Goal: Information Seeking & Learning: Learn about a topic

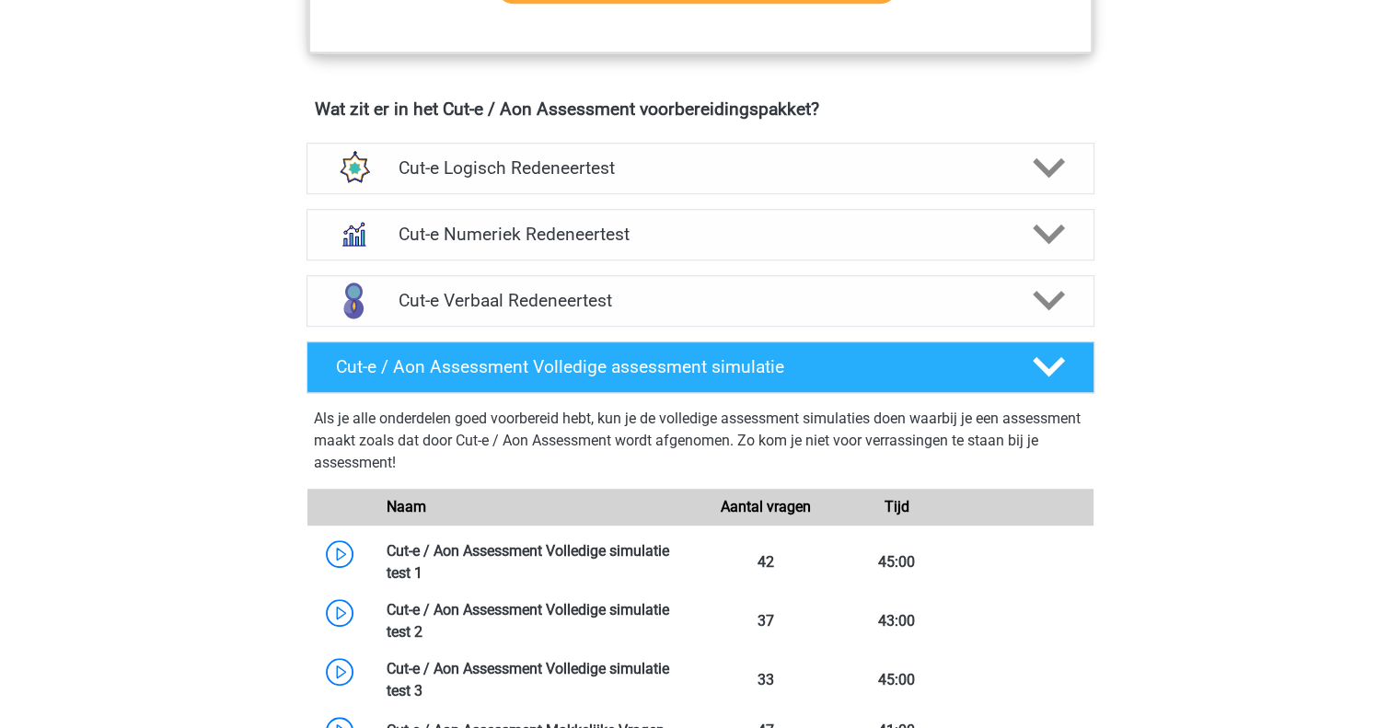
scroll to position [1100, 0]
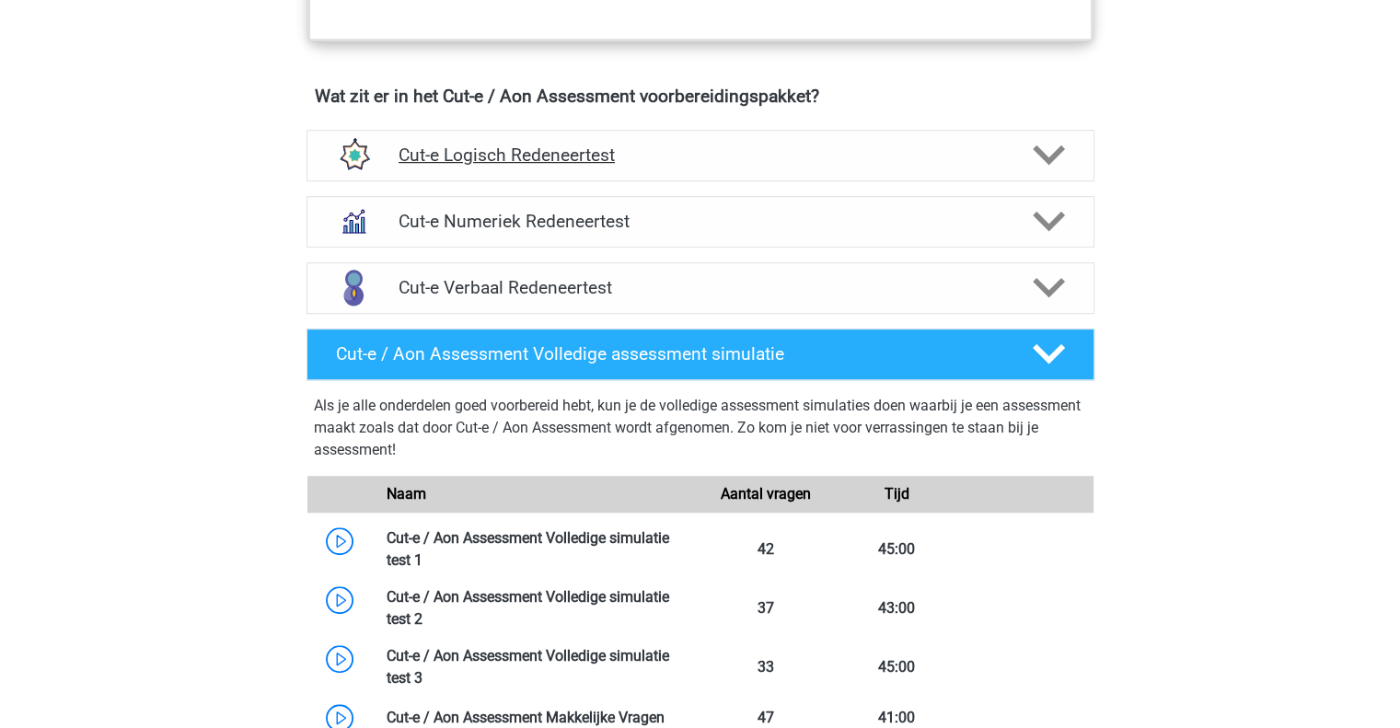
click at [1054, 168] on icon at bounding box center [1049, 155] width 32 height 32
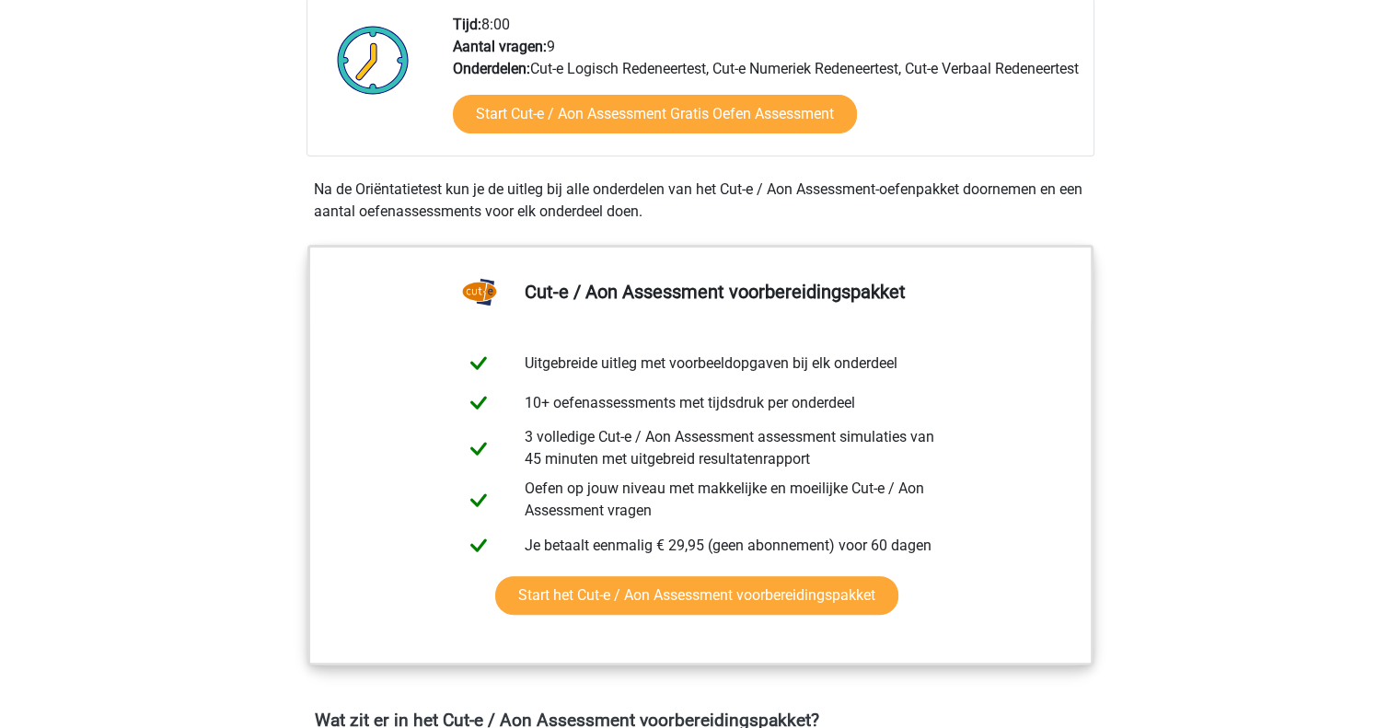
scroll to position [464, 0]
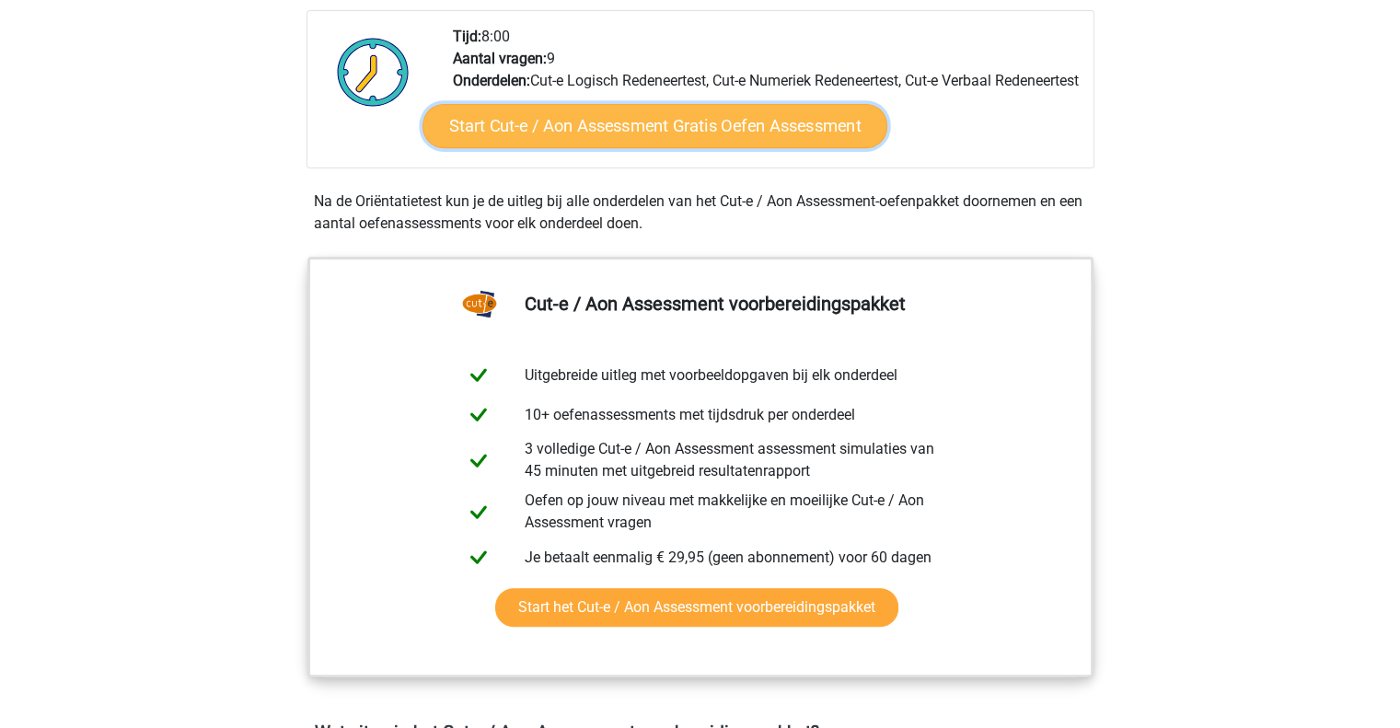
click at [777, 142] on link "Start Cut-e / Aon Assessment Gratis Oefen Assessment" at bounding box center [655, 126] width 465 height 44
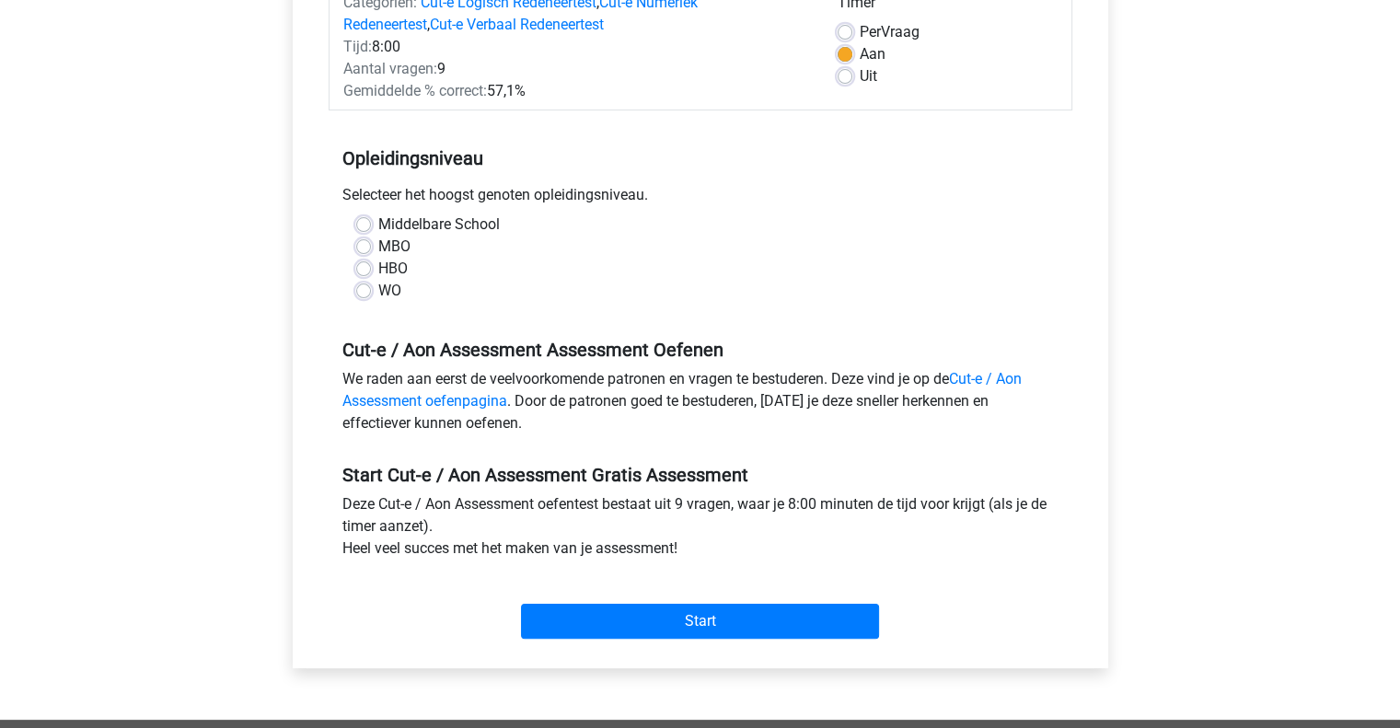
scroll to position [274, 0]
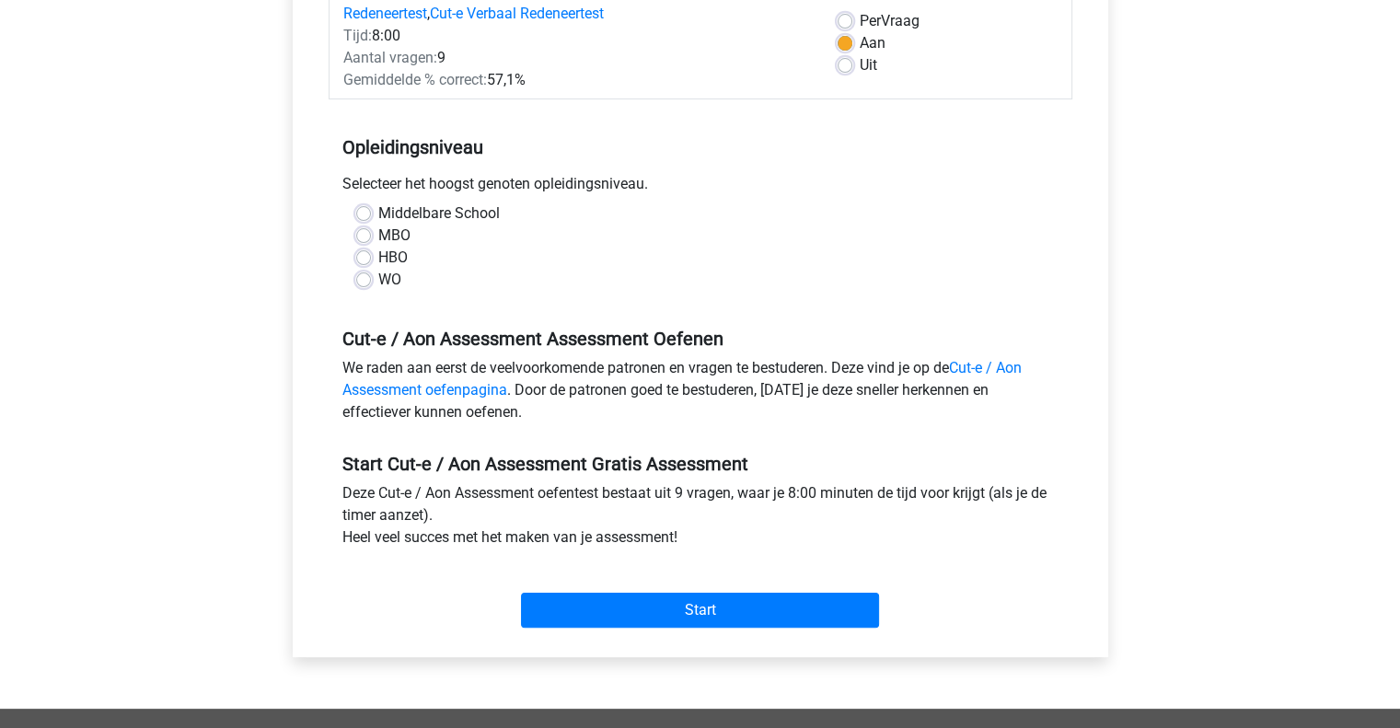
click at [378, 285] on label "WO" at bounding box center [389, 280] width 23 height 22
click at [363, 285] on input "WO" at bounding box center [363, 278] width 15 height 18
radio input "true"
click at [1017, 366] on link "Cut-e / Aon Assessment oefenpagina" at bounding box center [681, 379] width 679 height 40
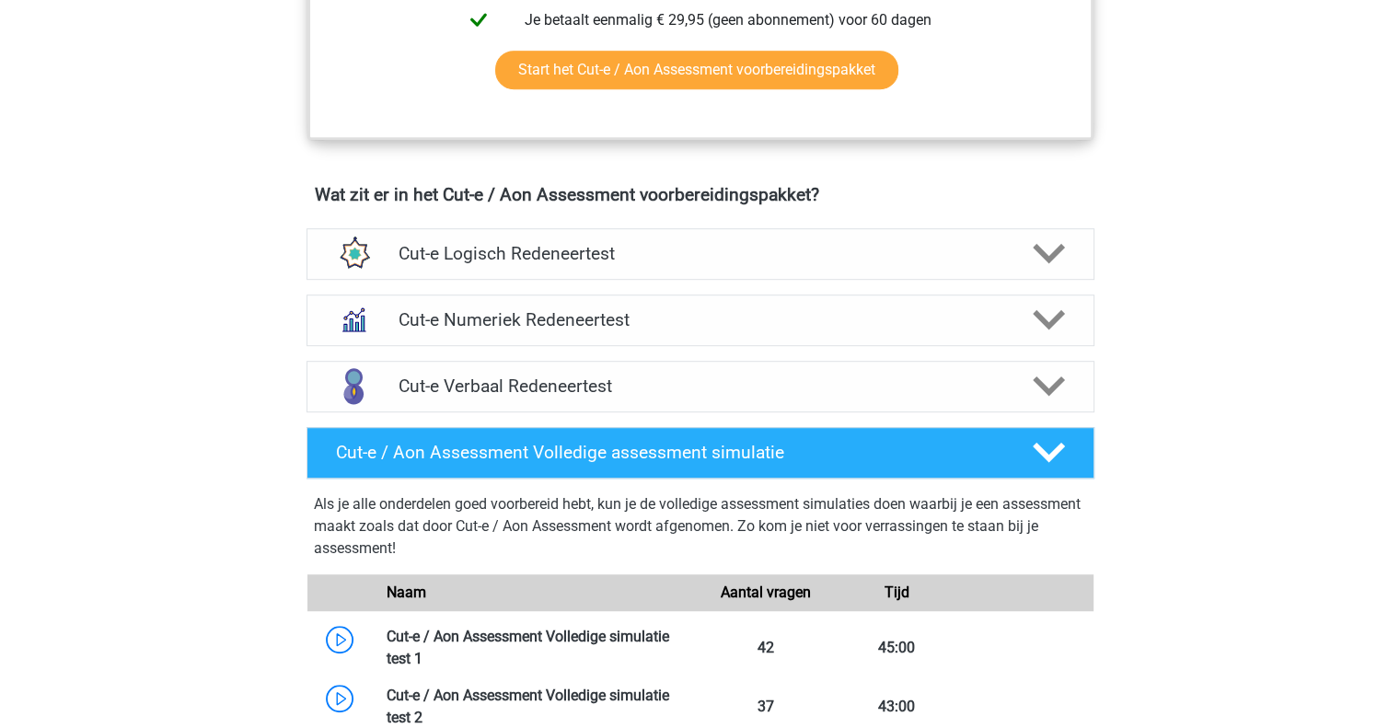
scroll to position [1042, 0]
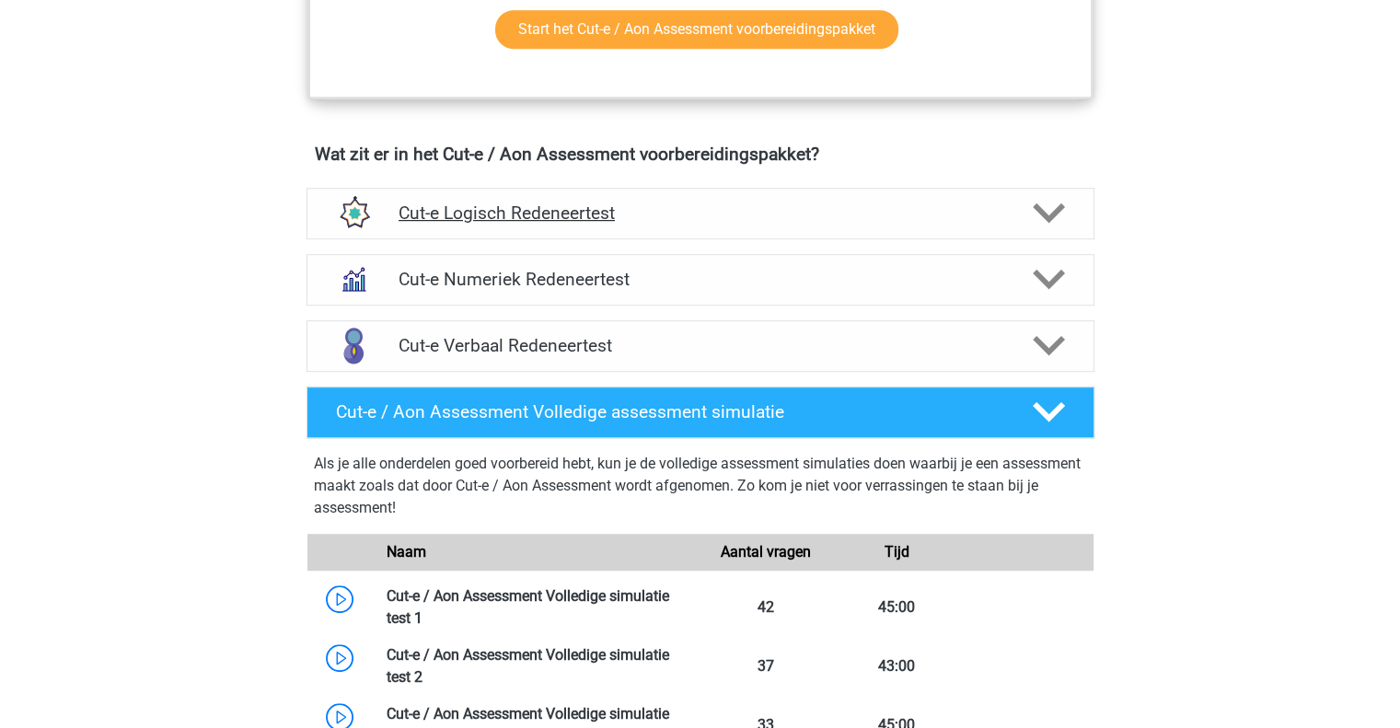
click at [1048, 224] on polygon at bounding box center [1049, 213] width 32 height 20
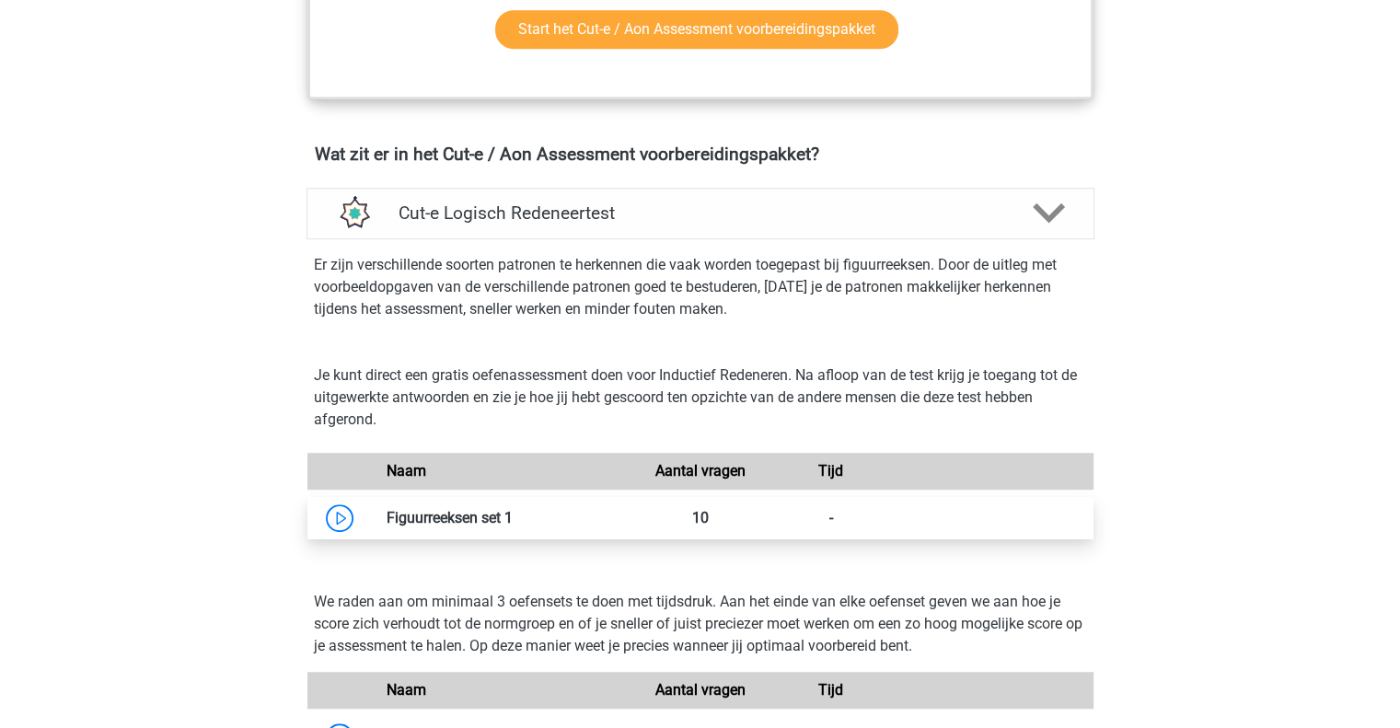
click at [513, 527] on link at bounding box center [513, 517] width 0 height 17
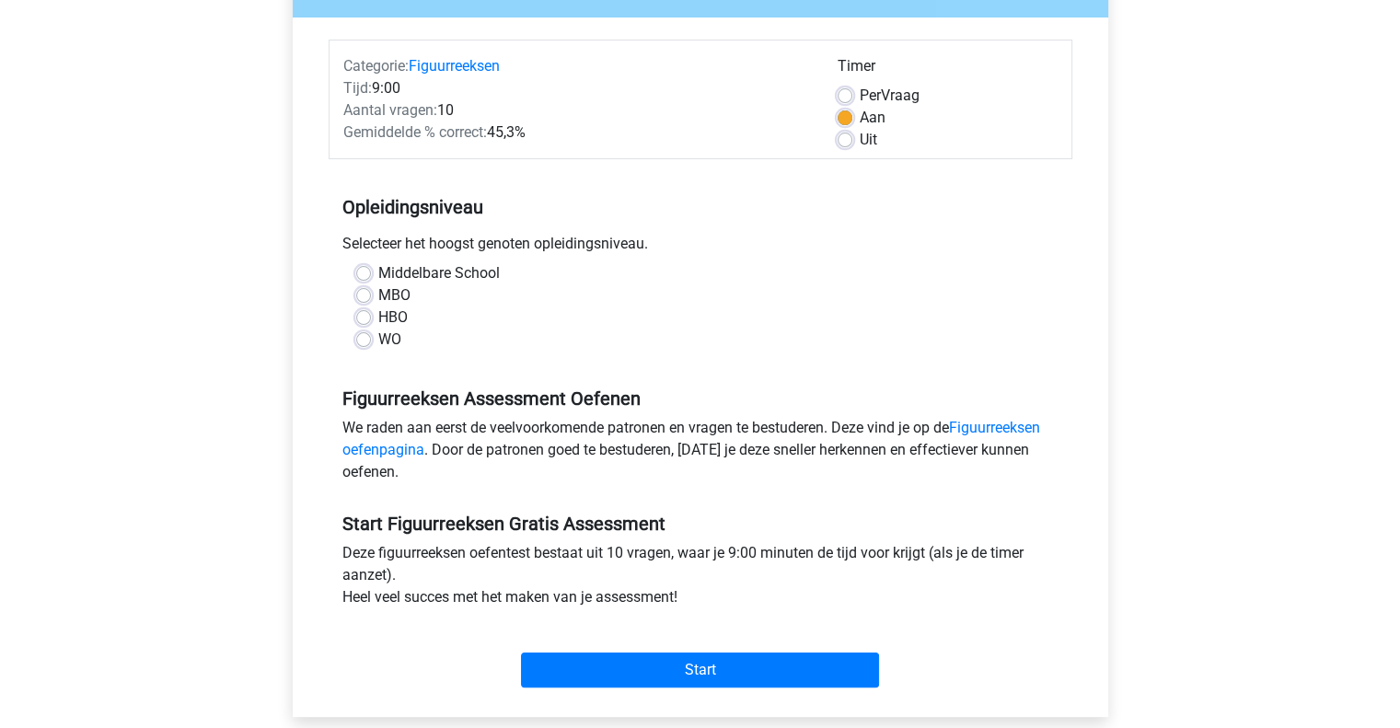
scroll to position [231, 0]
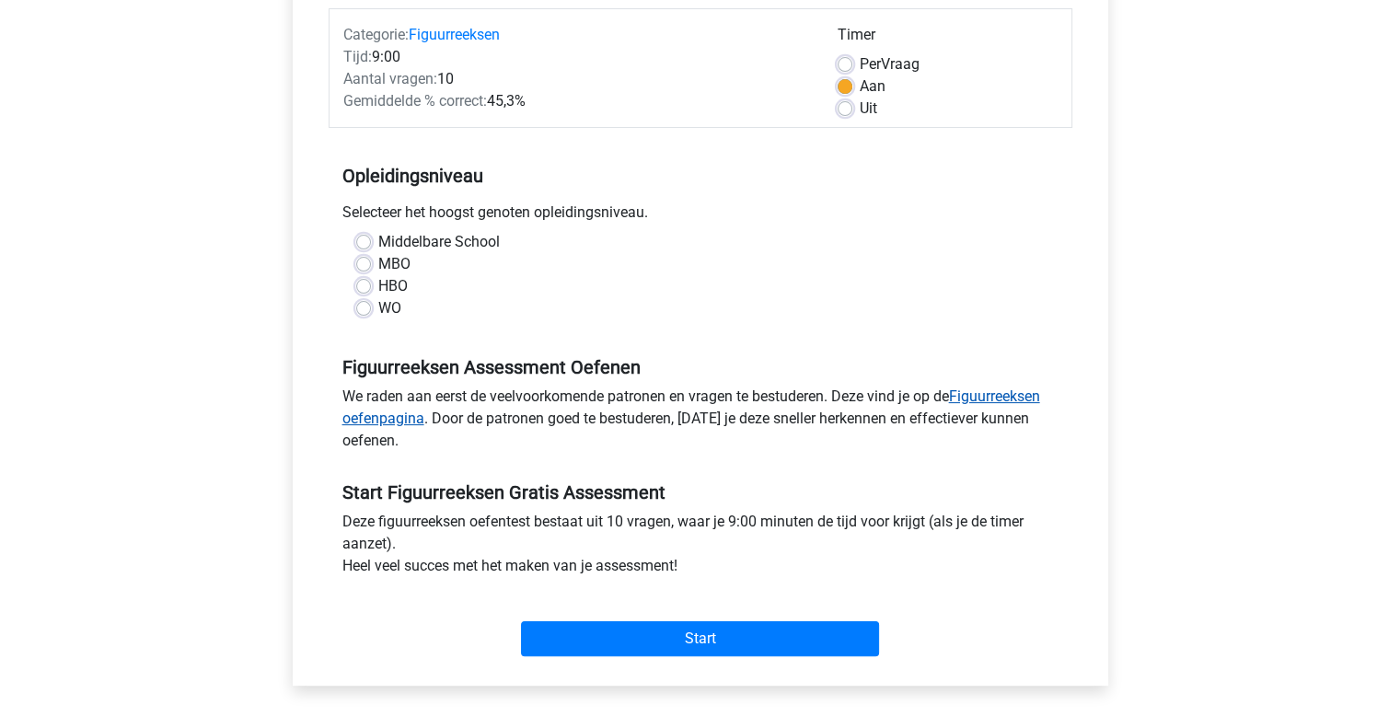
click at [1038, 394] on link "Figuurreeksen oefenpagina" at bounding box center [691, 408] width 698 height 40
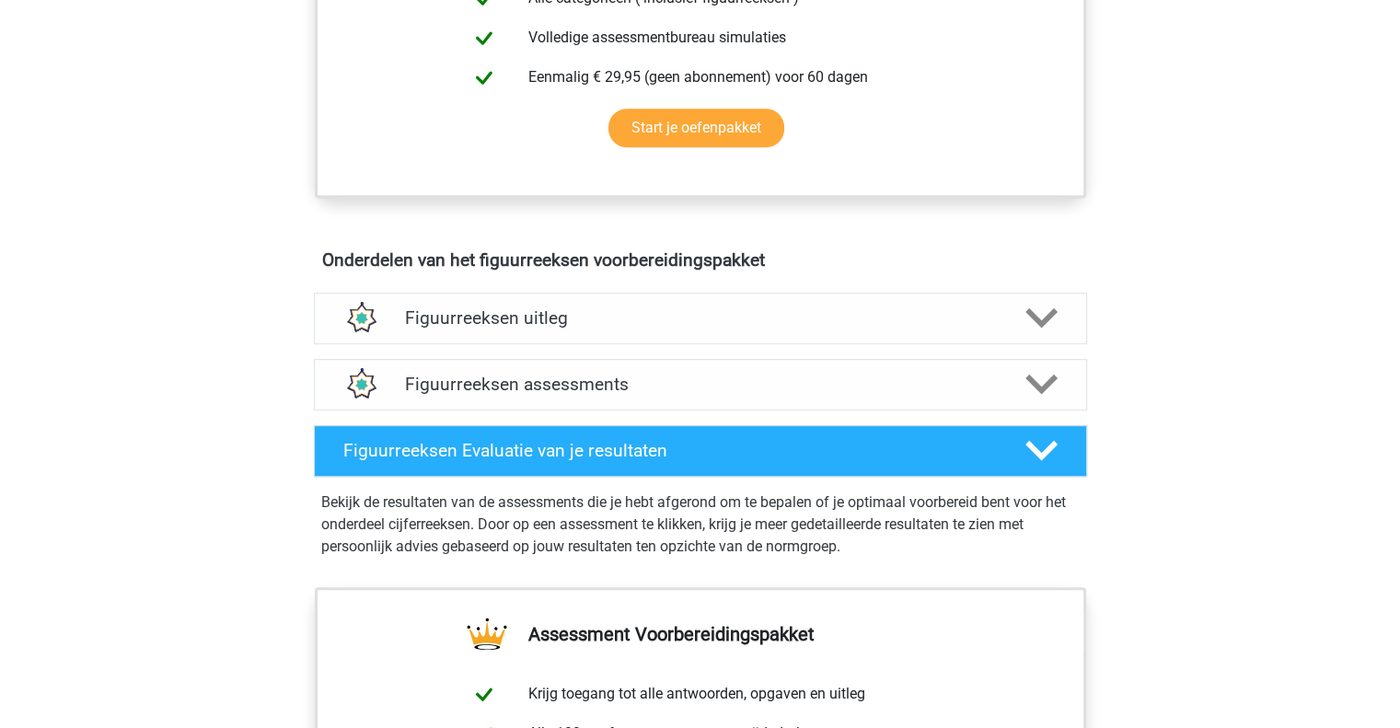
scroll to position [886, 0]
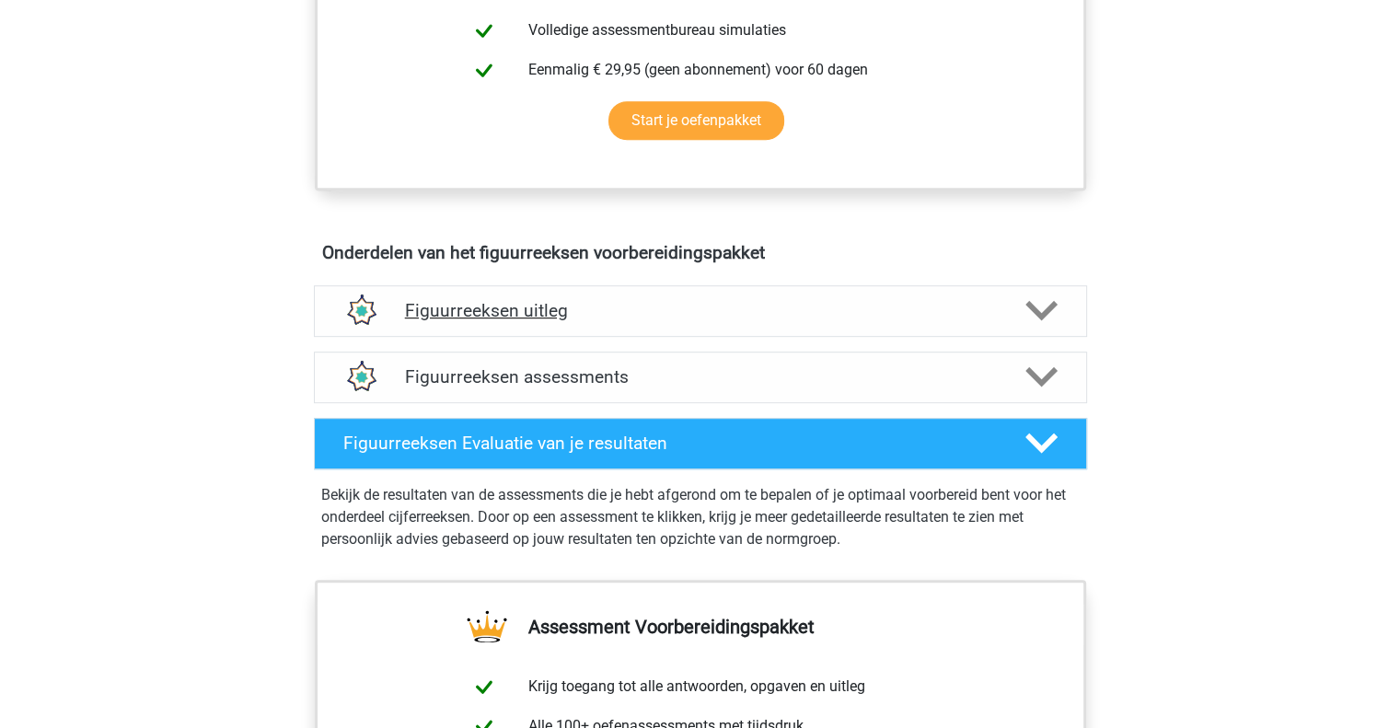
click at [1031, 305] on polygon at bounding box center [1041, 311] width 32 height 20
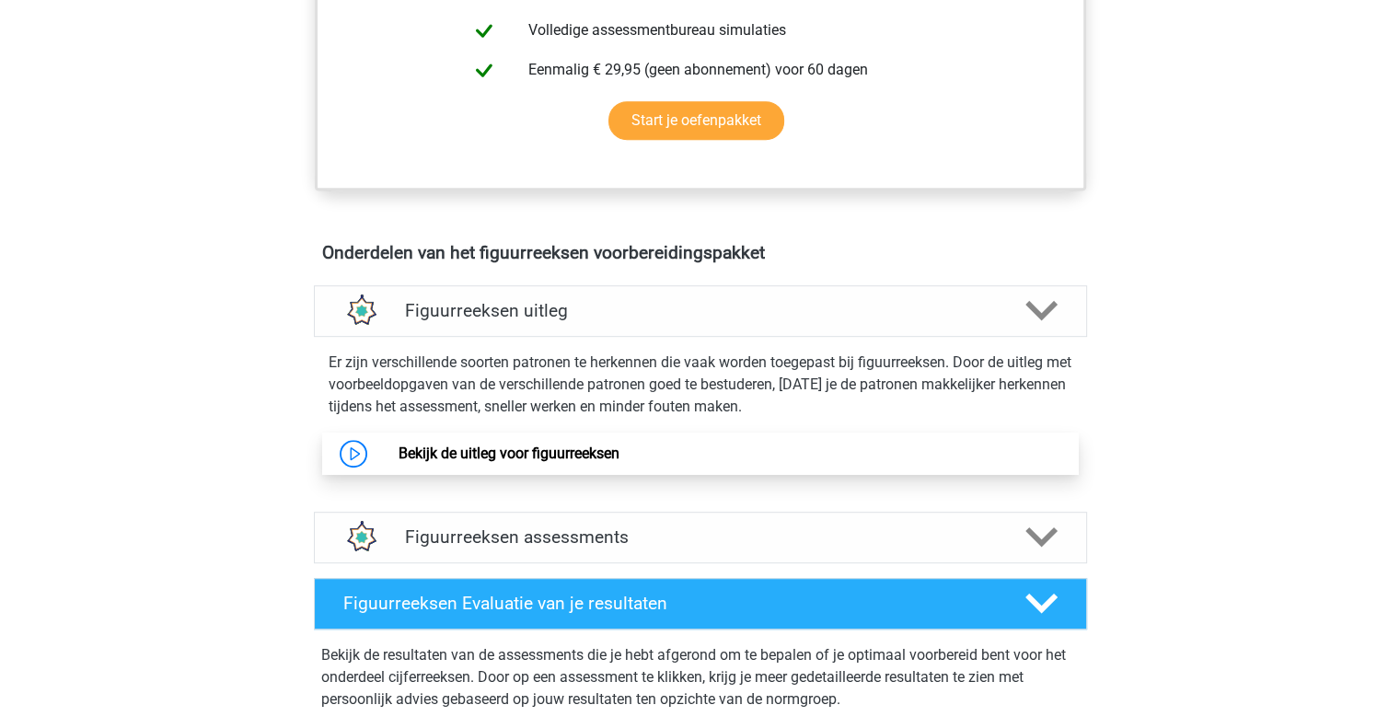
click at [399, 450] on link "Bekijk de uitleg voor figuurreeksen" at bounding box center [509, 453] width 221 height 17
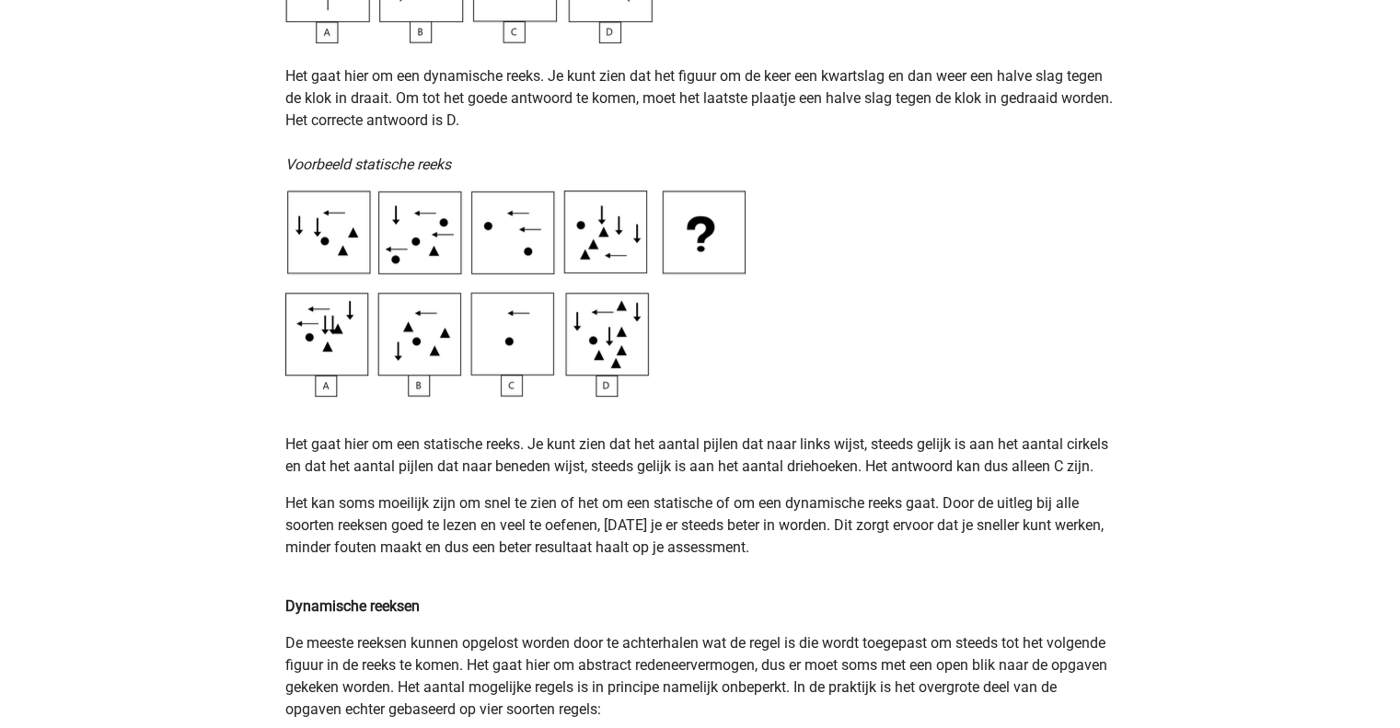
scroll to position [876, 0]
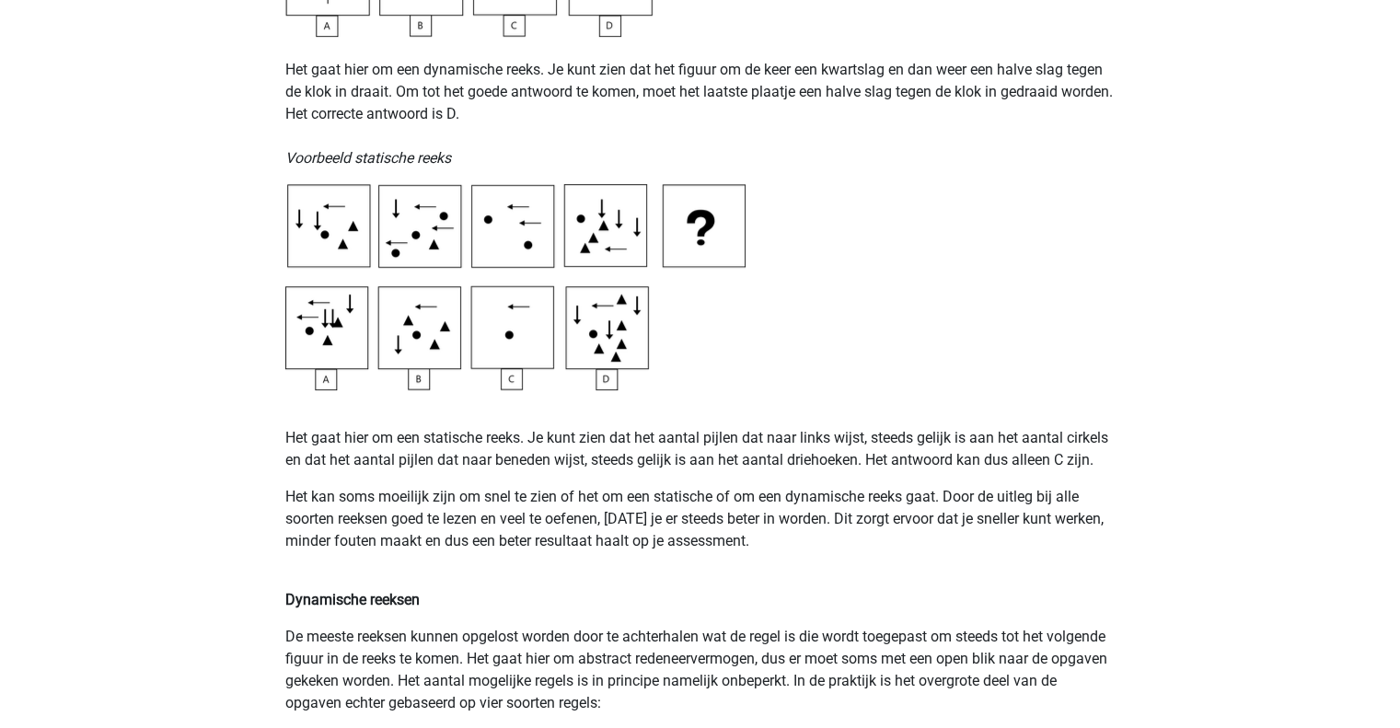
click at [464, 496] on p "Het kan soms moeilijk zijn om snel te zien of het om een statische of om een dy…" at bounding box center [700, 530] width 830 height 88
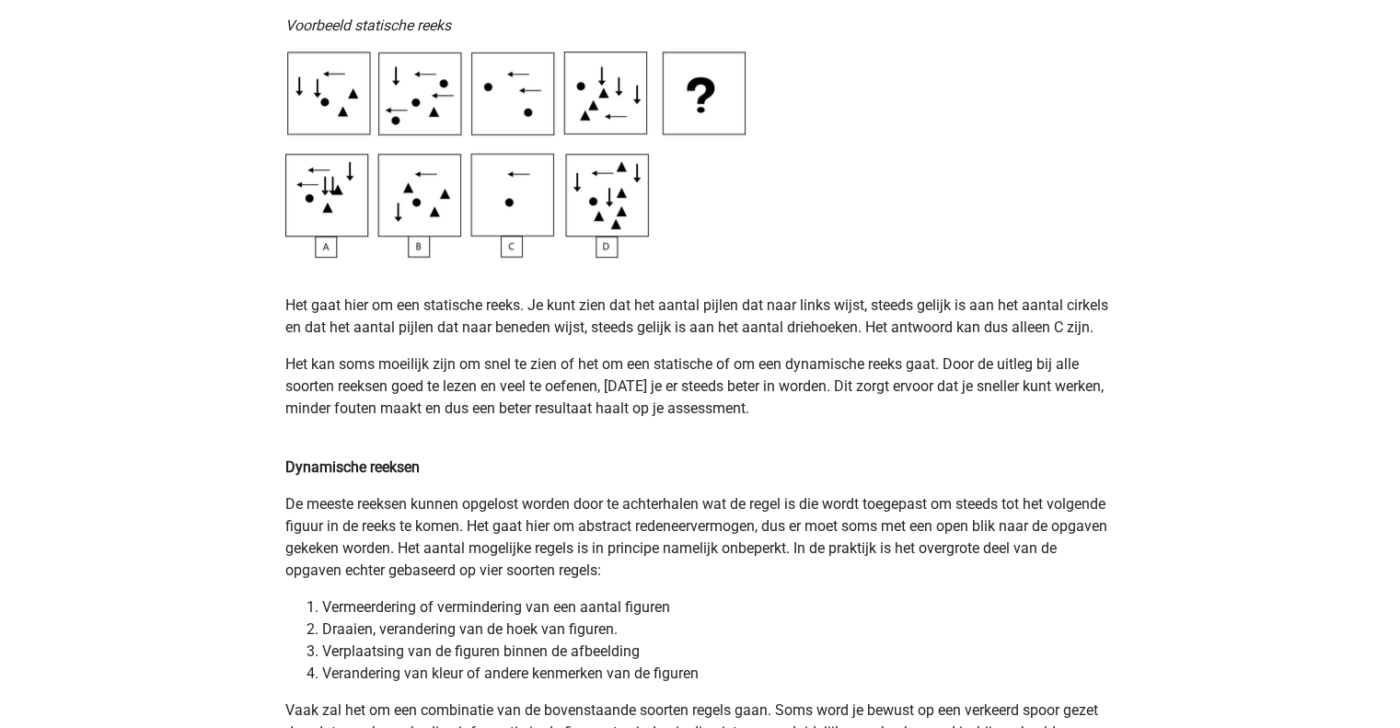
scroll to position [1141, 0]
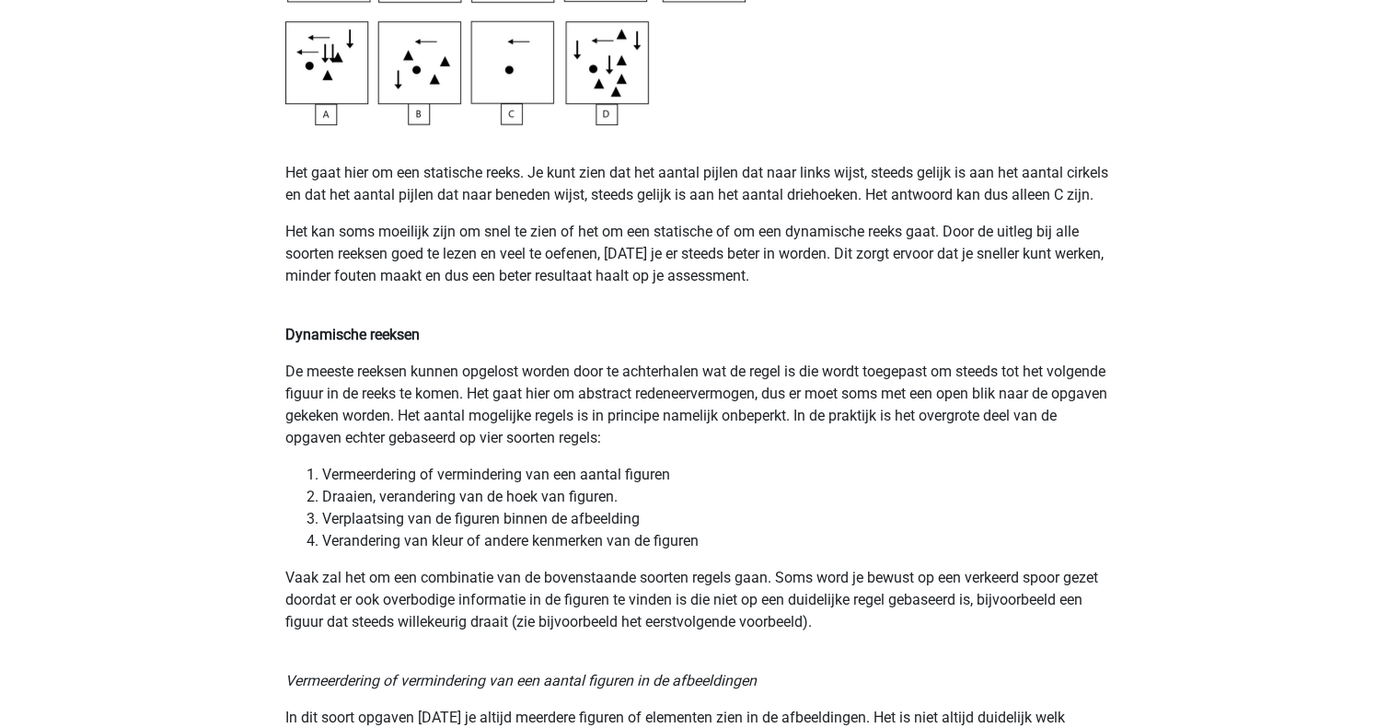
click at [372, 573] on p "Vaak zal het om een combinatie van de bovenstaande soorten regels gaan. Soms wo…" at bounding box center [700, 600] width 830 height 66
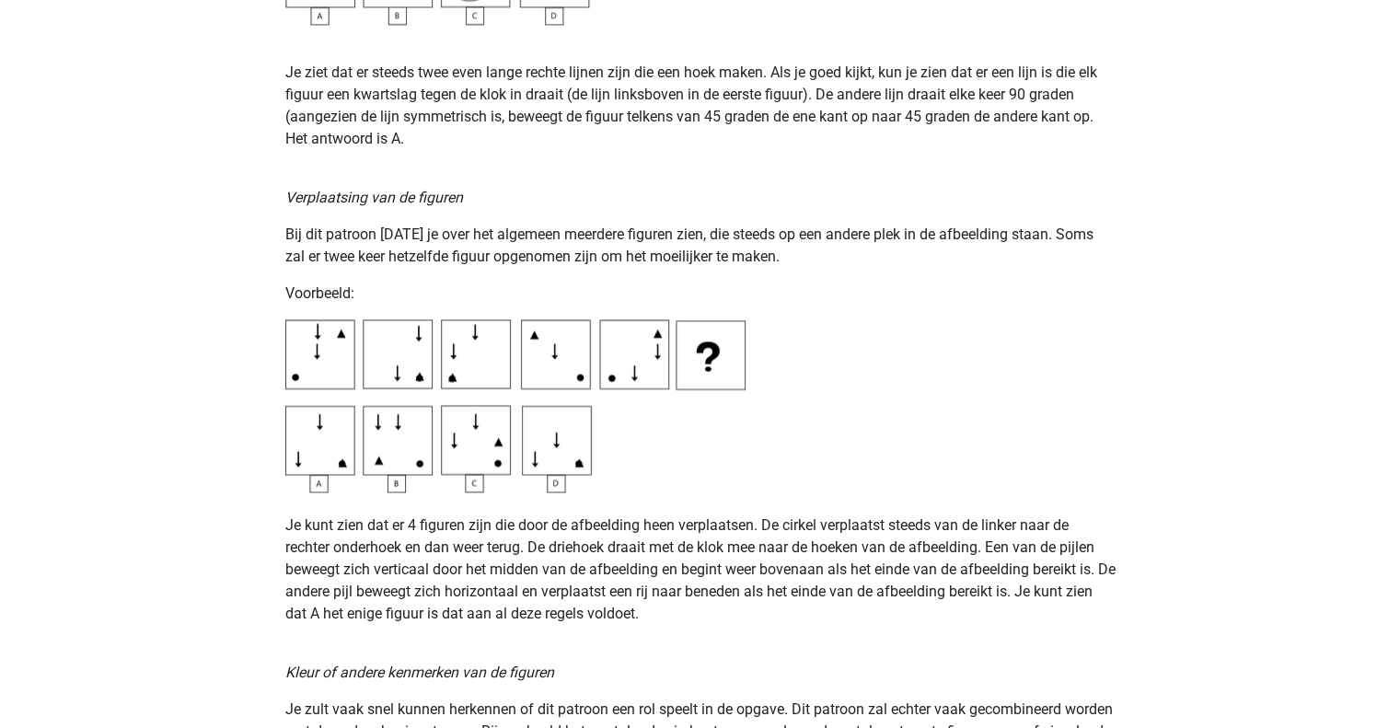
scroll to position [2617, 0]
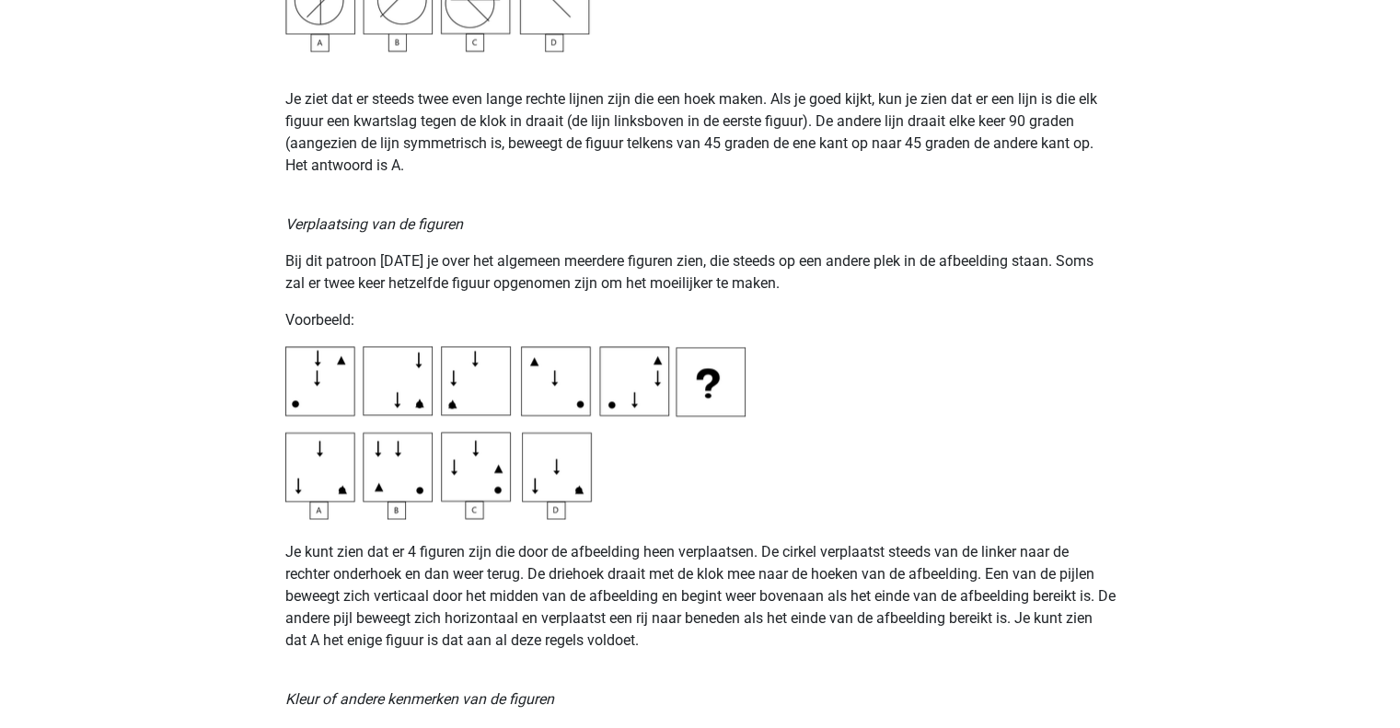
click at [1275, 185] on div "Registreer Nederlands English" at bounding box center [700, 647] width 1400 height 6529
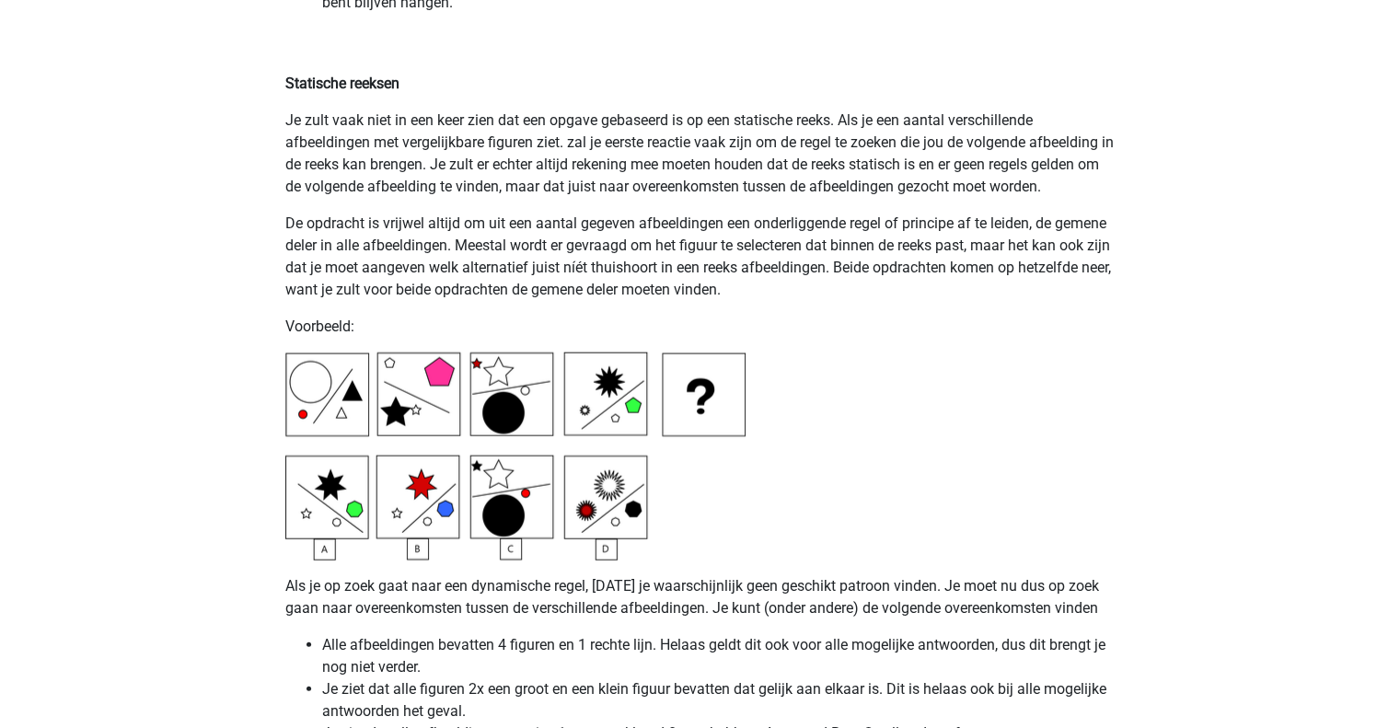
scroll to position [4290, 0]
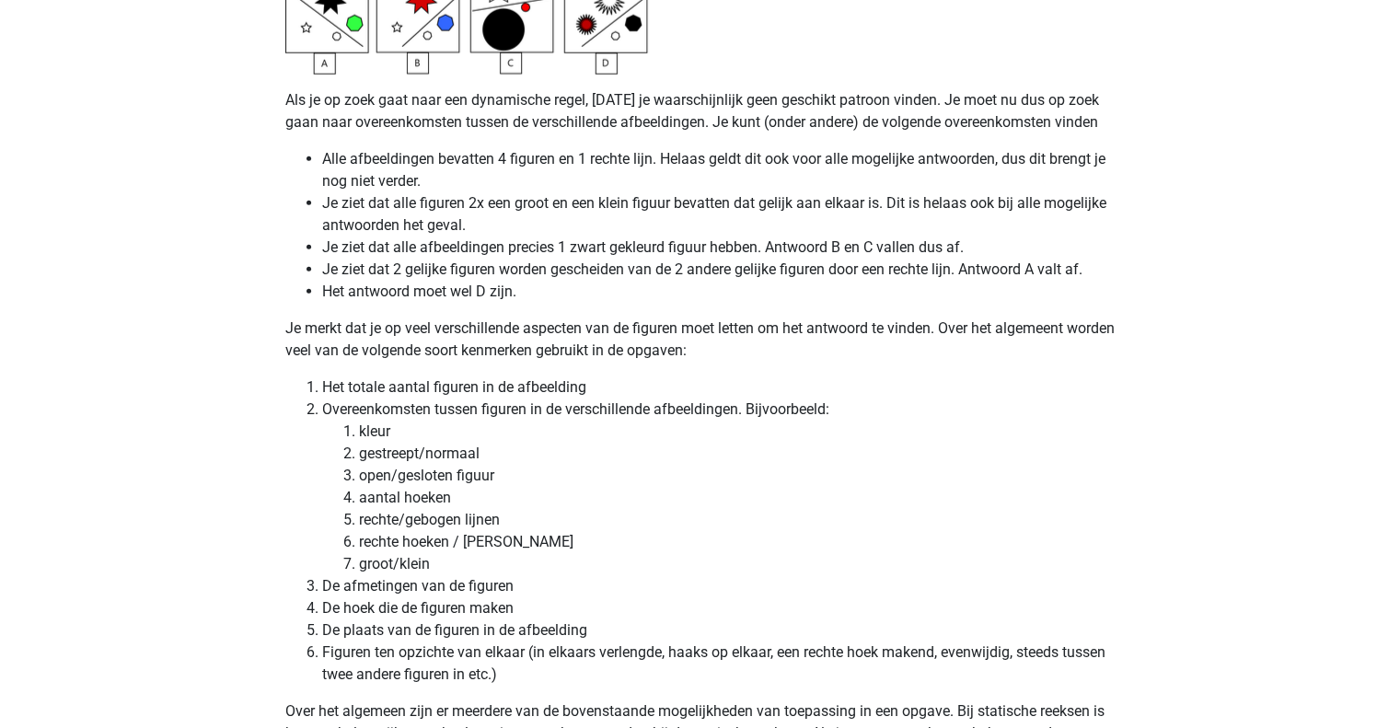
scroll to position [4790, 0]
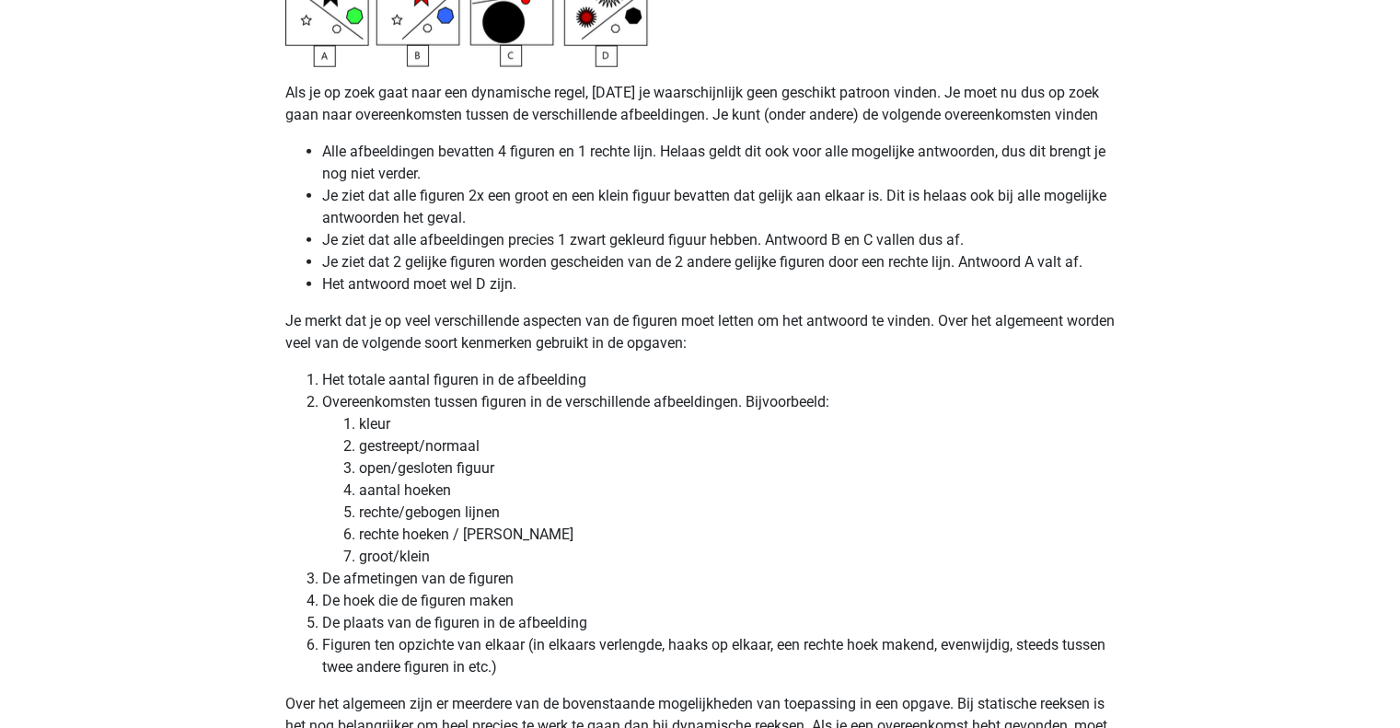
click at [434, 402] on li "Overeenkomsten tussen figuren in de verschillende afbeeldingen. Bijvoorbeeld: k…" at bounding box center [718, 479] width 793 height 177
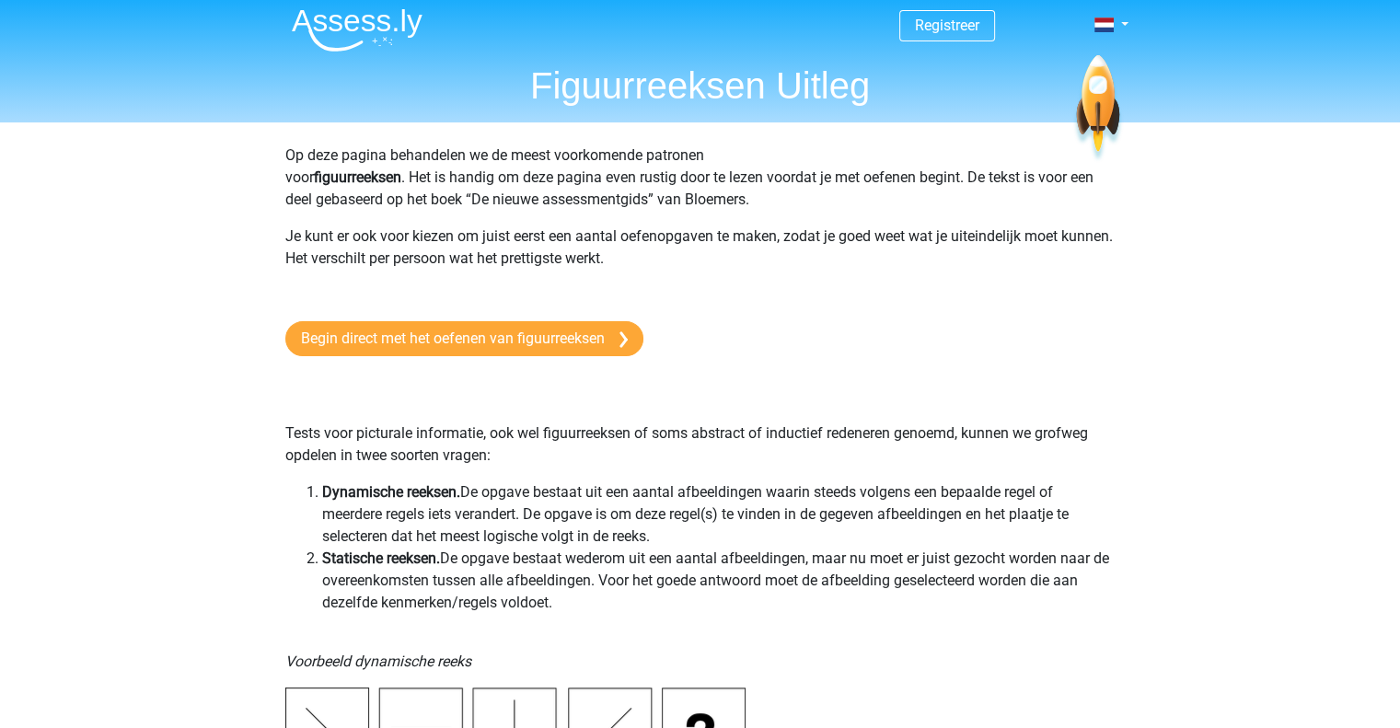
scroll to position [0, 0]
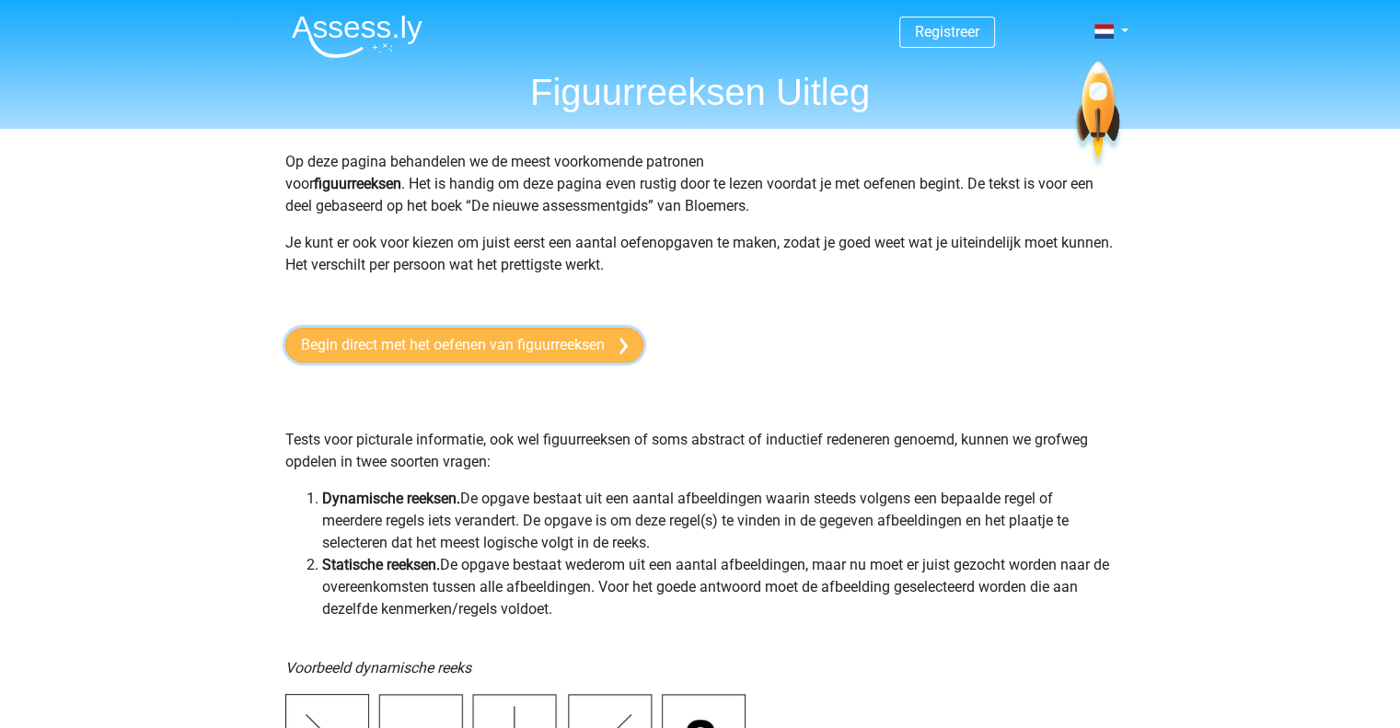
click at [515, 343] on link "Begin direct met het oefenen van figuurreeksen" at bounding box center [464, 345] width 358 height 35
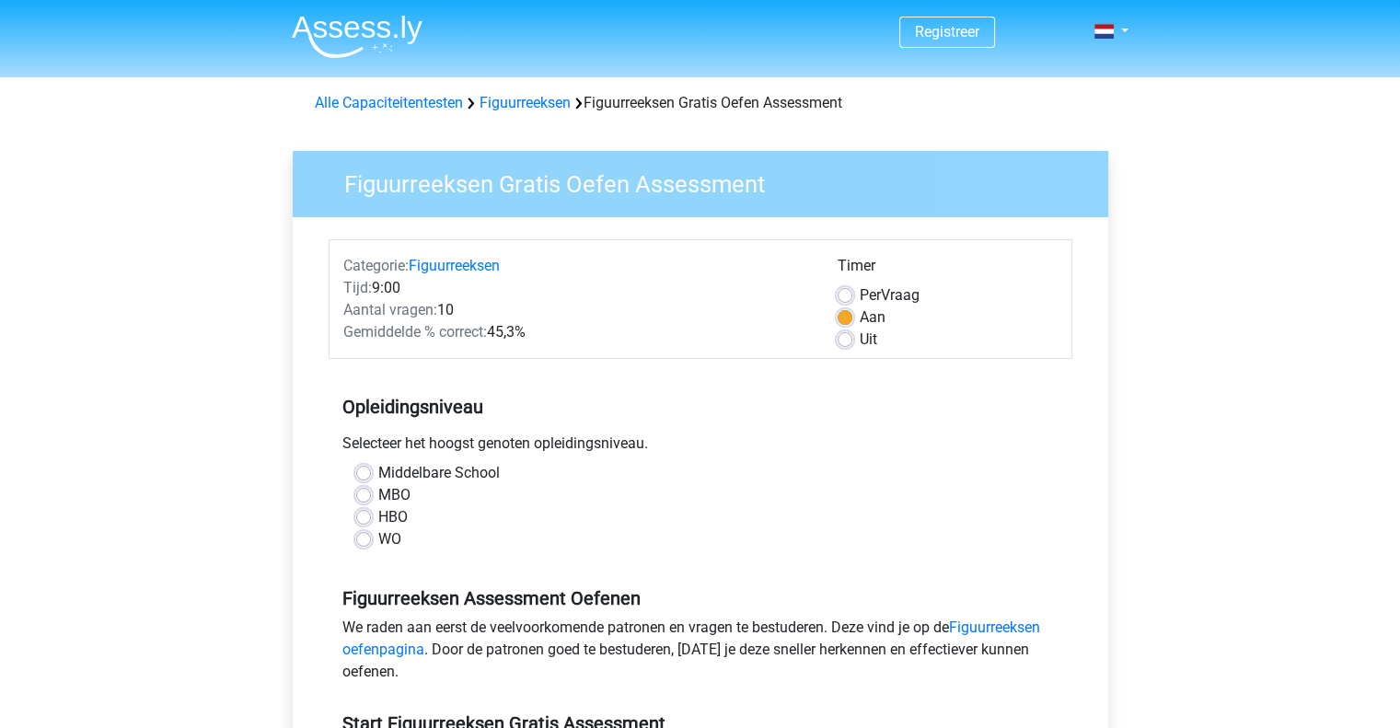
click at [378, 540] on label "WO" at bounding box center [389, 539] width 23 height 22
click at [365, 540] on input "WO" at bounding box center [363, 537] width 15 height 18
radio input "true"
click at [378, 540] on label "WO" at bounding box center [389, 539] width 23 height 22
click at [365, 540] on input "WO" at bounding box center [363, 537] width 15 height 18
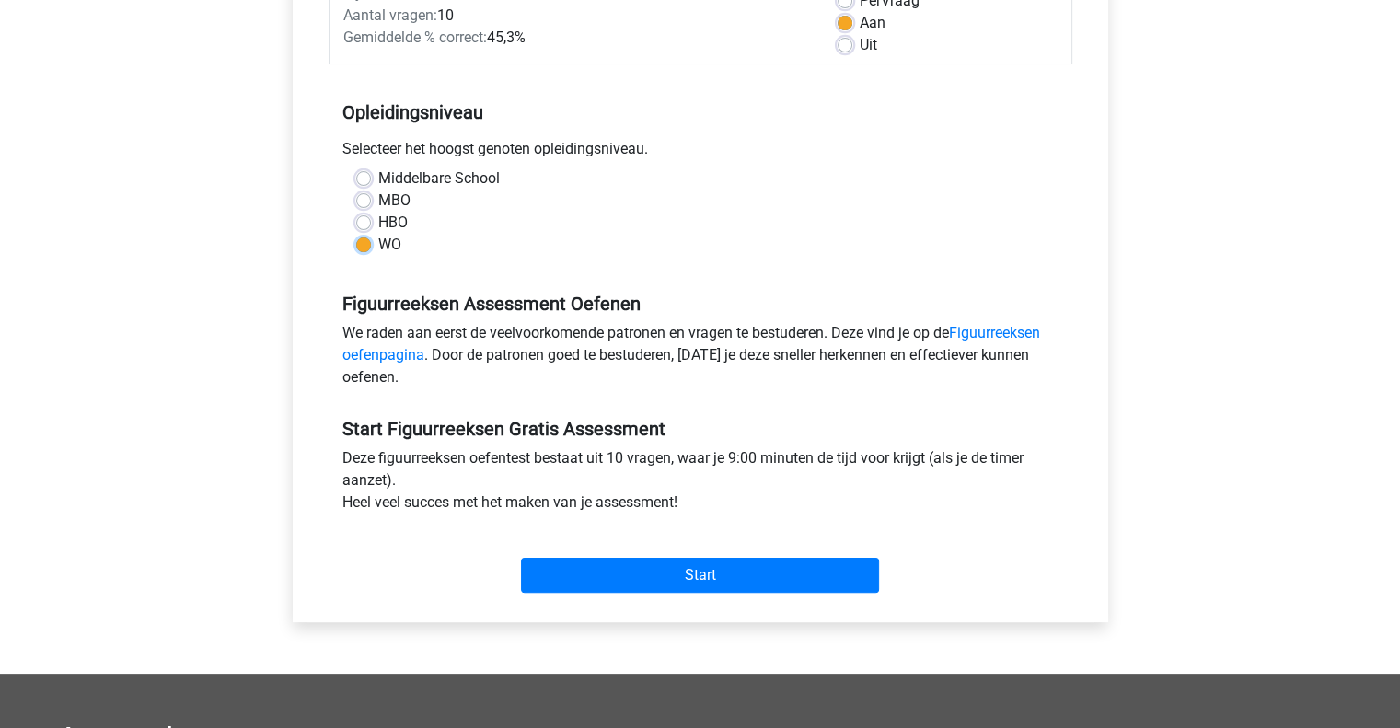
scroll to position [298, 0]
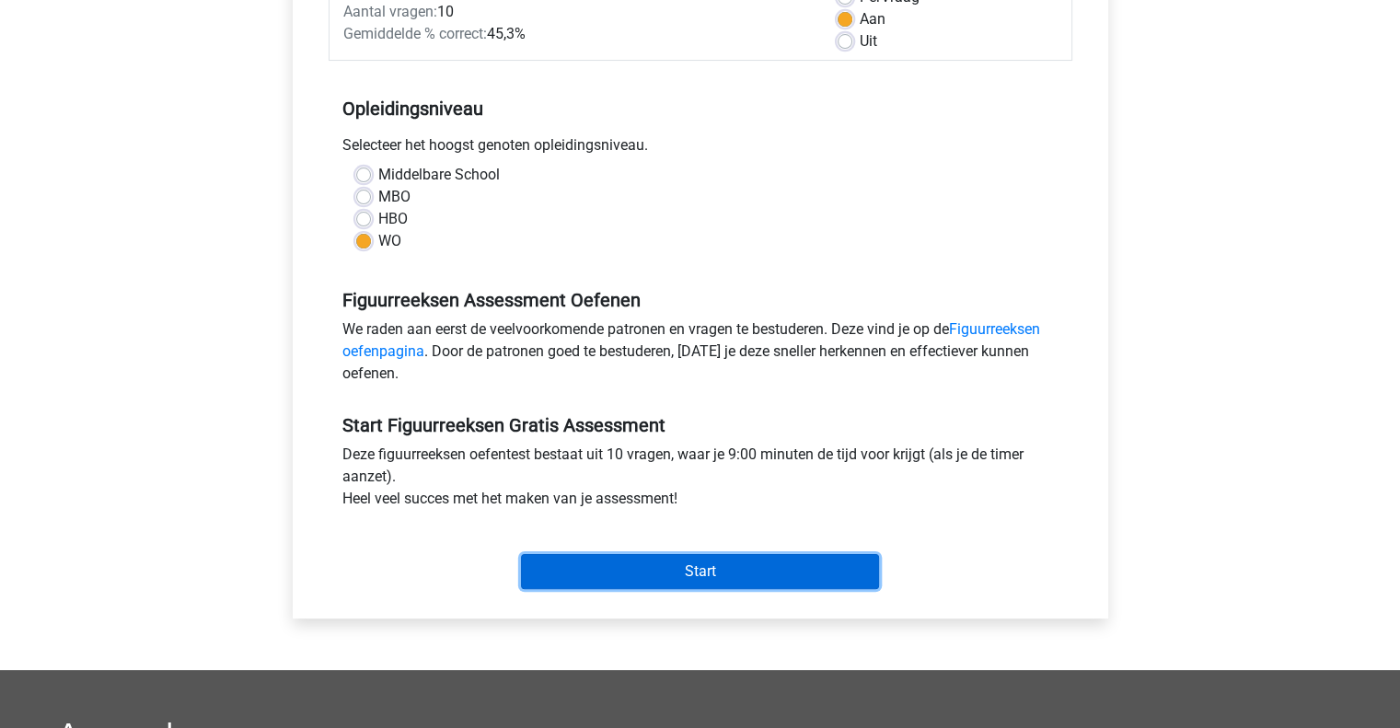
click at [784, 568] on input "Start" at bounding box center [700, 571] width 358 height 35
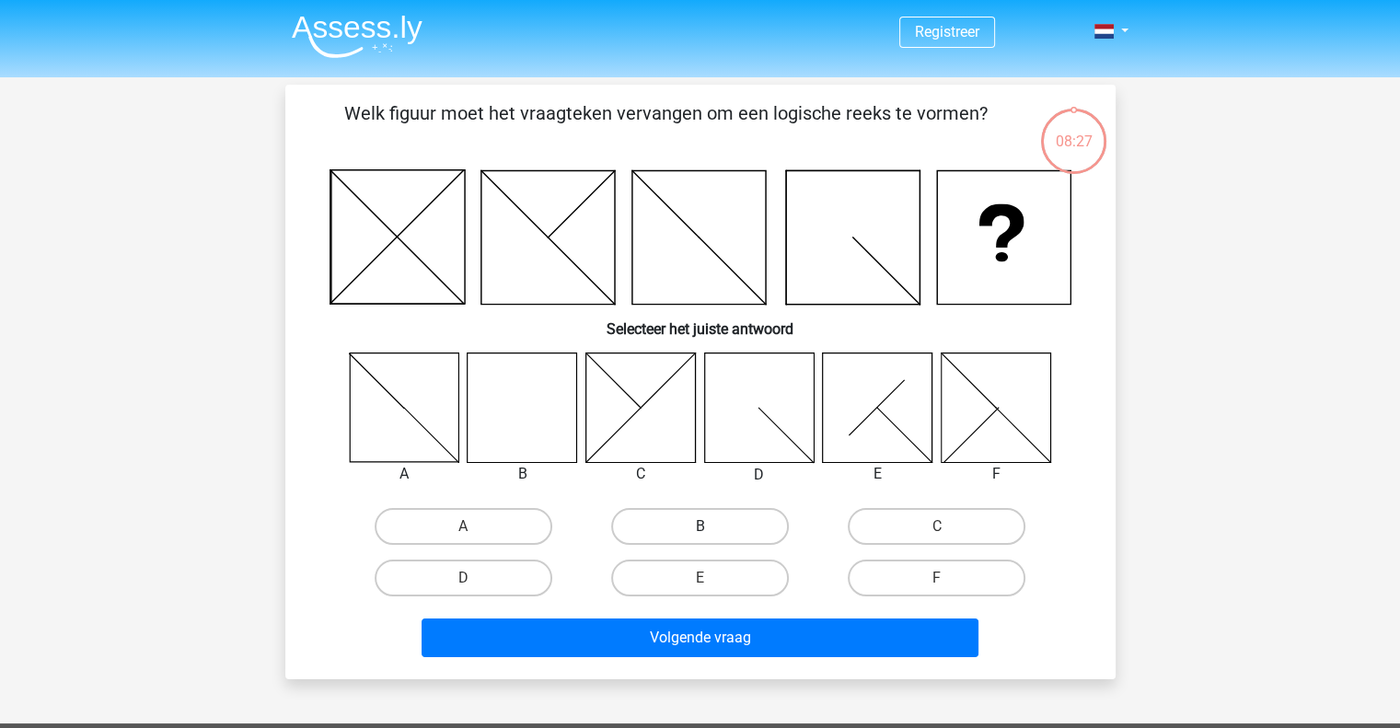
click at [755, 531] on label "B" at bounding box center [700, 526] width 178 height 37
click at [712, 531] on input "B" at bounding box center [706, 533] width 12 height 12
radio input "true"
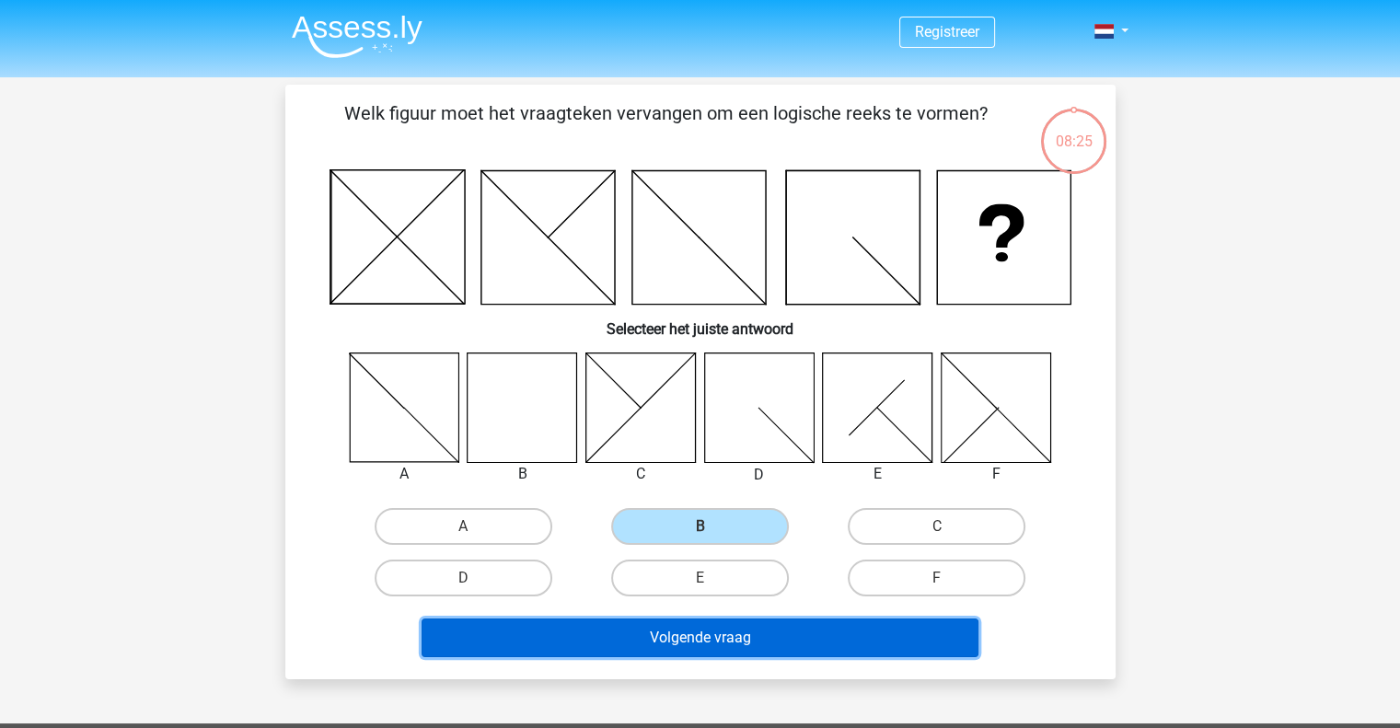
click at [730, 643] on button "Volgende vraag" at bounding box center [700, 638] width 557 height 39
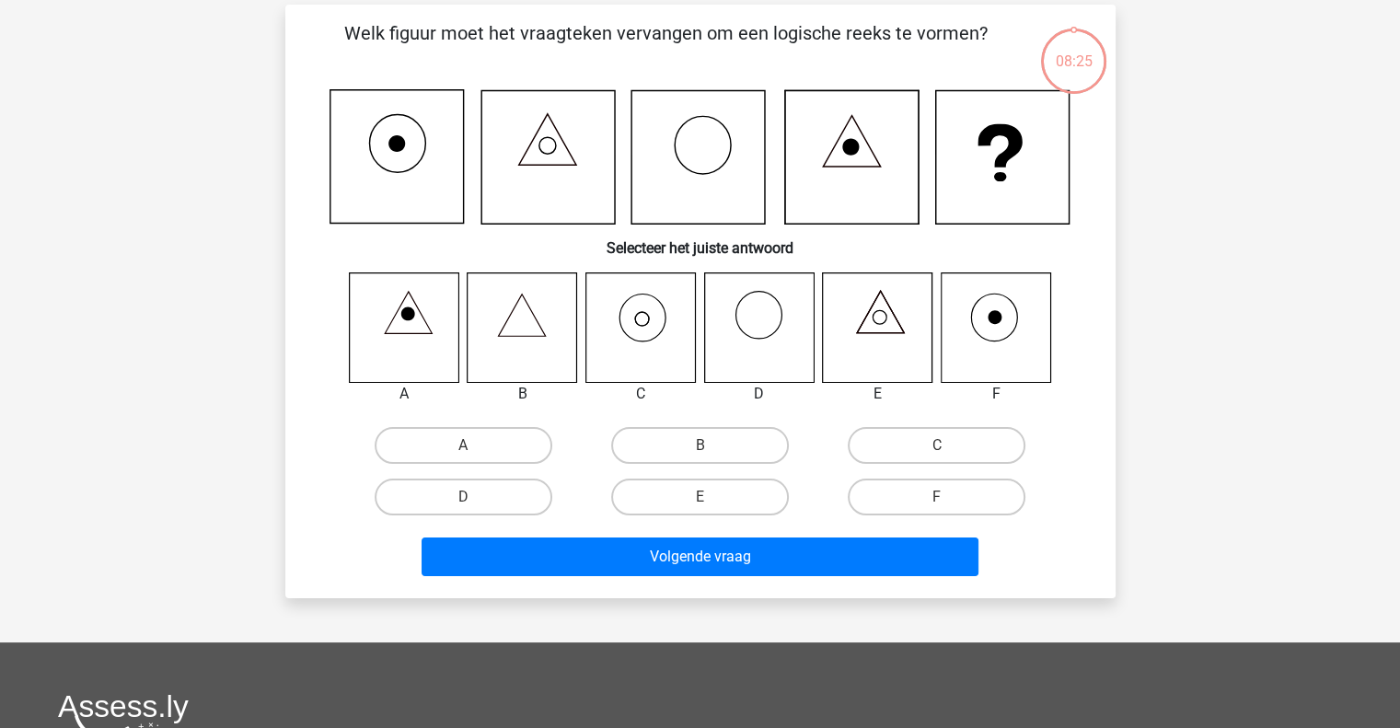
scroll to position [85, 0]
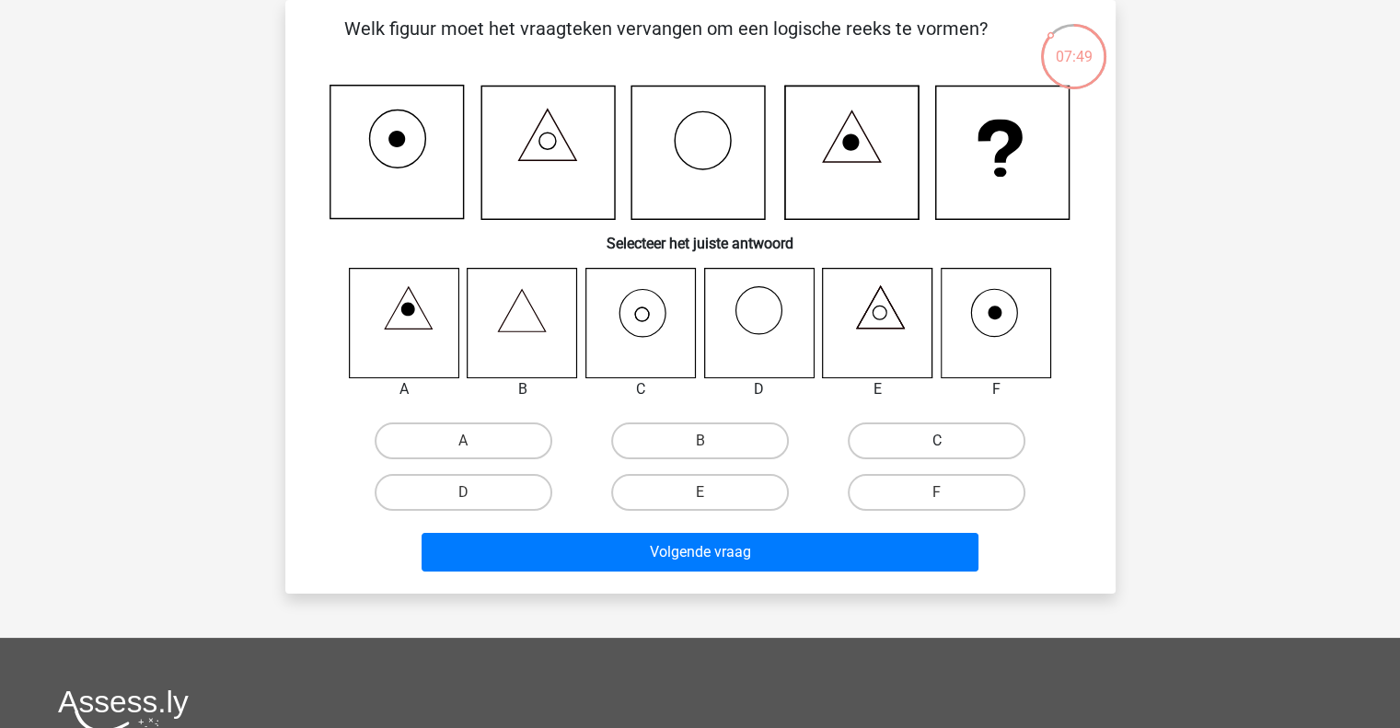
click at [908, 435] on label "C" at bounding box center [937, 441] width 178 height 37
click at [937, 441] on input "C" at bounding box center [943, 447] width 12 height 12
radio input "true"
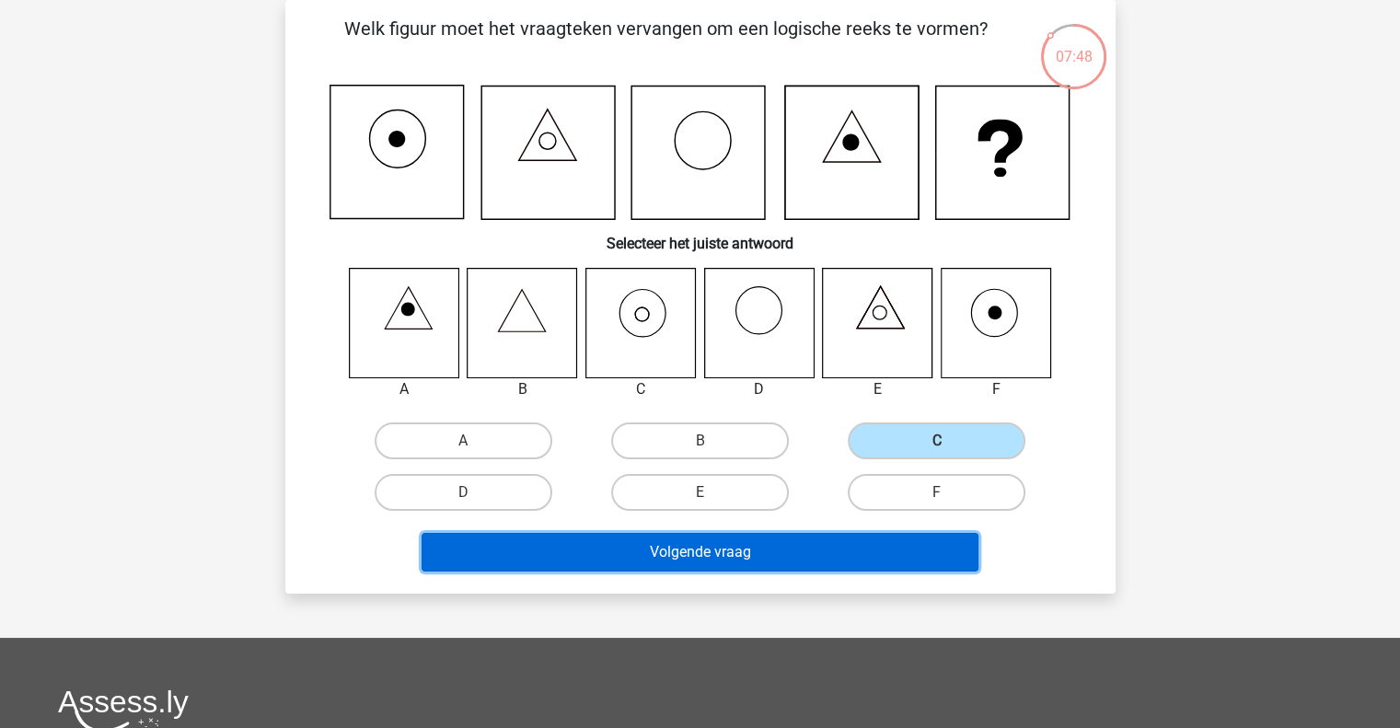
click at [781, 548] on button "Volgende vraag" at bounding box center [700, 552] width 557 height 39
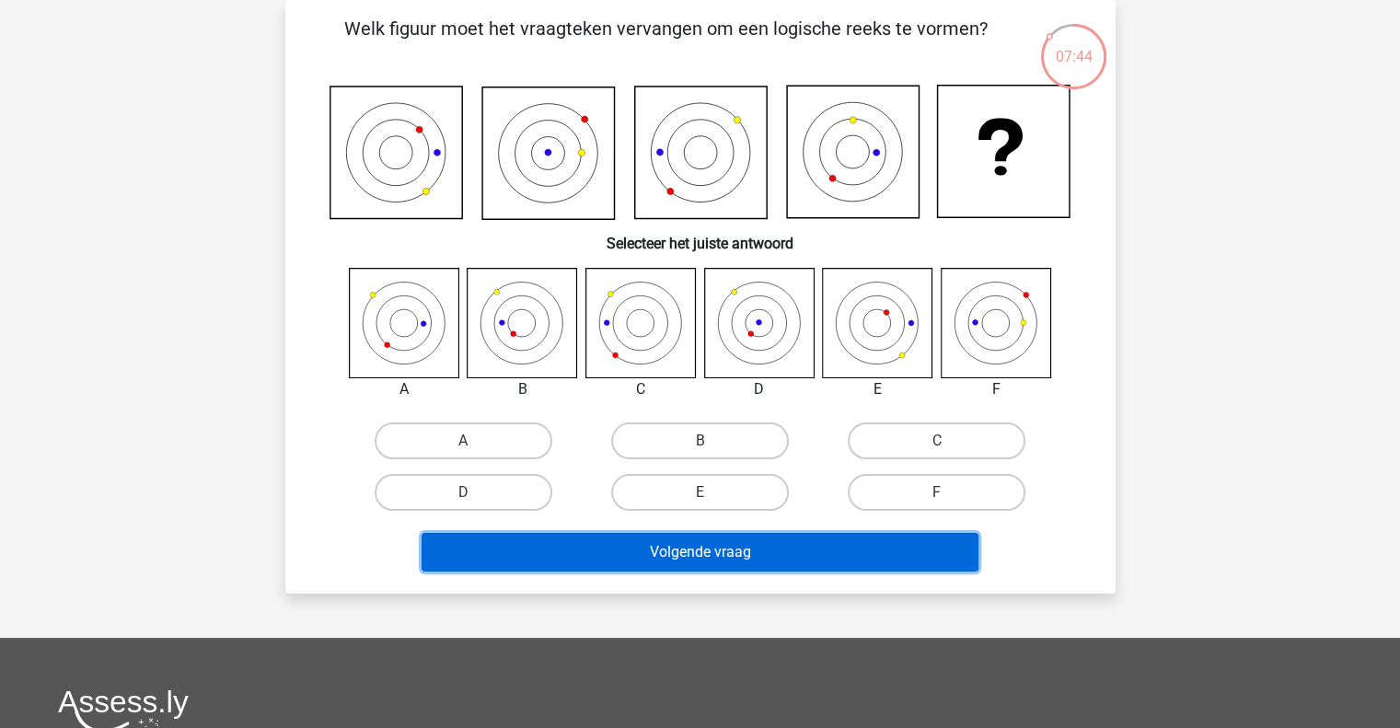
click at [781, 548] on button "Volgende vraag" at bounding box center [700, 552] width 557 height 39
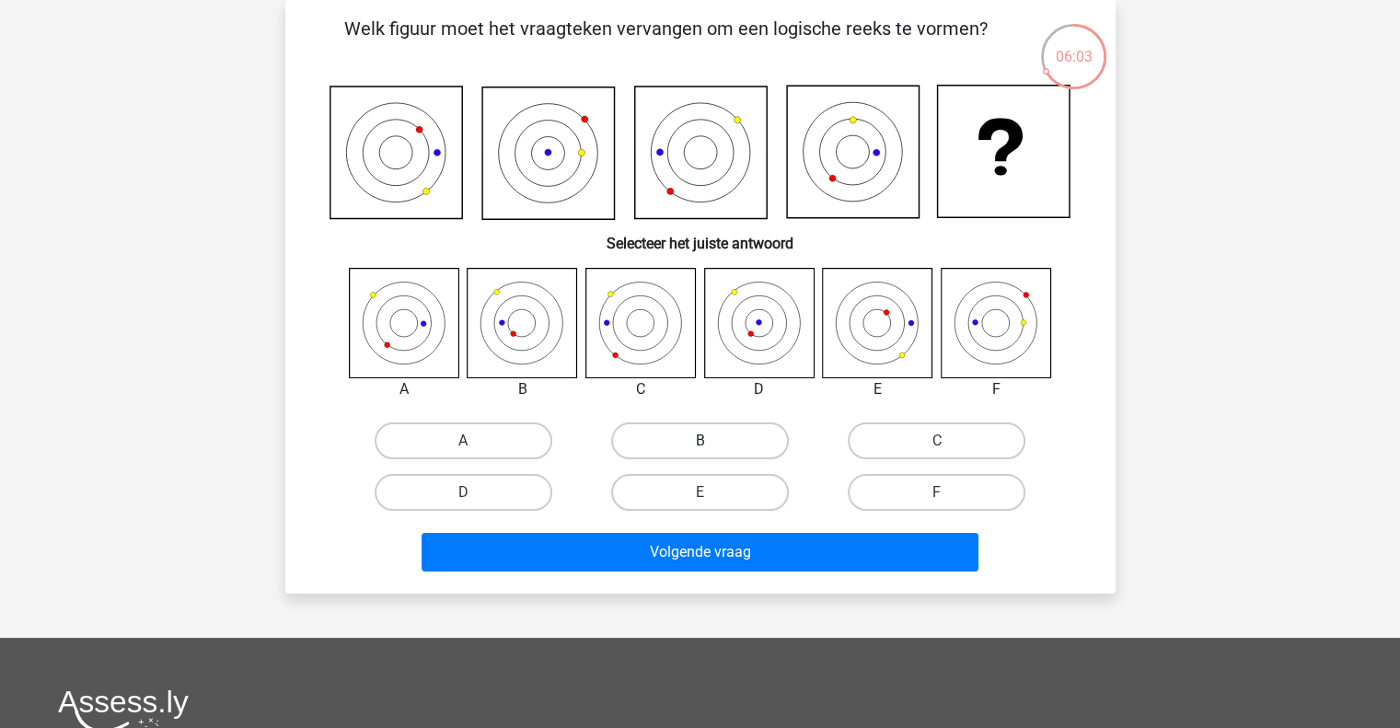
click at [675, 432] on label "B" at bounding box center [700, 441] width 178 height 37
click at [700, 441] on input "B" at bounding box center [706, 447] width 12 height 12
radio input "true"
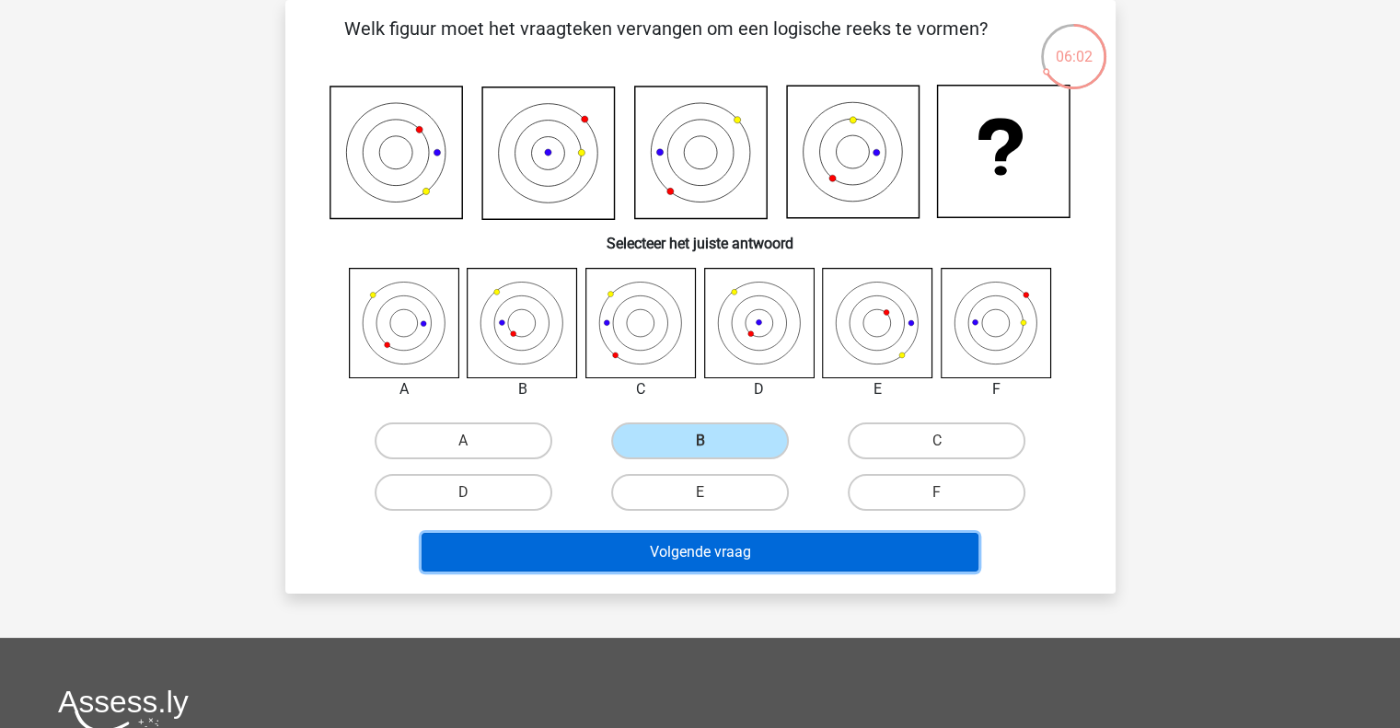
click at [697, 560] on button "Volgende vraag" at bounding box center [700, 552] width 557 height 39
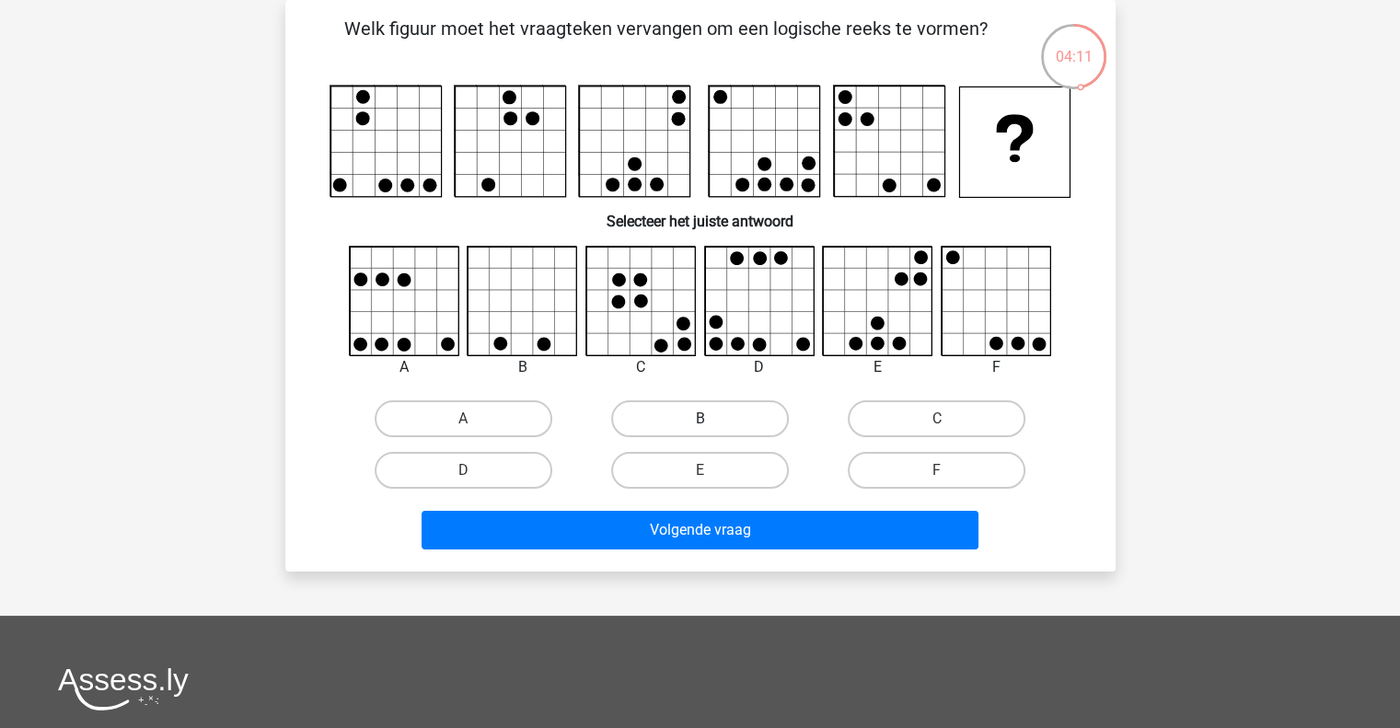
click at [670, 427] on label "B" at bounding box center [700, 418] width 178 height 37
click at [700, 427] on input "B" at bounding box center [706, 425] width 12 height 12
radio input "true"
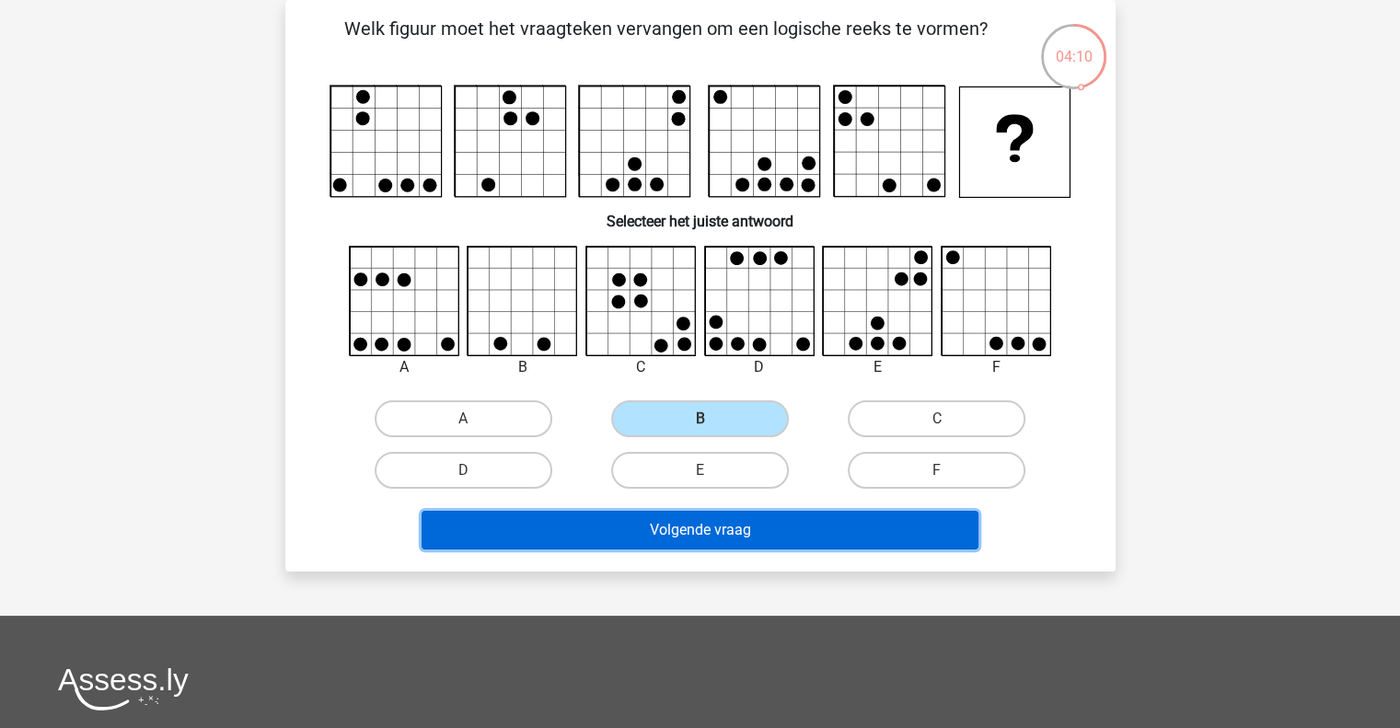
click at [678, 529] on button "Volgende vraag" at bounding box center [700, 530] width 557 height 39
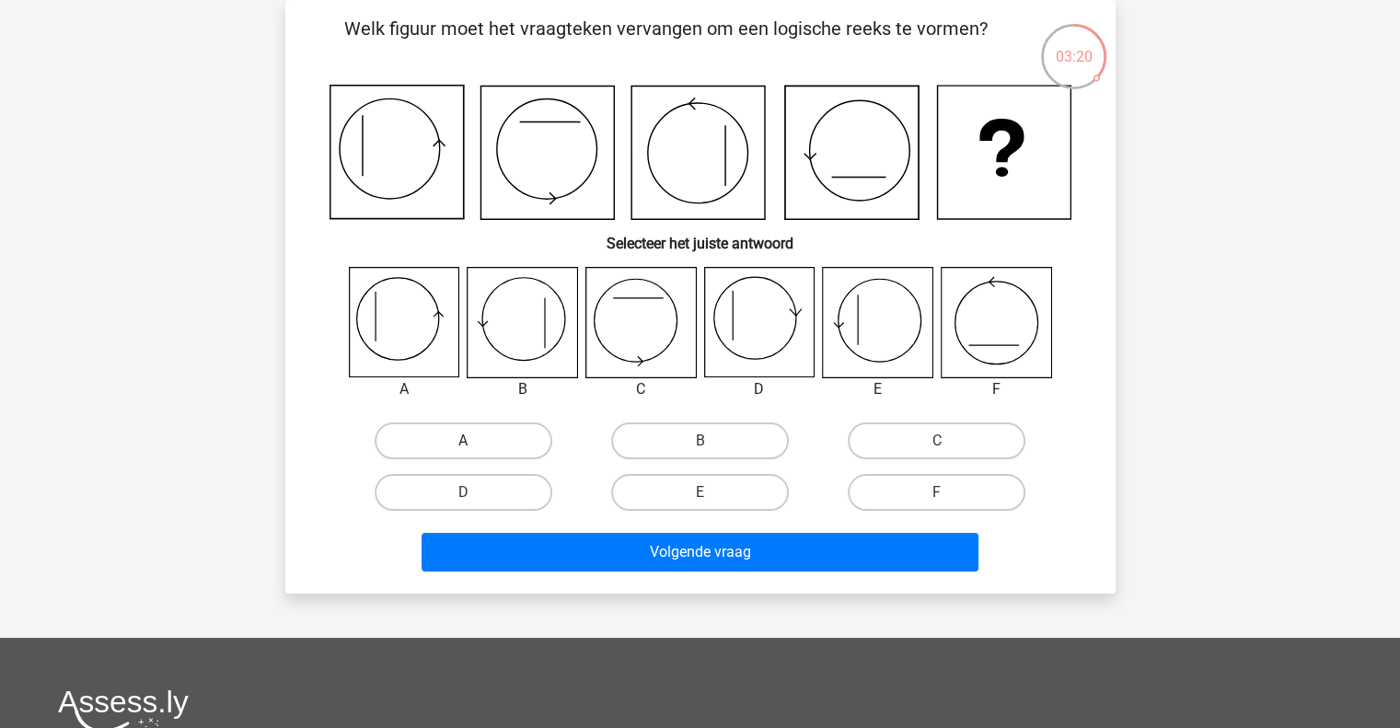
click at [411, 441] on label "A" at bounding box center [464, 441] width 178 height 37
click at [463, 441] on input "A" at bounding box center [469, 447] width 12 height 12
radio input "true"
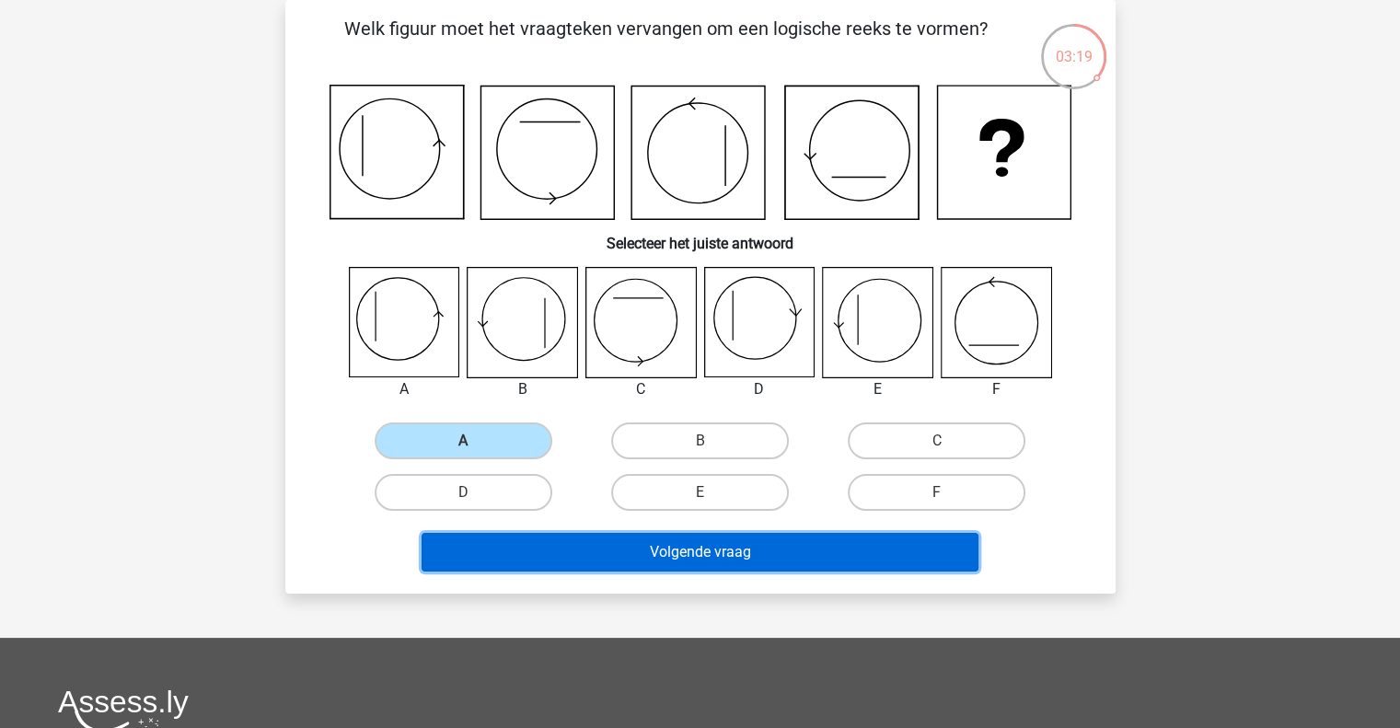
click at [699, 551] on button "Volgende vraag" at bounding box center [700, 552] width 557 height 39
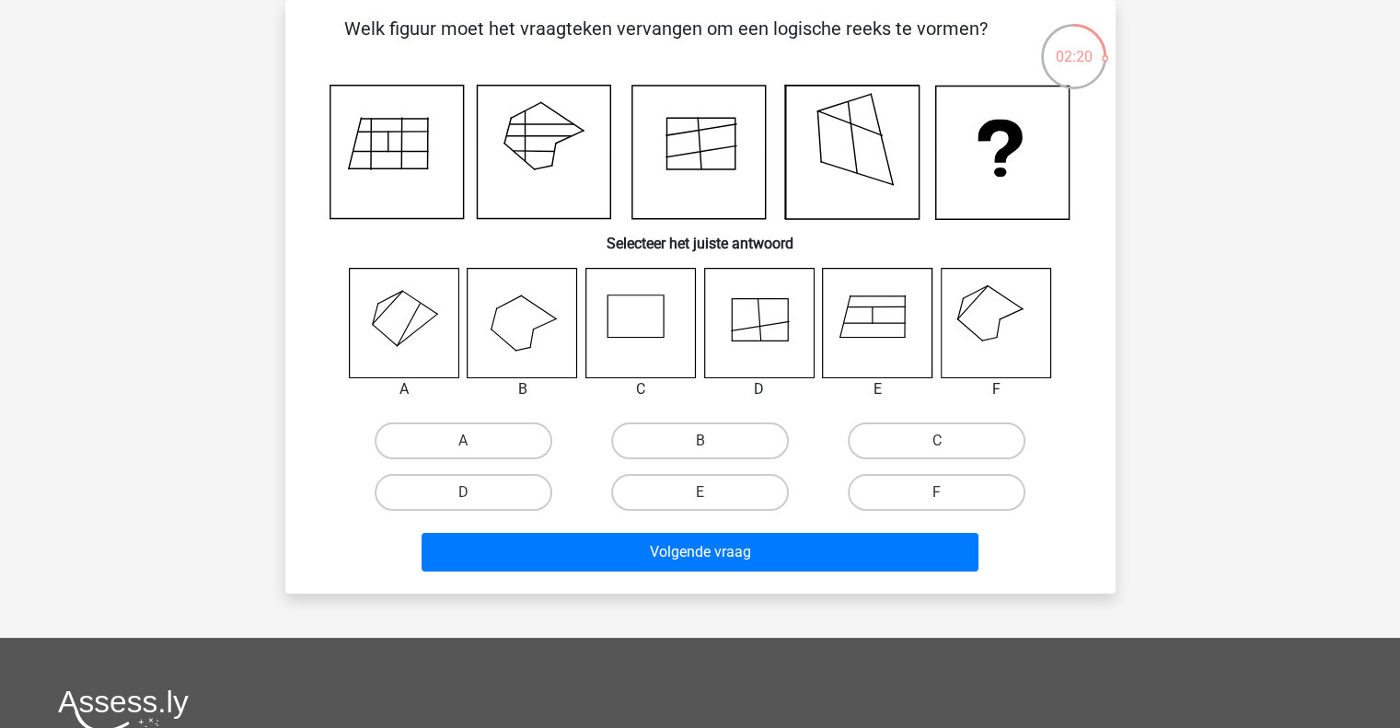
click at [937, 492] on input "F" at bounding box center [943, 498] width 12 height 12
radio input "true"
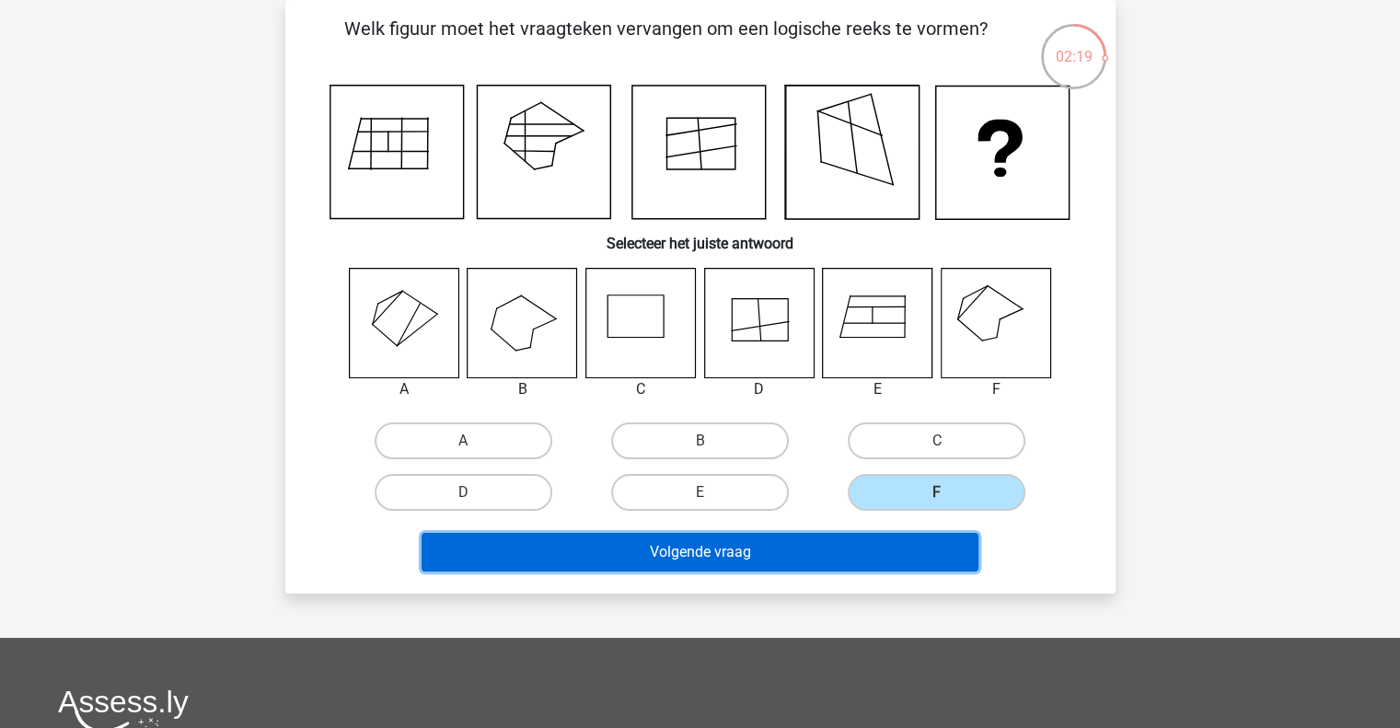
click at [894, 555] on button "Volgende vraag" at bounding box center [700, 552] width 557 height 39
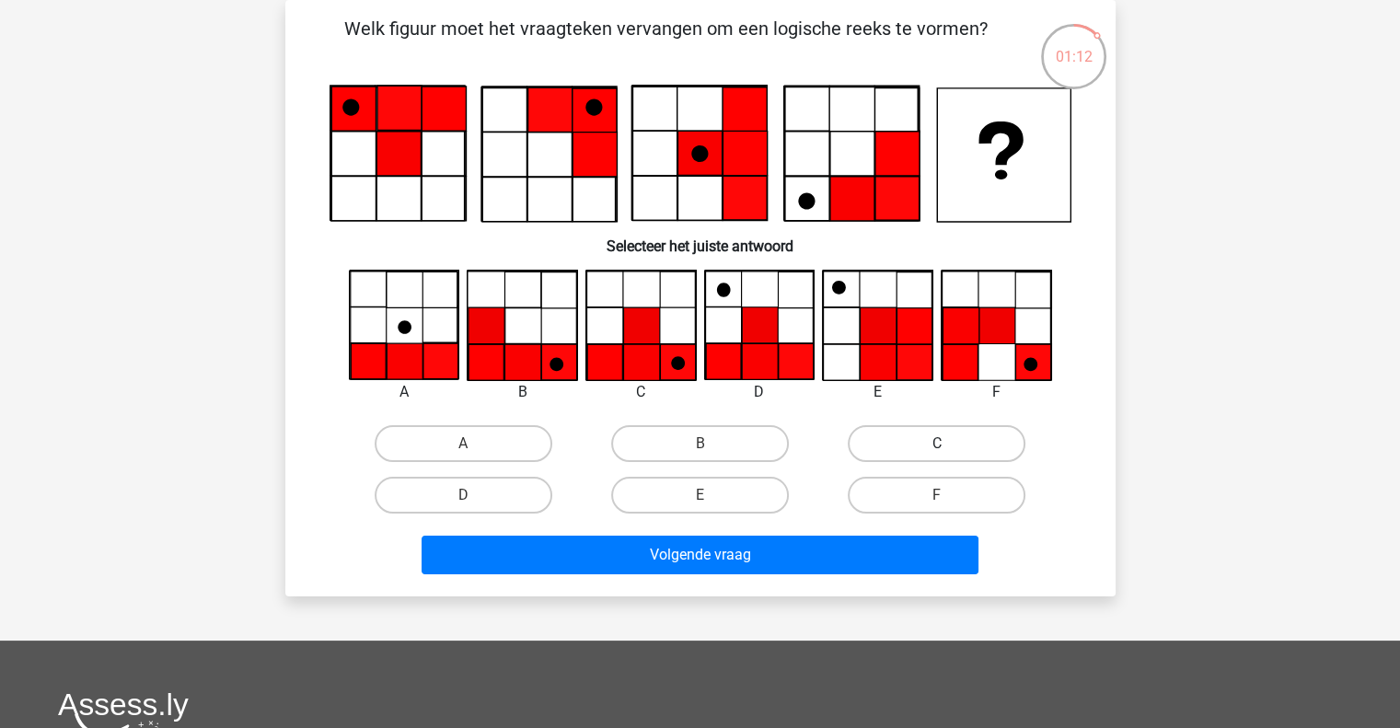
click at [907, 442] on label "C" at bounding box center [937, 443] width 178 height 37
click at [937, 444] on input "C" at bounding box center [943, 450] width 12 height 12
radio input "true"
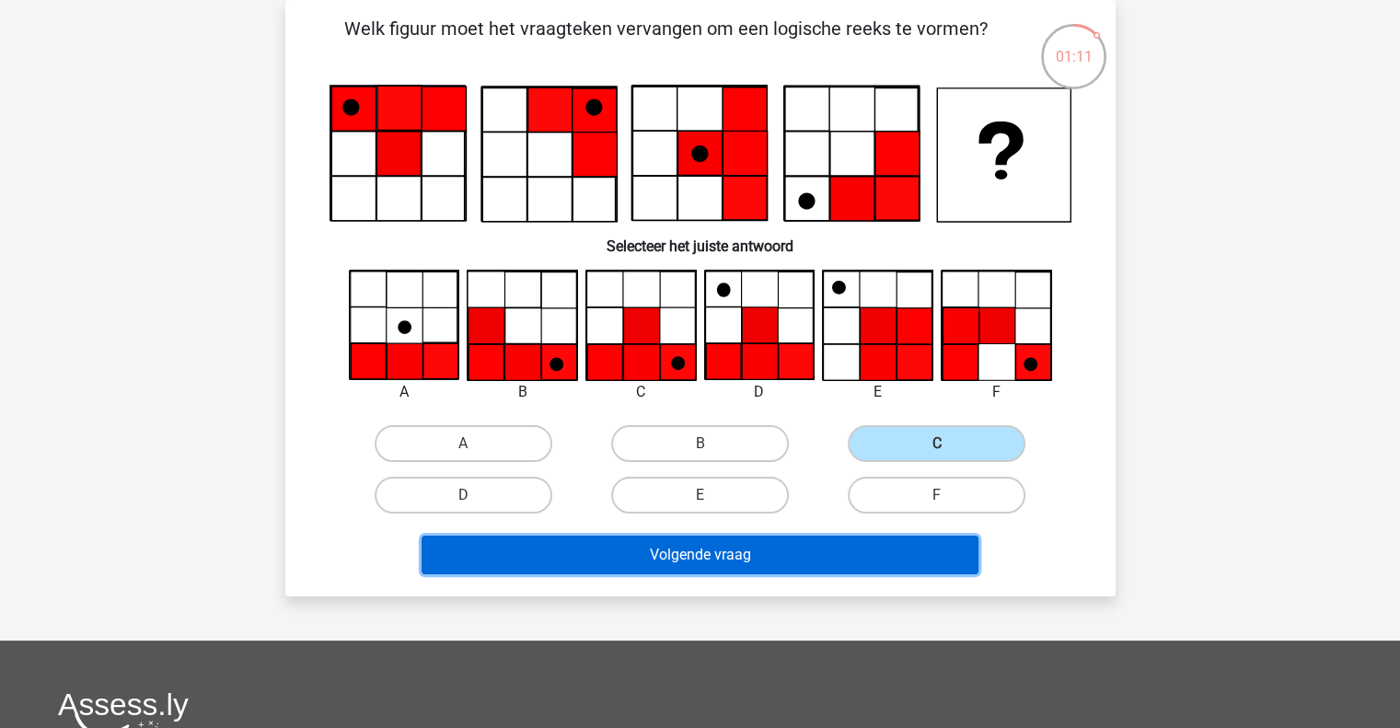
click at [752, 559] on button "Volgende vraag" at bounding box center [700, 555] width 557 height 39
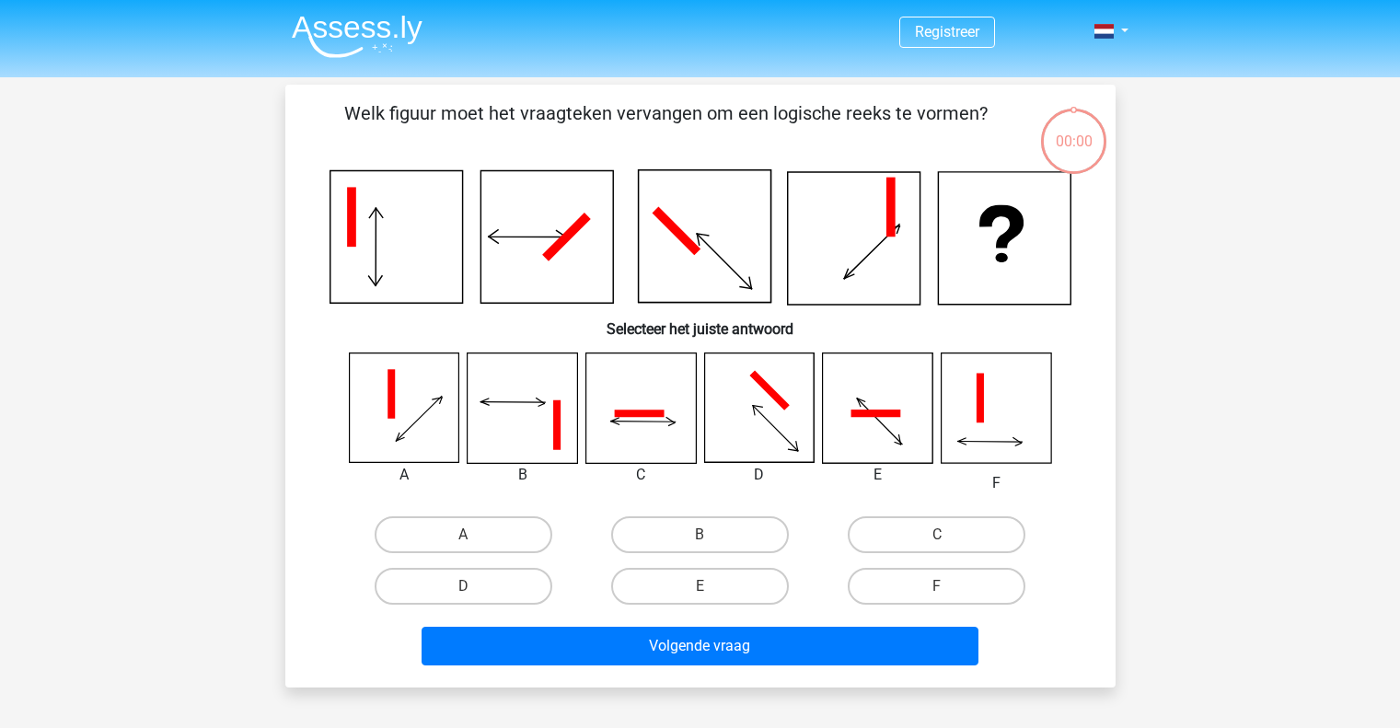
scroll to position [85, 0]
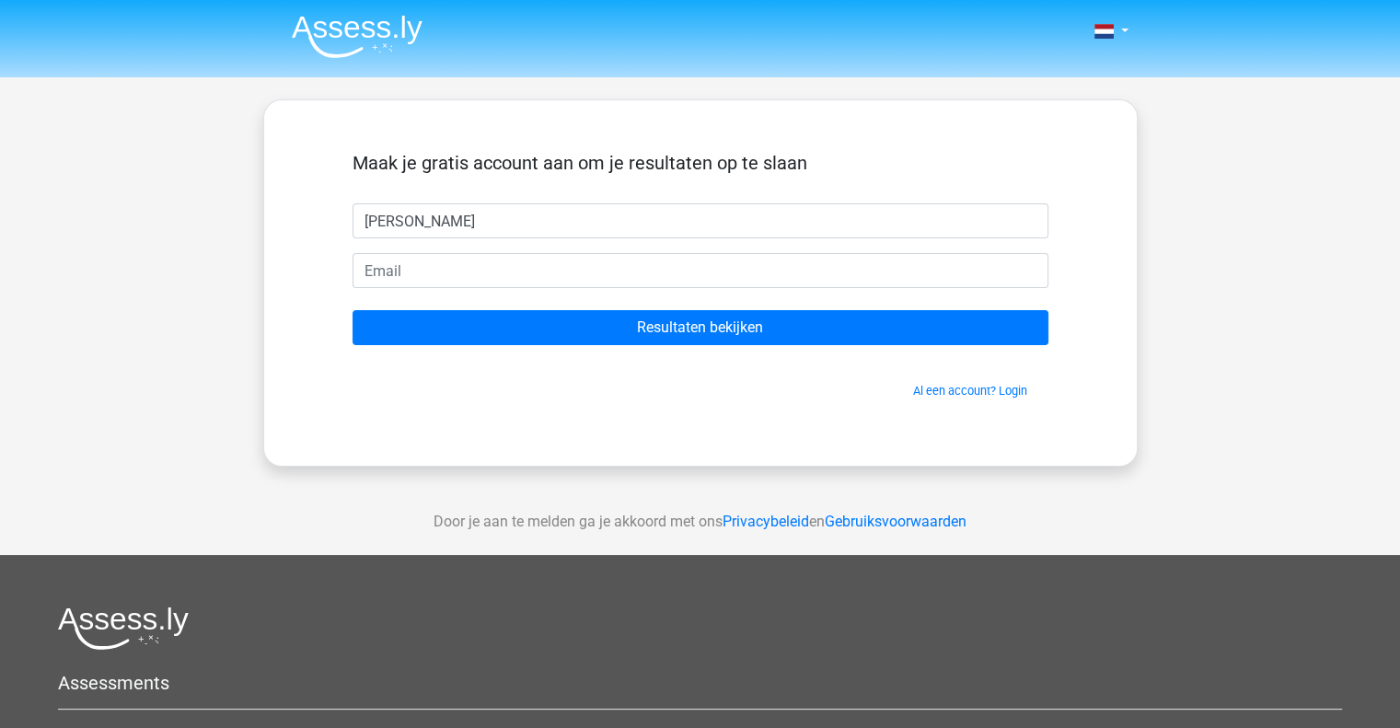
type input "[PERSON_NAME]"
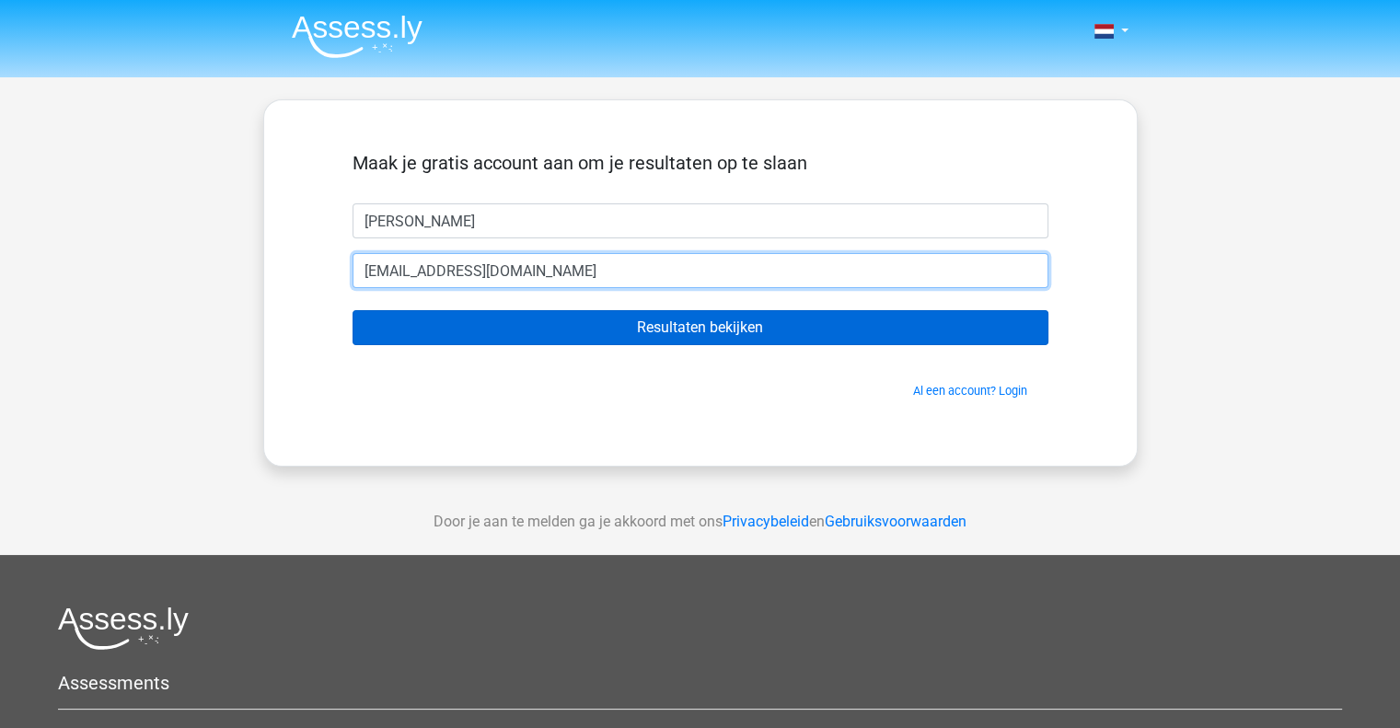
type input "[EMAIL_ADDRESS][DOMAIN_NAME]"
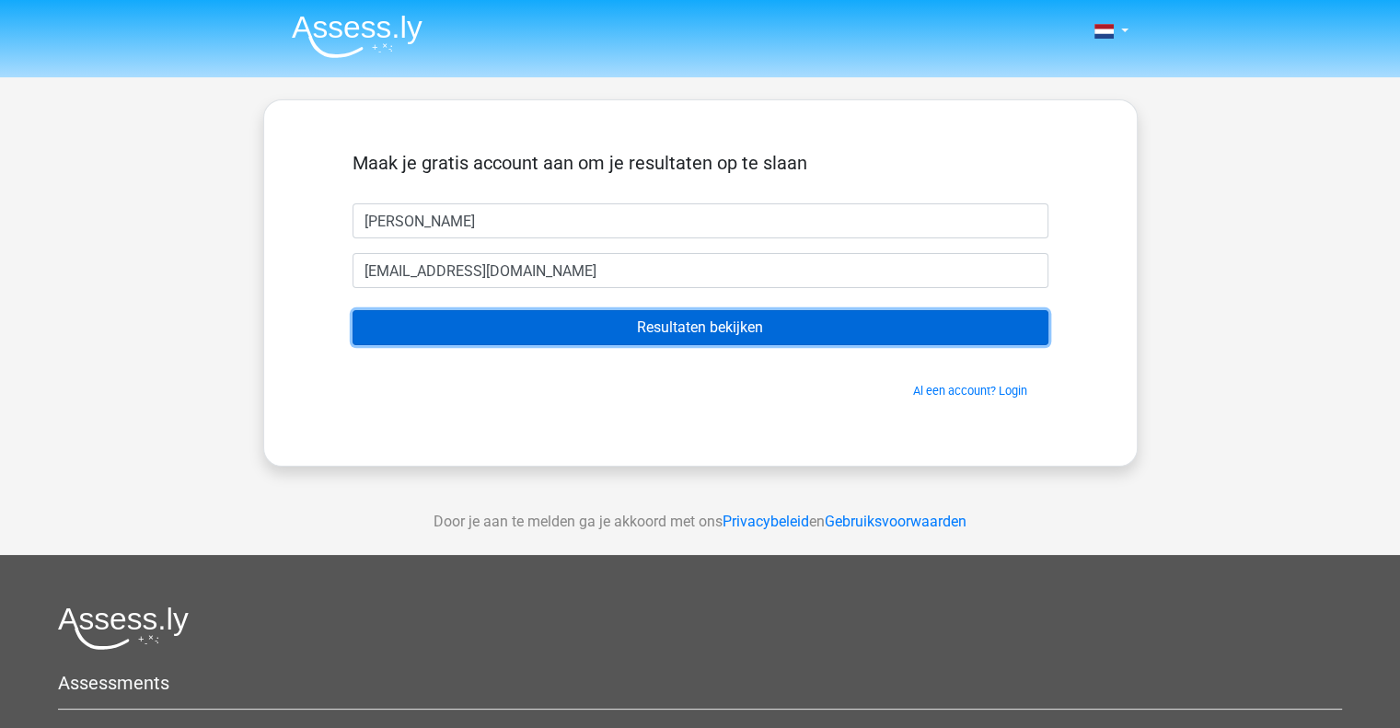
click at [662, 319] on input "Resultaten bekijken" at bounding box center [701, 327] width 696 height 35
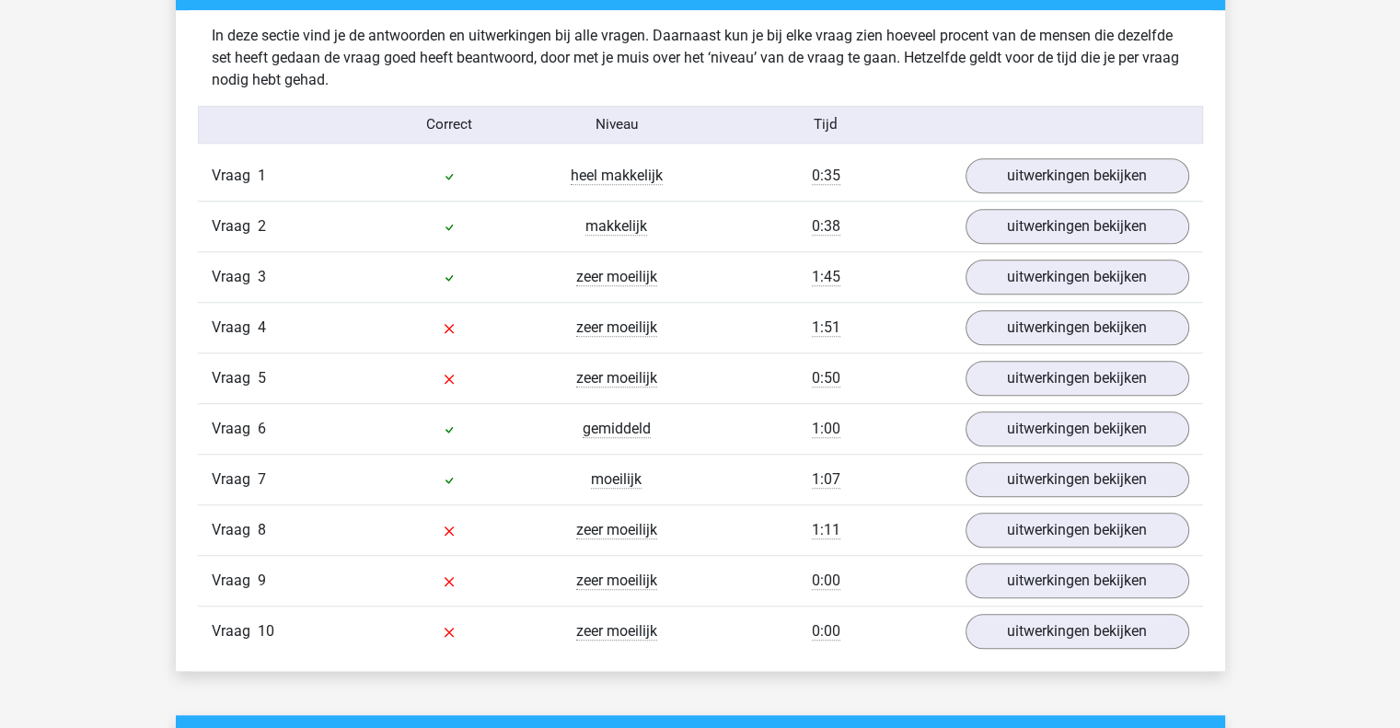
scroll to position [1446, 0]
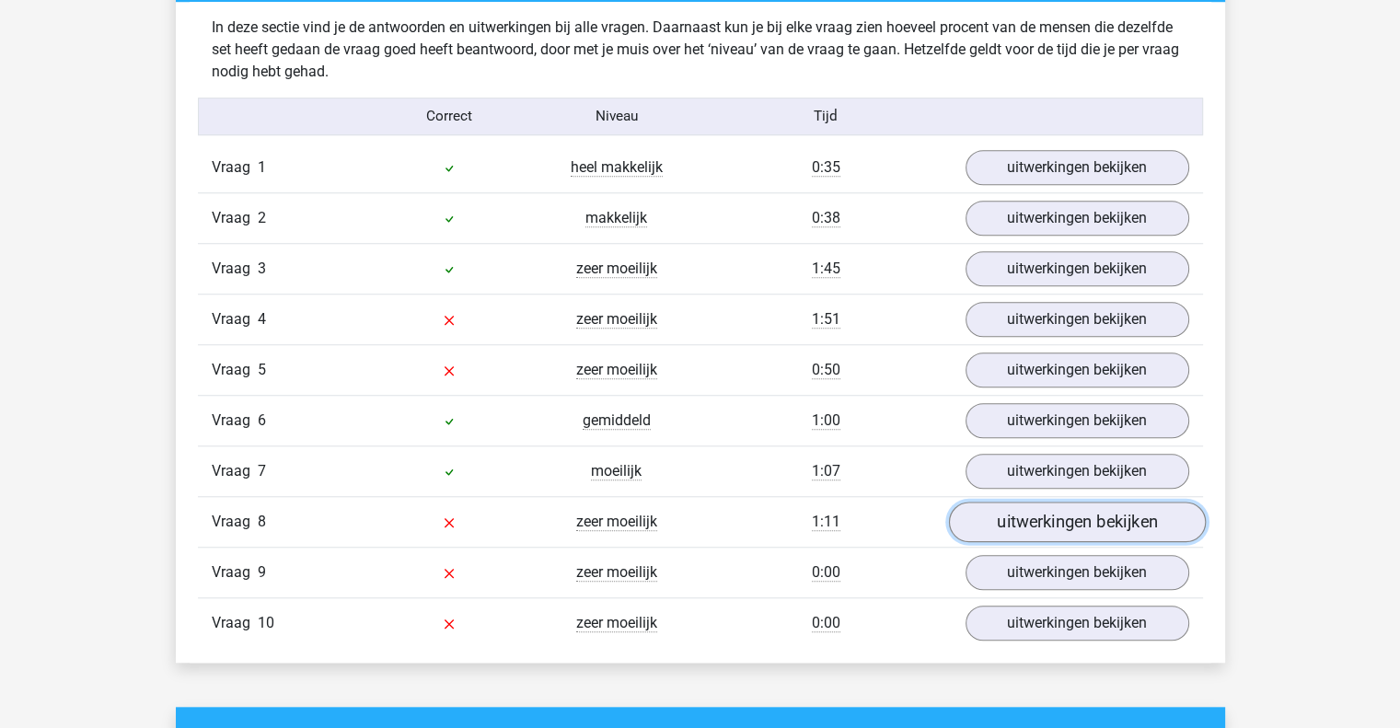
click at [1166, 519] on link "uitwerkingen bekijken" at bounding box center [1076, 522] width 257 height 41
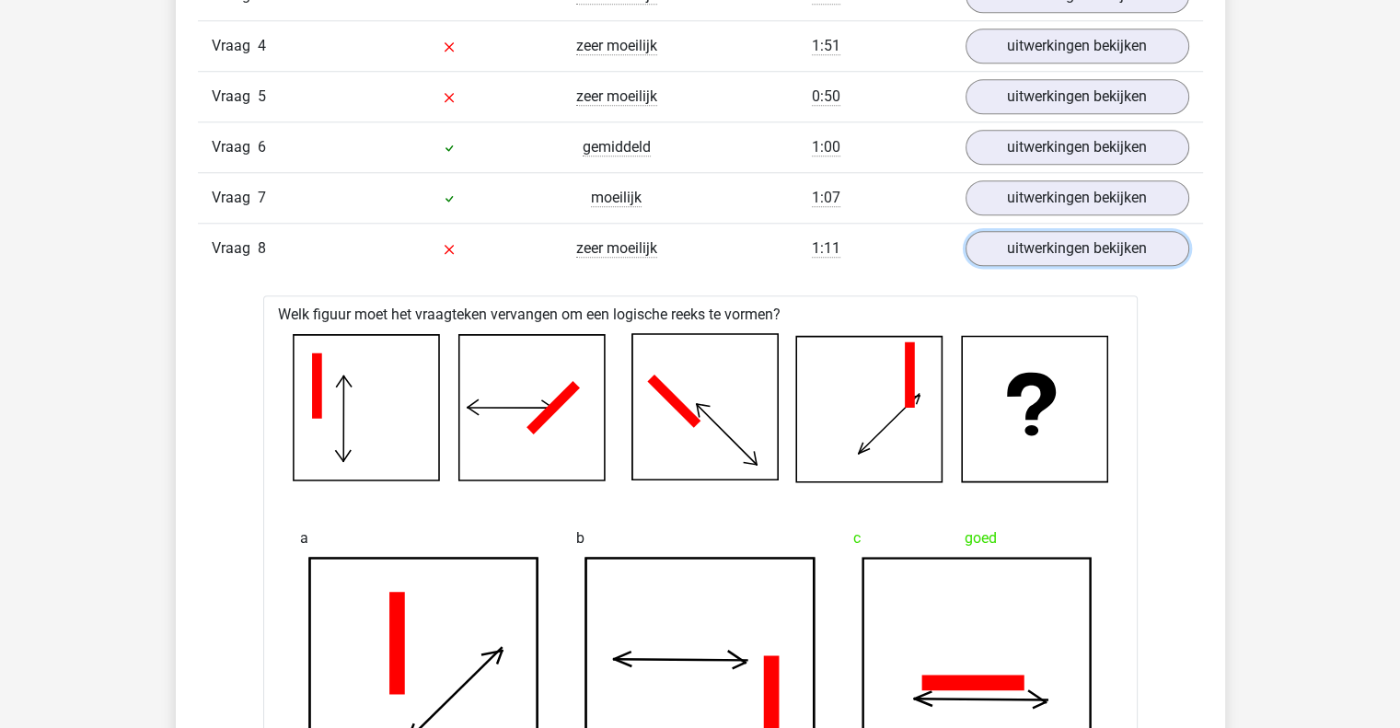
scroll to position [1377, 0]
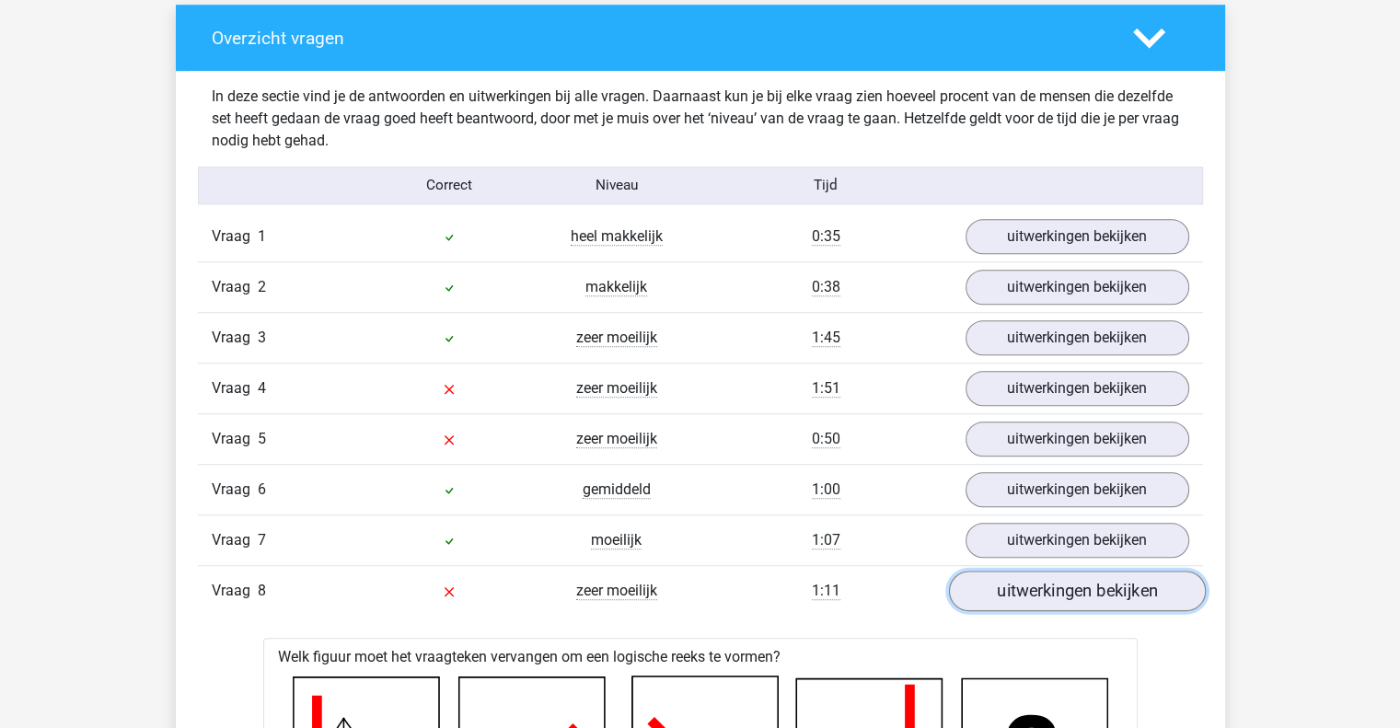
click at [1142, 595] on link "uitwerkingen bekijken" at bounding box center [1076, 591] width 257 height 41
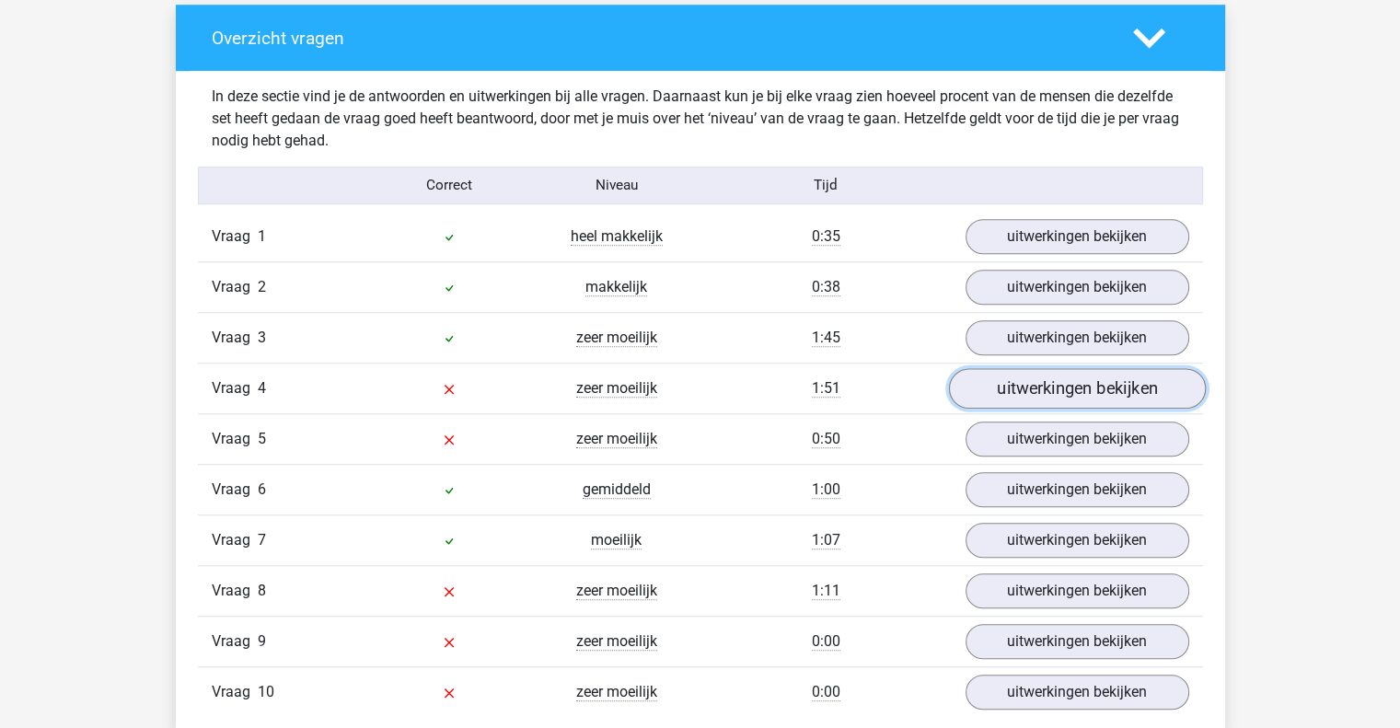
click at [1107, 391] on link "uitwerkingen bekijken" at bounding box center [1076, 388] width 257 height 41
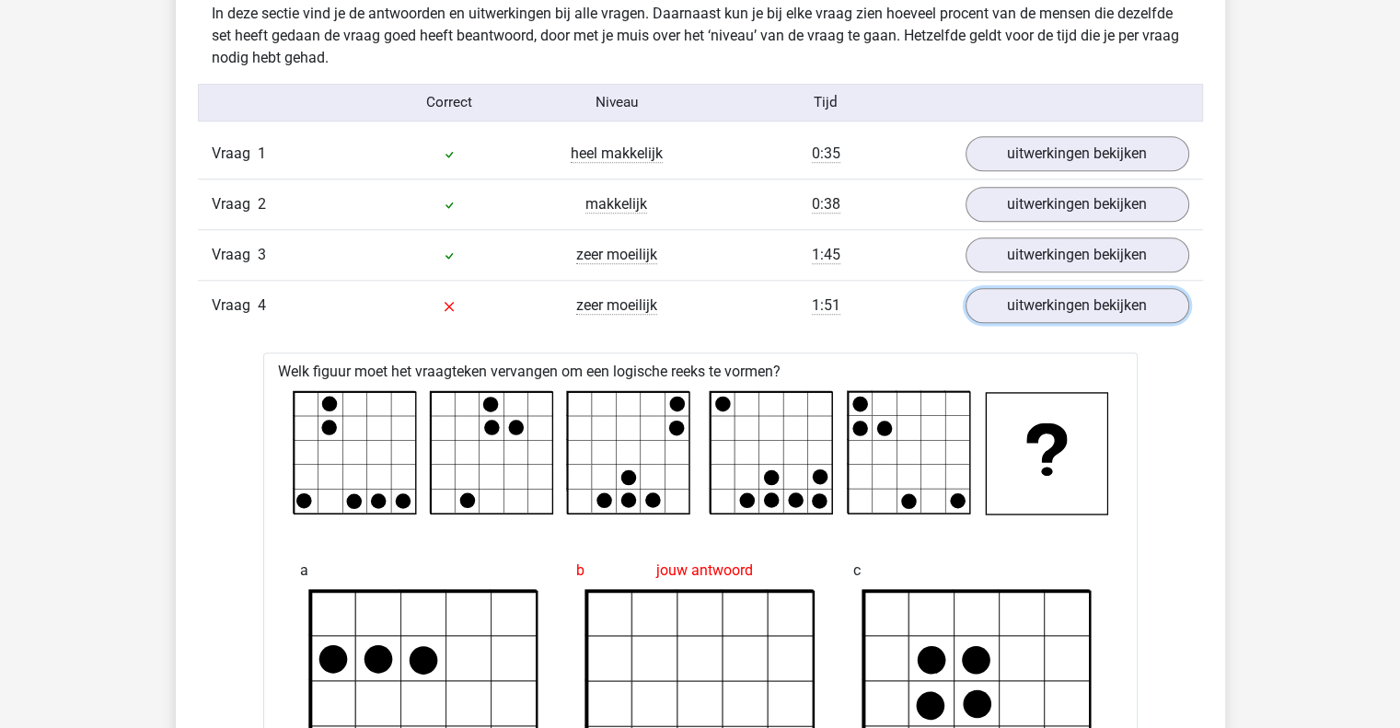
scroll to position [1465, 0]
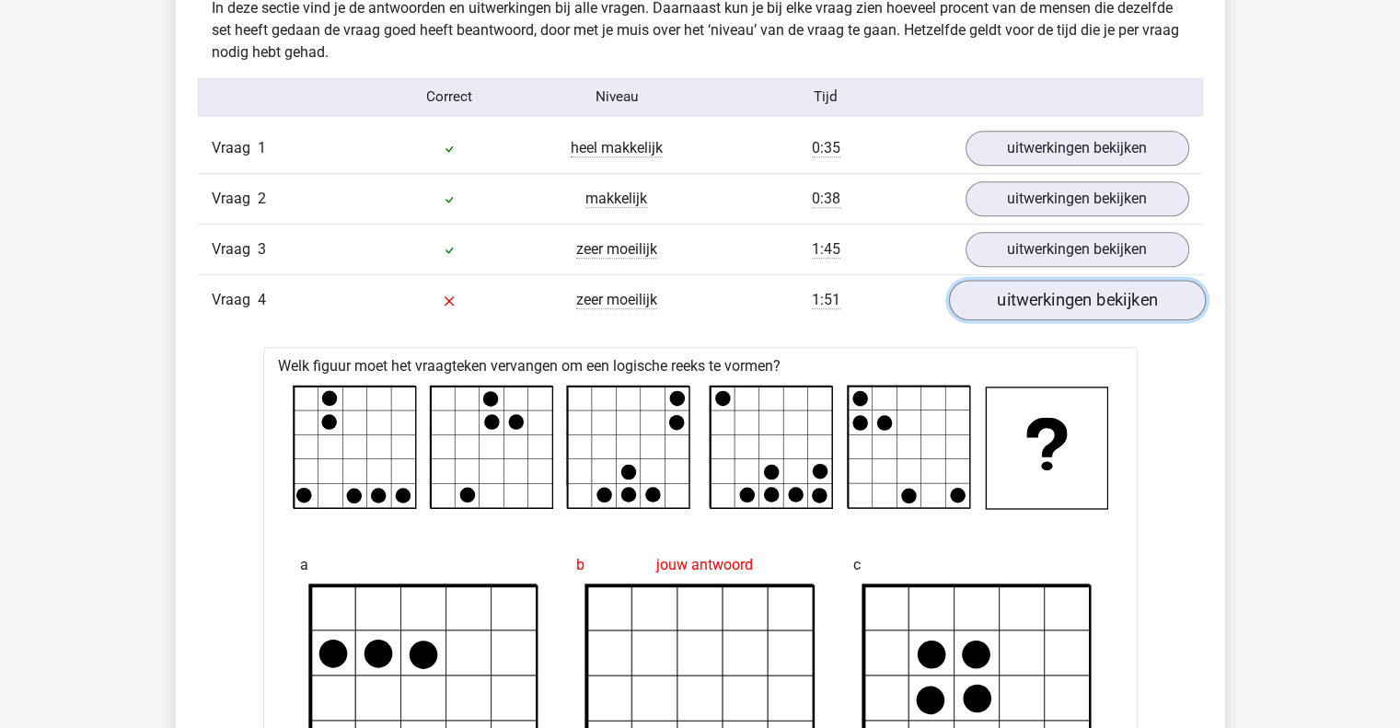
click at [1078, 300] on link "uitwerkingen bekijken" at bounding box center [1076, 300] width 257 height 41
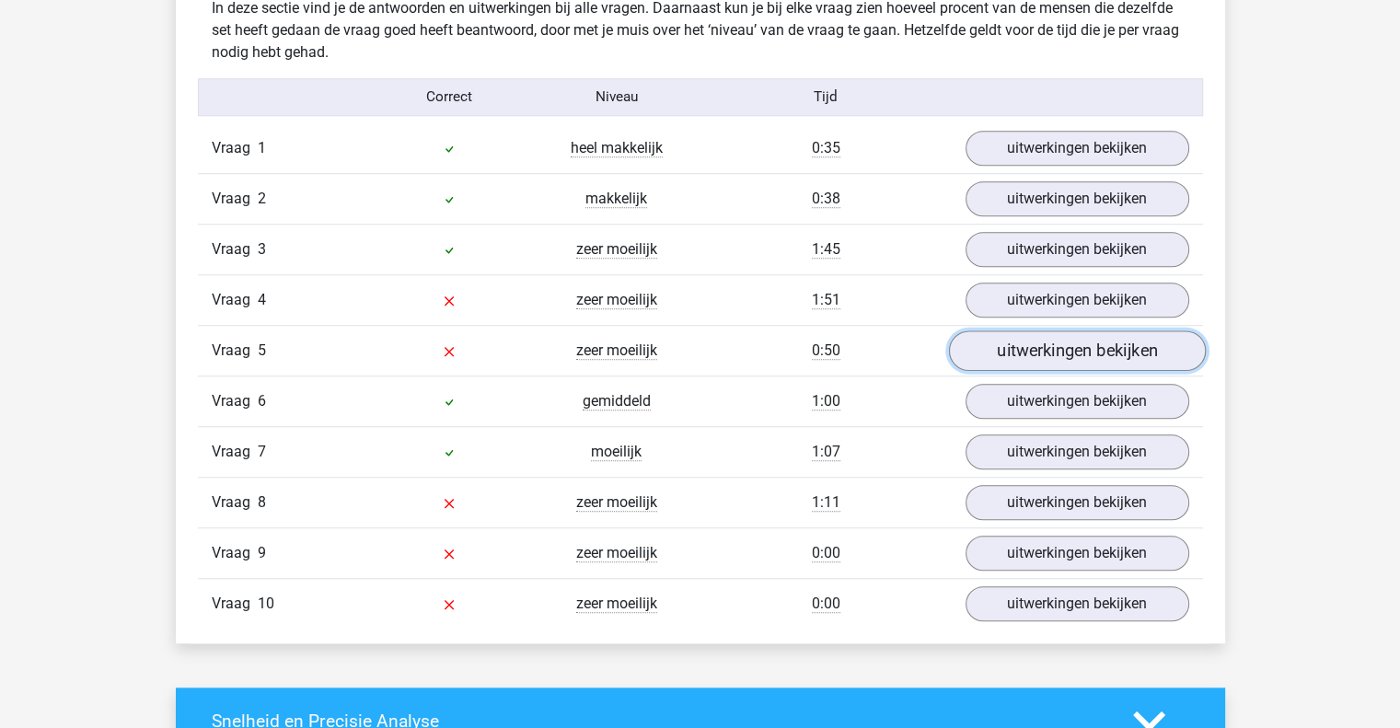
click at [1075, 351] on link "uitwerkingen bekijken" at bounding box center [1076, 350] width 257 height 41
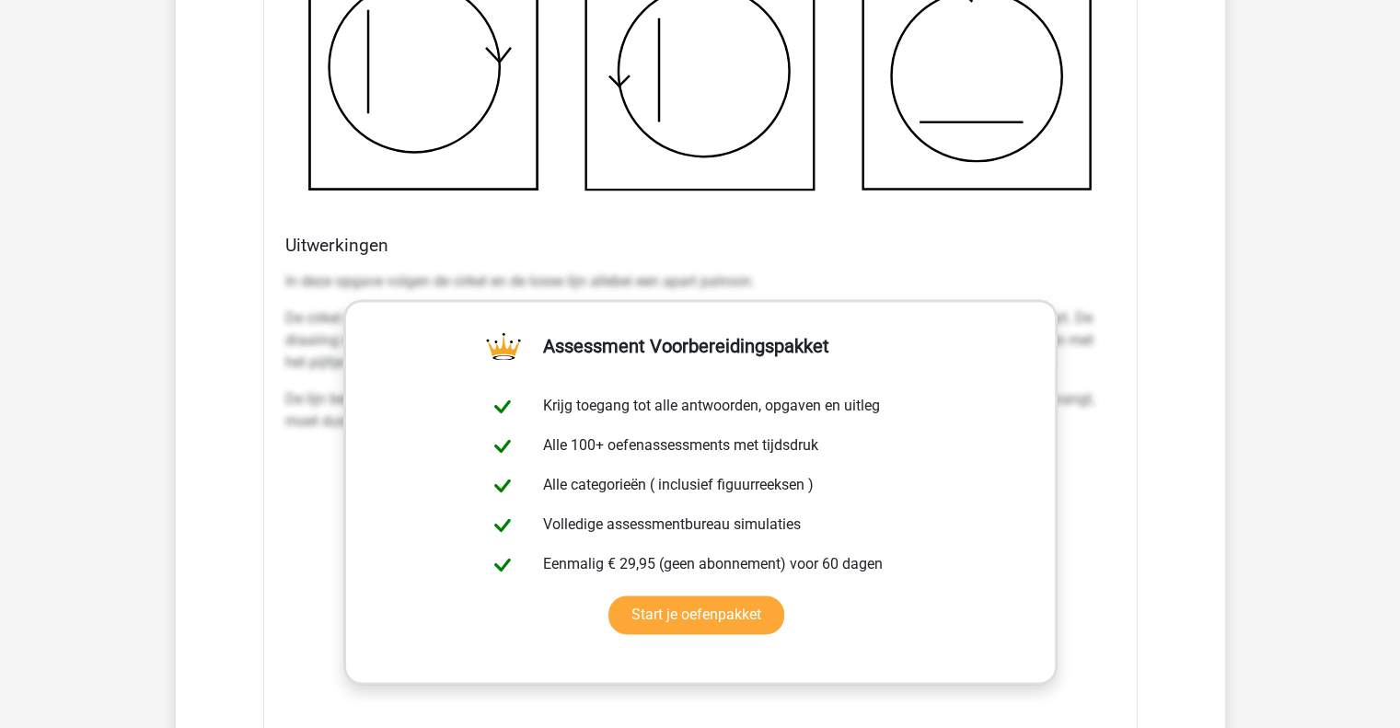
scroll to position [2478, 0]
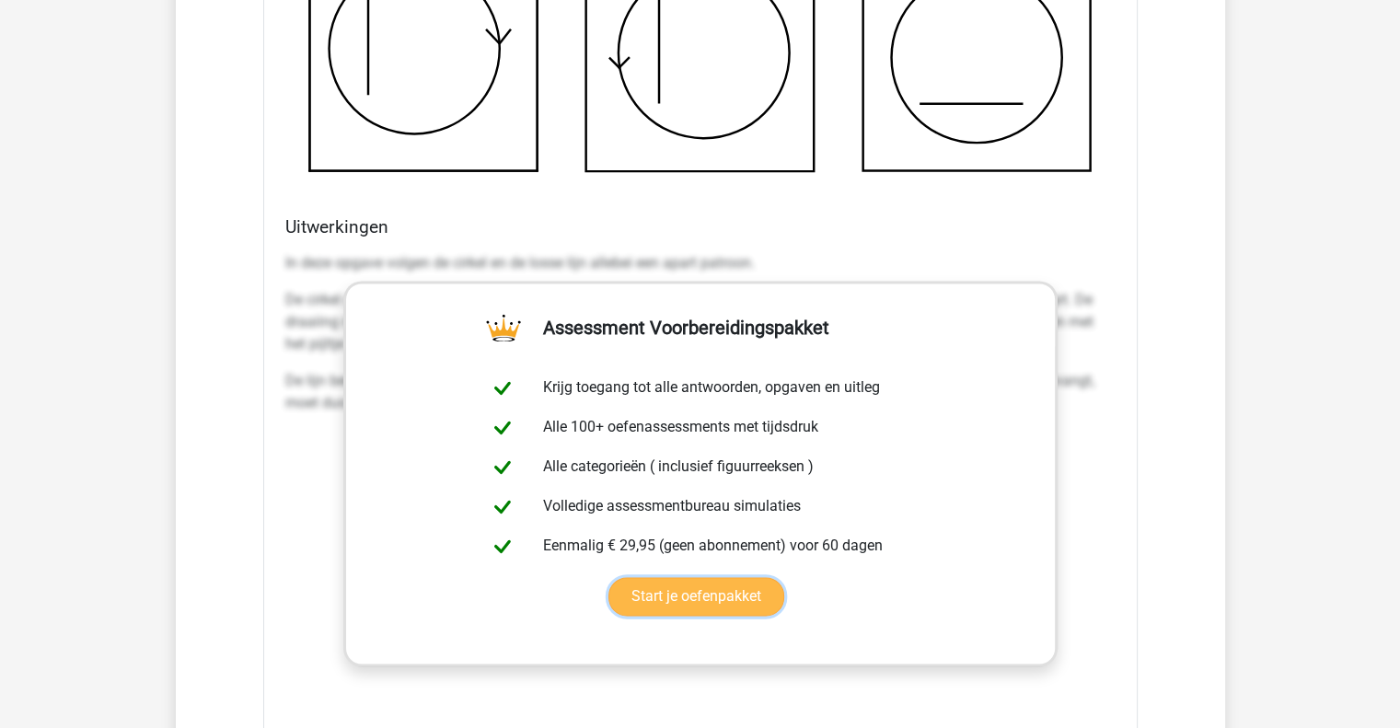
click at [689, 593] on link "Start je oefenpakket" at bounding box center [696, 596] width 176 height 39
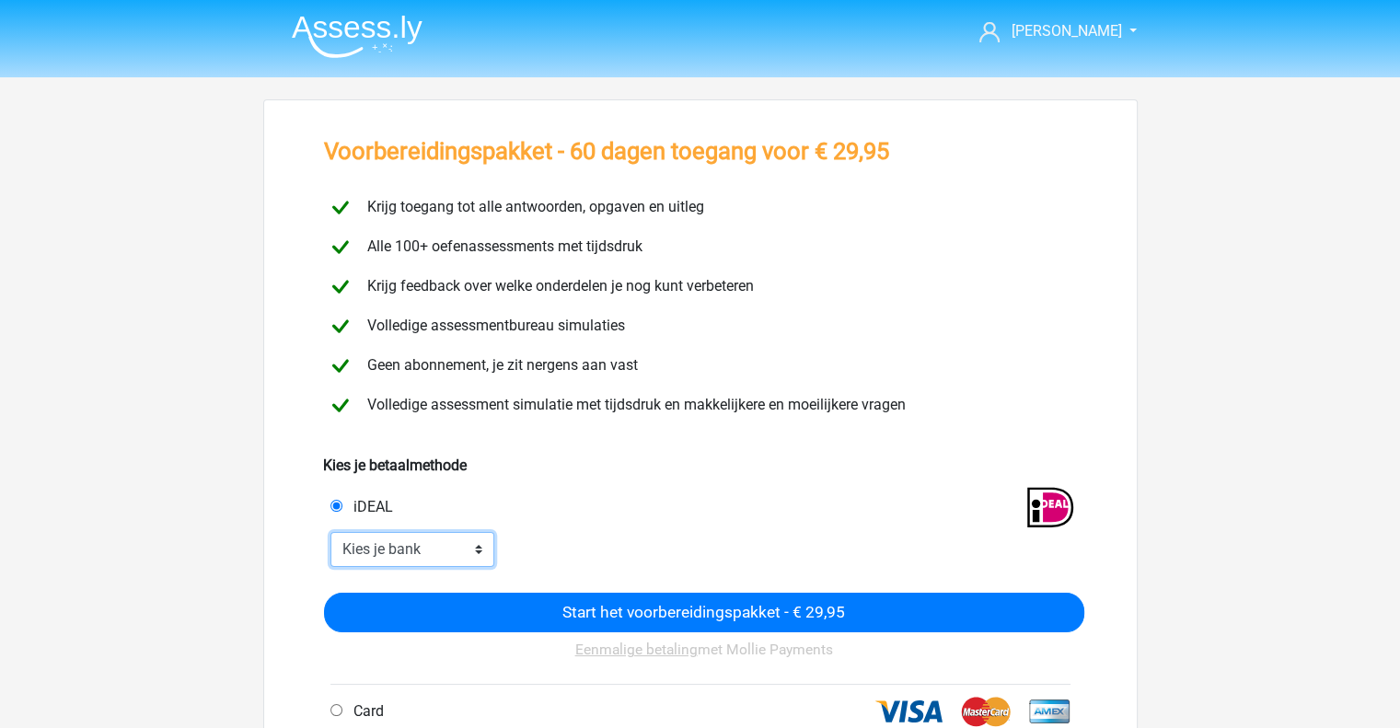
click at [453, 551] on select "Kies je bank ABN AMRO ING Rabobank ASN Bank bunq Knab N26 NN Regiobank Revolut …" at bounding box center [412, 549] width 165 height 35
select select "ideal_ABNANL2A"
click at [330, 532] on select "Kies je bank ABN AMRO ING Rabobank ASN Bank bunq Knab N26 NN Regiobank Revolut …" at bounding box center [412, 549] width 165 height 35
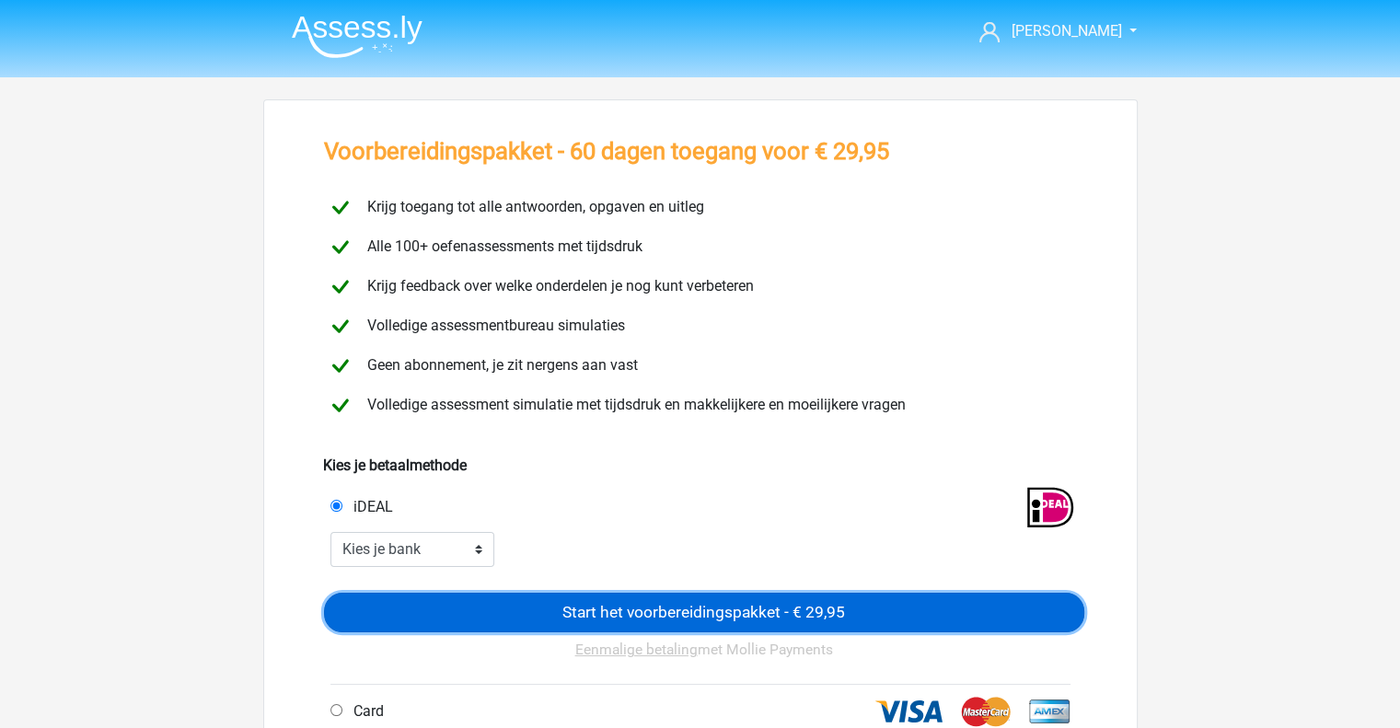
click at [606, 608] on input "Start het voorbereidingspakket - € 29,95" at bounding box center [704, 613] width 760 height 40
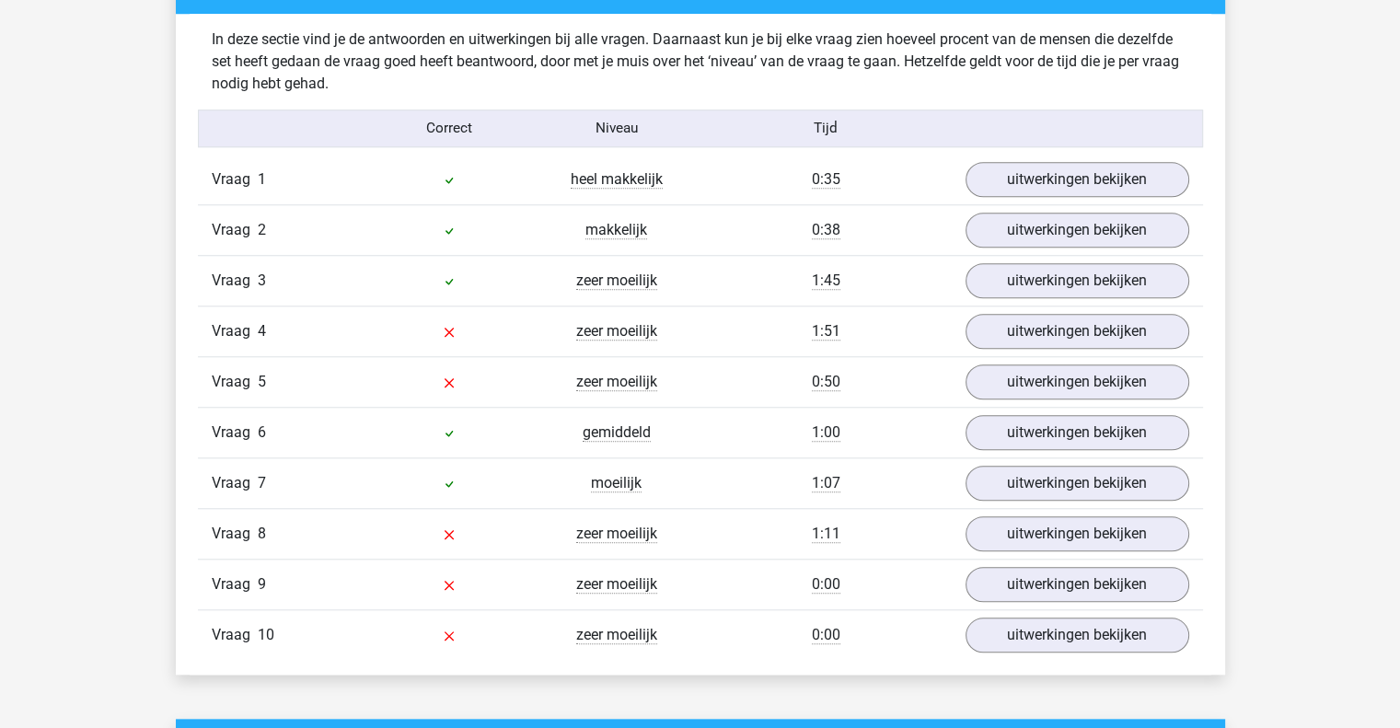
scroll to position [1583, 0]
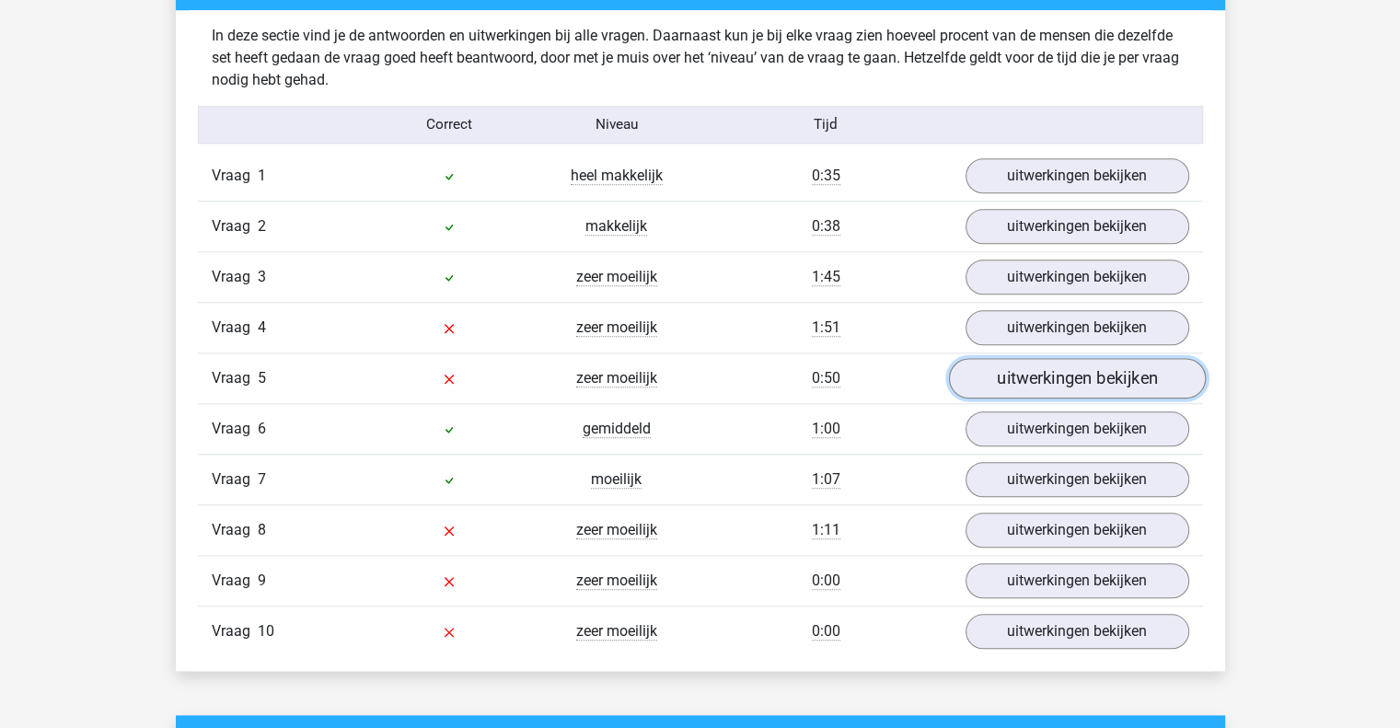
click at [1086, 378] on link "uitwerkingen bekijken" at bounding box center [1076, 378] width 257 height 41
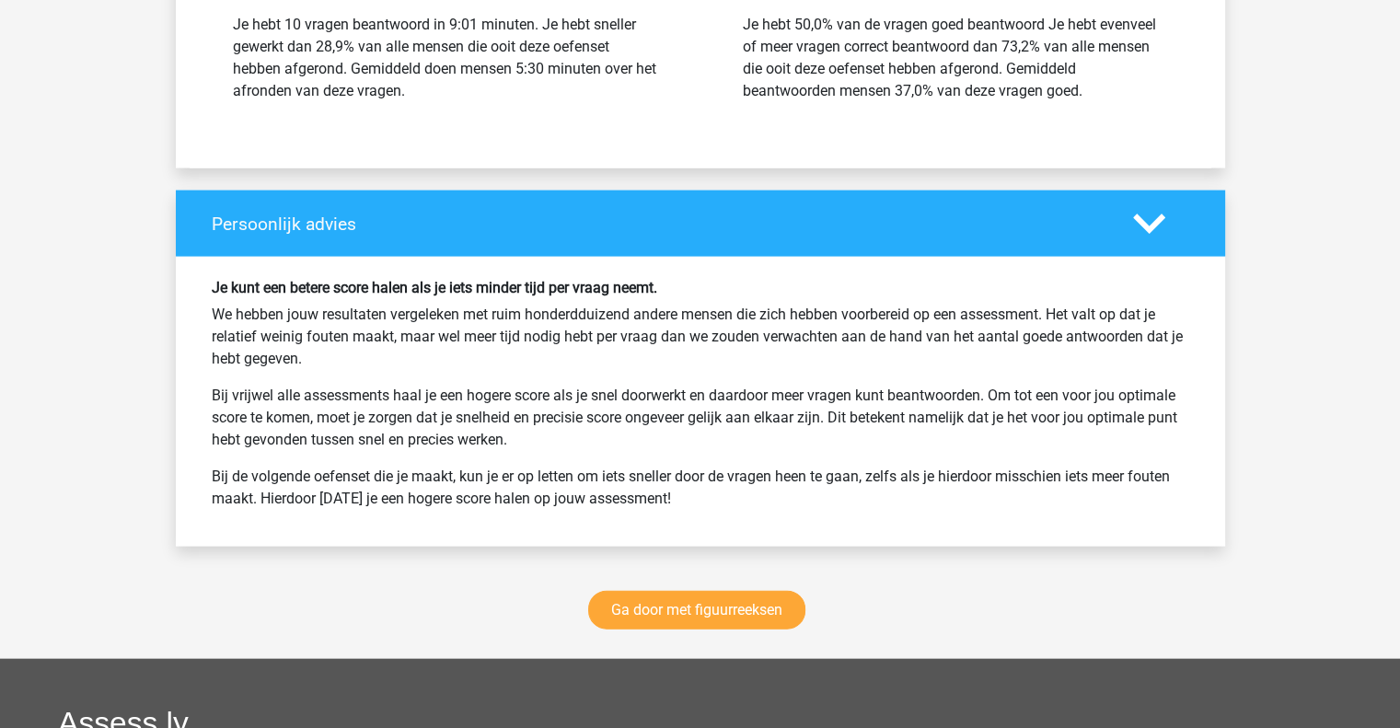
scroll to position [3898, 0]
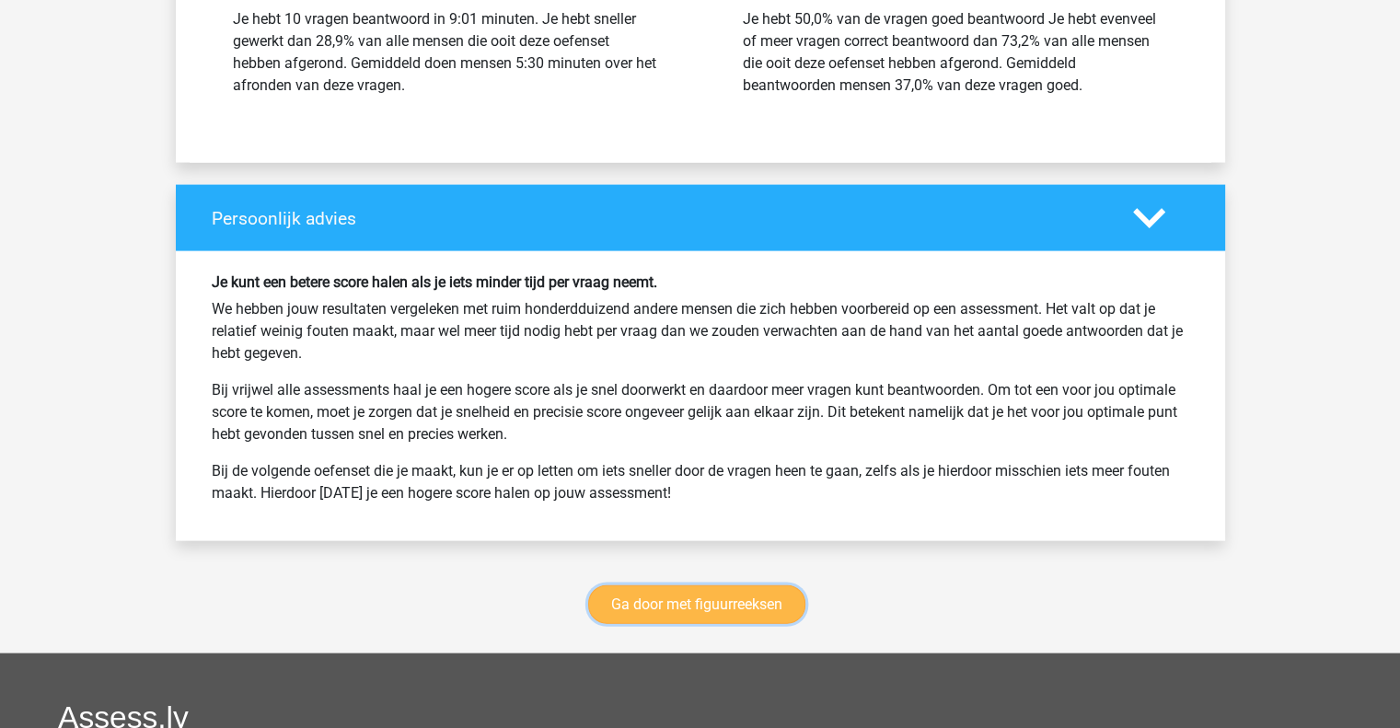
click at [751, 607] on link "Ga door met figuurreeksen" at bounding box center [696, 604] width 217 height 39
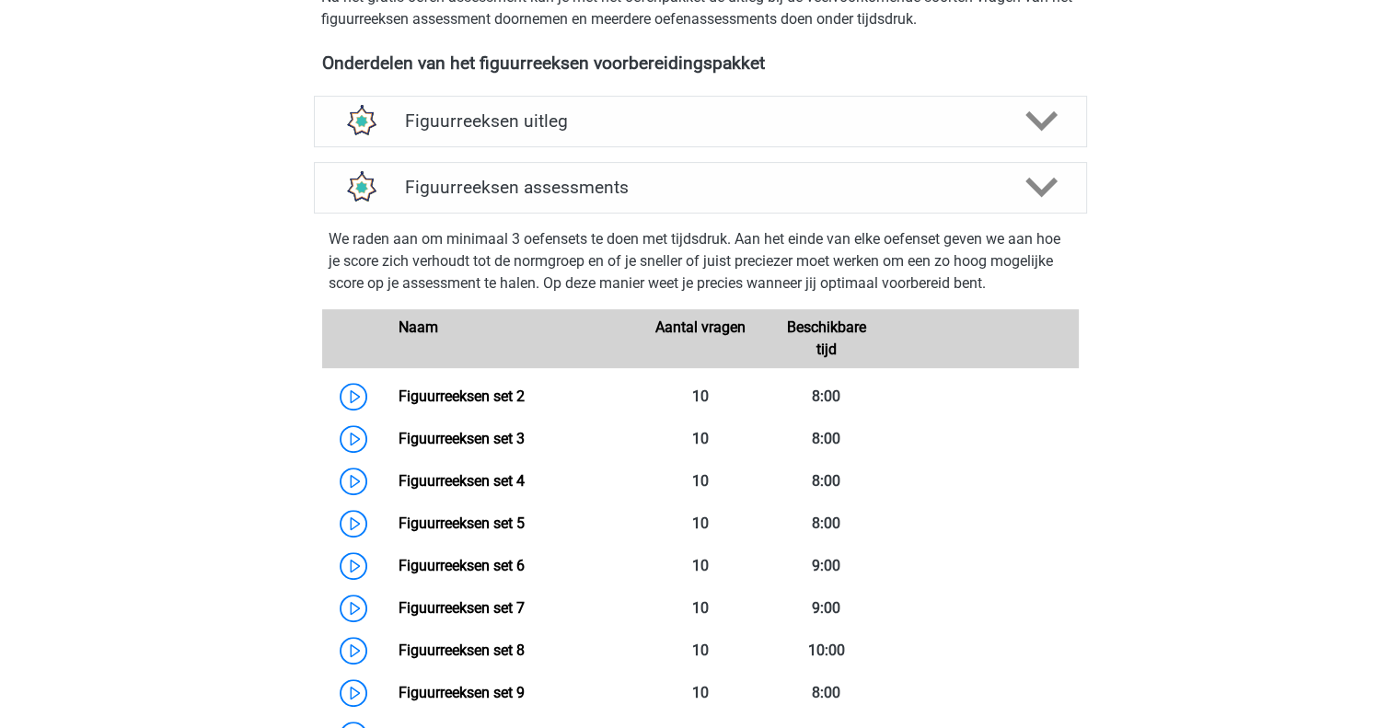
scroll to position [638, 0]
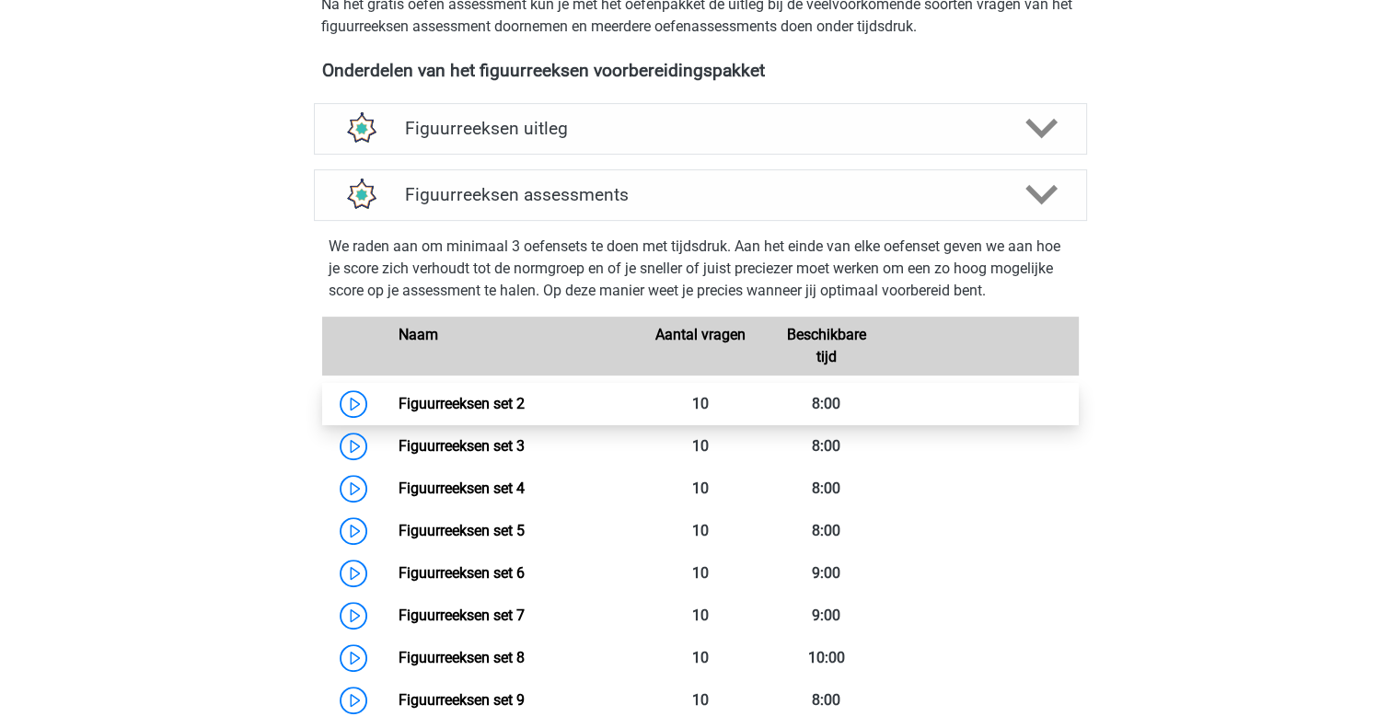
click at [429, 412] on link "Figuurreeksen set 2" at bounding box center [462, 403] width 126 height 17
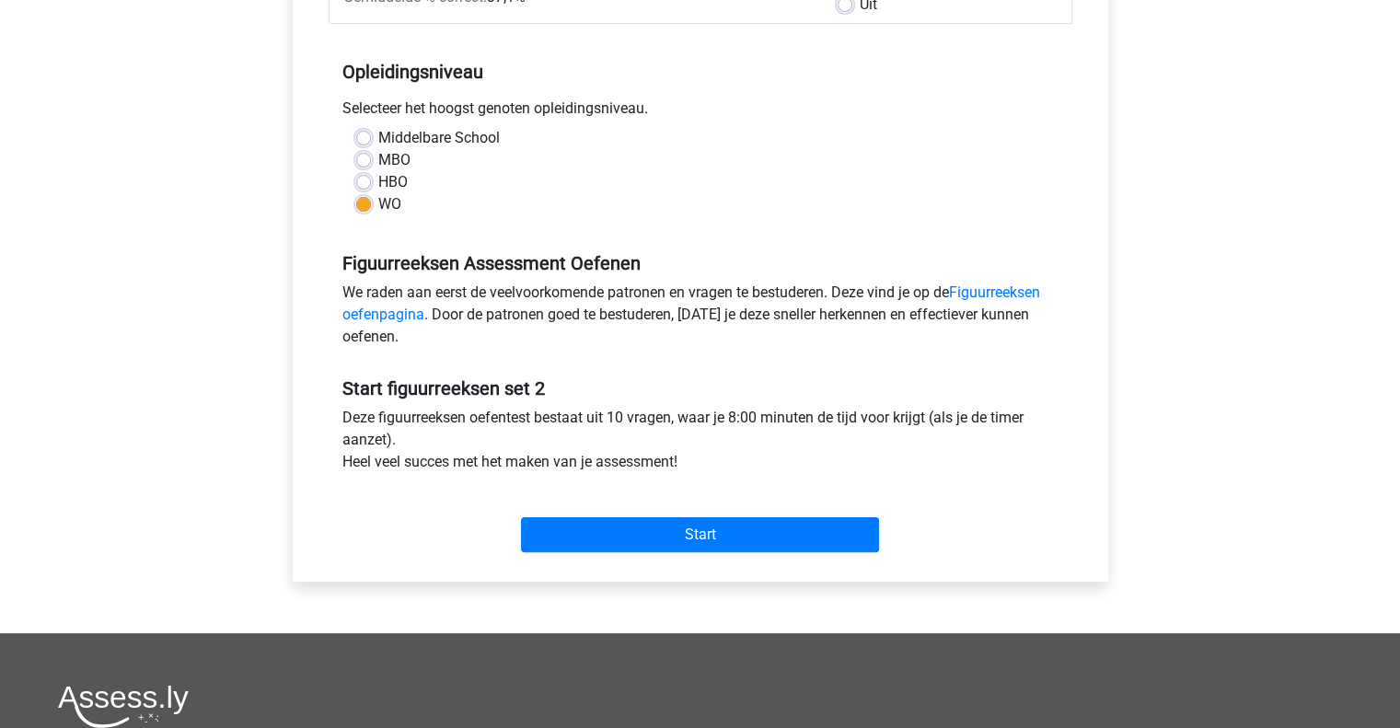
scroll to position [348, 0]
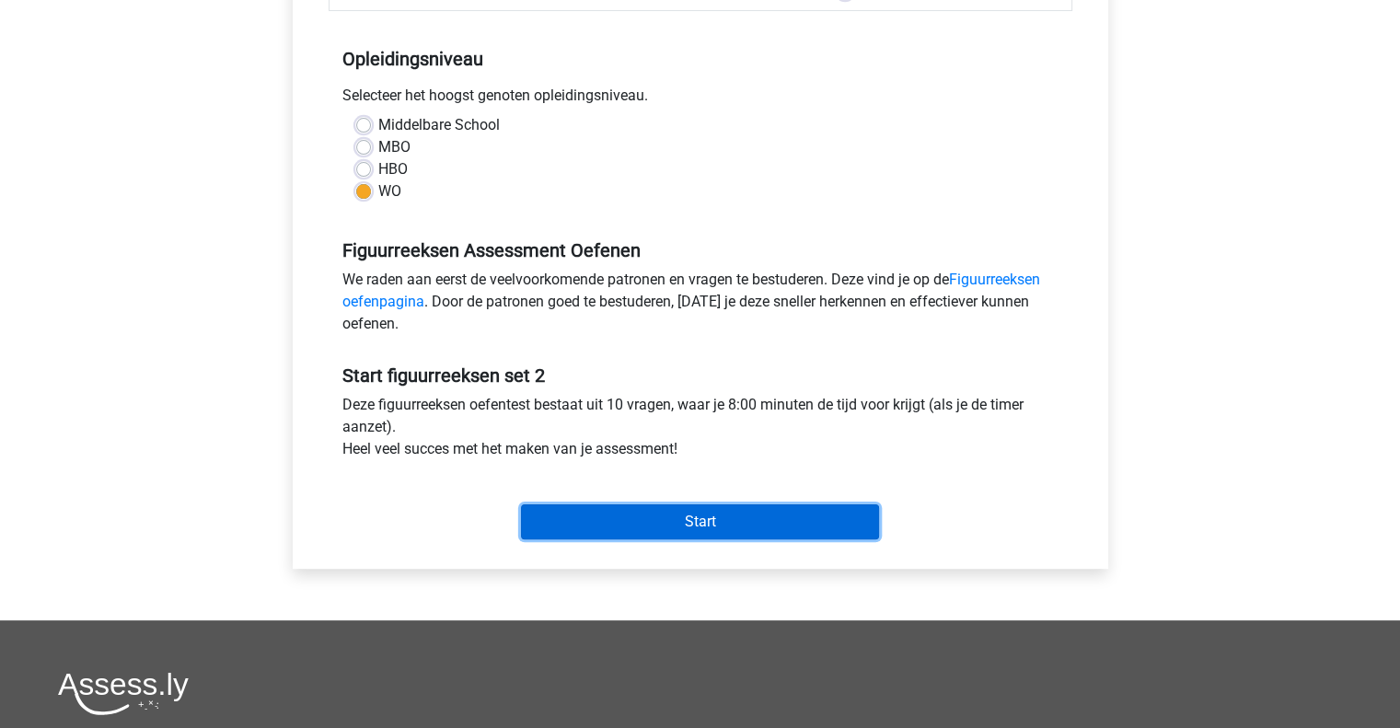
click at [672, 526] on input "Start" at bounding box center [700, 521] width 358 height 35
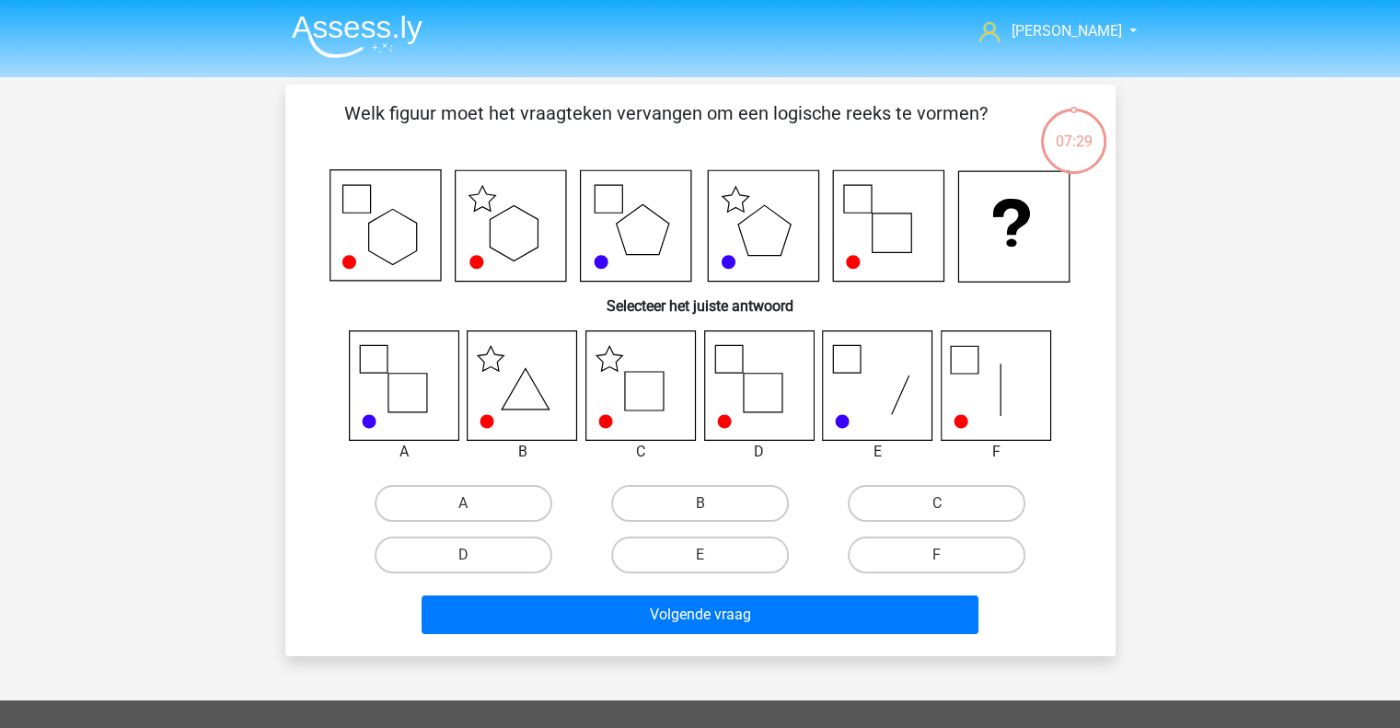
click at [856, 271] on icon at bounding box center [889, 225] width 111 height 111
click at [898, 497] on label "C" at bounding box center [937, 503] width 178 height 37
click at [937, 504] on input "C" at bounding box center [943, 510] width 12 height 12
radio input "true"
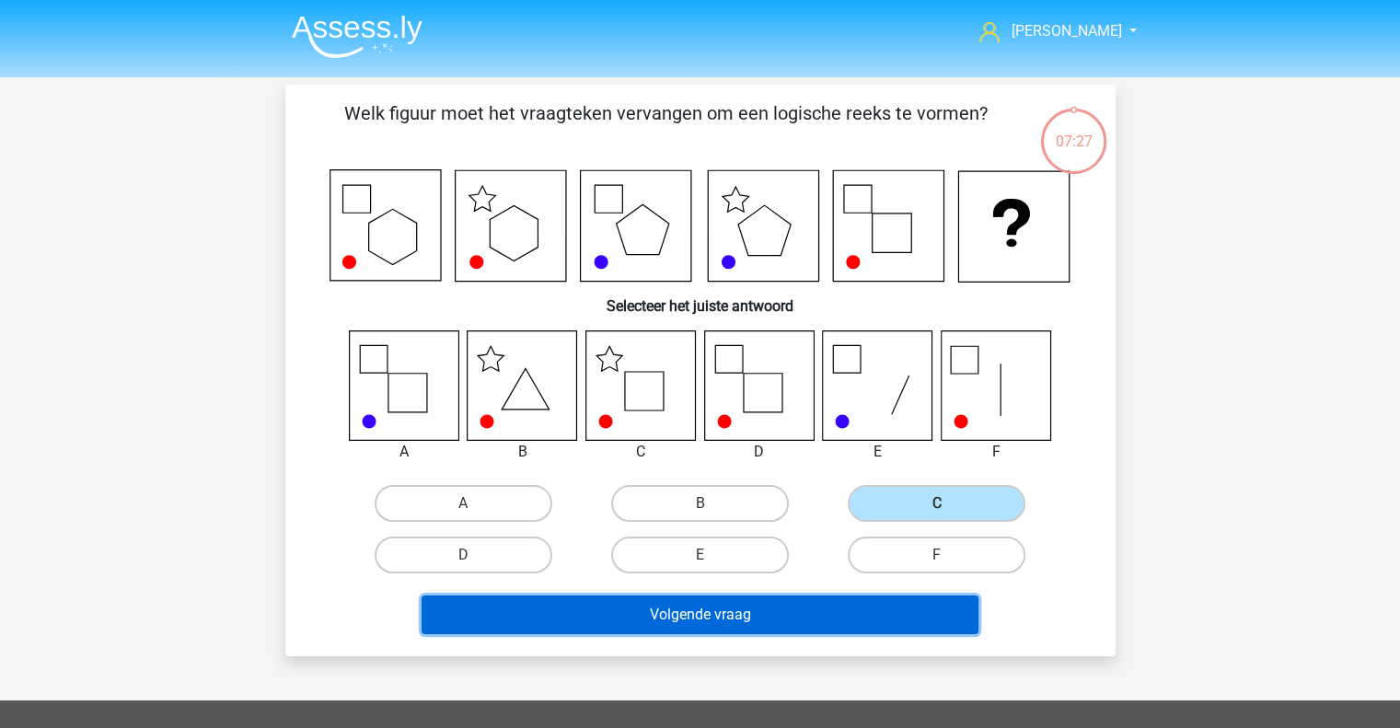
click at [721, 614] on button "Volgende vraag" at bounding box center [700, 615] width 557 height 39
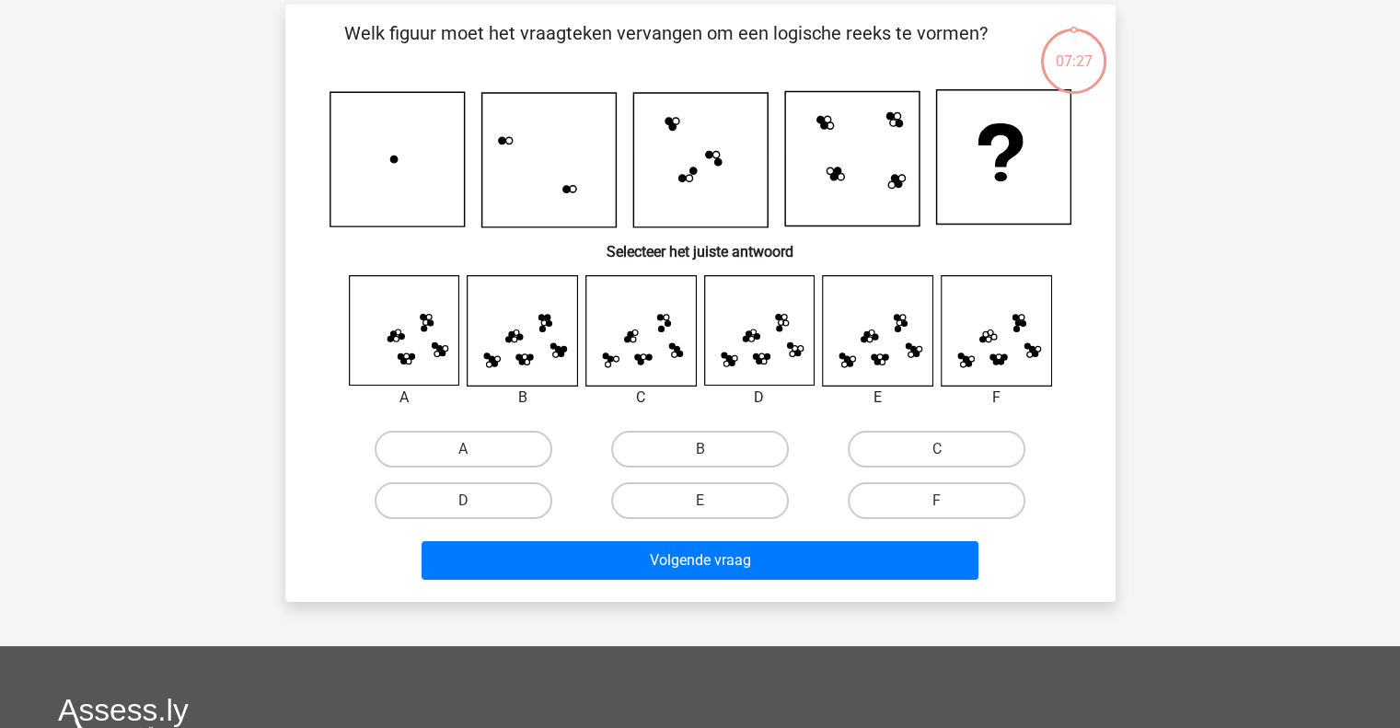
scroll to position [85, 0]
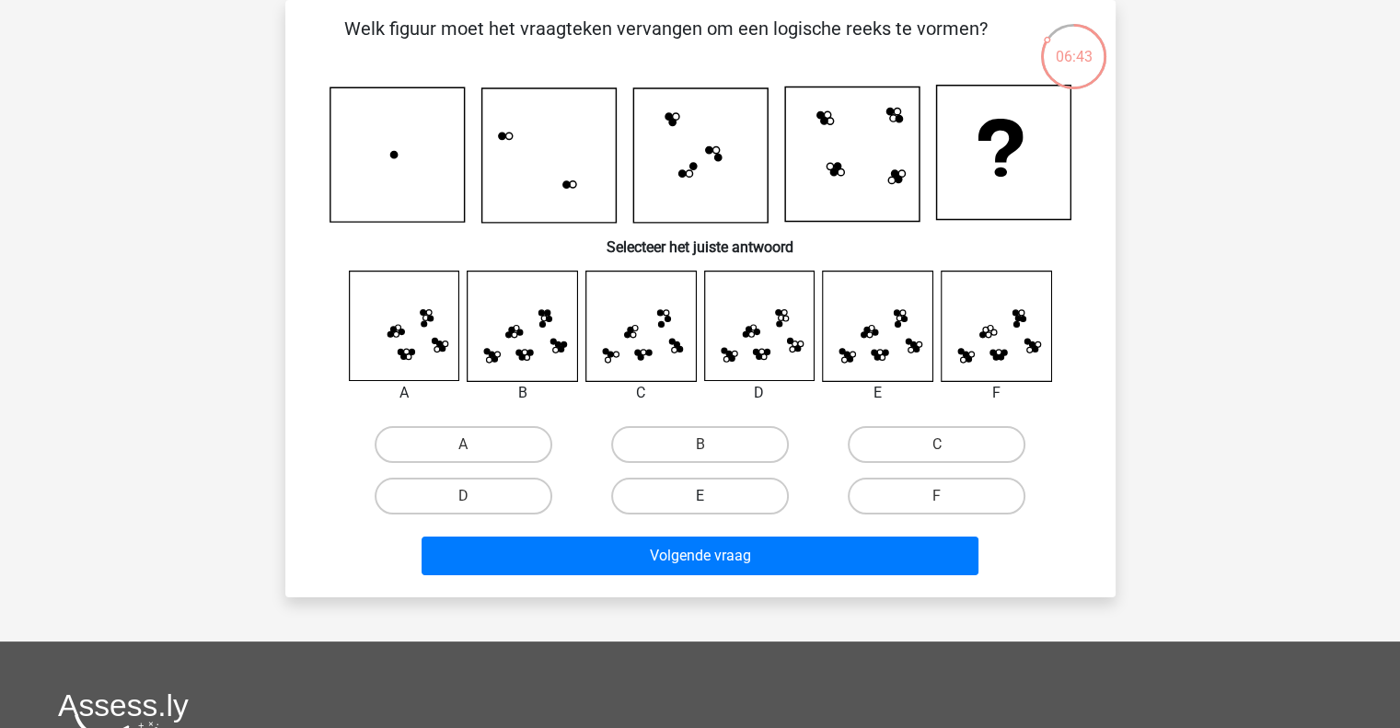
click at [724, 502] on label "E" at bounding box center [700, 496] width 178 height 37
click at [712, 502] on input "E" at bounding box center [706, 502] width 12 height 12
radio input "true"
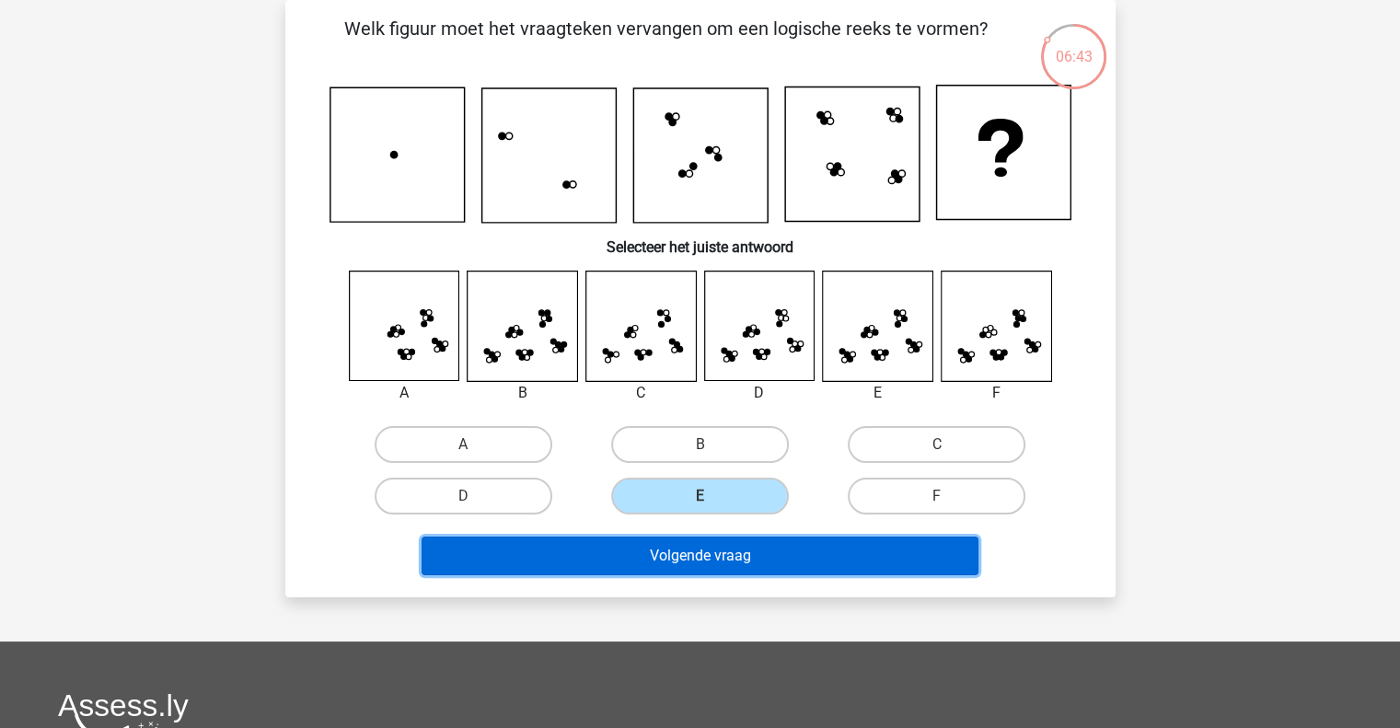
click at [711, 544] on button "Volgende vraag" at bounding box center [700, 556] width 557 height 39
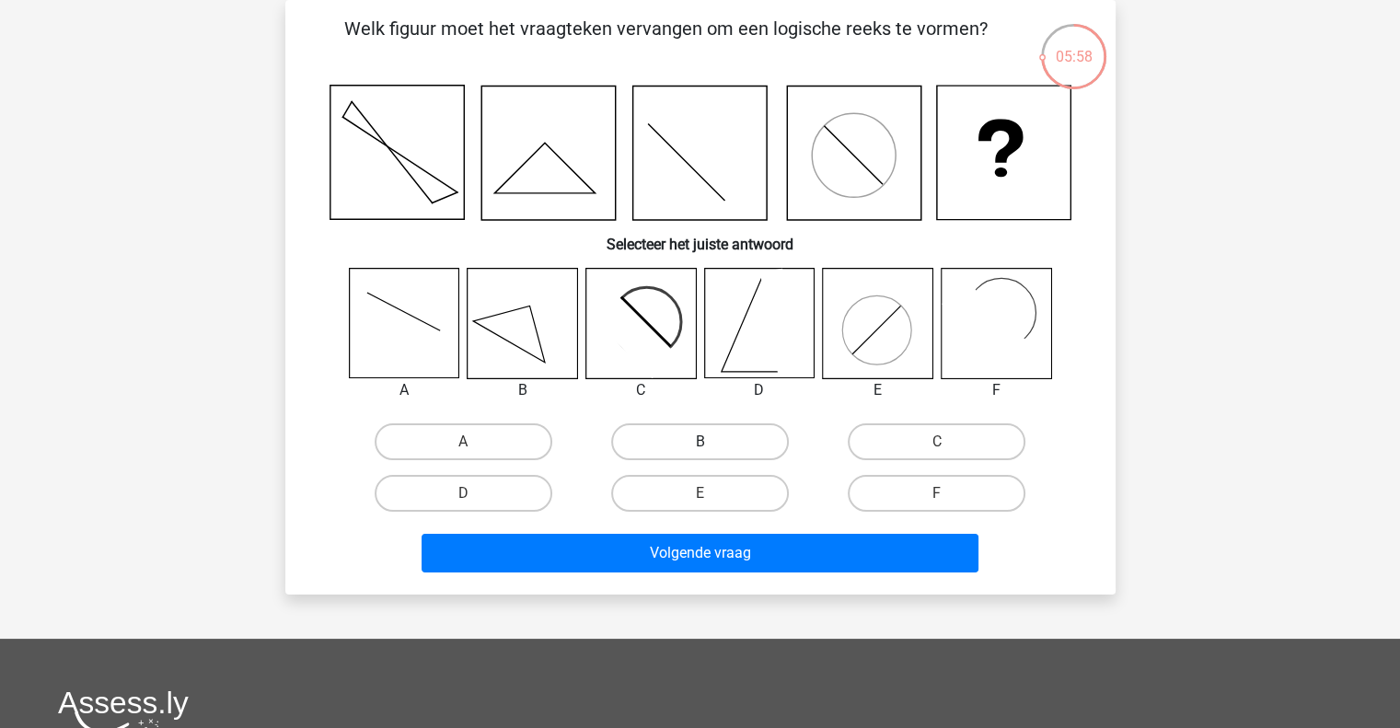
click at [733, 437] on label "B" at bounding box center [700, 441] width 178 height 37
click at [712, 442] on input "B" at bounding box center [706, 448] width 12 height 12
radio input "true"
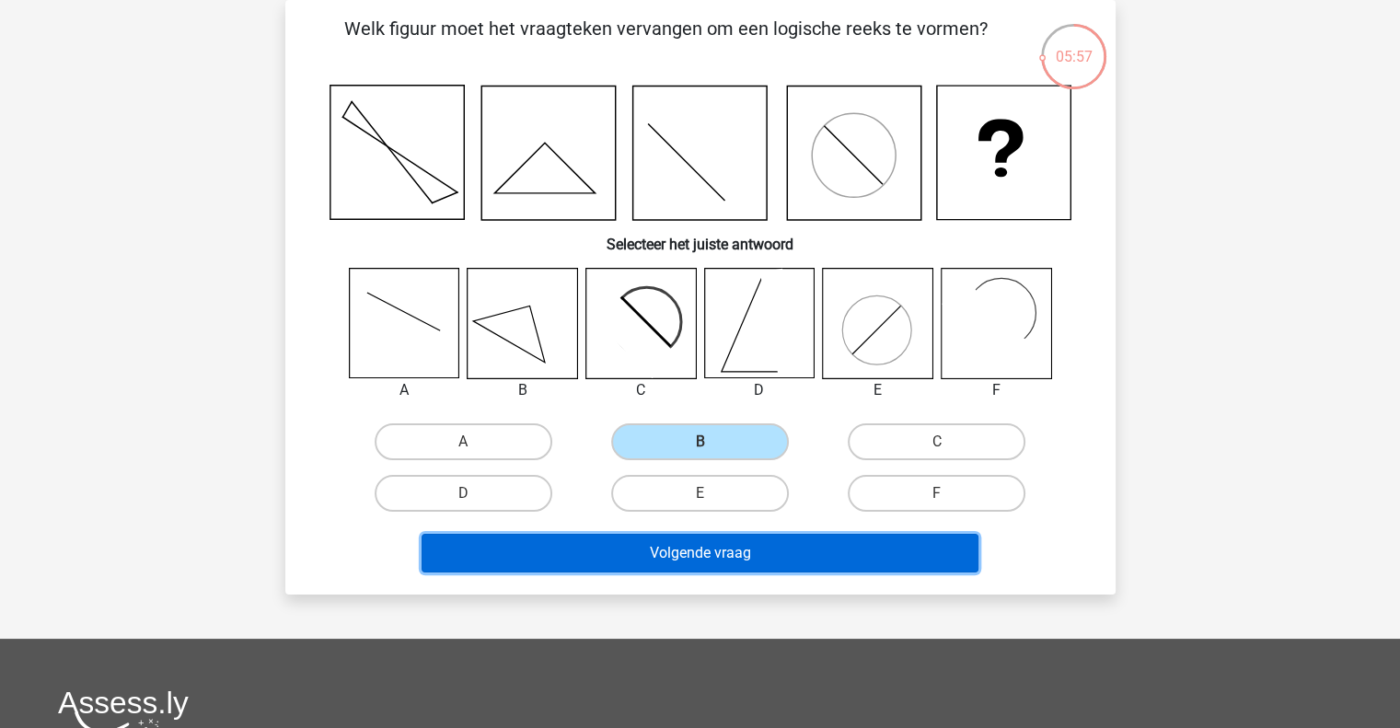
click at [722, 562] on button "Volgende vraag" at bounding box center [700, 553] width 557 height 39
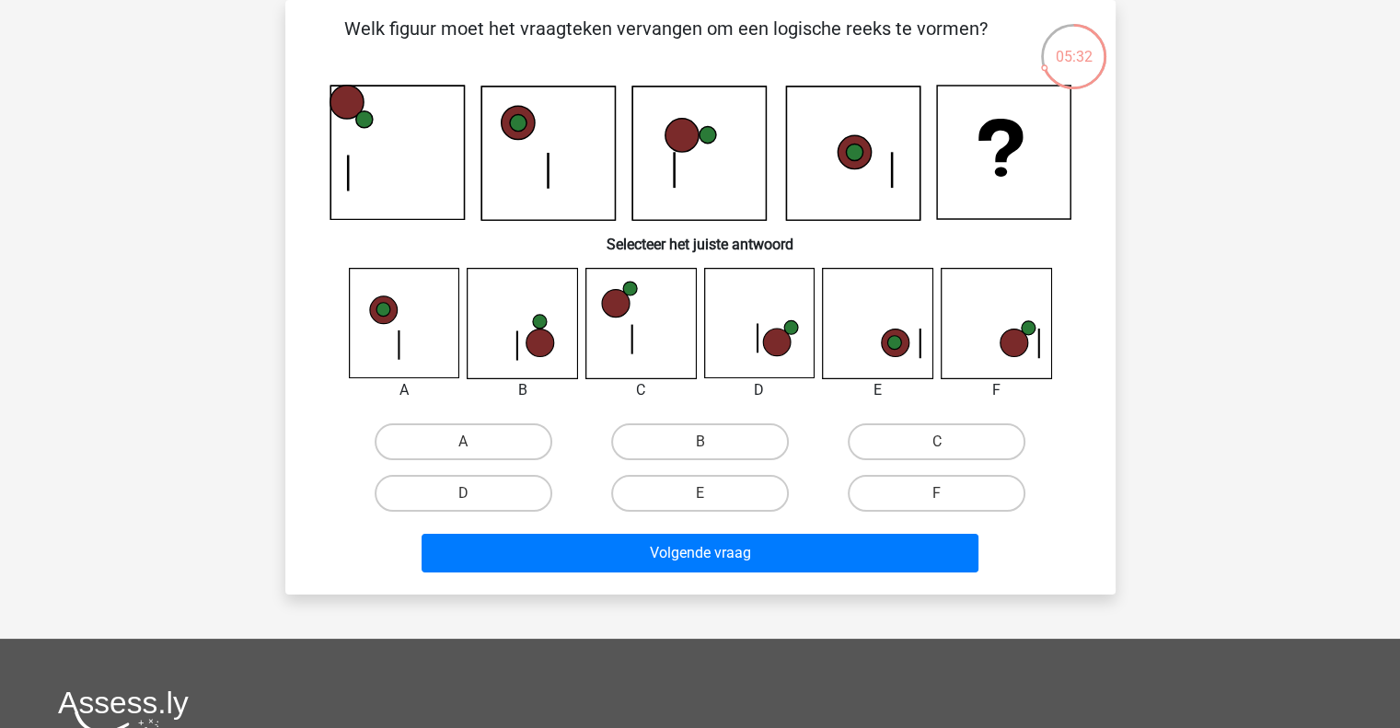
click at [221, 144] on div "Laura lm_van_der_laan@hotmail.com Nederlands English" at bounding box center [700, 520] width 1400 height 1210
click at [540, 494] on label "D" at bounding box center [464, 493] width 178 height 37
click at [475, 494] on input "D" at bounding box center [469, 499] width 12 height 12
radio input "true"
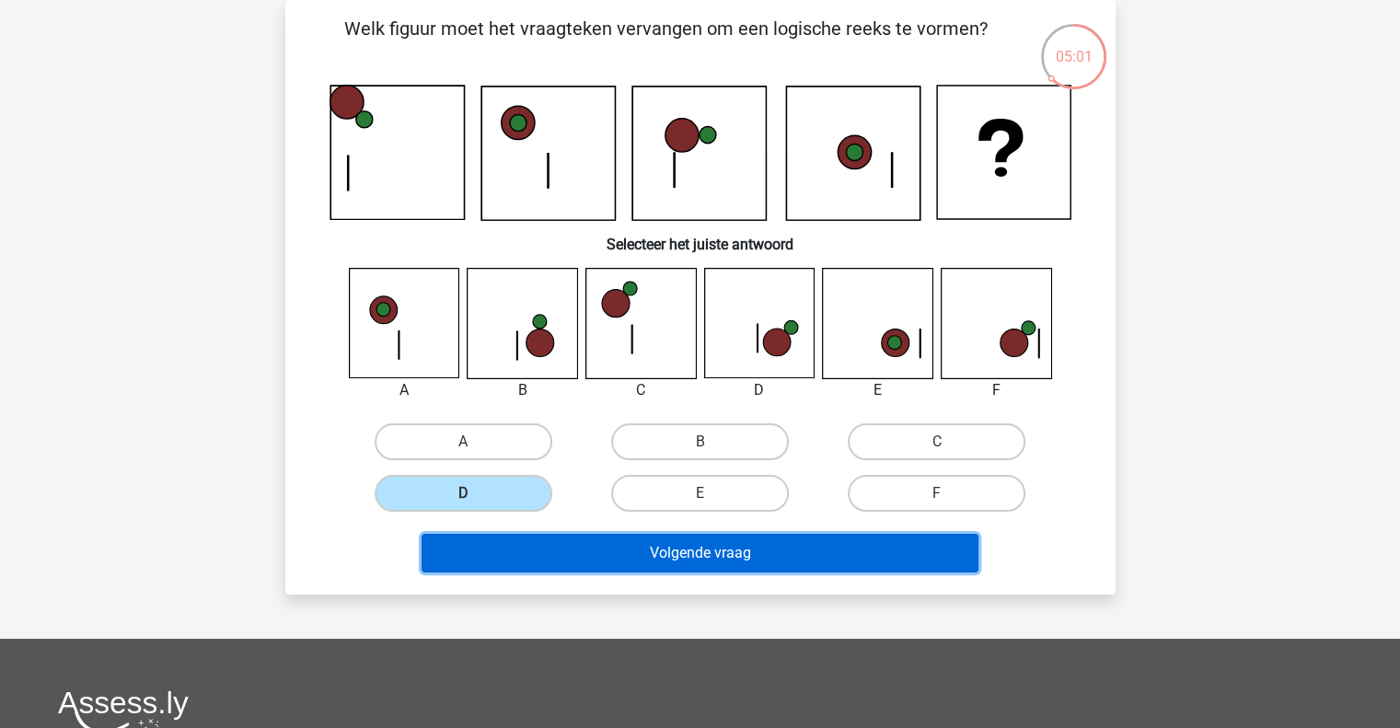
click at [600, 547] on button "Volgende vraag" at bounding box center [700, 553] width 557 height 39
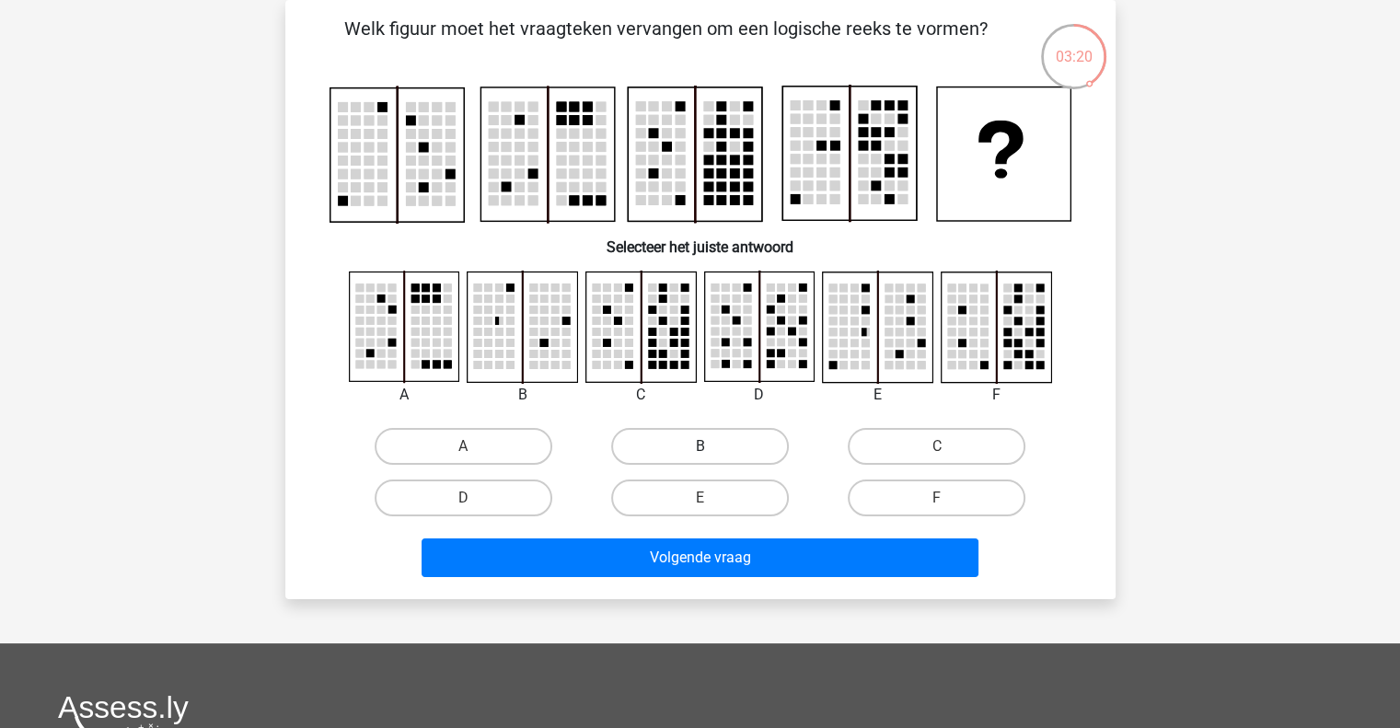
click at [690, 447] on label "B" at bounding box center [700, 446] width 178 height 37
click at [700, 447] on input "B" at bounding box center [706, 452] width 12 height 12
radio input "true"
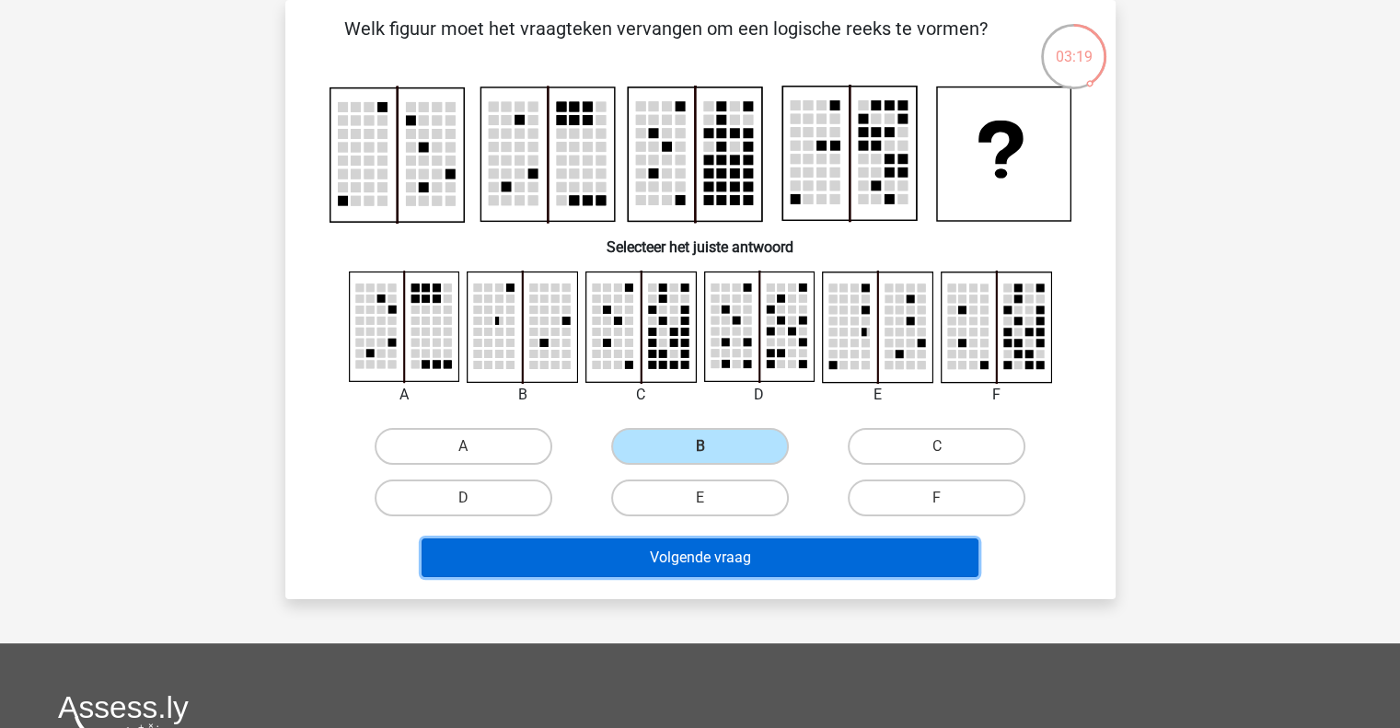
click at [678, 566] on button "Volgende vraag" at bounding box center [700, 558] width 557 height 39
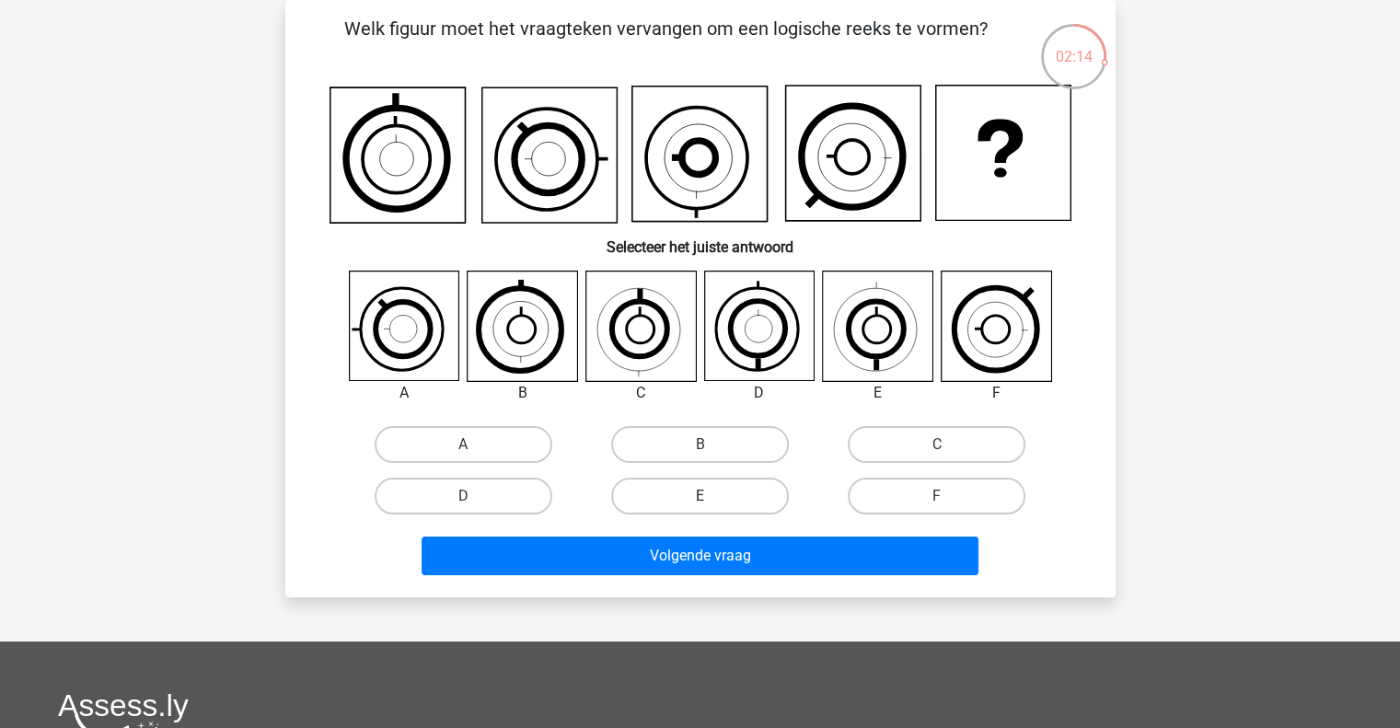
click at [667, 489] on label "E" at bounding box center [700, 496] width 178 height 37
click at [700, 496] on input "E" at bounding box center [706, 502] width 12 height 12
radio input "true"
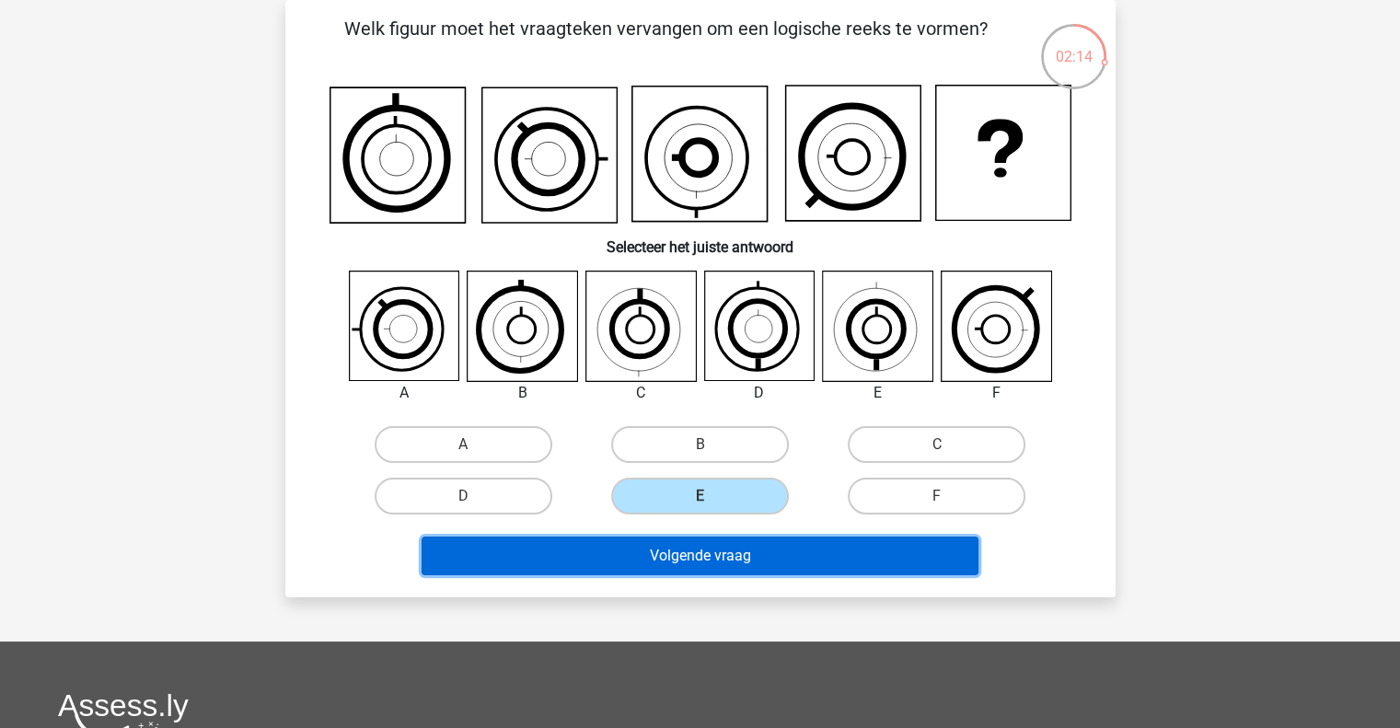
click at [673, 547] on button "Volgende vraag" at bounding box center [700, 556] width 557 height 39
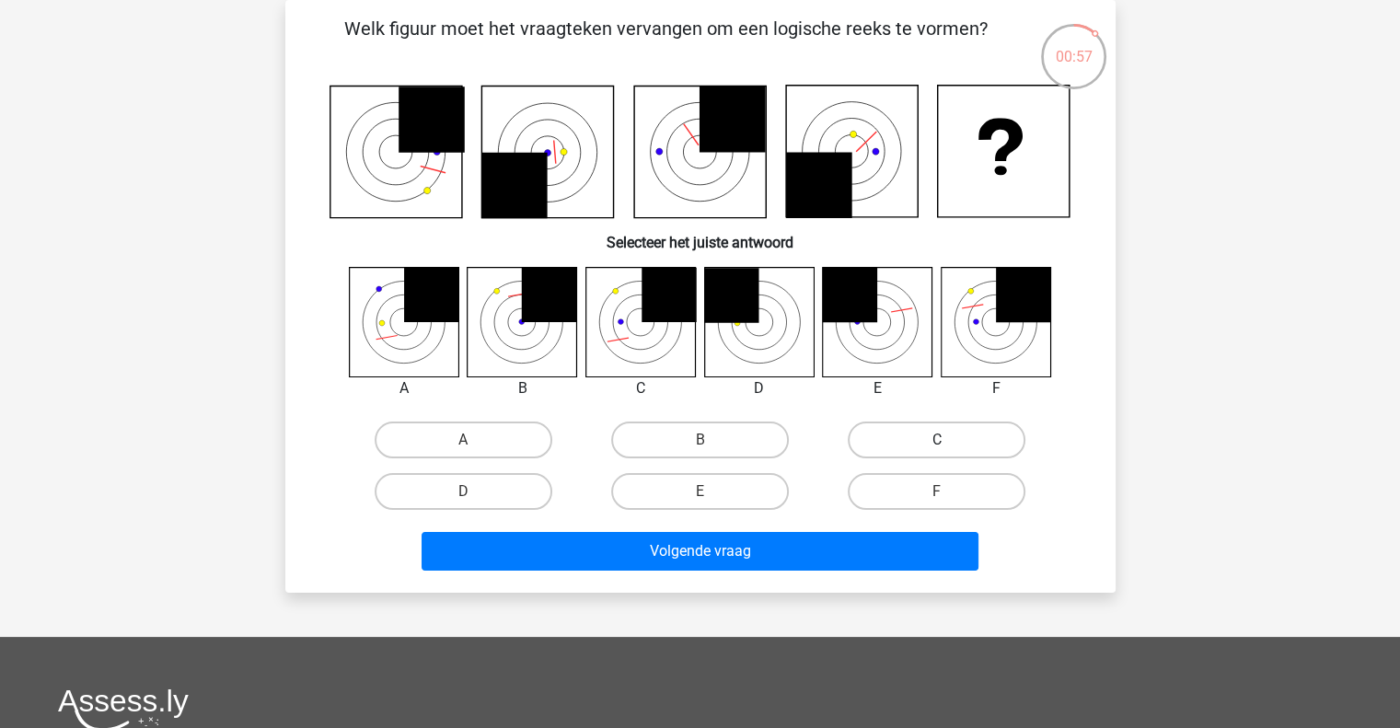
click at [957, 434] on label "C" at bounding box center [937, 440] width 178 height 37
click at [949, 440] on input "C" at bounding box center [943, 446] width 12 height 12
radio input "true"
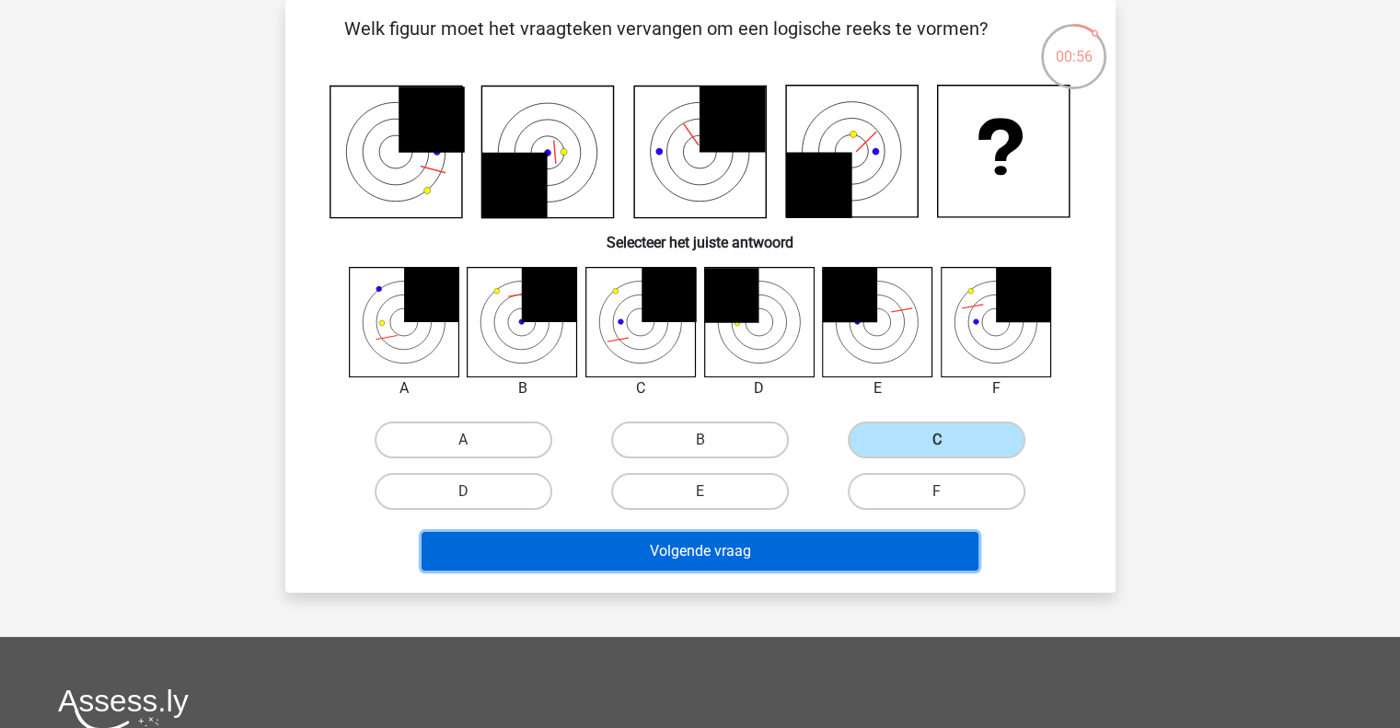
click at [753, 549] on button "Volgende vraag" at bounding box center [700, 551] width 557 height 39
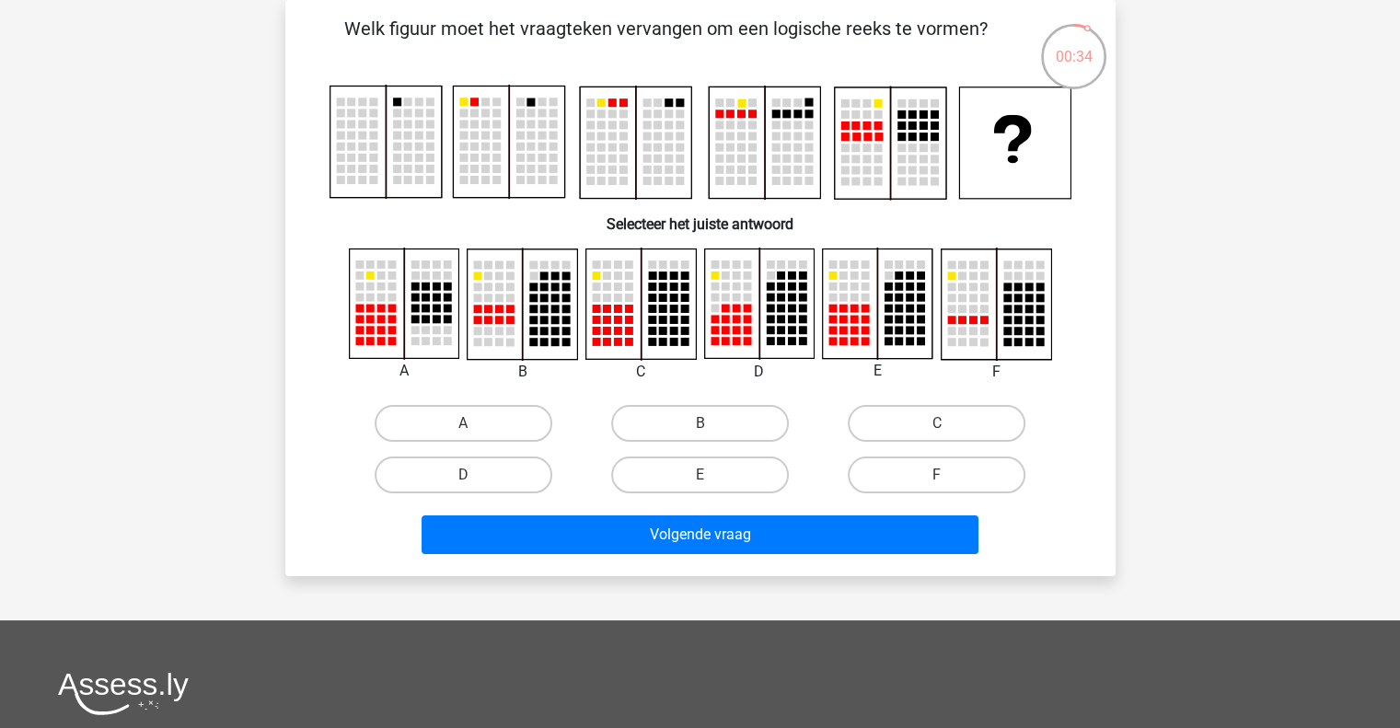
click at [543, 157] on rect at bounding box center [542, 158] width 8 height 8
click at [498, 425] on label "A" at bounding box center [464, 423] width 178 height 37
click at [475, 425] on input "A" at bounding box center [469, 429] width 12 height 12
radio input "true"
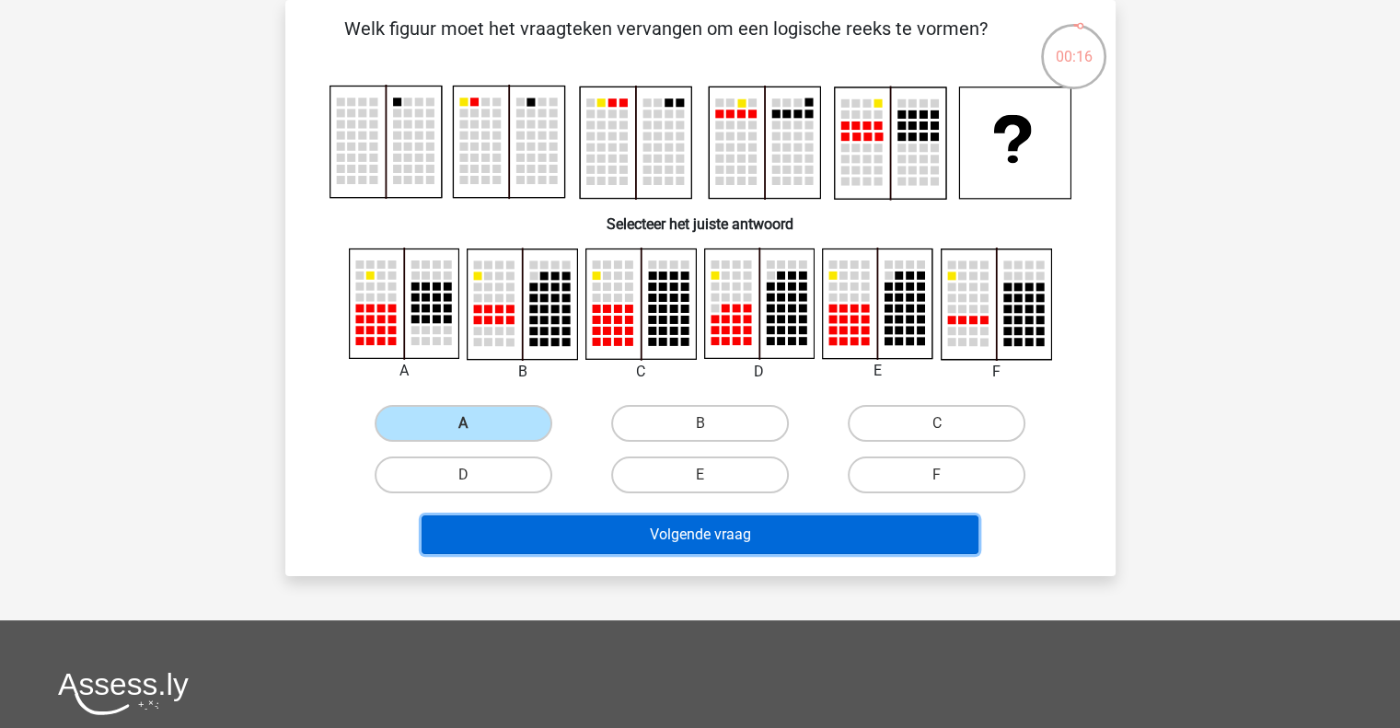
click at [644, 533] on button "Volgende vraag" at bounding box center [700, 534] width 557 height 39
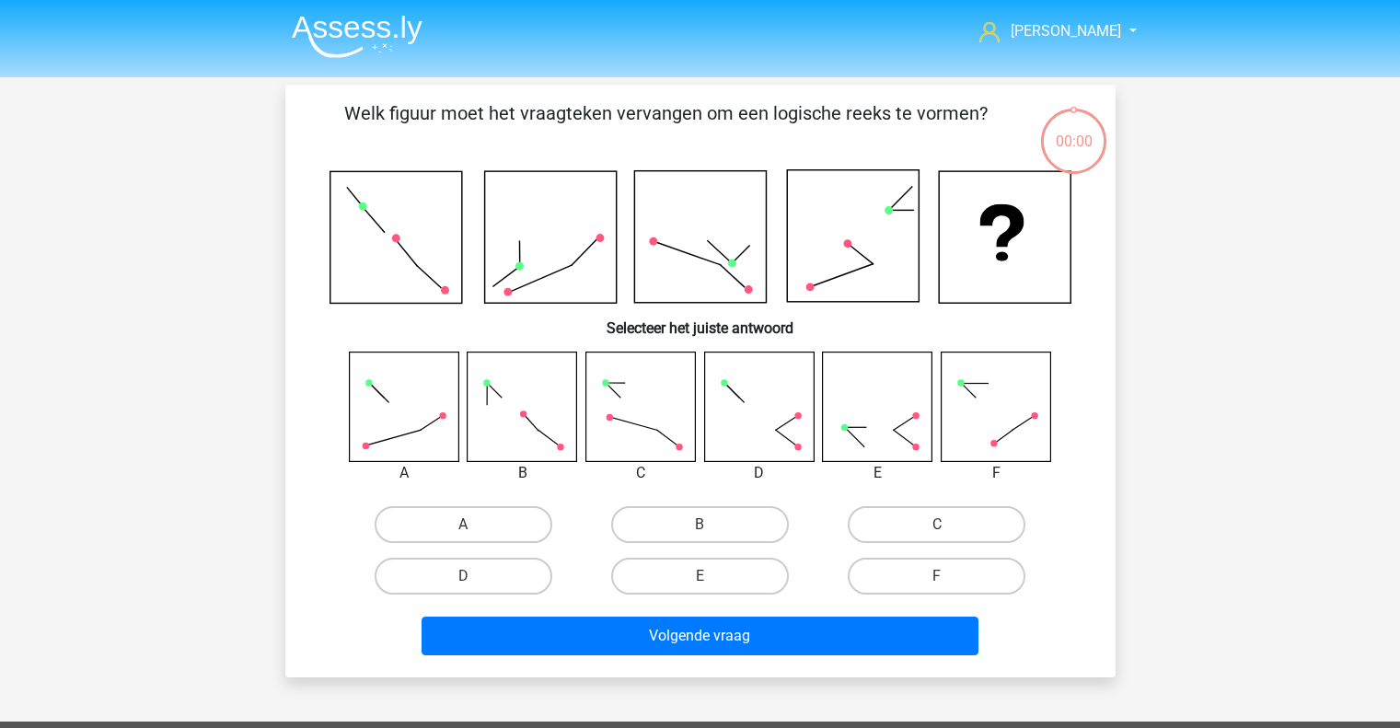
scroll to position [85, 0]
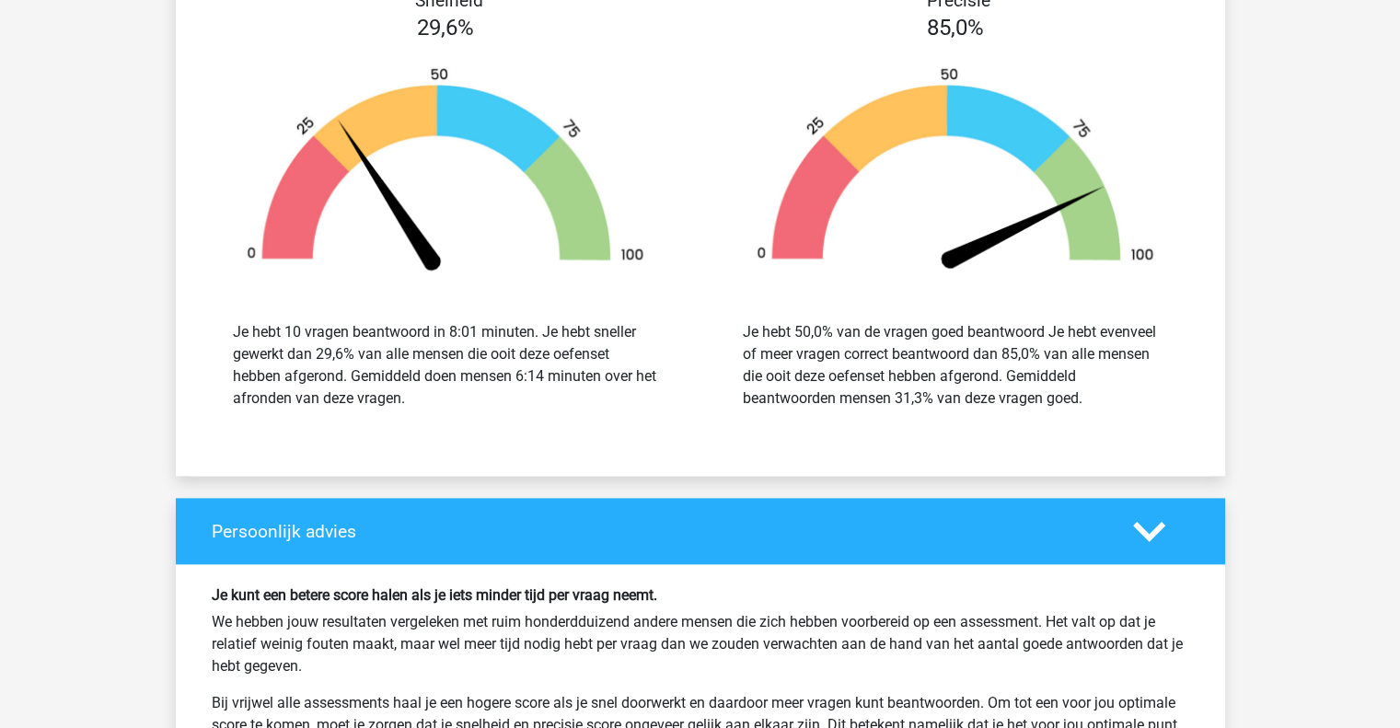
scroll to position [1900, 0]
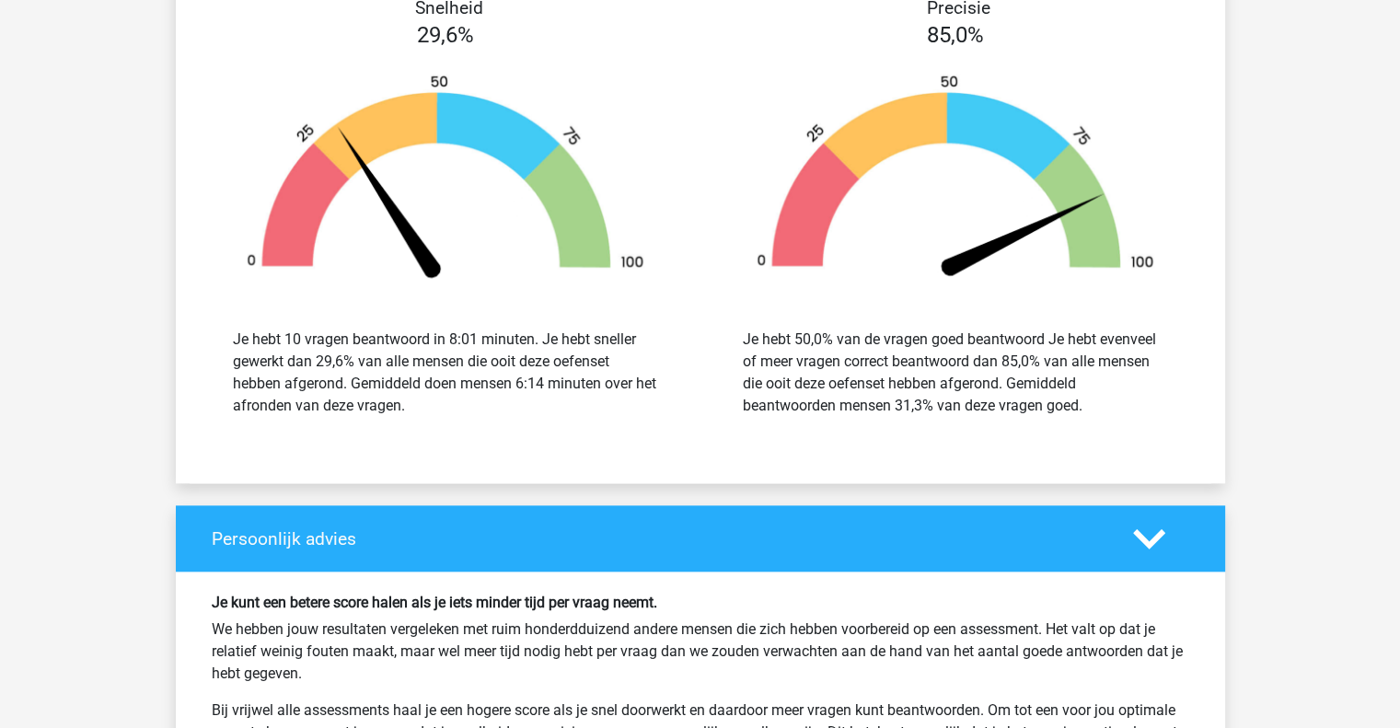
click at [593, 348] on div "Je hebt 10 vragen beantwoord in 8:01 minuten. Je hebt sneller gewerkt dan 29,6%…" at bounding box center [445, 373] width 425 height 88
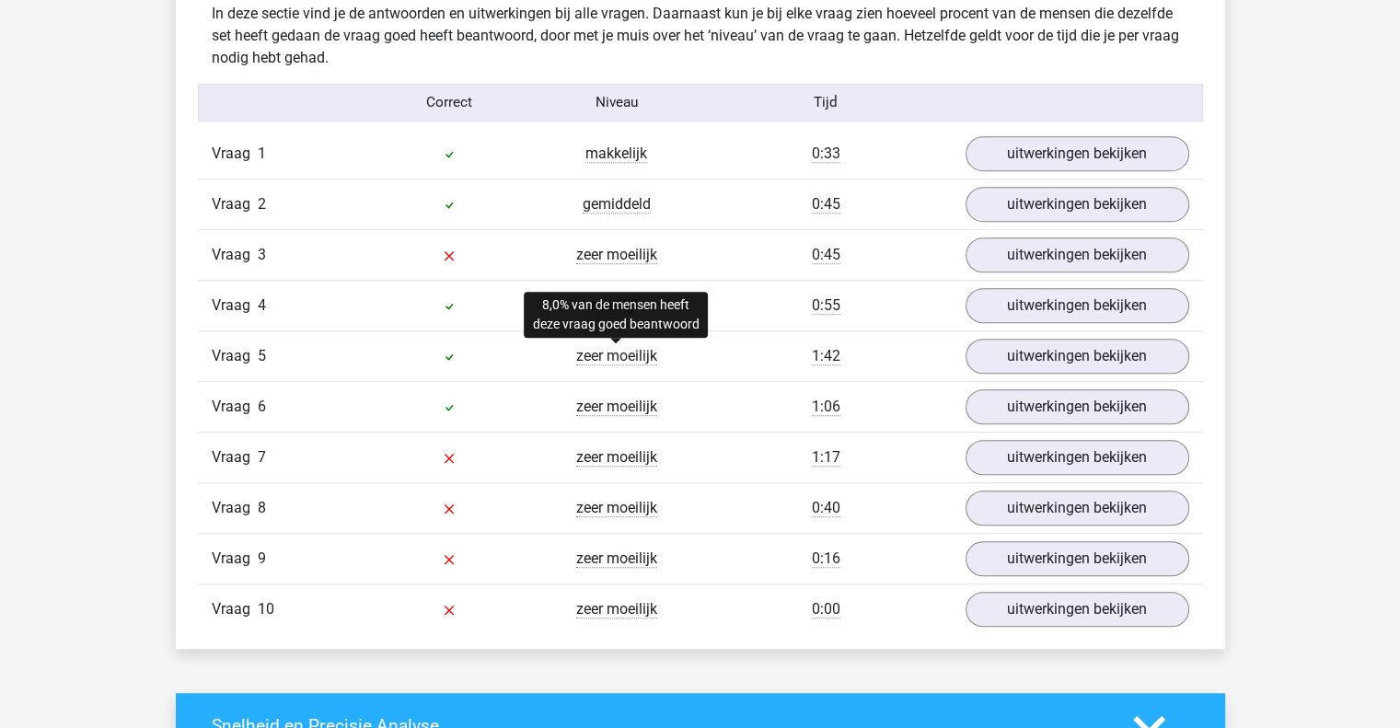
scroll to position [1090, 0]
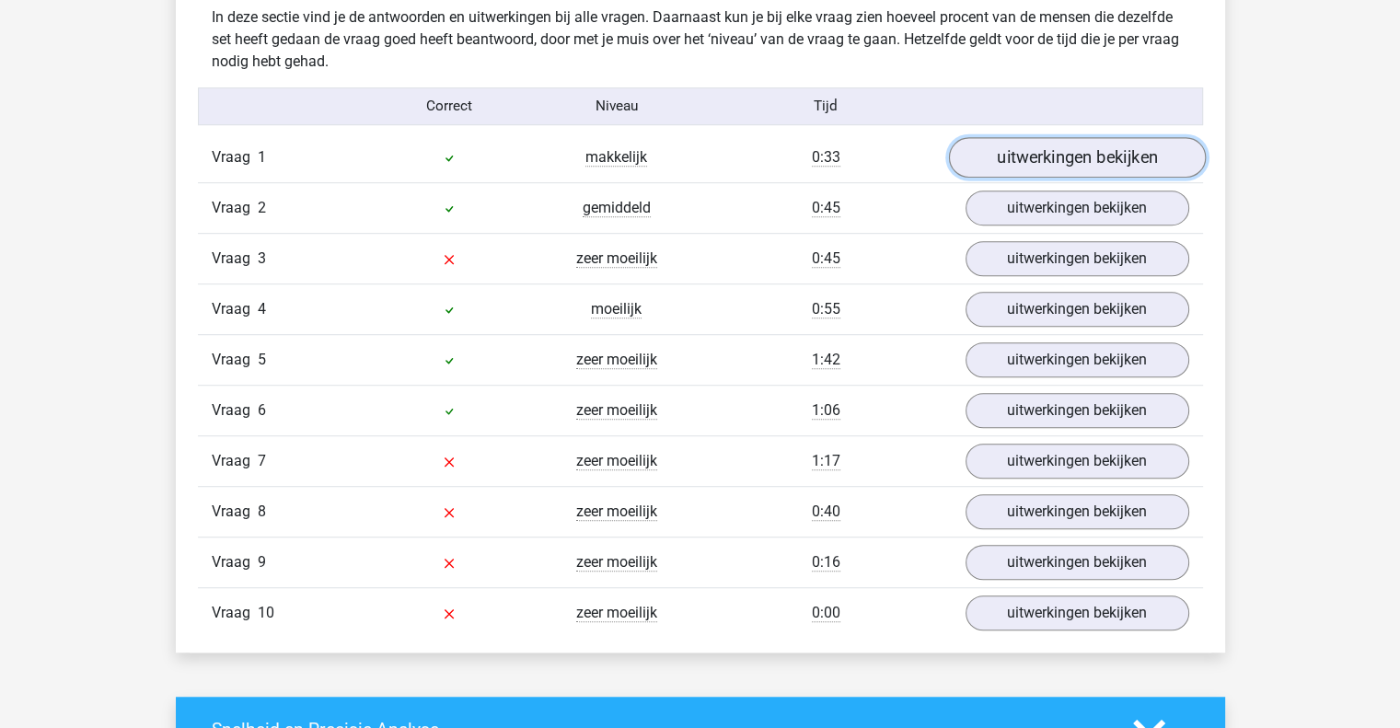
click at [1056, 168] on link "uitwerkingen bekijken" at bounding box center [1076, 157] width 257 height 41
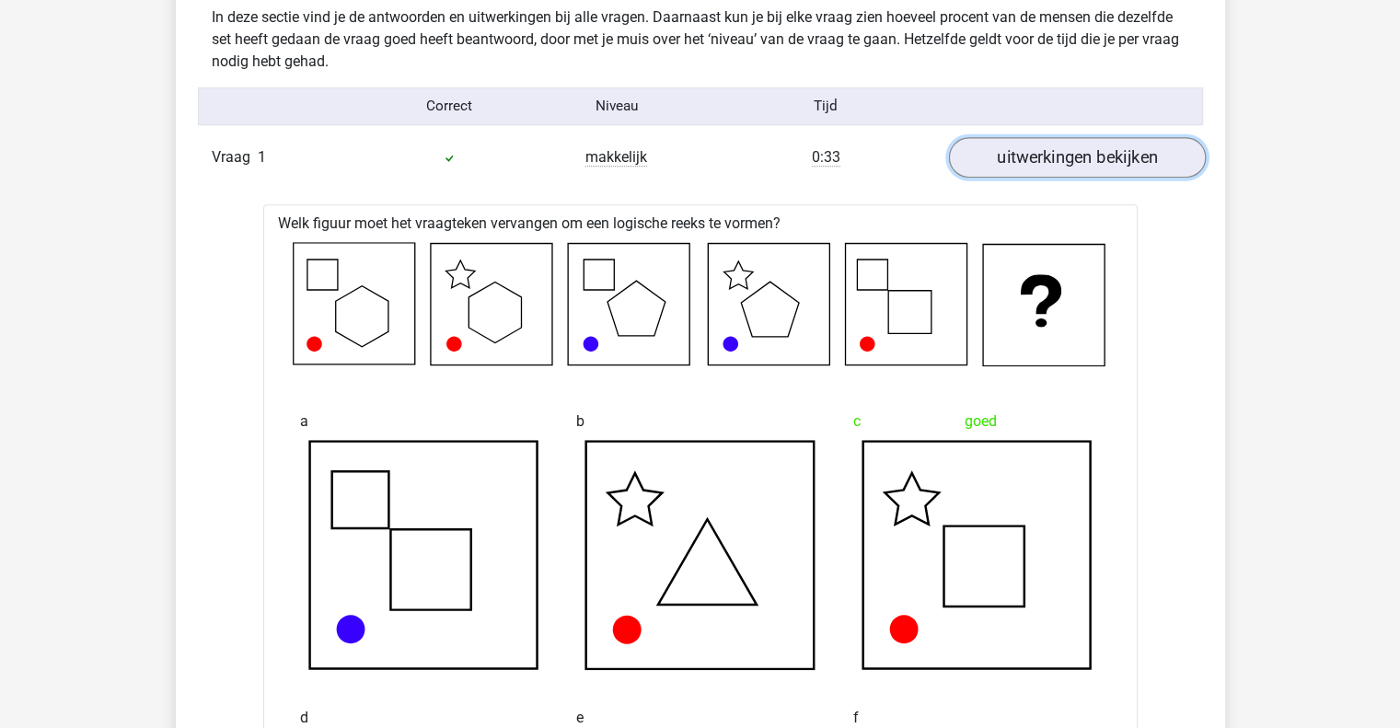
click at [1056, 168] on link "uitwerkingen bekijken" at bounding box center [1076, 157] width 257 height 41
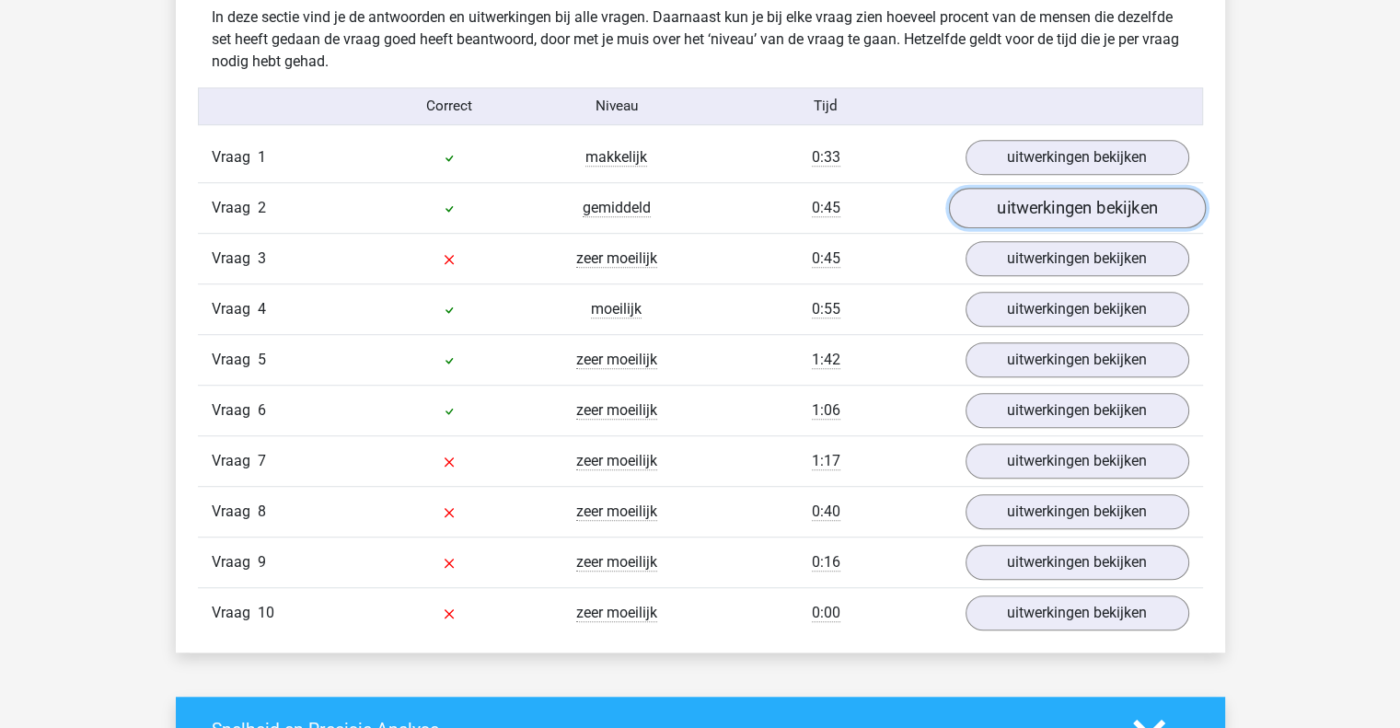
click at [1051, 210] on link "uitwerkingen bekijken" at bounding box center [1076, 208] width 257 height 41
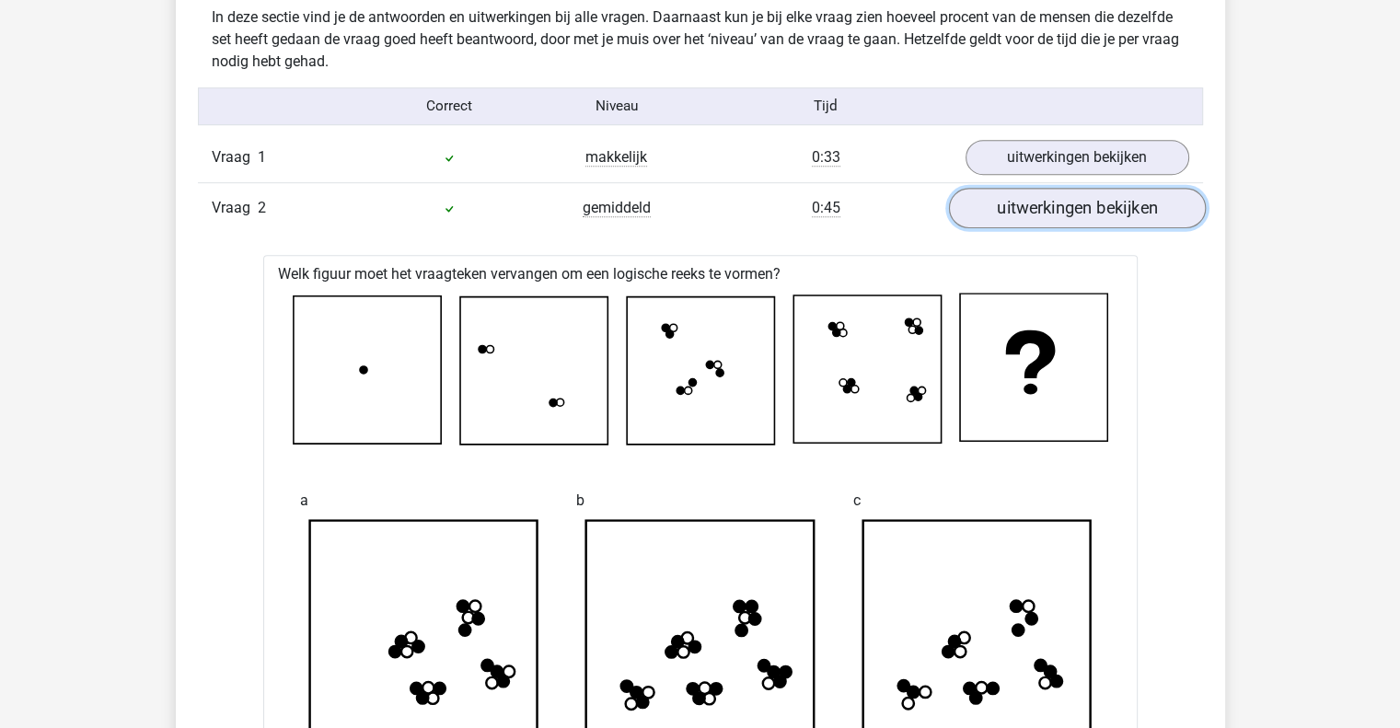
click at [1051, 210] on link "uitwerkingen bekijken" at bounding box center [1076, 208] width 257 height 41
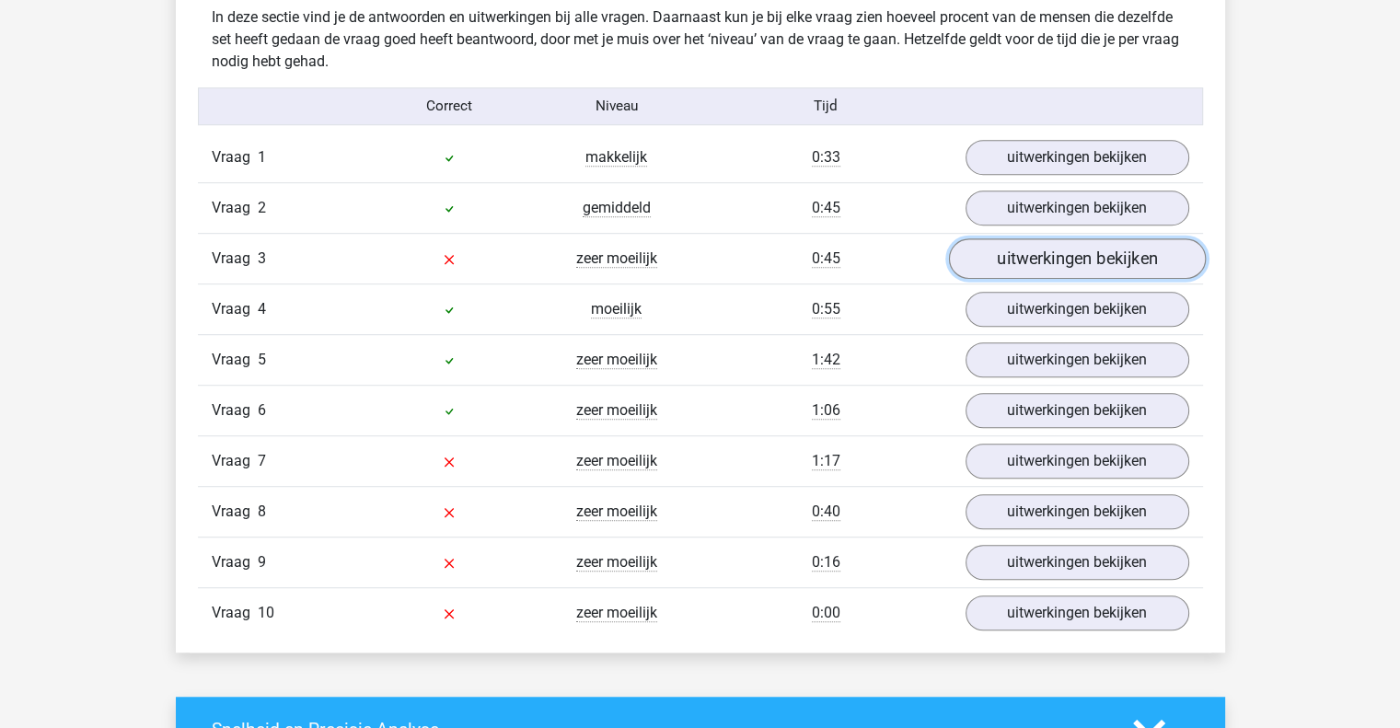
click at [1044, 264] on link "uitwerkingen bekijken" at bounding box center [1076, 258] width 257 height 41
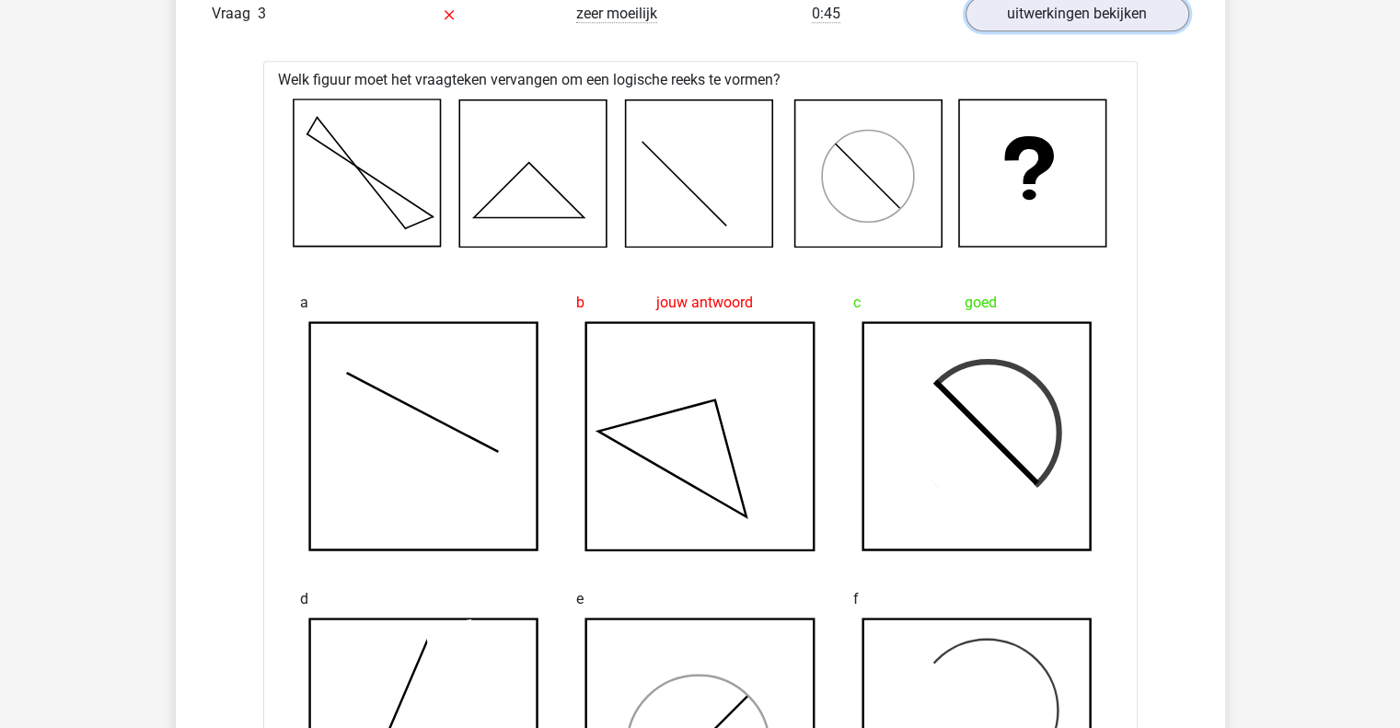
scroll to position [1245, 0]
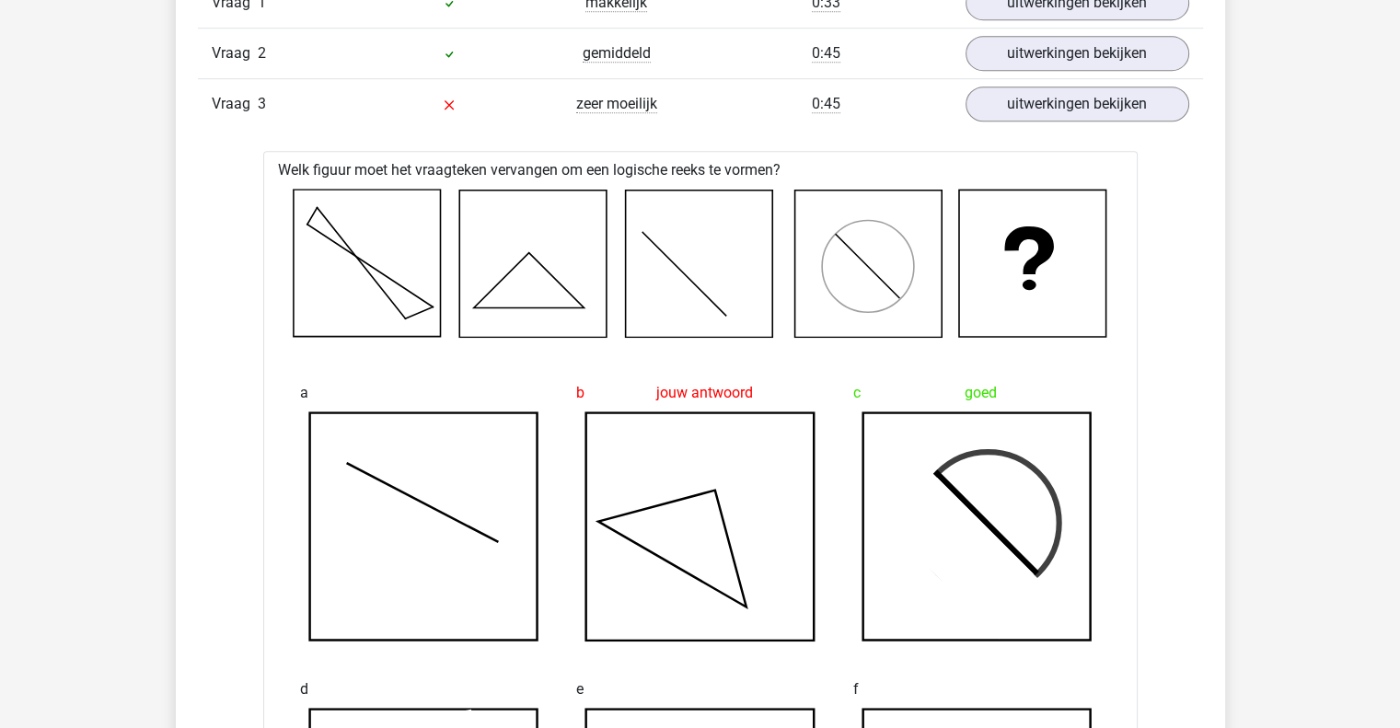
click at [1077, 121] on div "Vraag 3 zeer moeilijk 0:45 uitwerkingen bekijken" at bounding box center [700, 103] width 1005 height 51
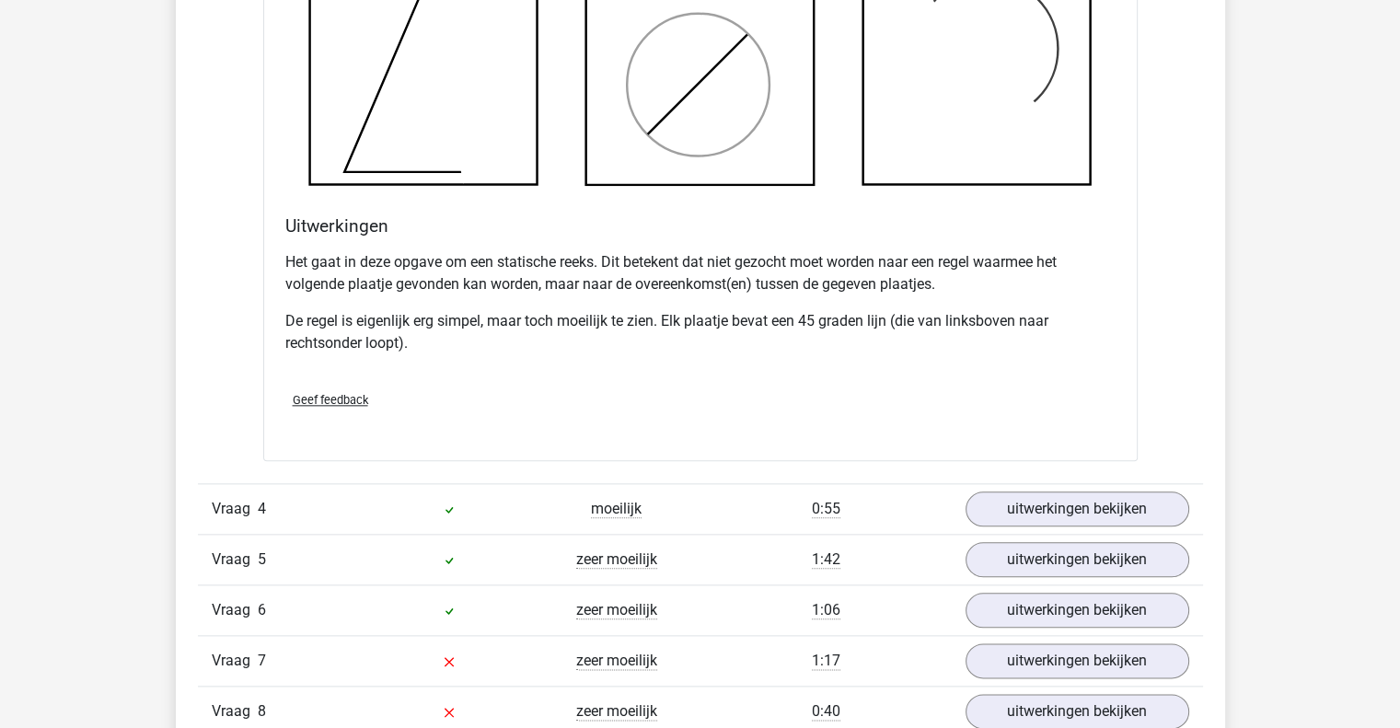
scroll to position [2001, 0]
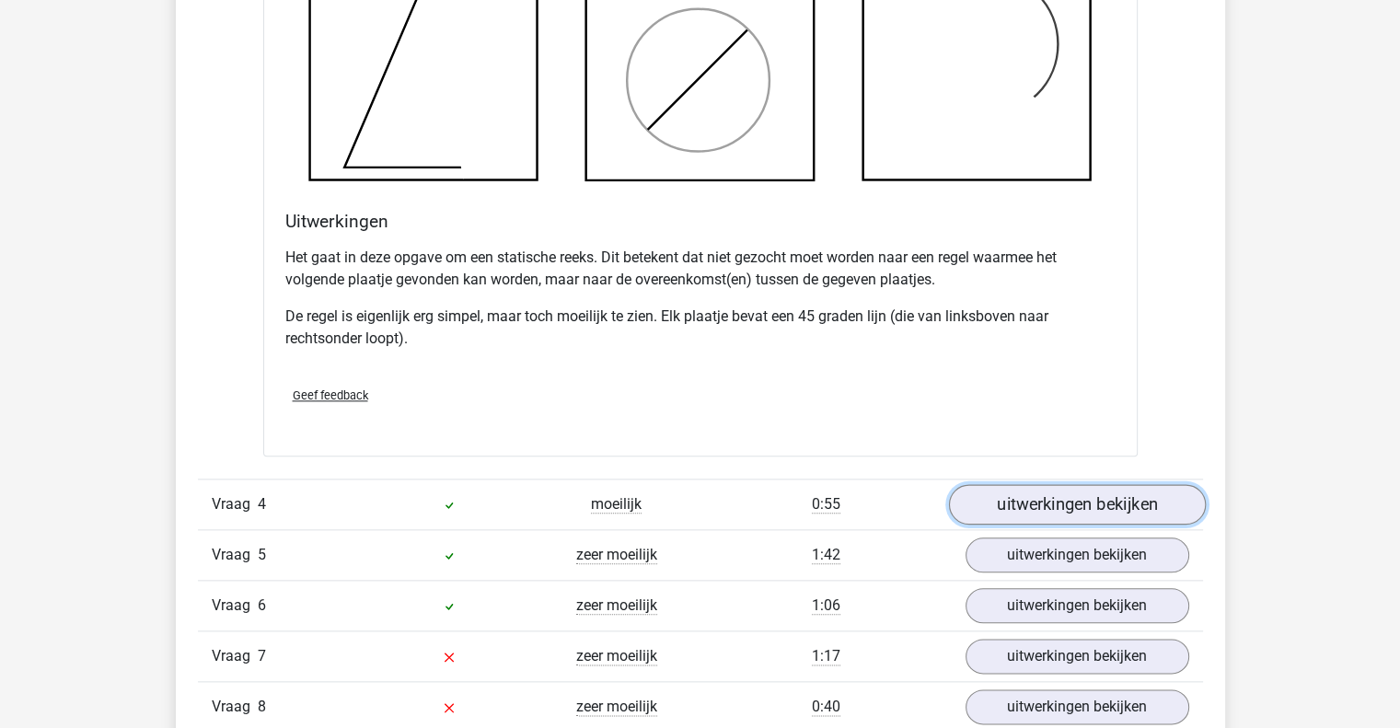
click at [1108, 504] on link "uitwerkingen bekijken" at bounding box center [1076, 504] width 257 height 41
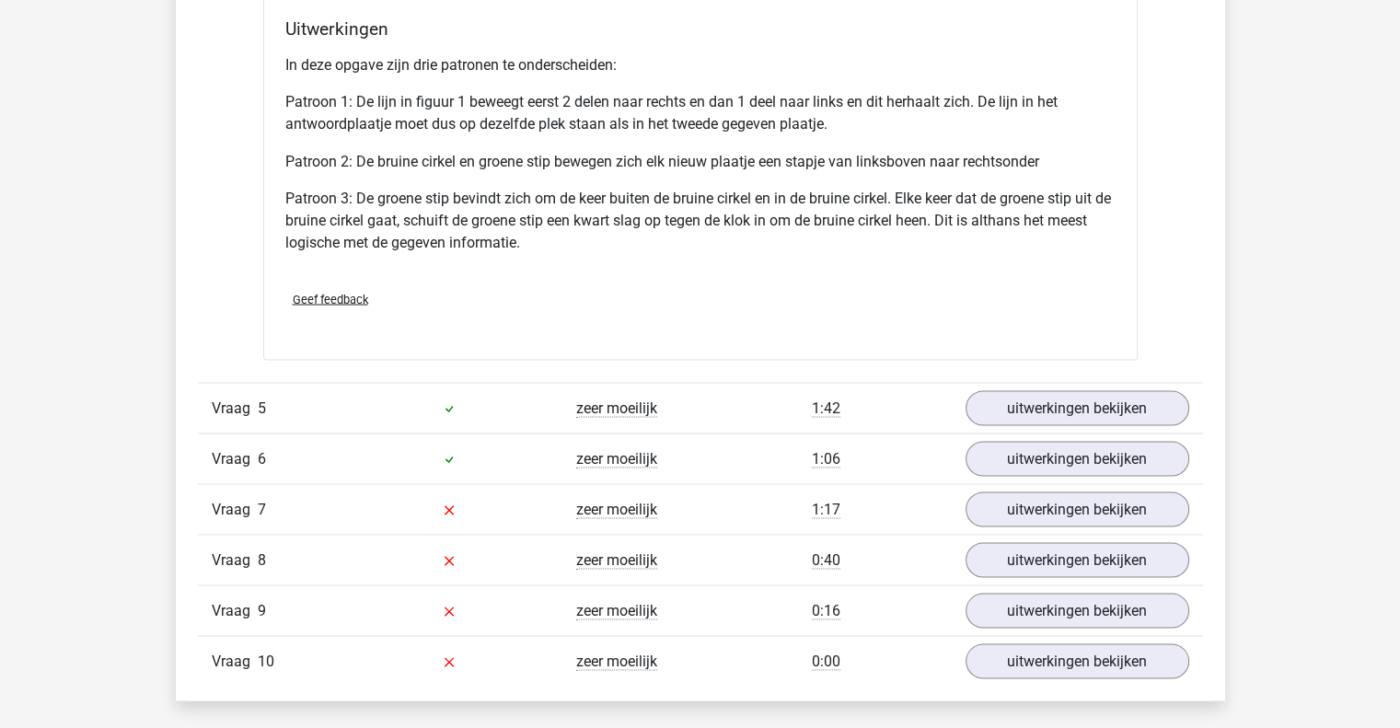
scroll to position [3370, 0]
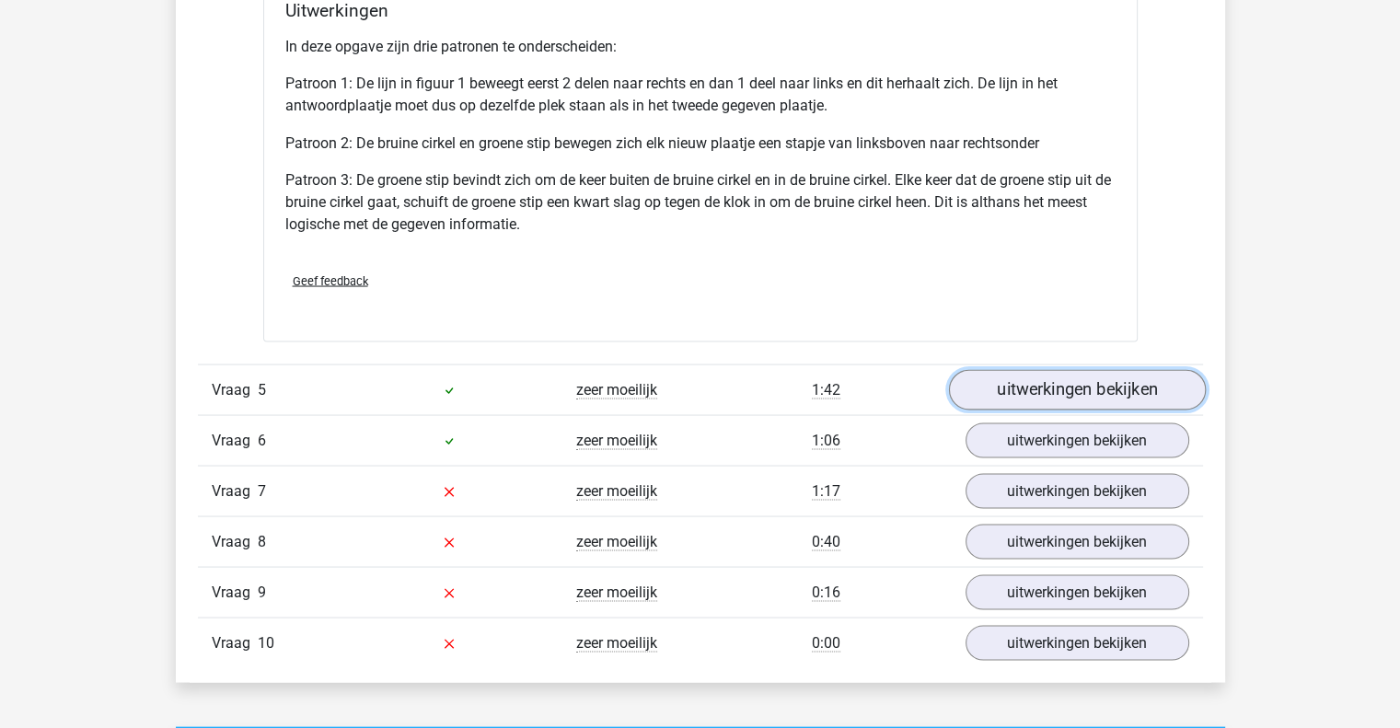
click at [1088, 382] on link "uitwerkingen bekijken" at bounding box center [1076, 389] width 257 height 41
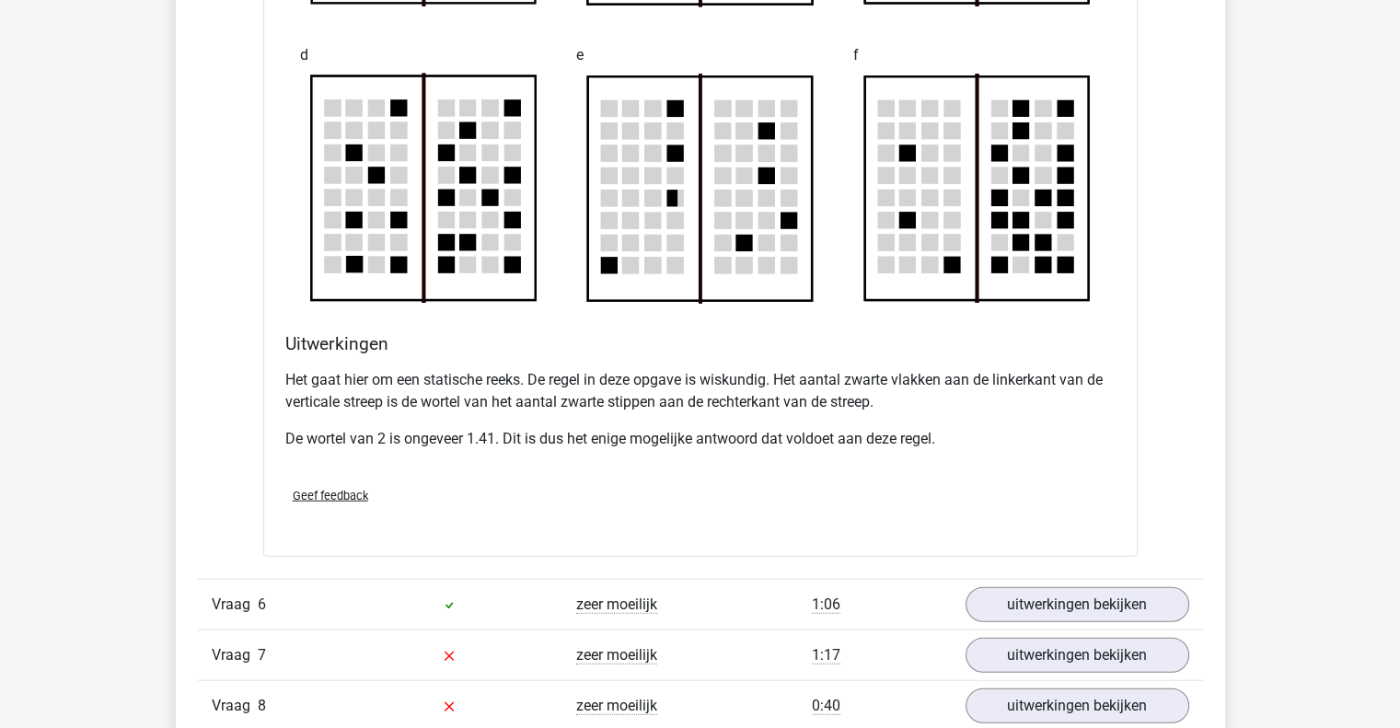
scroll to position [4509, 0]
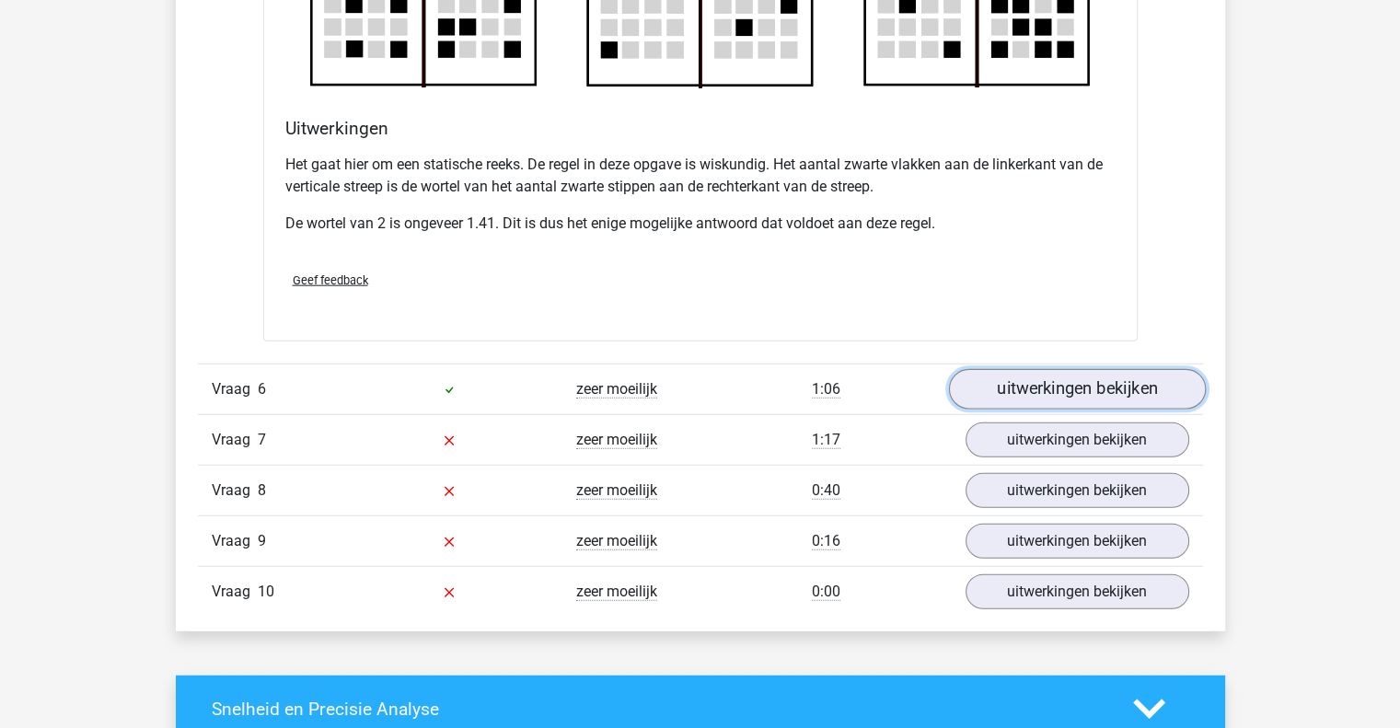
click at [1079, 384] on link "uitwerkingen bekijken" at bounding box center [1076, 389] width 257 height 41
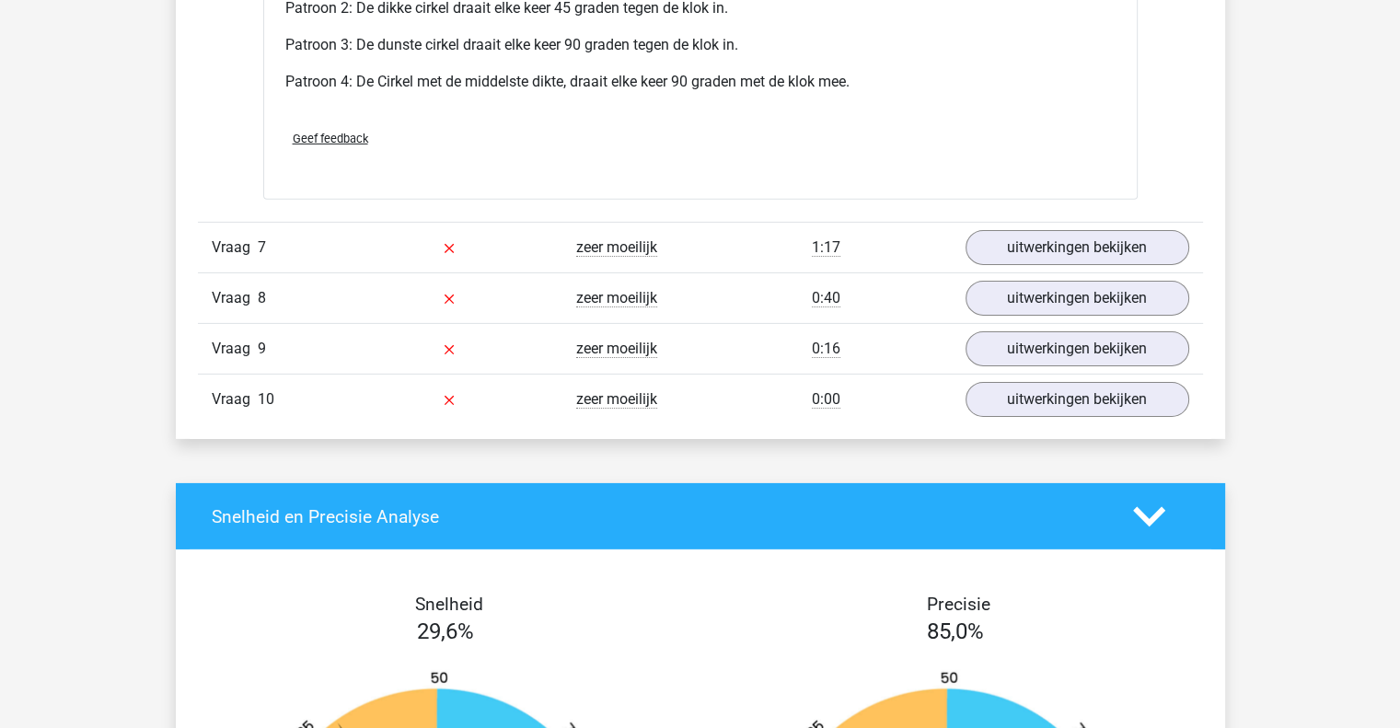
scroll to position [5909, 0]
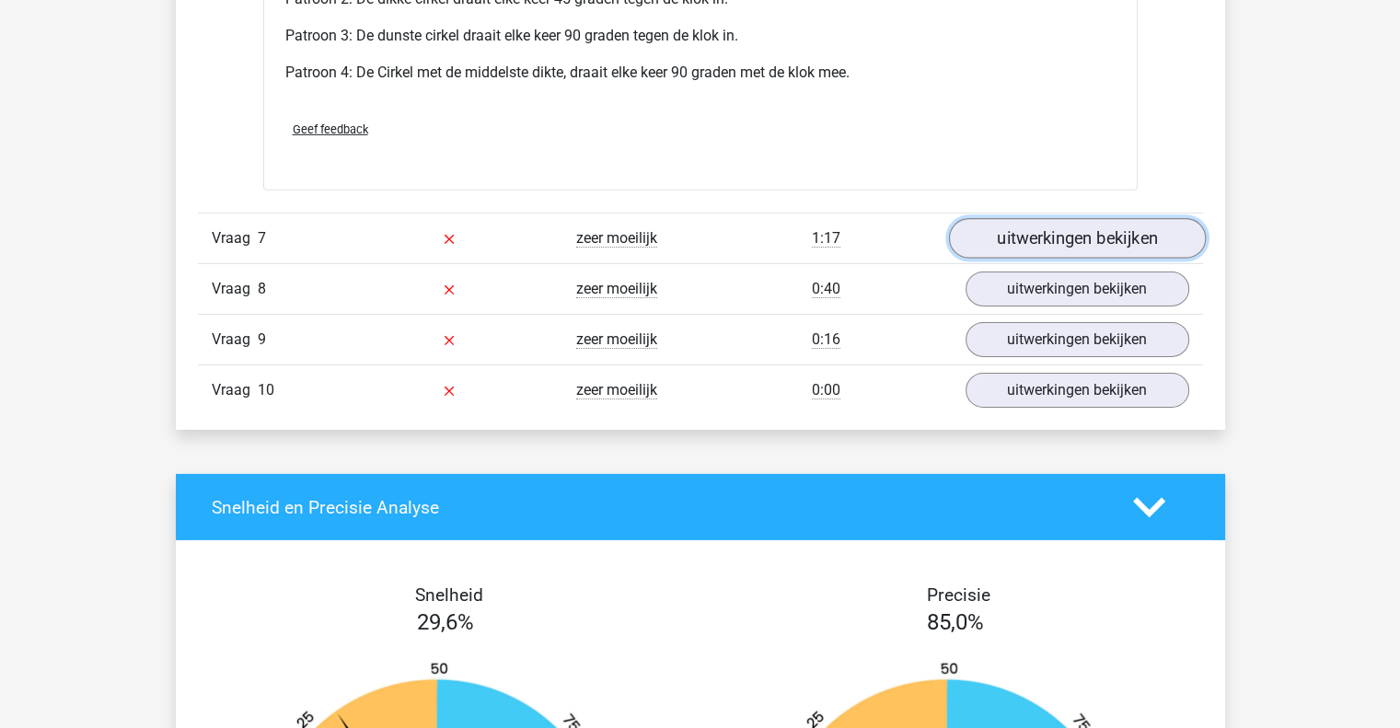
click at [1086, 235] on link "uitwerkingen bekijken" at bounding box center [1076, 238] width 257 height 41
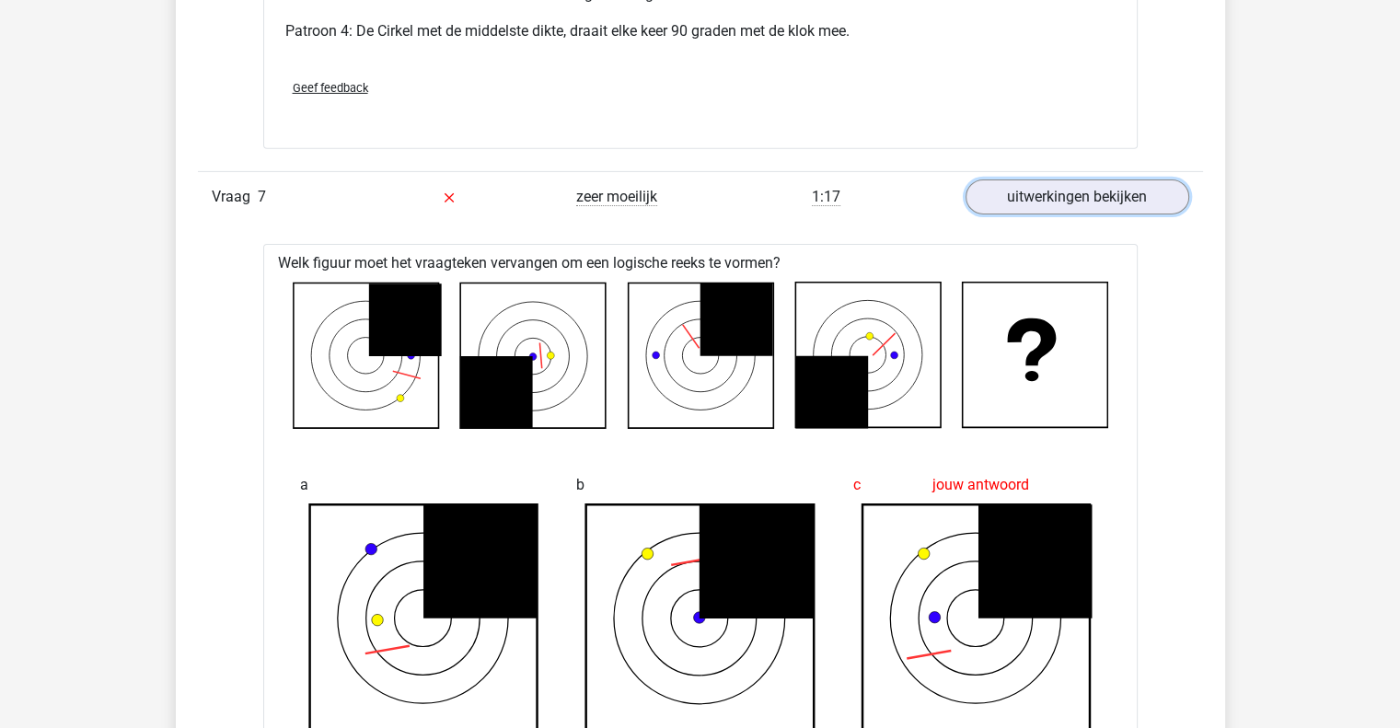
scroll to position [5959, 0]
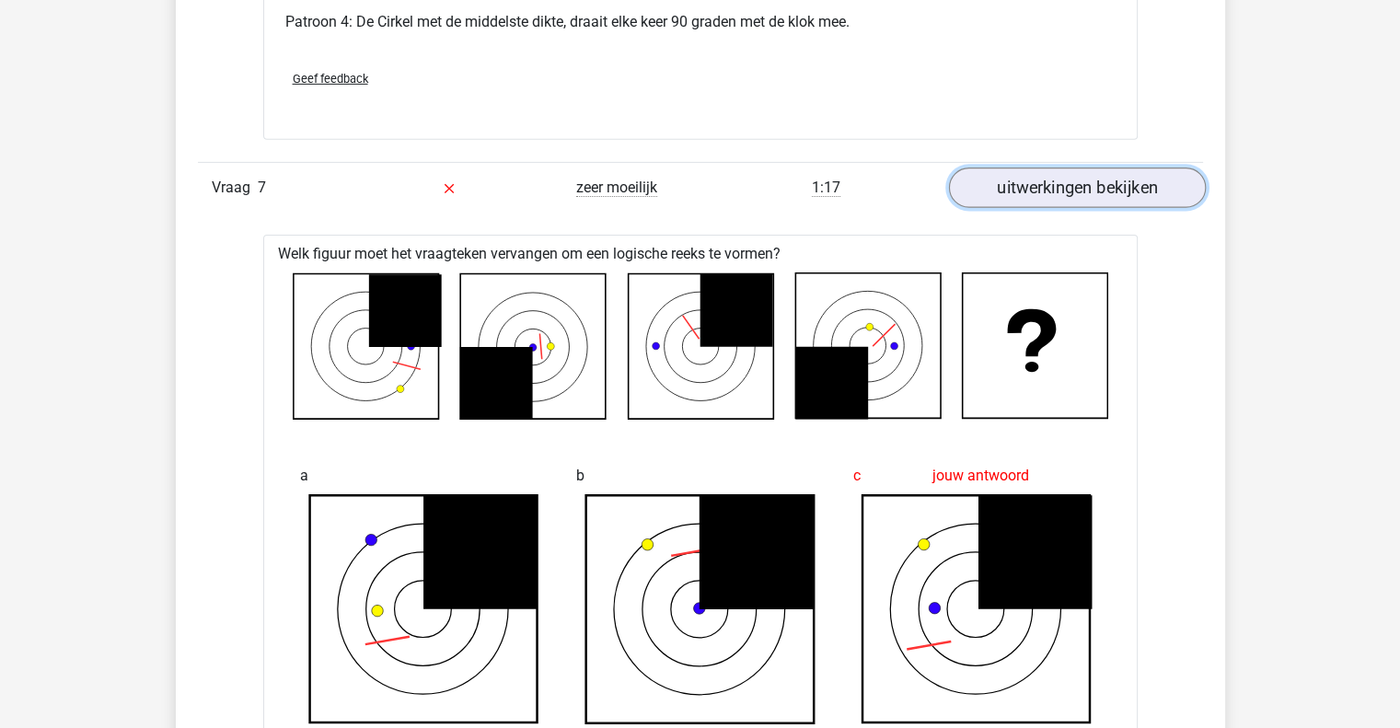
click at [1145, 181] on link "uitwerkingen bekijken" at bounding box center [1076, 188] width 257 height 41
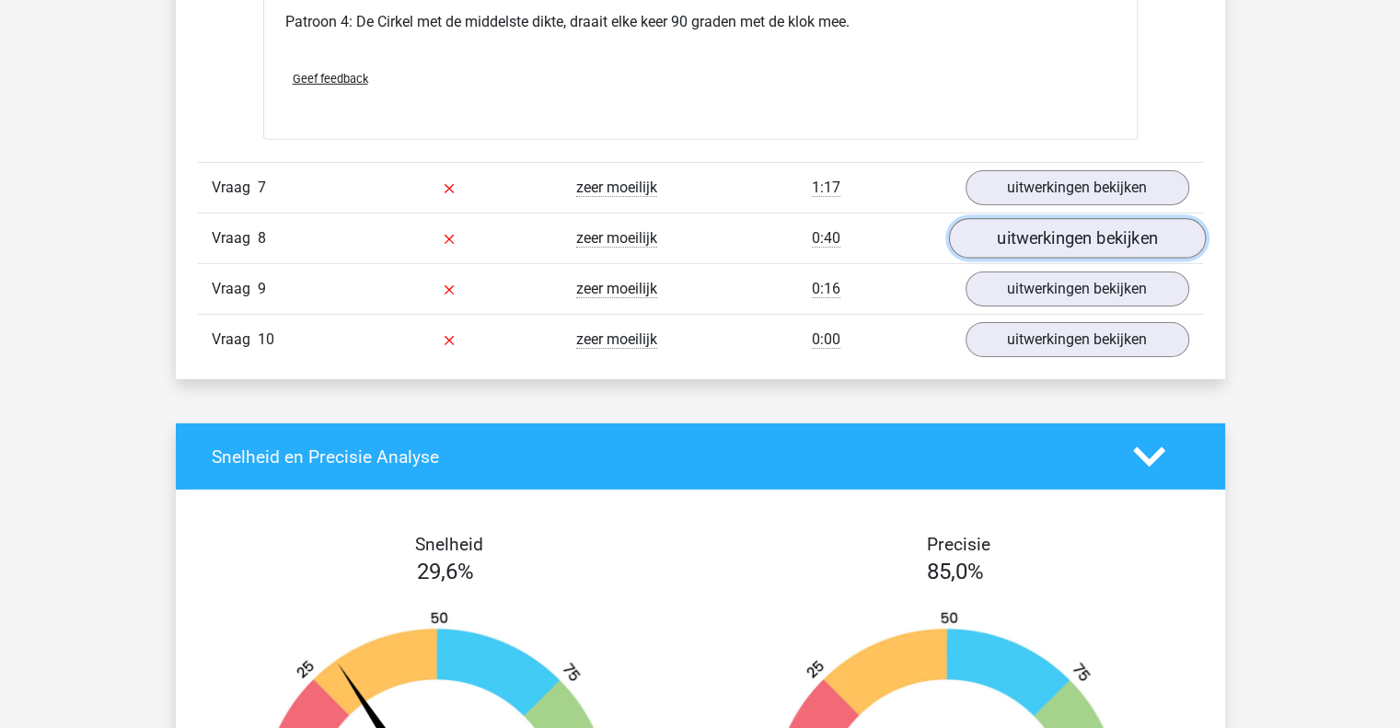
click at [1094, 238] on link "uitwerkingen bekijken" at bounding box center [1076, 238] width 257 height 41
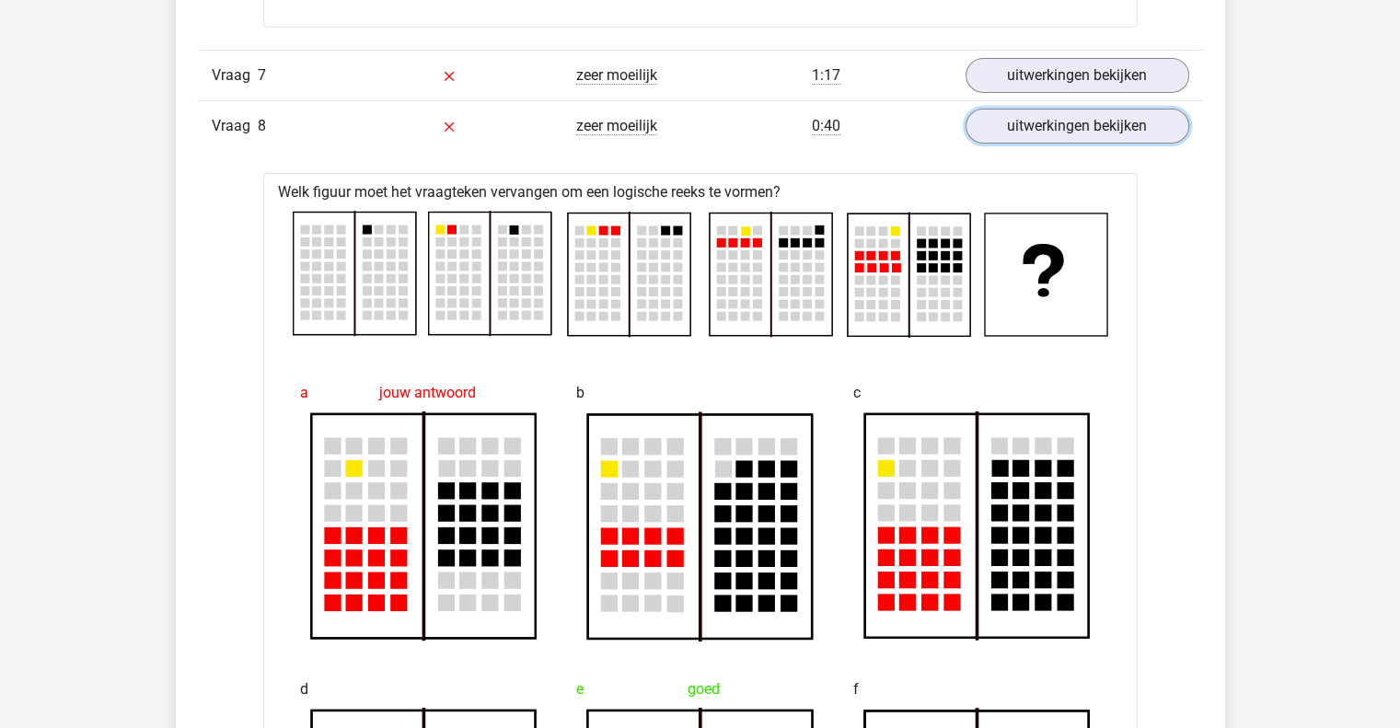
scroll to position [6013, 0]
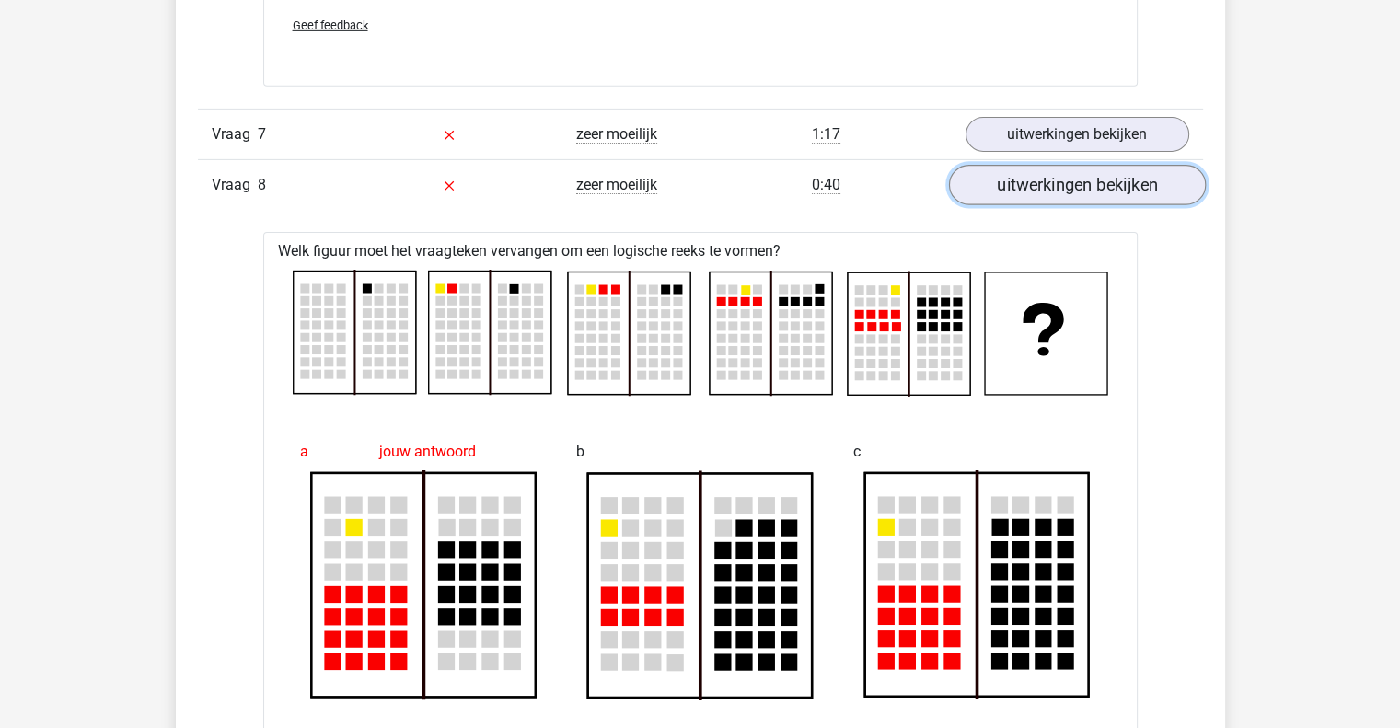
click at [1156, 186] on link "uitwerkingen bekijken" at bounding box center [1076, 185] width 257 height 41
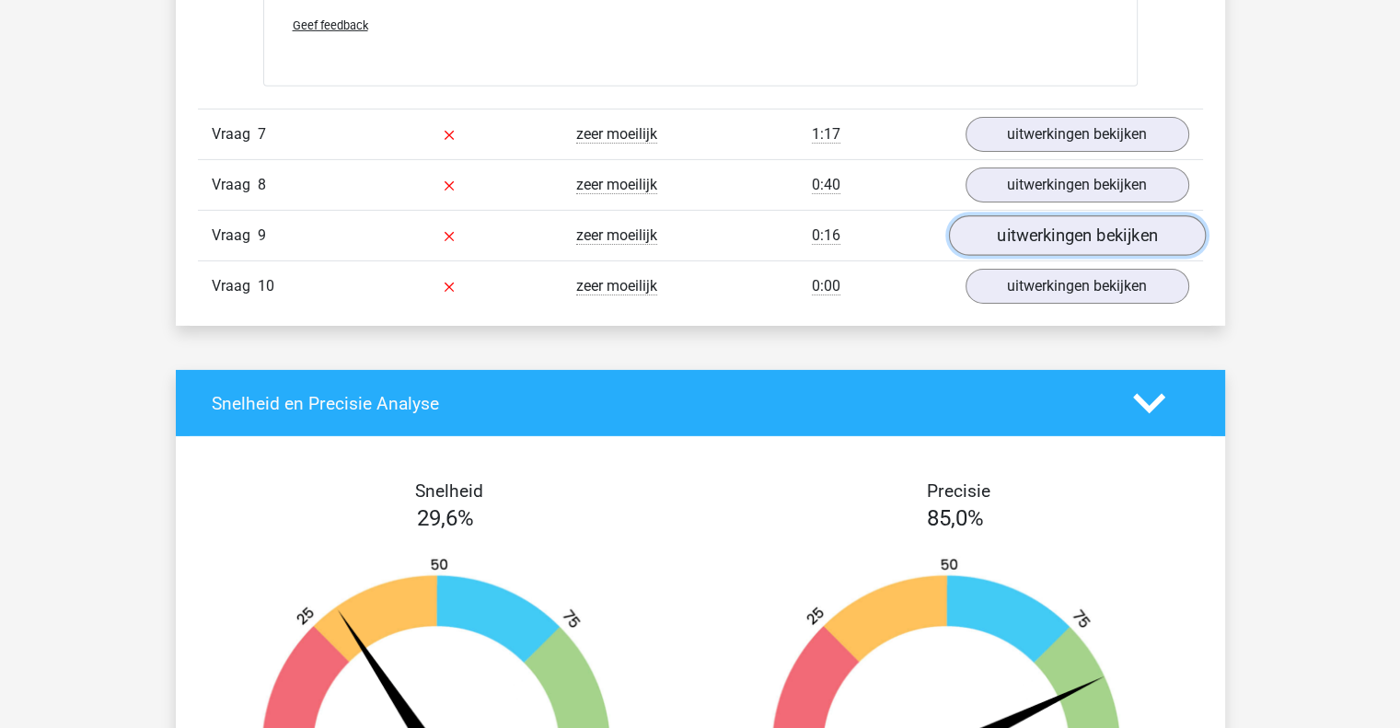
click at [1139, 225] on link "uitwerkingen bekijken" at bounding box center [1076, 235] width 257 height 41
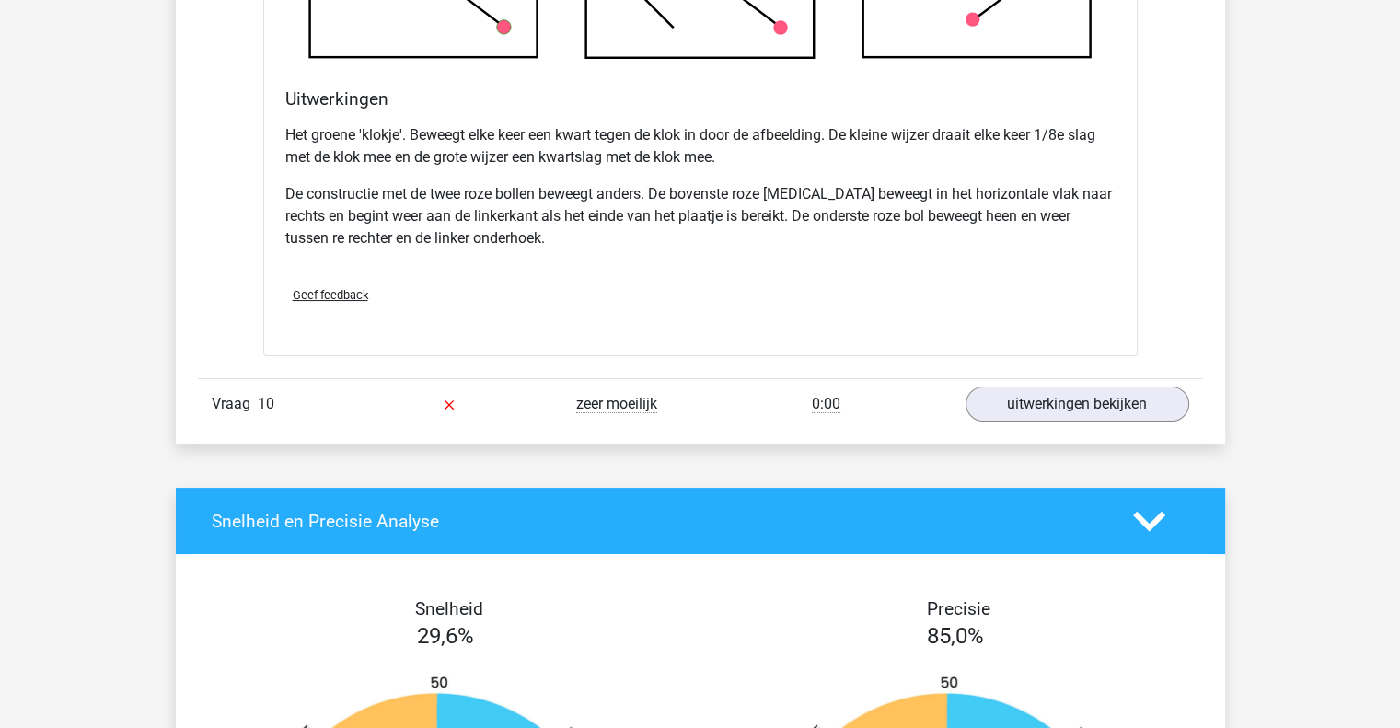
scroll to position [7081, 0]
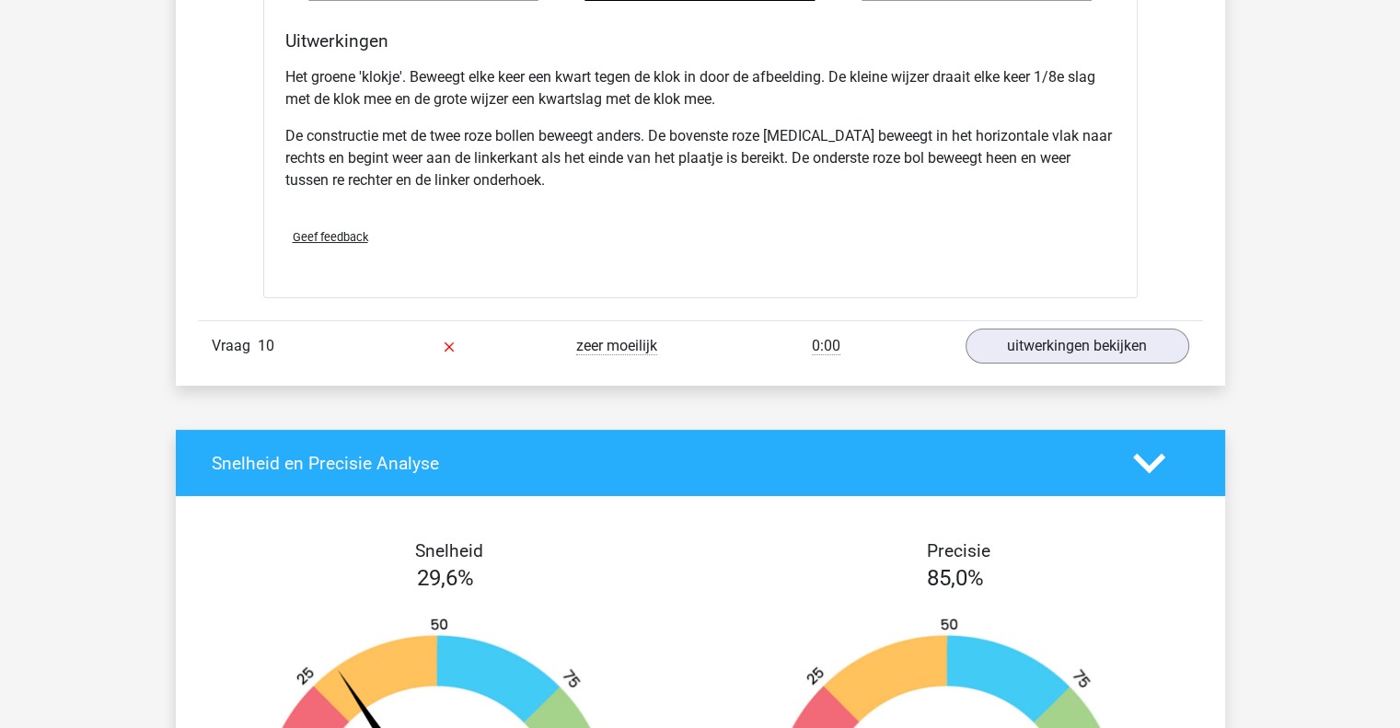
click at [1192, 337] on div "uitwerkingen bekijken" at bounding box center [1077, 346] width 251 height 35
click at [1140, 326] on link "uitwerkingen bekijken" at bounding box center [1076, 346] width 257 height 41
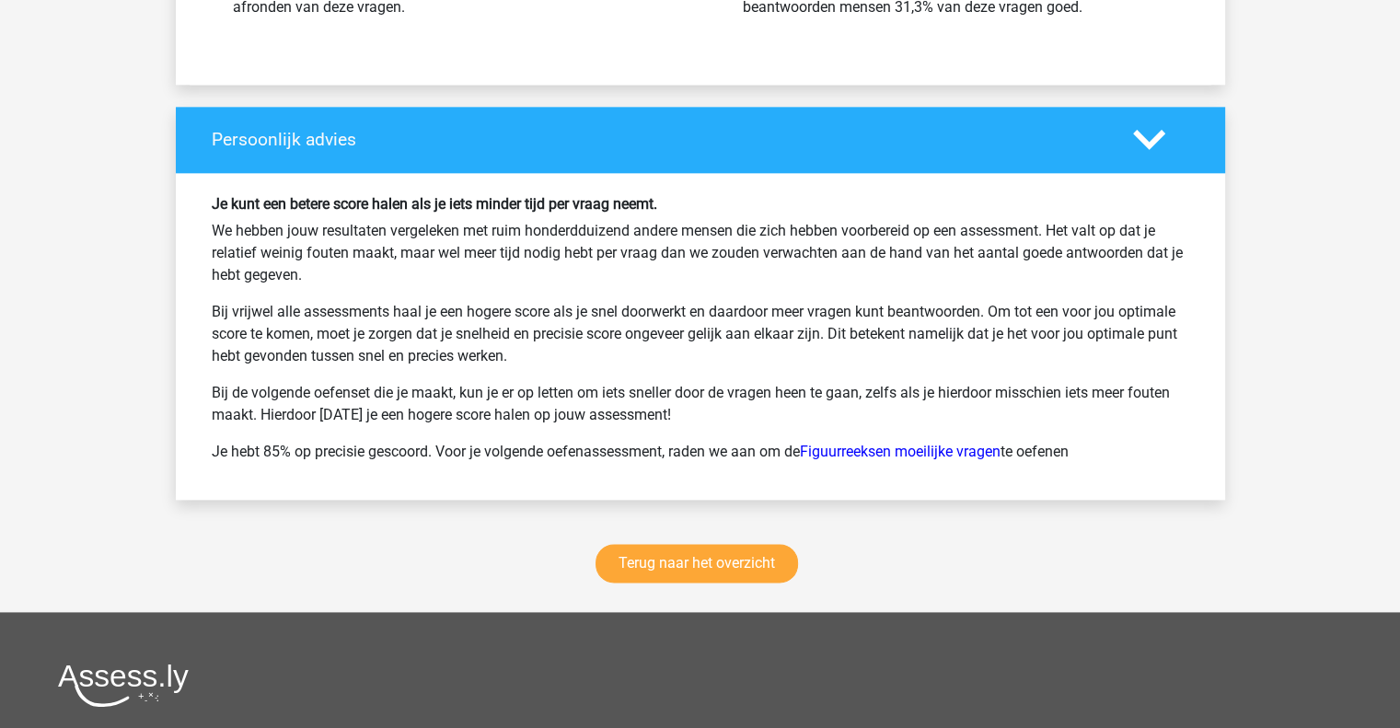
scroll to position [9135, 0]
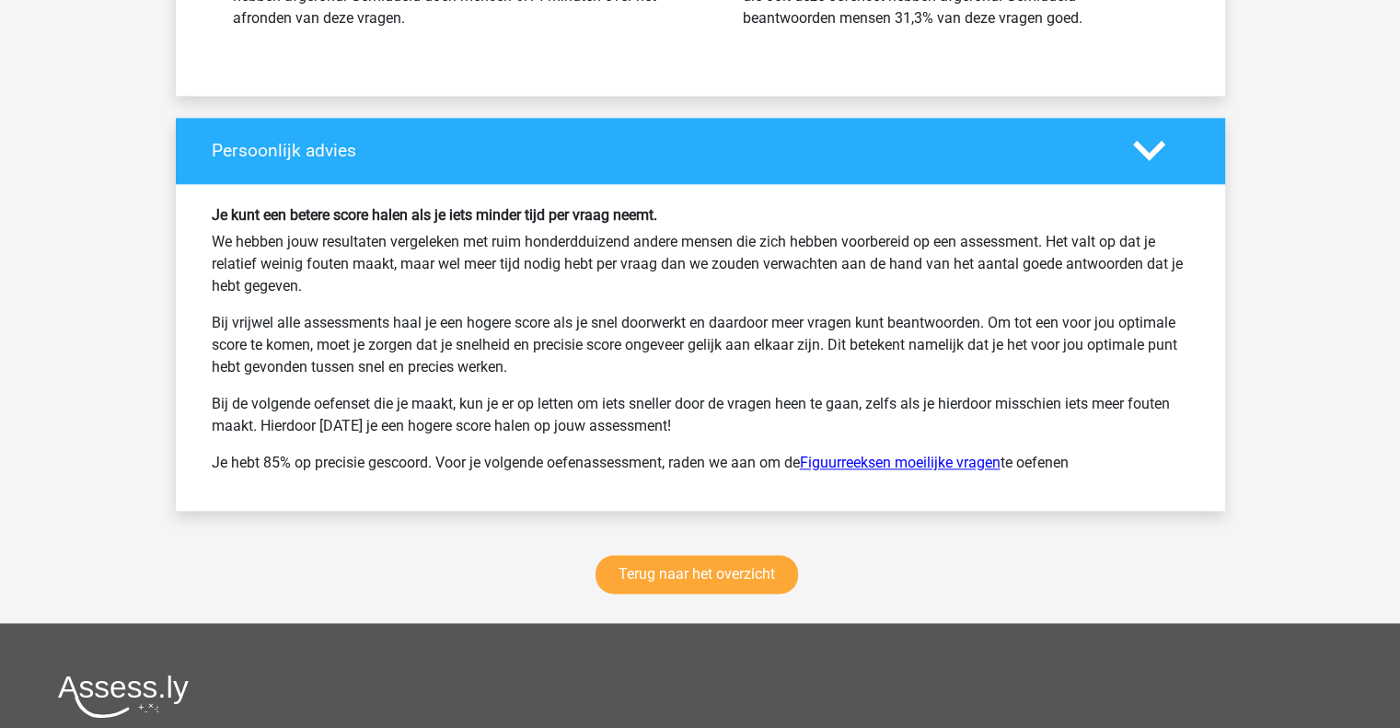
click at [972, 464] on link "Figuurreeksen moeilijke vragen" at bounding box center [900, 462] width 201 height 17
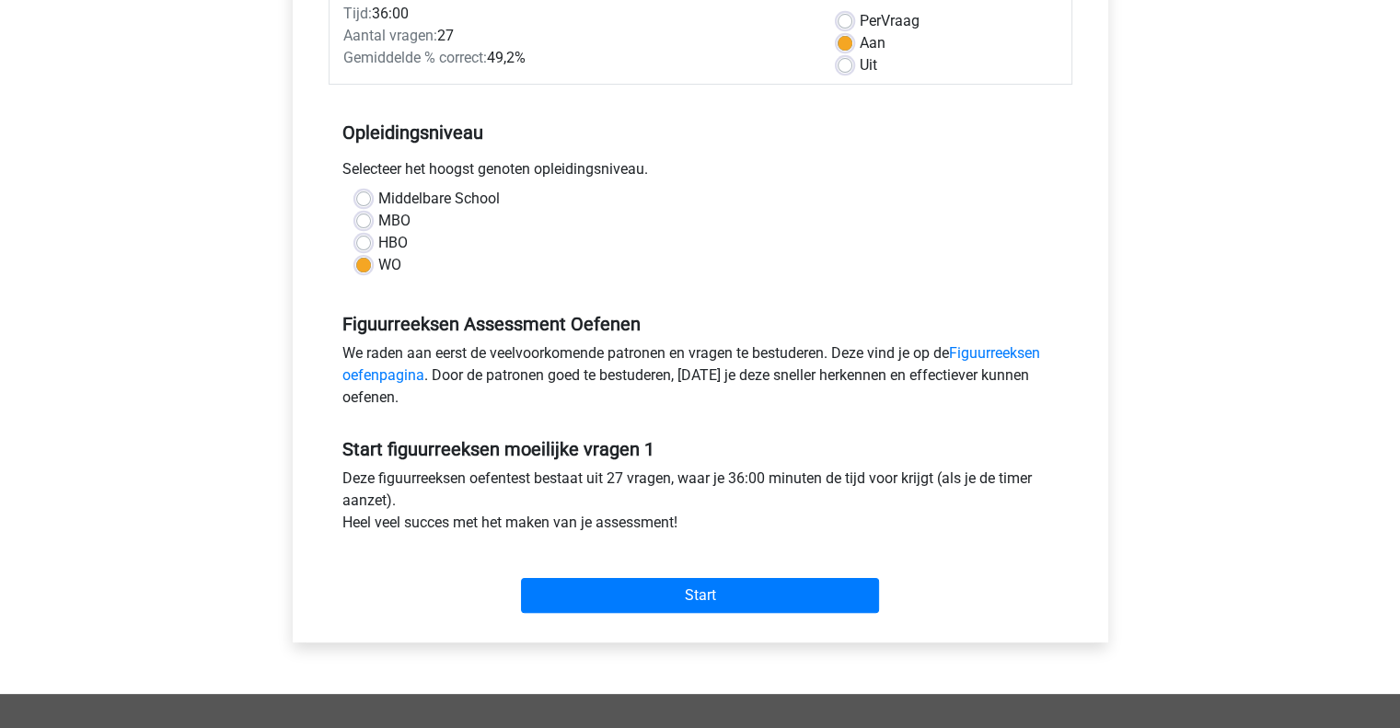
scroll to position [313, 0]
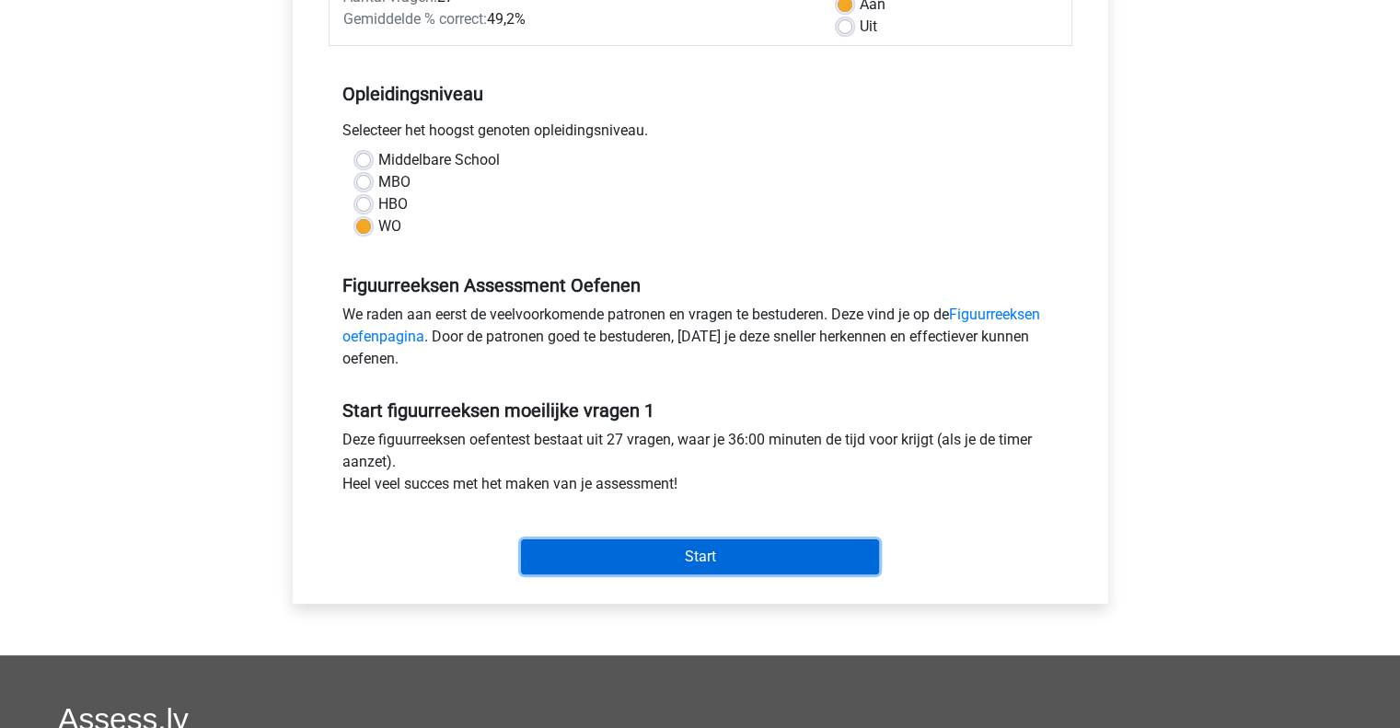
click at [689, 559] on input "Start" at bounding box center [700, 556] width 358 height 35
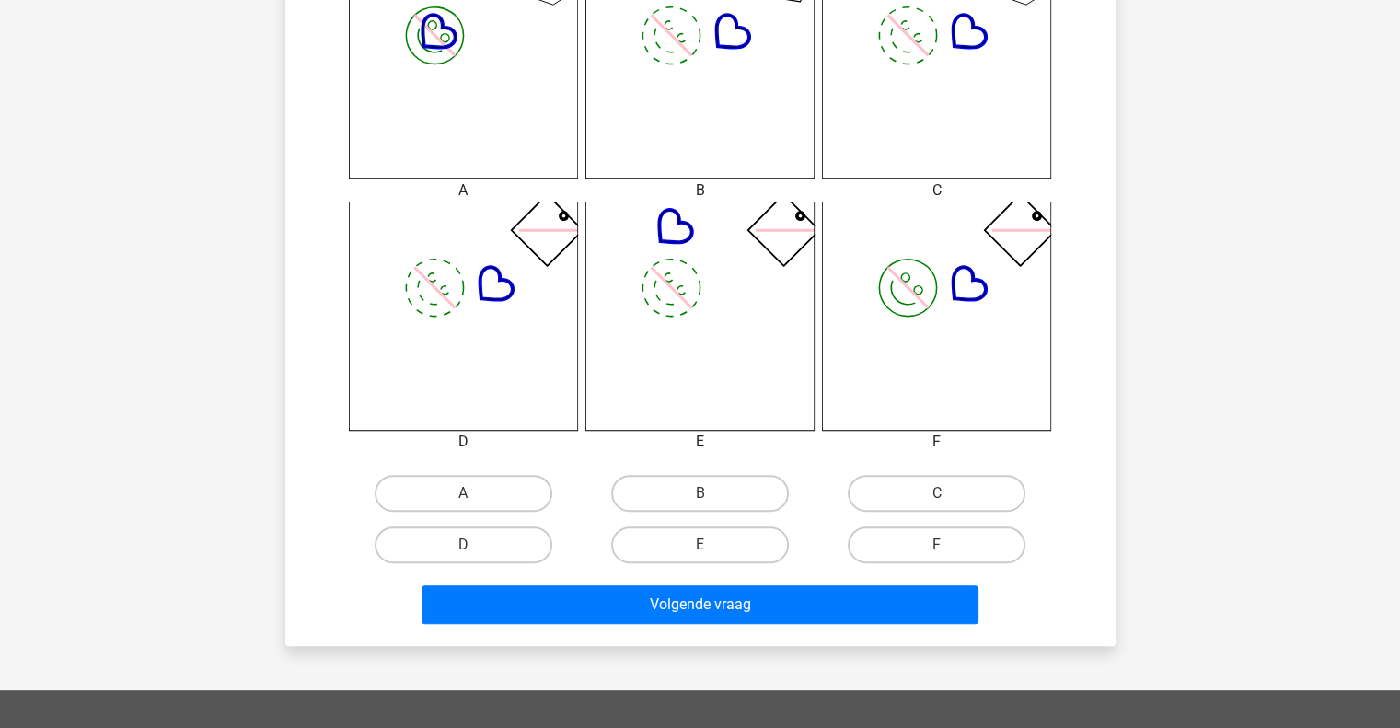
scroll to position [574, 0]
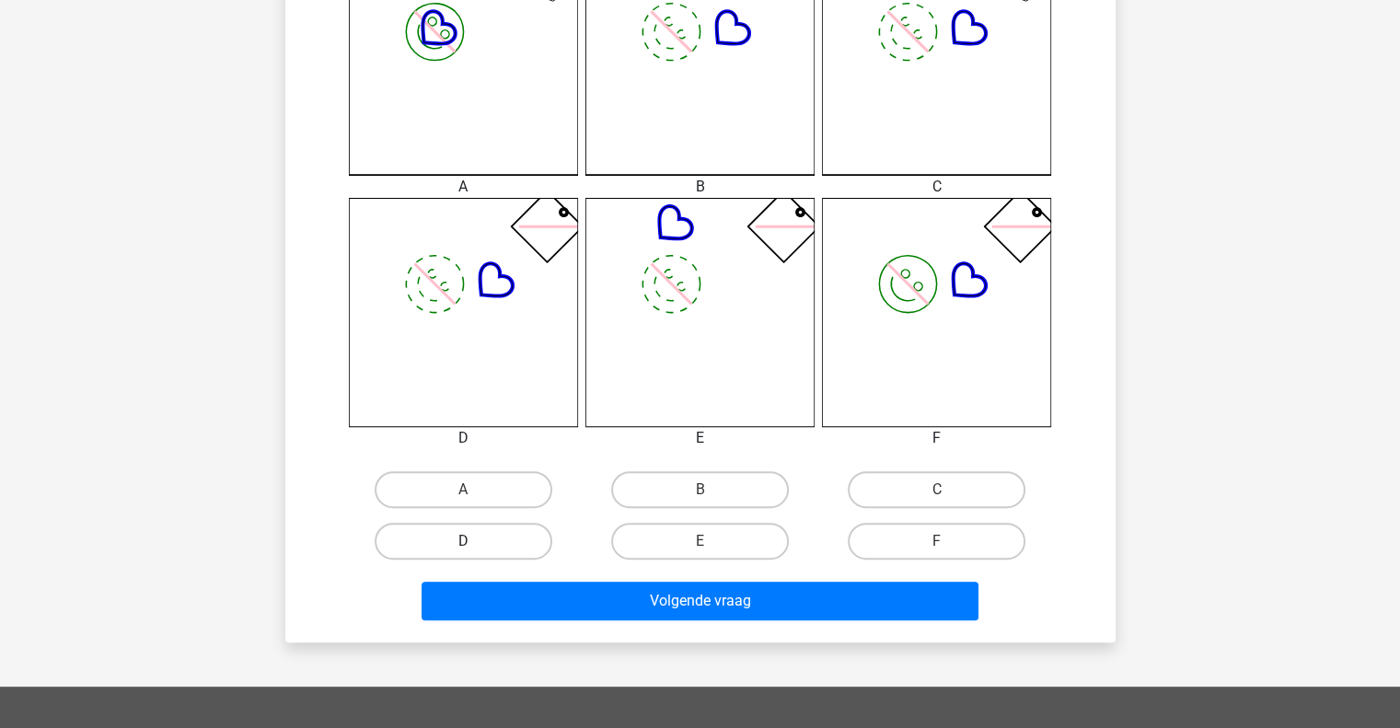
click at [512, 526] on label "D" at bounding box center [464, 541] width 178 height 37
click at [475, 541] on input "D" at bounding box center [469, 547] width 12 height 12
radio input "true"
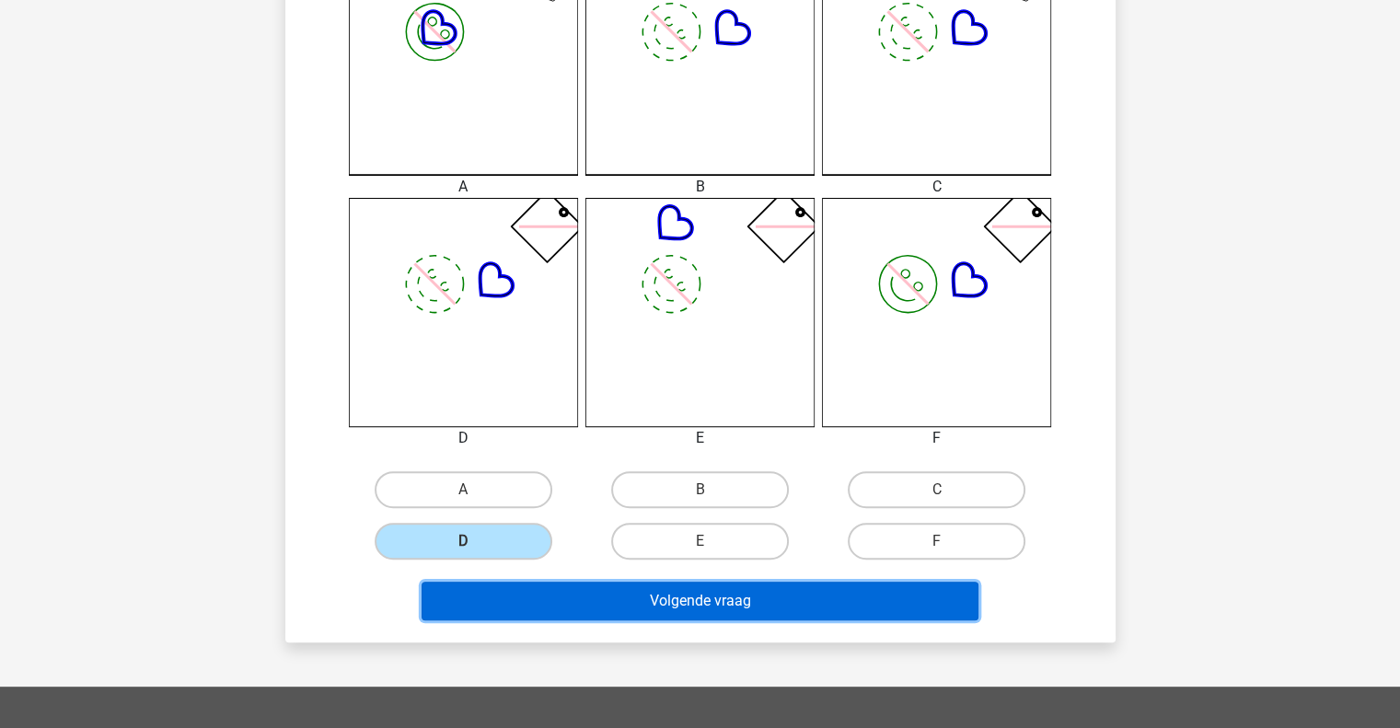
click at [622, 598] on button "Volgende vraag" at bounding box center [700, 601] width 557 height 39
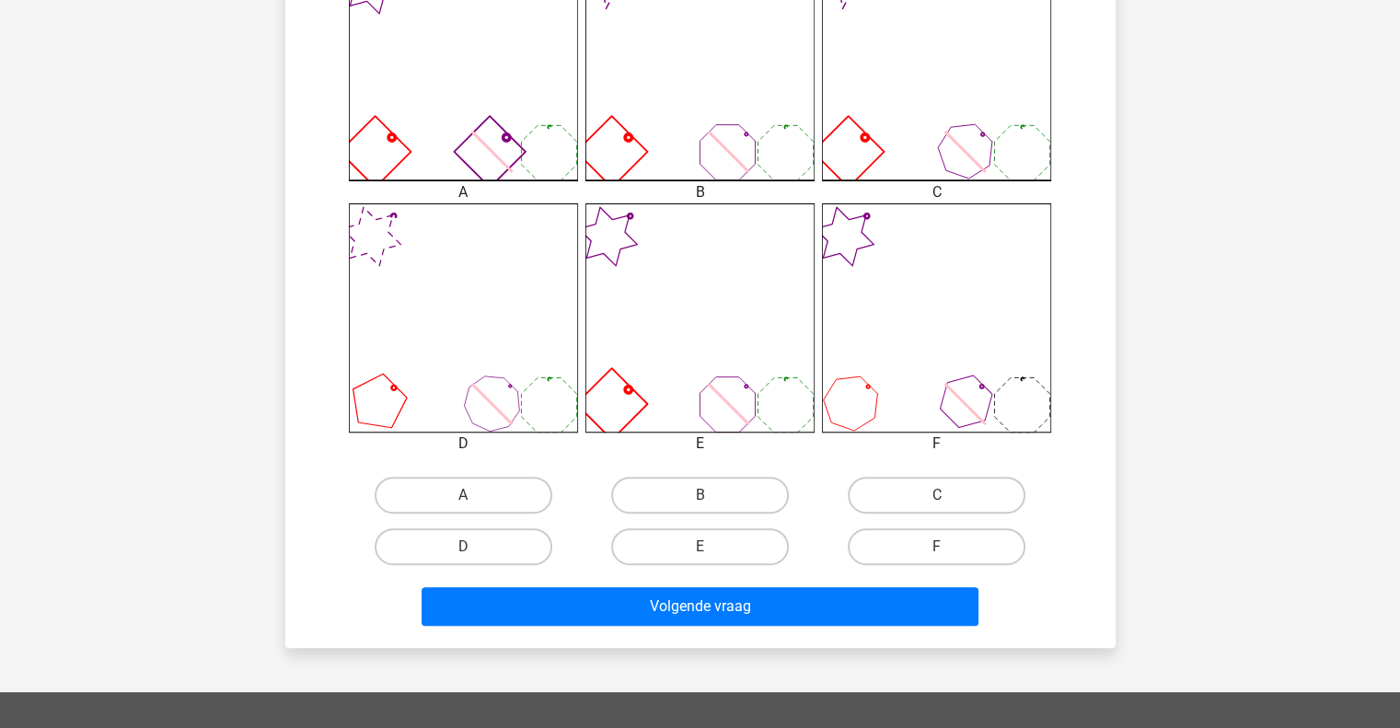
scroll to position [573, 0]
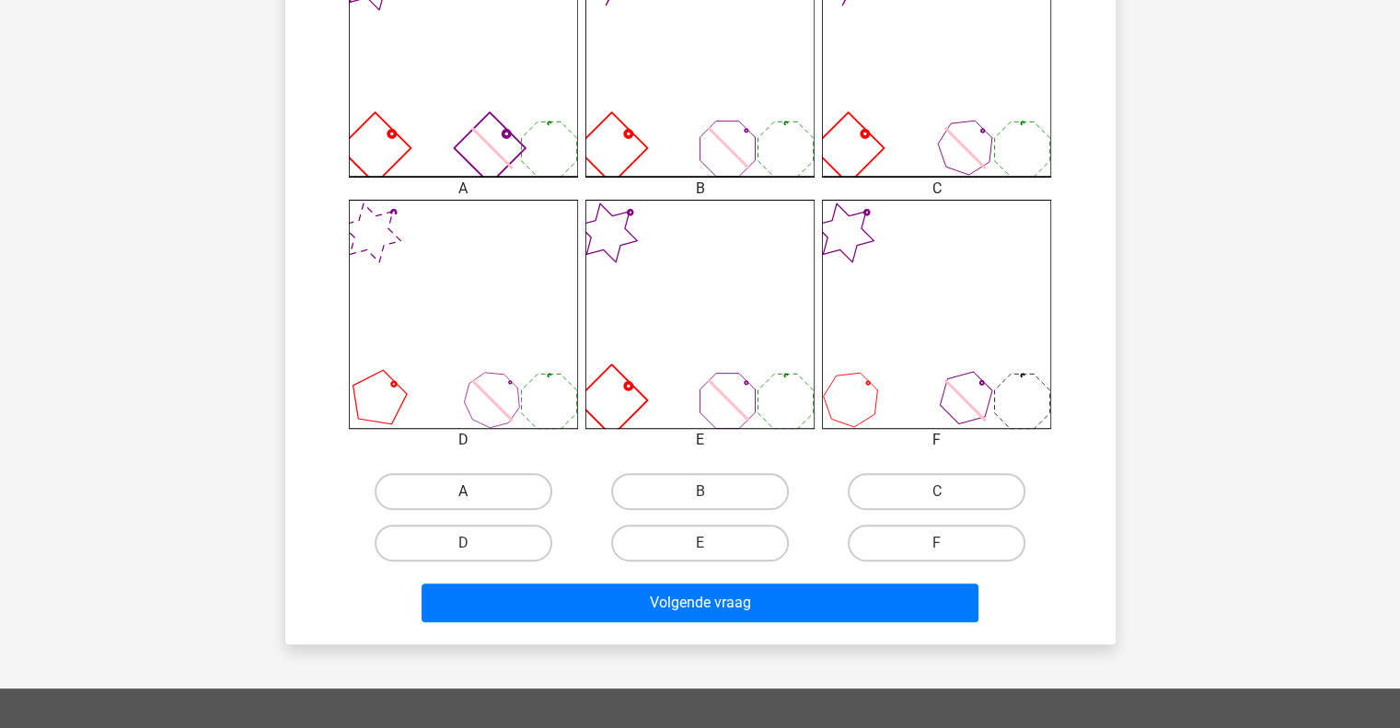
click at [486, 486] on label "A" at bounding box center [464, 491] width 178 height 37
click at [475, 492] on input "A" at bounding box center [469, 498] width 12 height 12
radio input "true"
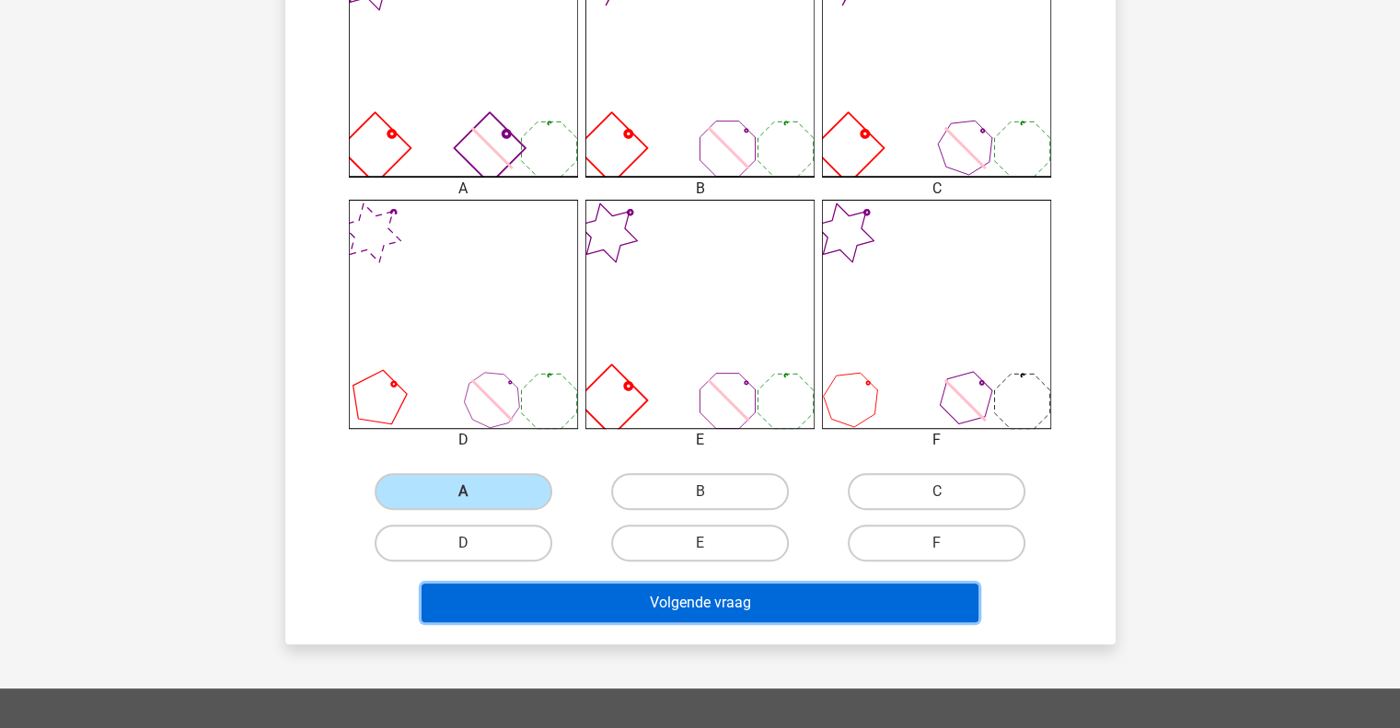
click at [725, 610] on button "Volgende vraag" at bounding box center [700, 603] width 557 height 39
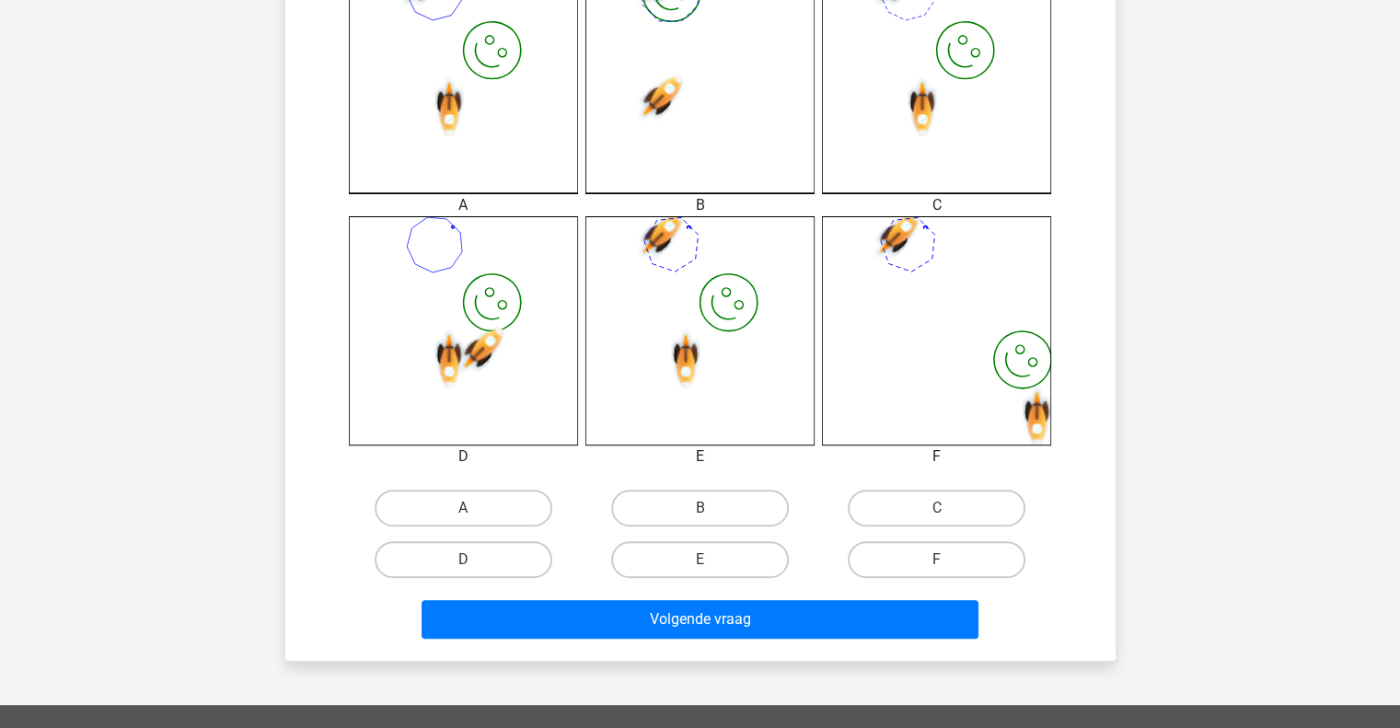
scroll to position [604, 0]
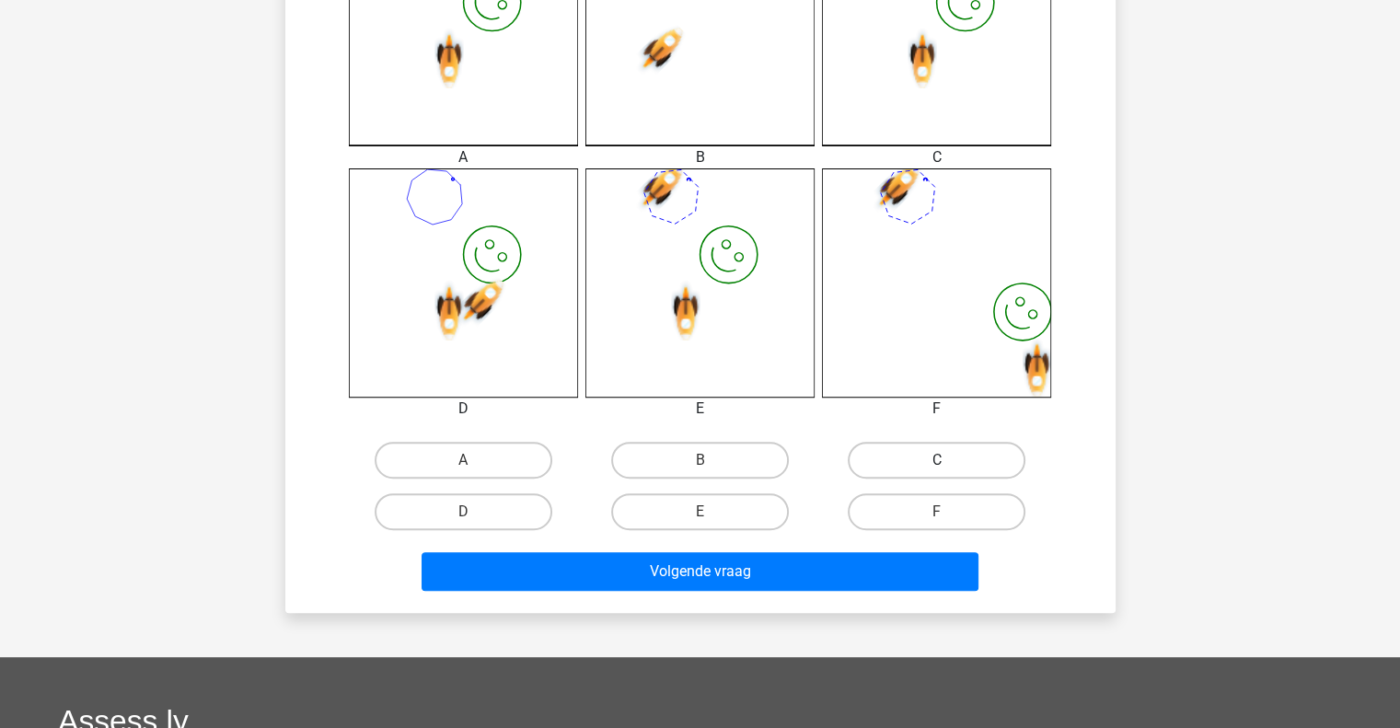
click at [925, 463] on label "C" at bounding box center [937, 460] width 178 height 37
click at [937, 463] on input "C" at bounding box center [943, 466] width 12 height 12
radio input "true"
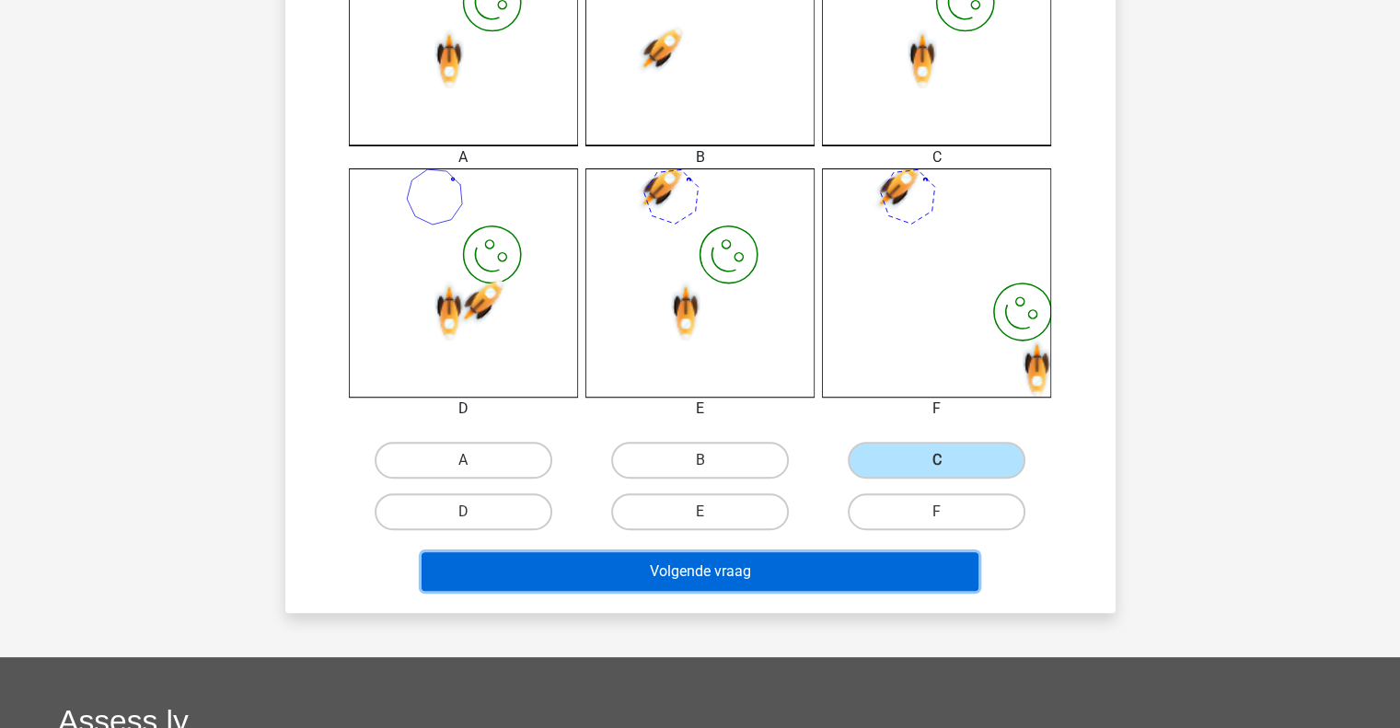
click at [871, 561] on button "Volgende vraag" at bounding box center [700, 571] width 557 height 39
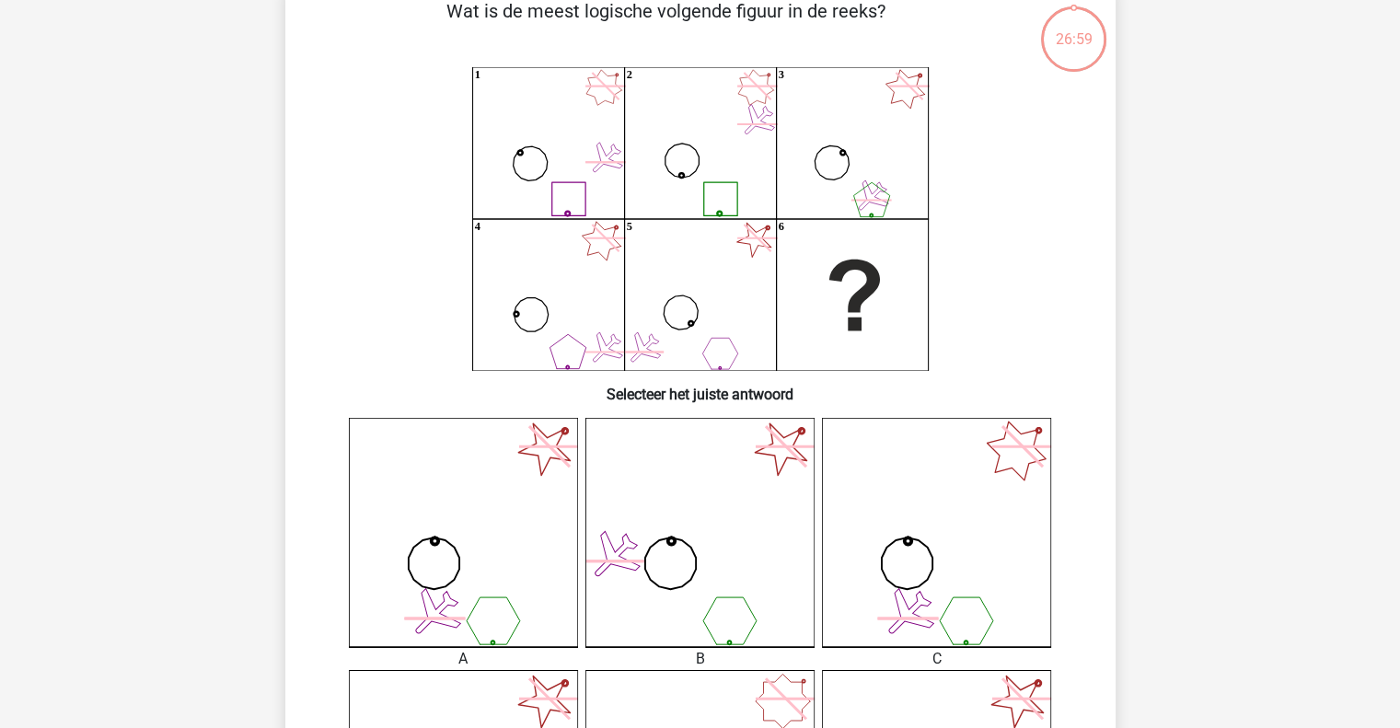
scroll to position [85, 0]
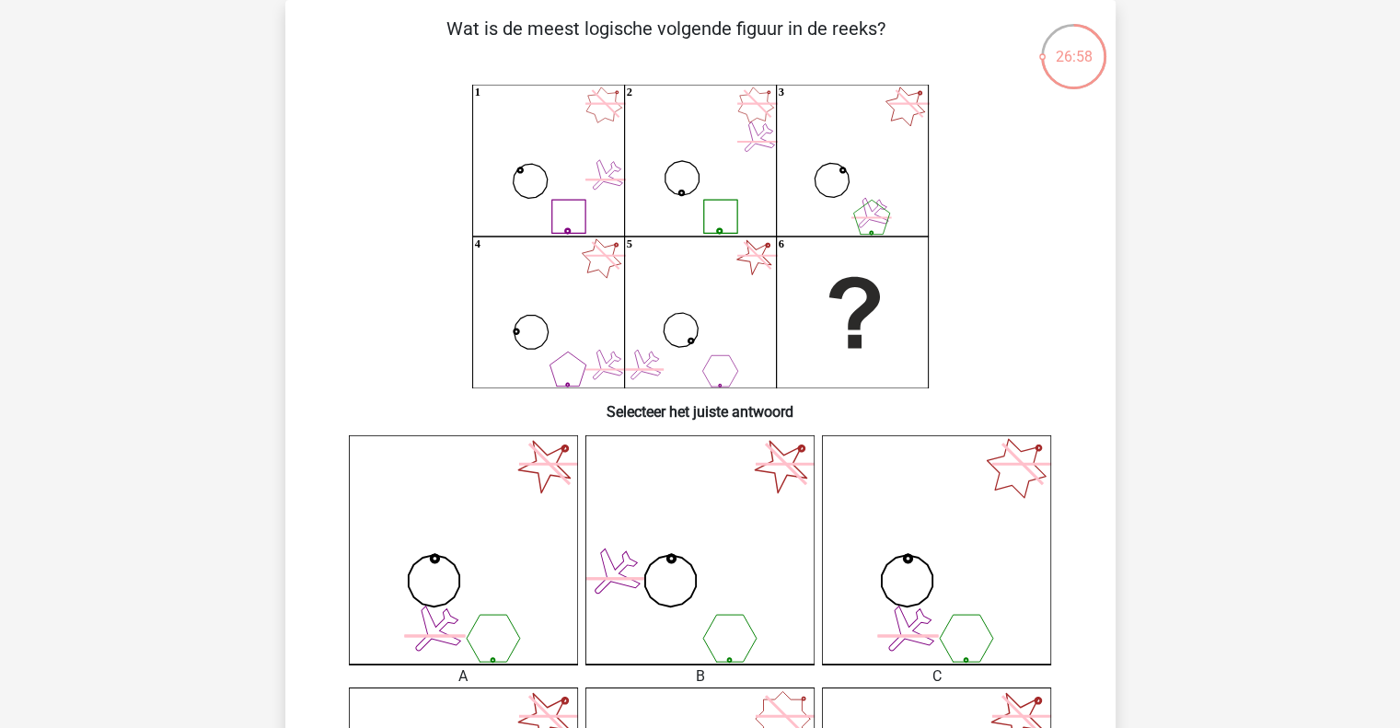
click at [871, 561] on icon at bounding box center [936, 549] width 229 height 229
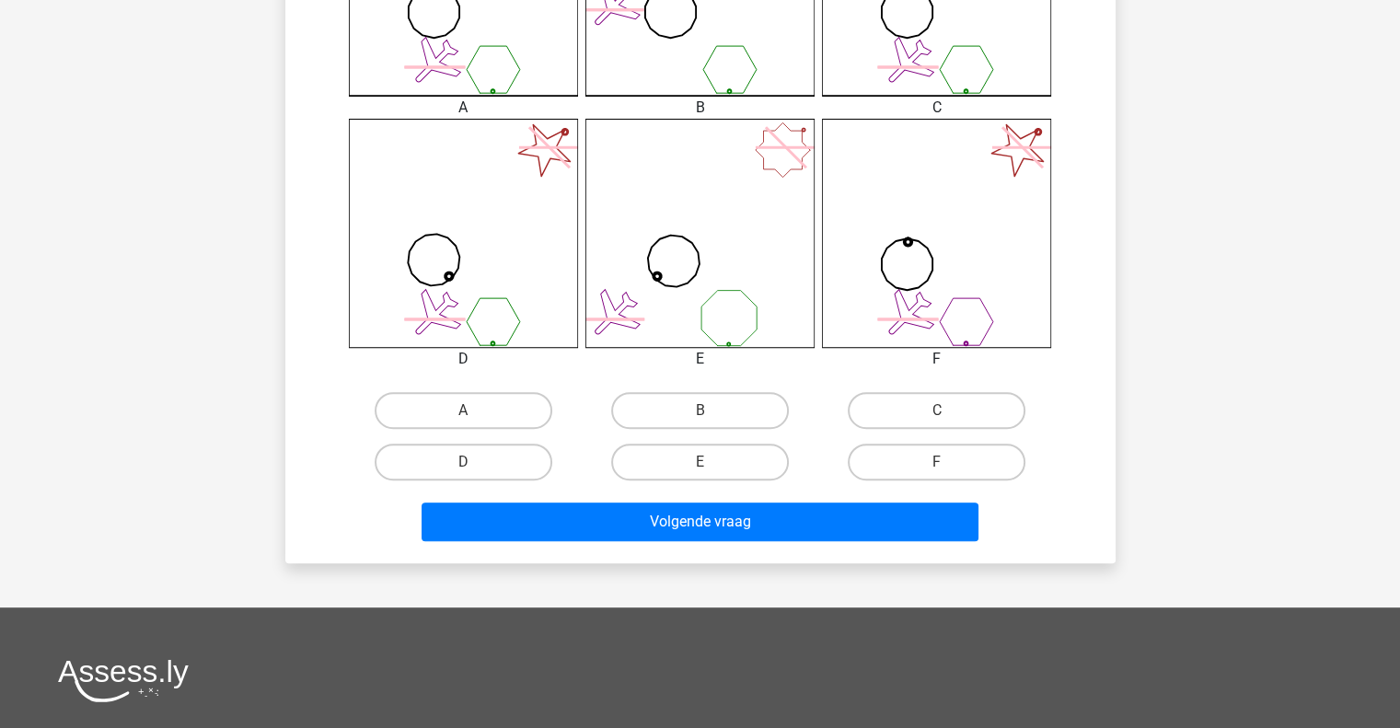
scroll to position [707, 0]
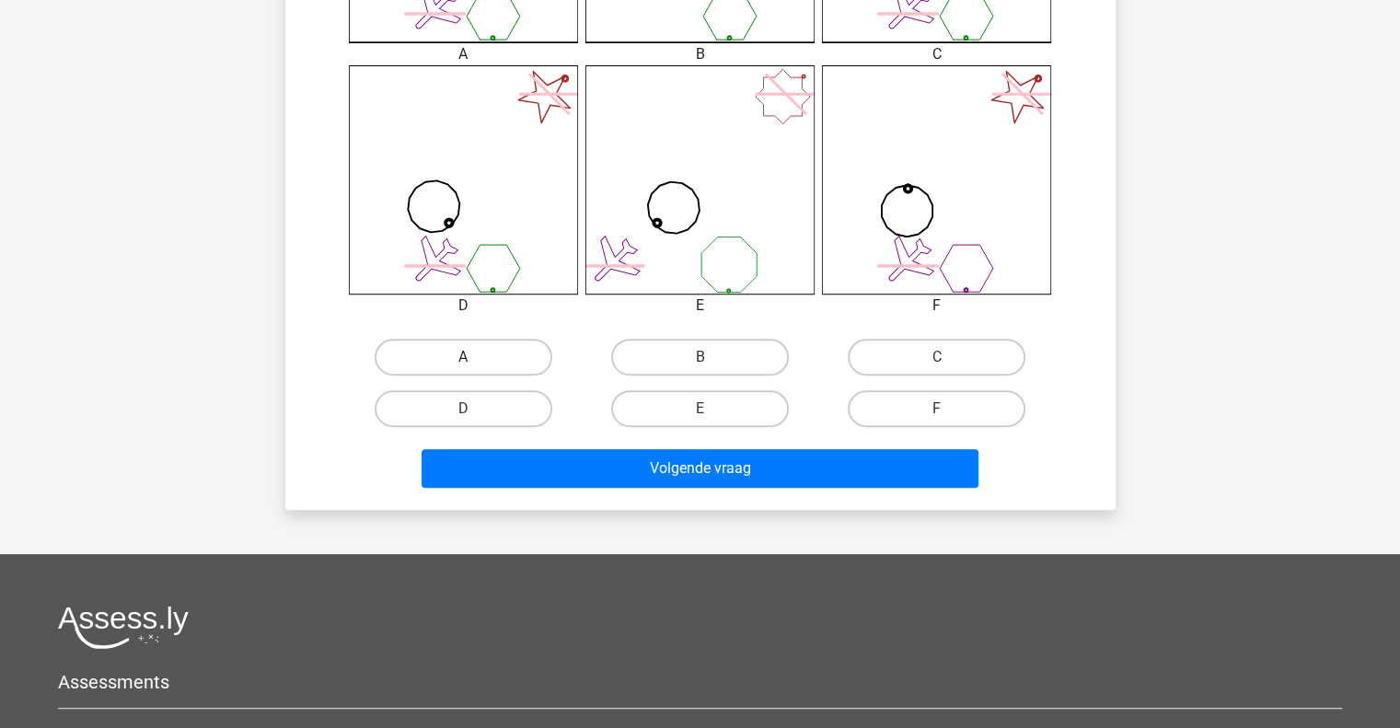
click at [492, 357] on label "A" at bounding box center [464, 357] width 178 height 37
click at [475, 357] on input "A" at bounding box center [469, 363] width 12 height 12
radio input "true"
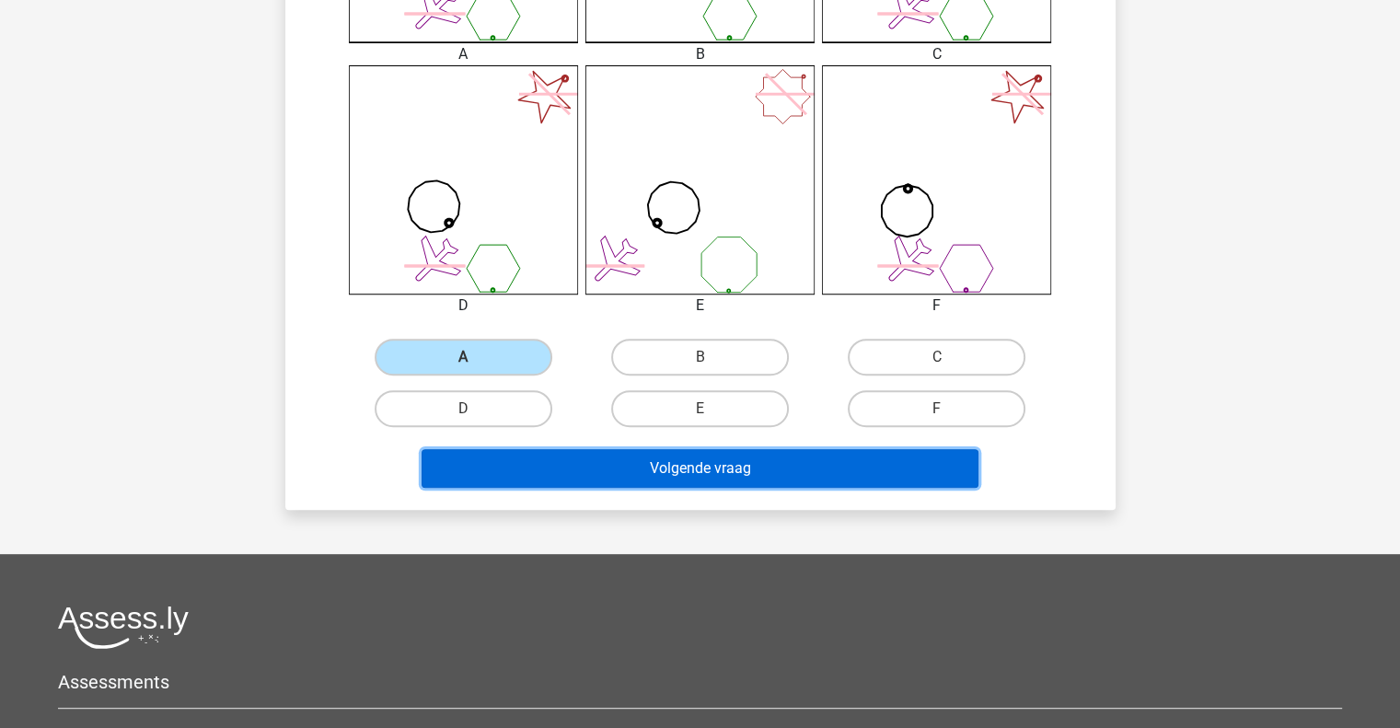
click at [716, 464] on button "Volgende vraag" at bounding box center [700, 468] width 557 height 39
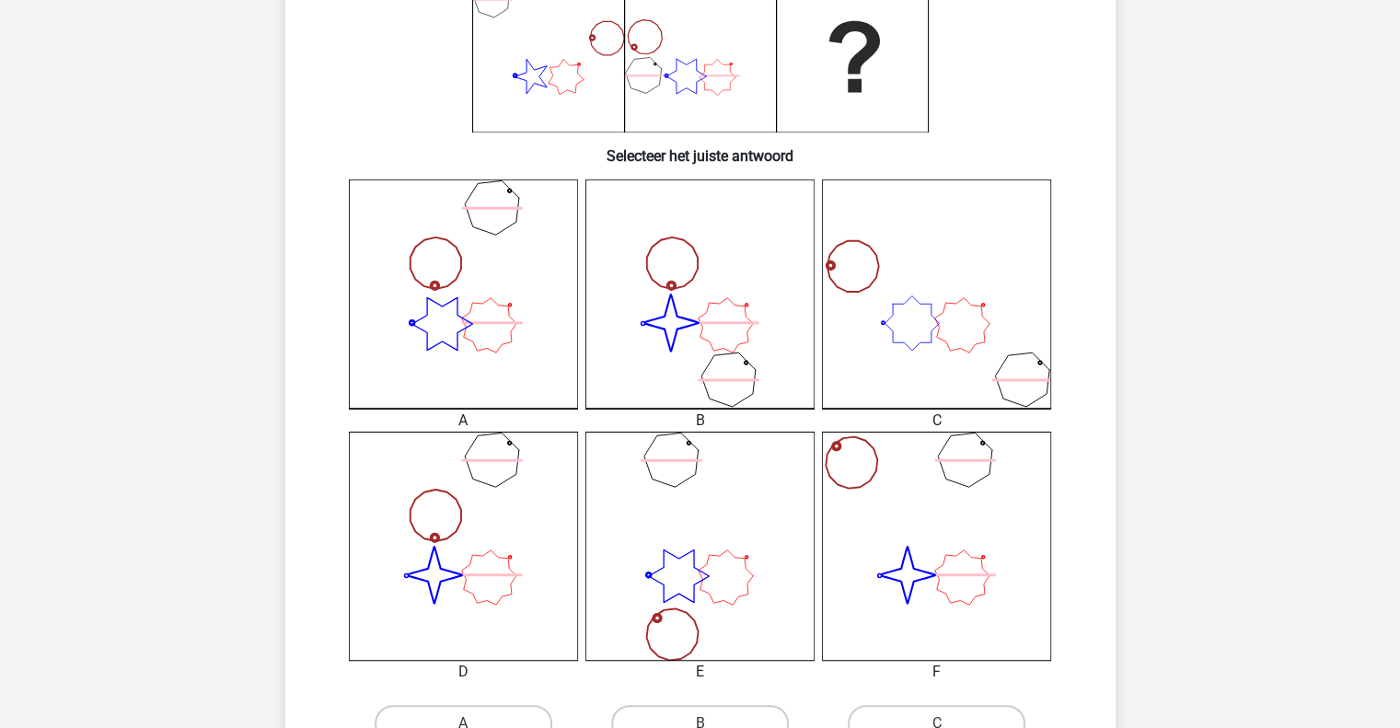
scroll to position [404, 0]
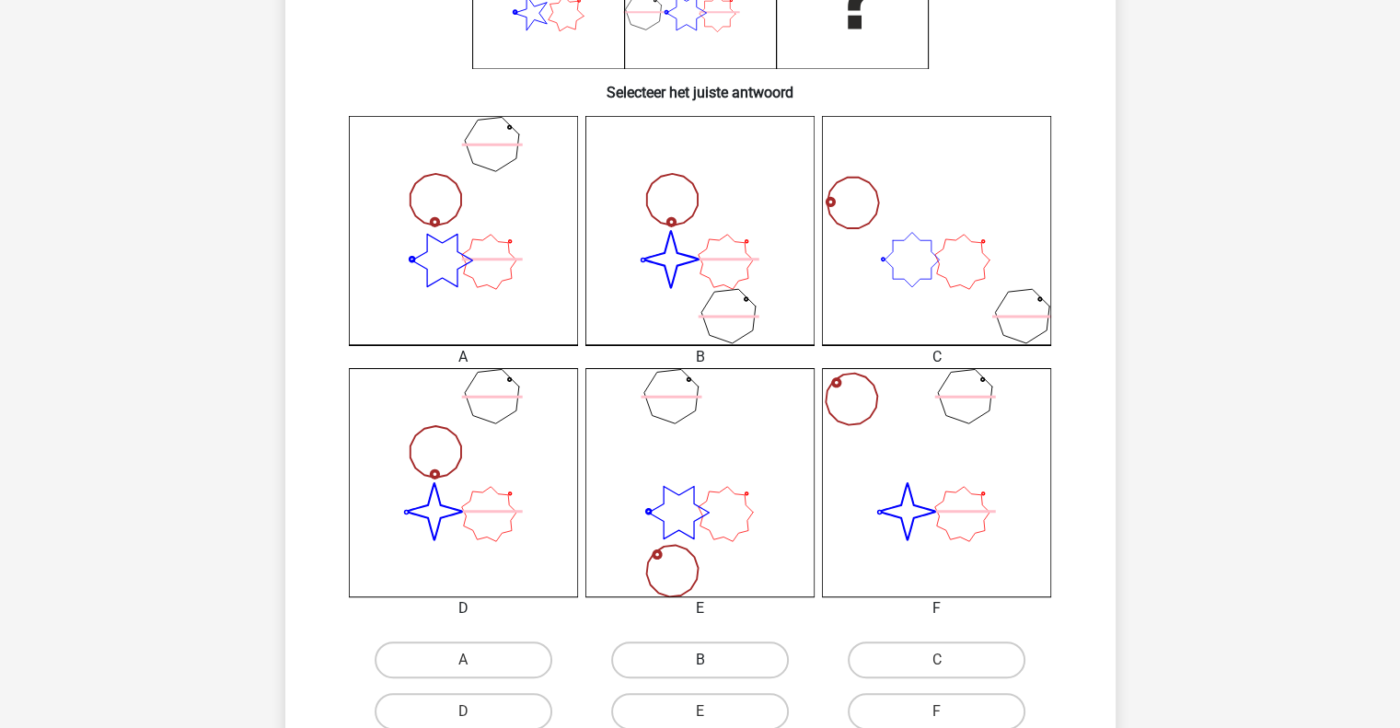
click at [762, 658] on label "B" at bounding box center [700, 660] width 178 height 37
click at [712, 660] on input "B" at bounding box center [706, 666] width 12 height 12
radio input "true"
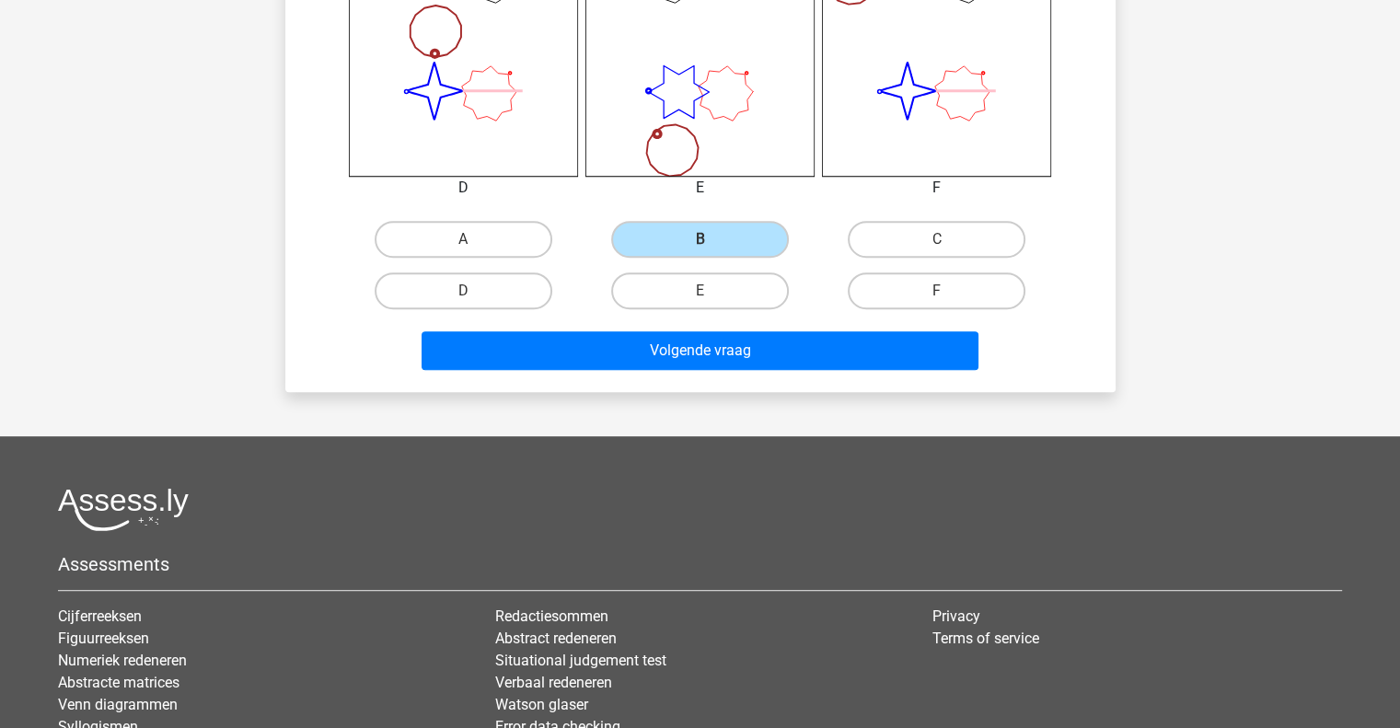
scroll to position [830, 0]
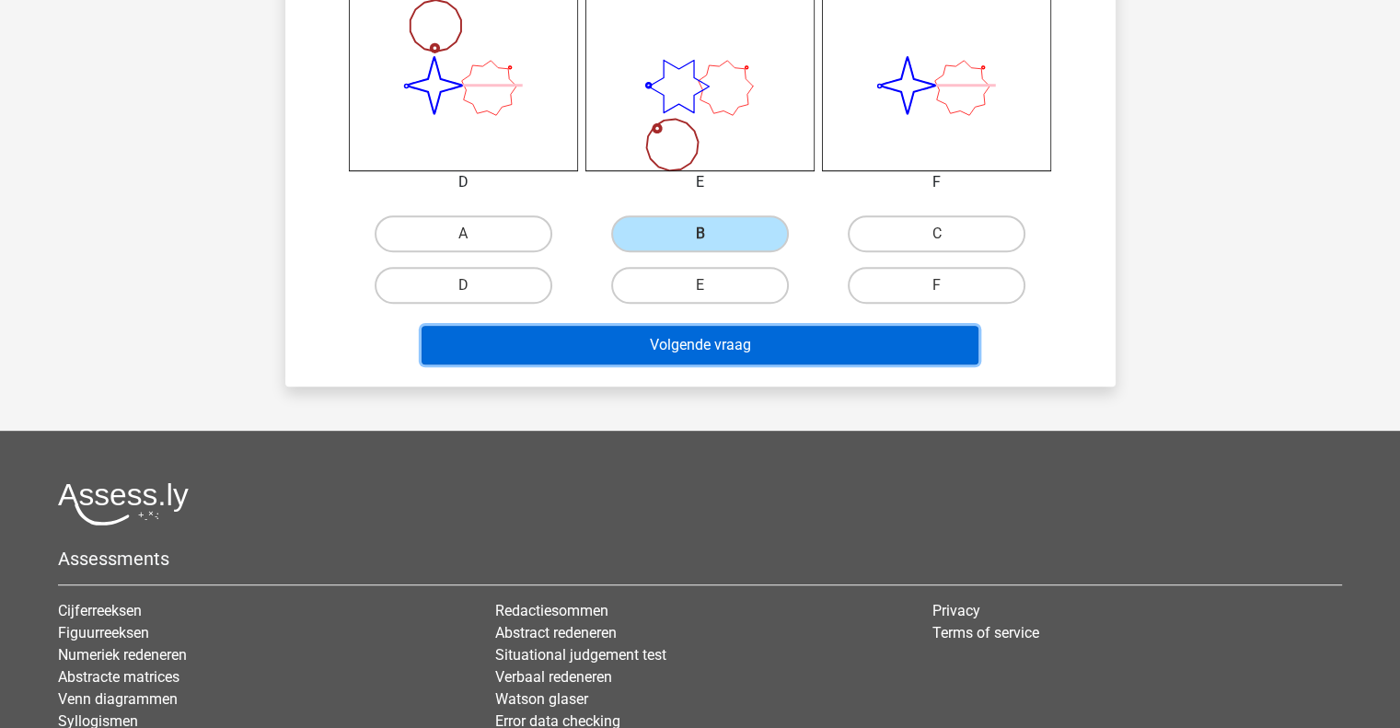
click at [846, 339] on button "Volgende vraag" at bounding box center [700, 345] width 557 height 39
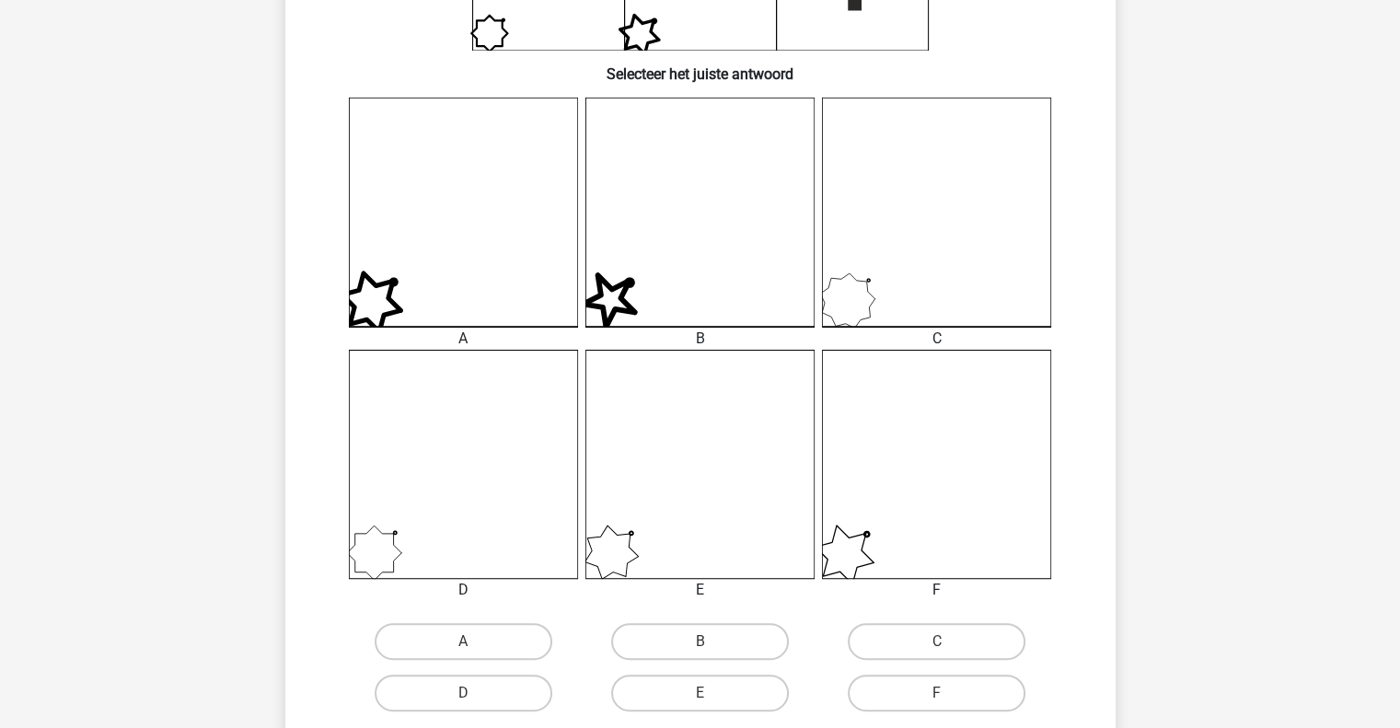
scroll to position [423, 0]
click at [948, 634] on label "C" at bounding box center [937, 640] width 178 height 37
click at [948, 641] on input "C" at bounding box center [943, 647] width 12 height 12
radio input "true"
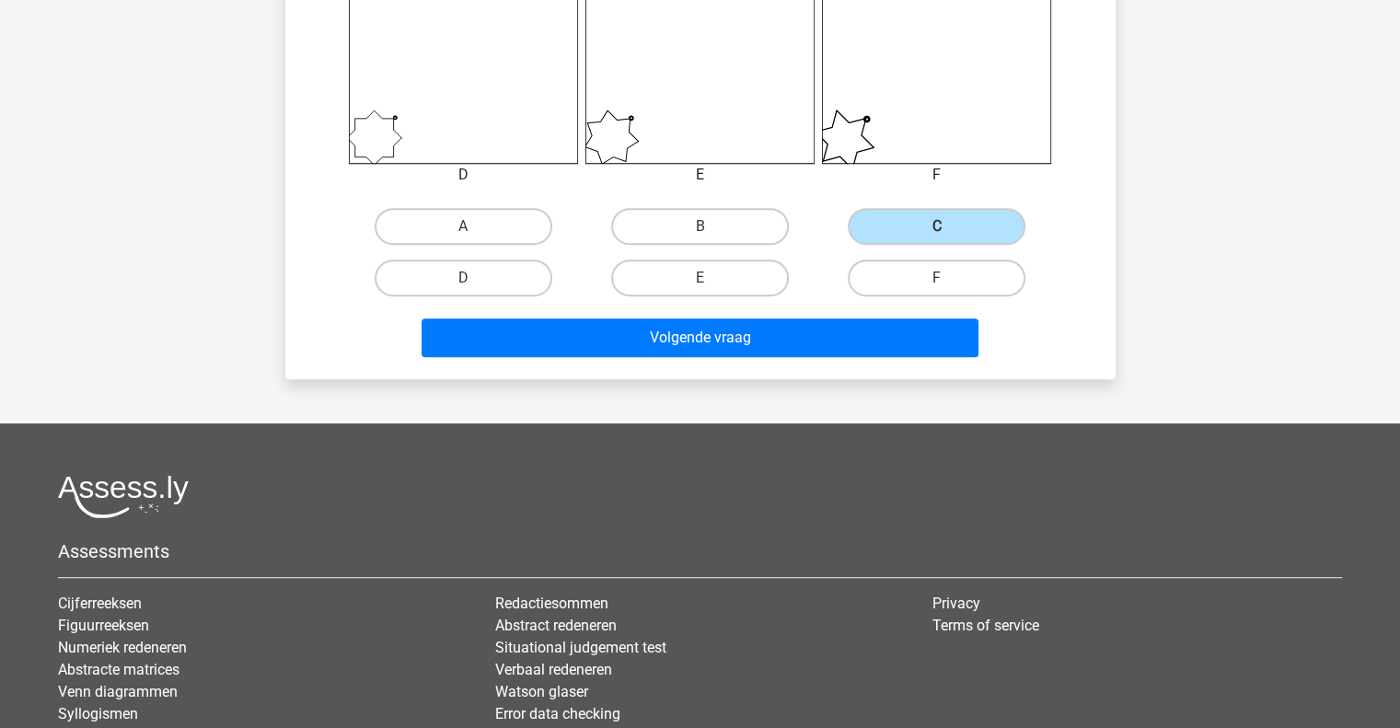
scroll to position [856, 0]
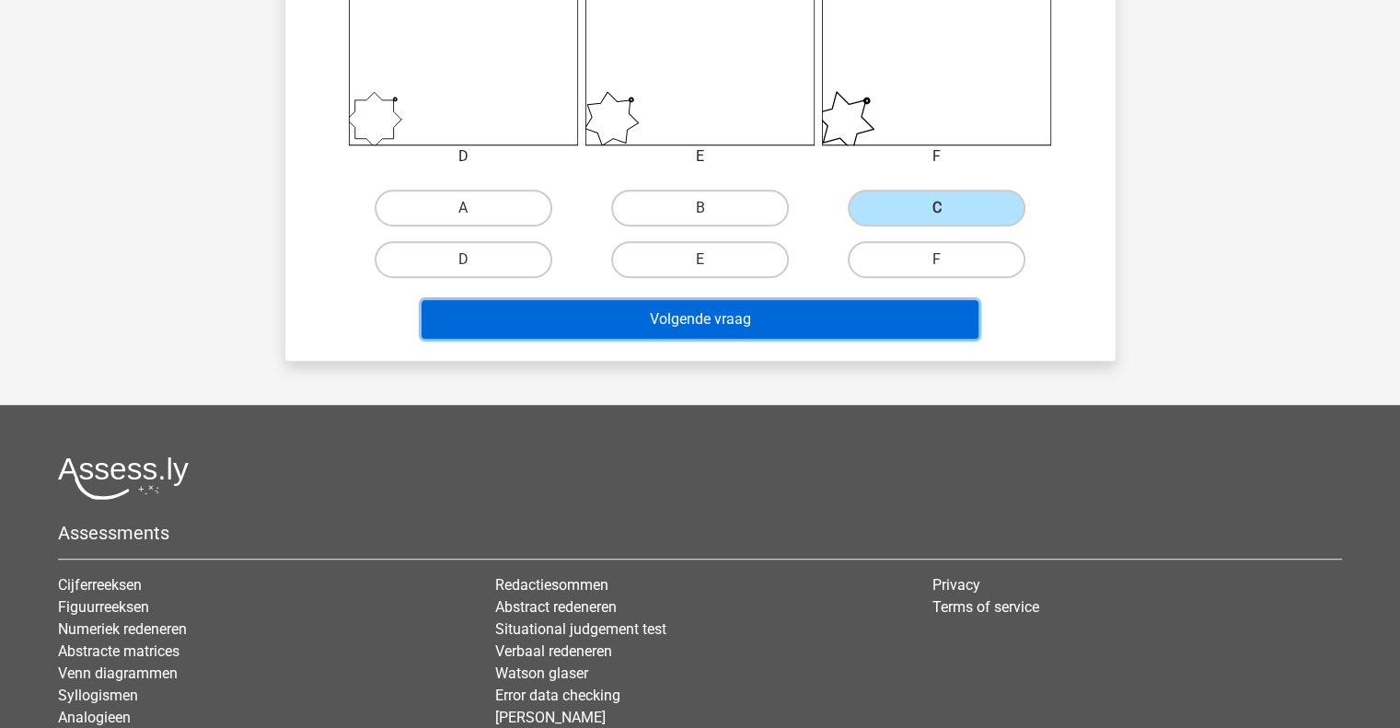
click at [898, 307] on button "Volgende vraag" at bounding box center [700, 319] width 557 height 39
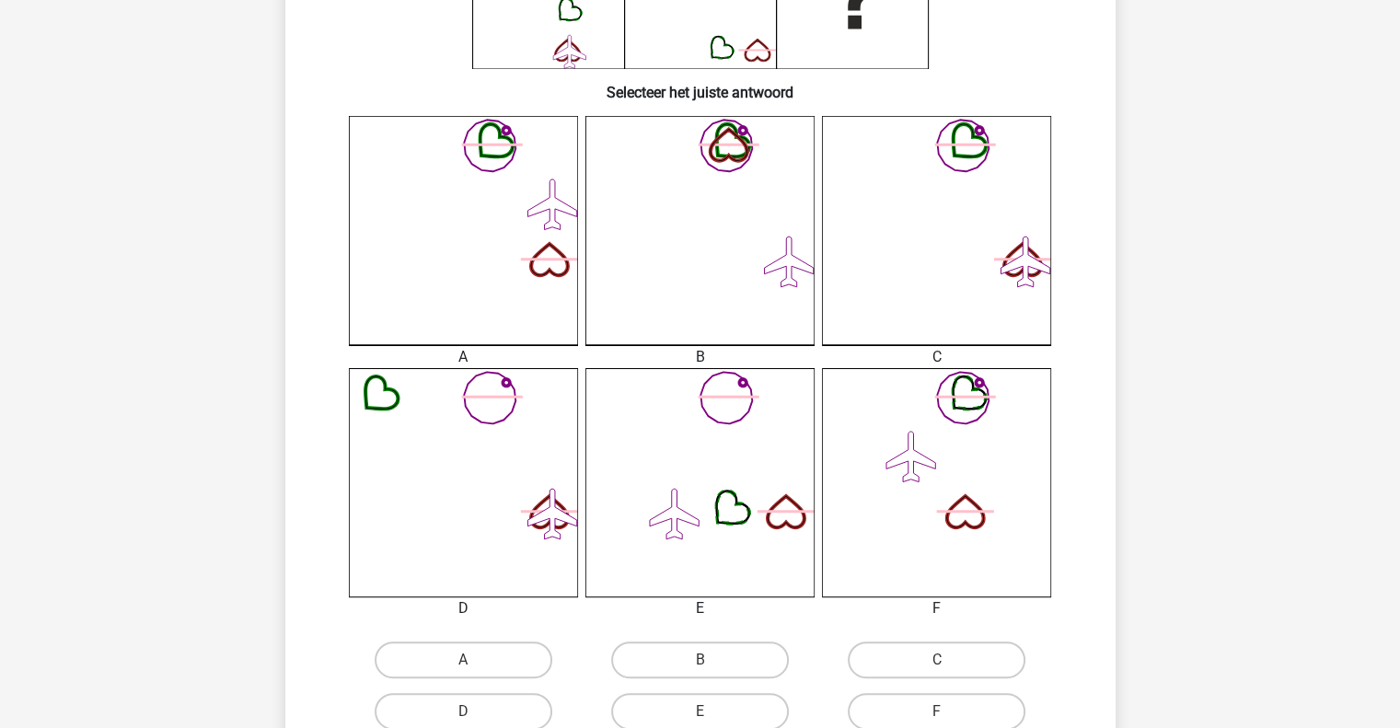
scroll to position [426, 0]
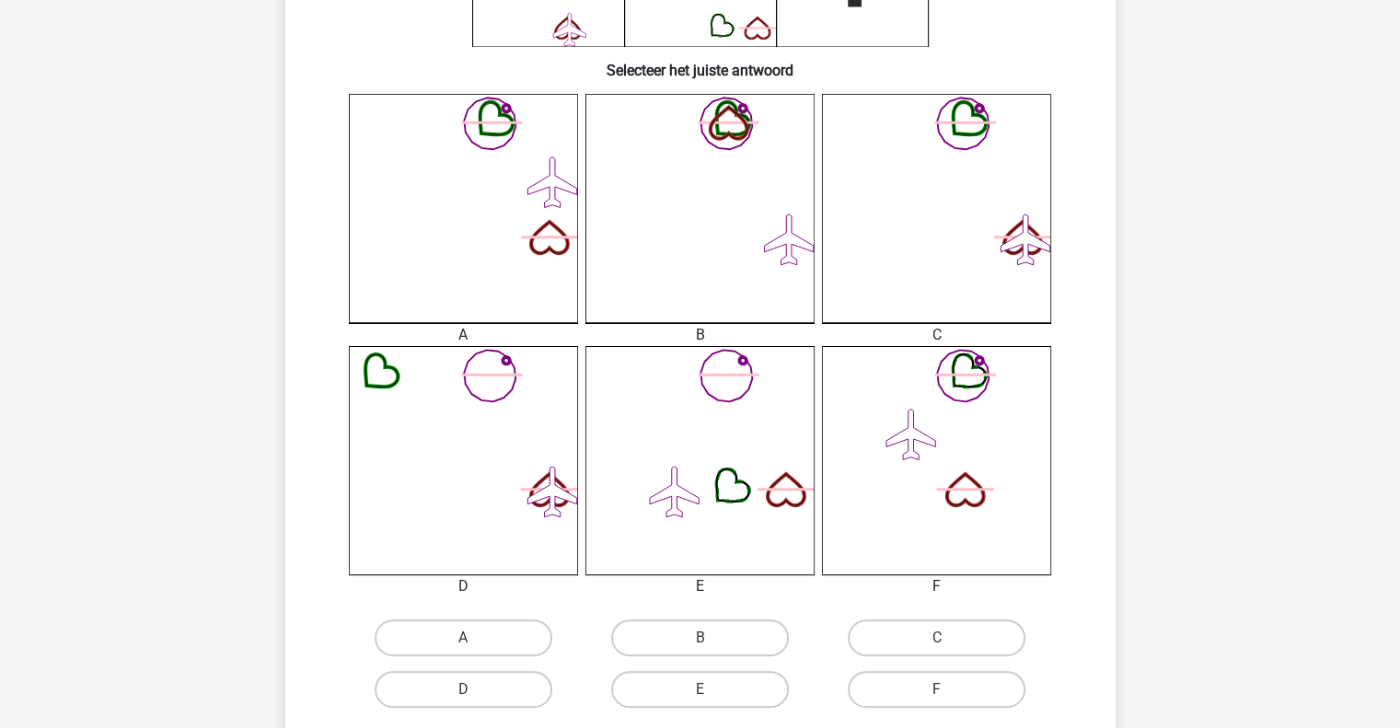
click at [939, 643] on input "C" at bounding box center [943, 644] width 12 height 12
radio input "true"
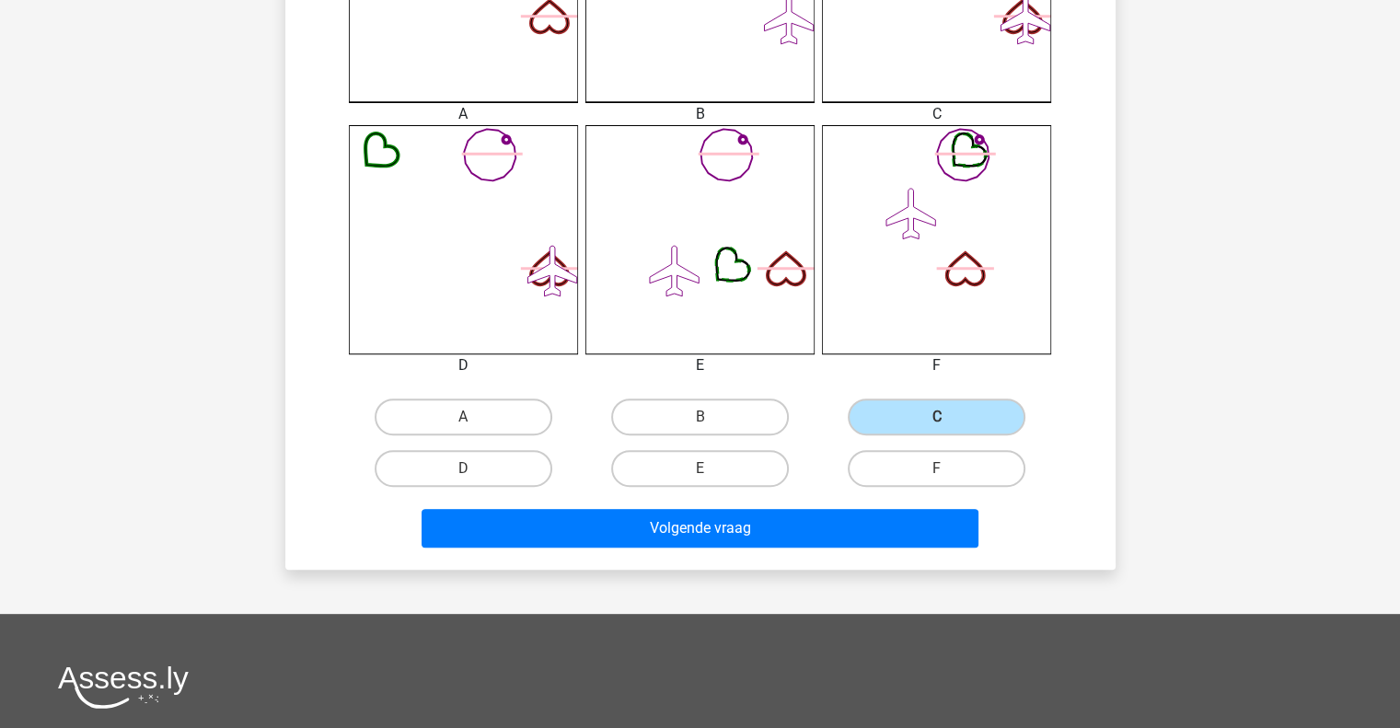
scroll to position [675, 0]
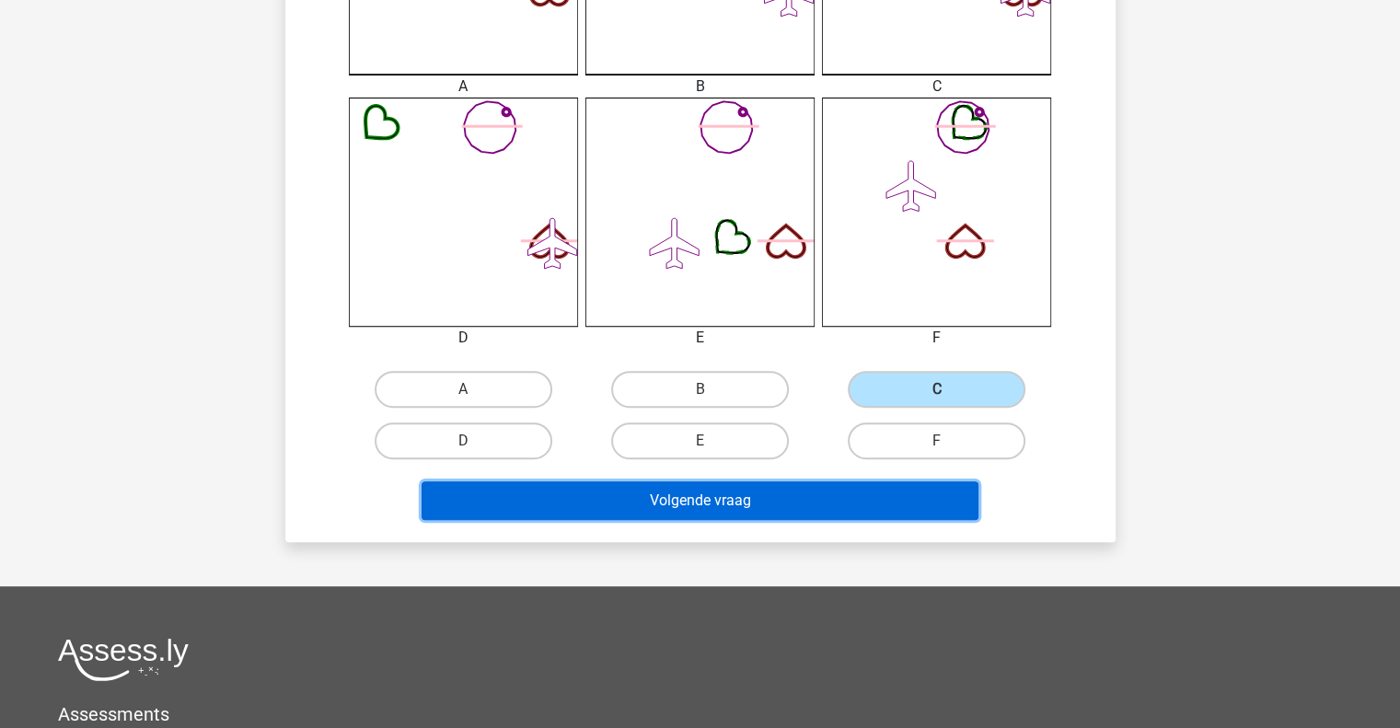
click at [865, 513] on button "Volgende vraag" at bounding box center [700, 500] width 557 height 39
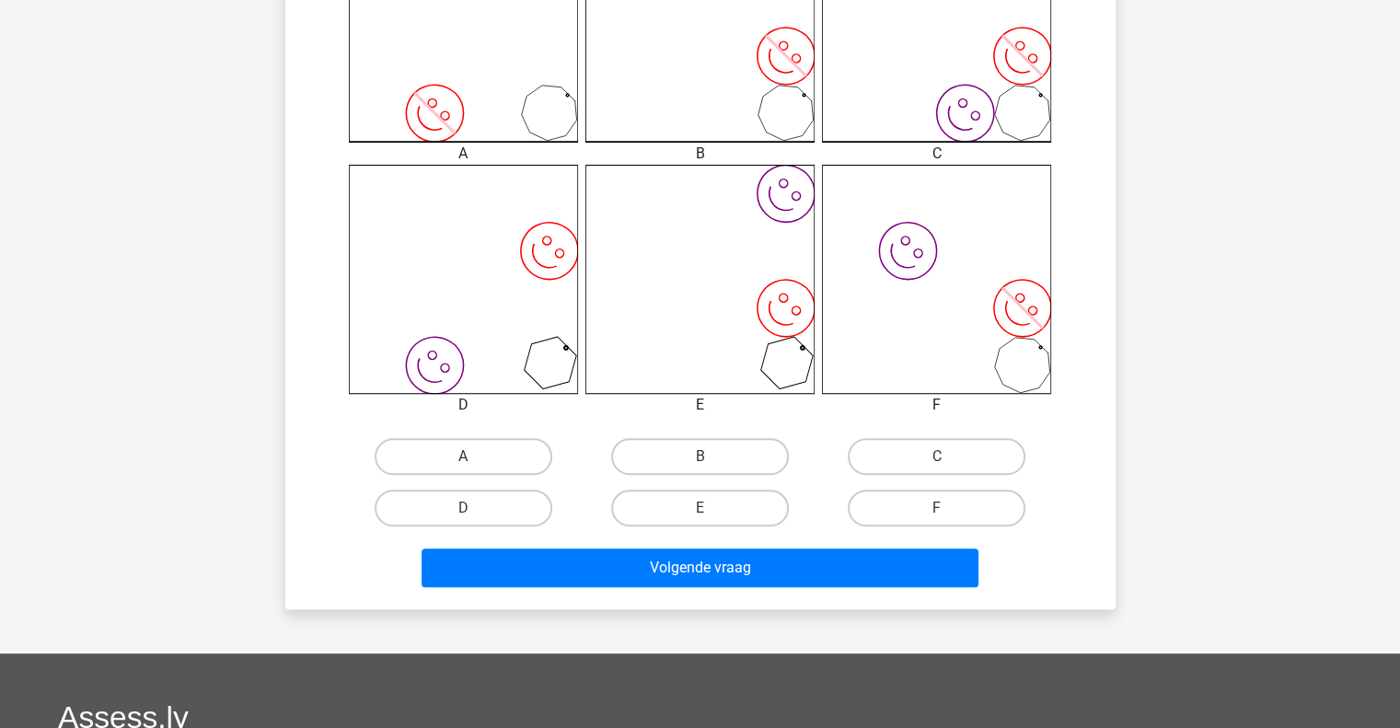
scroll to position [617, 0]
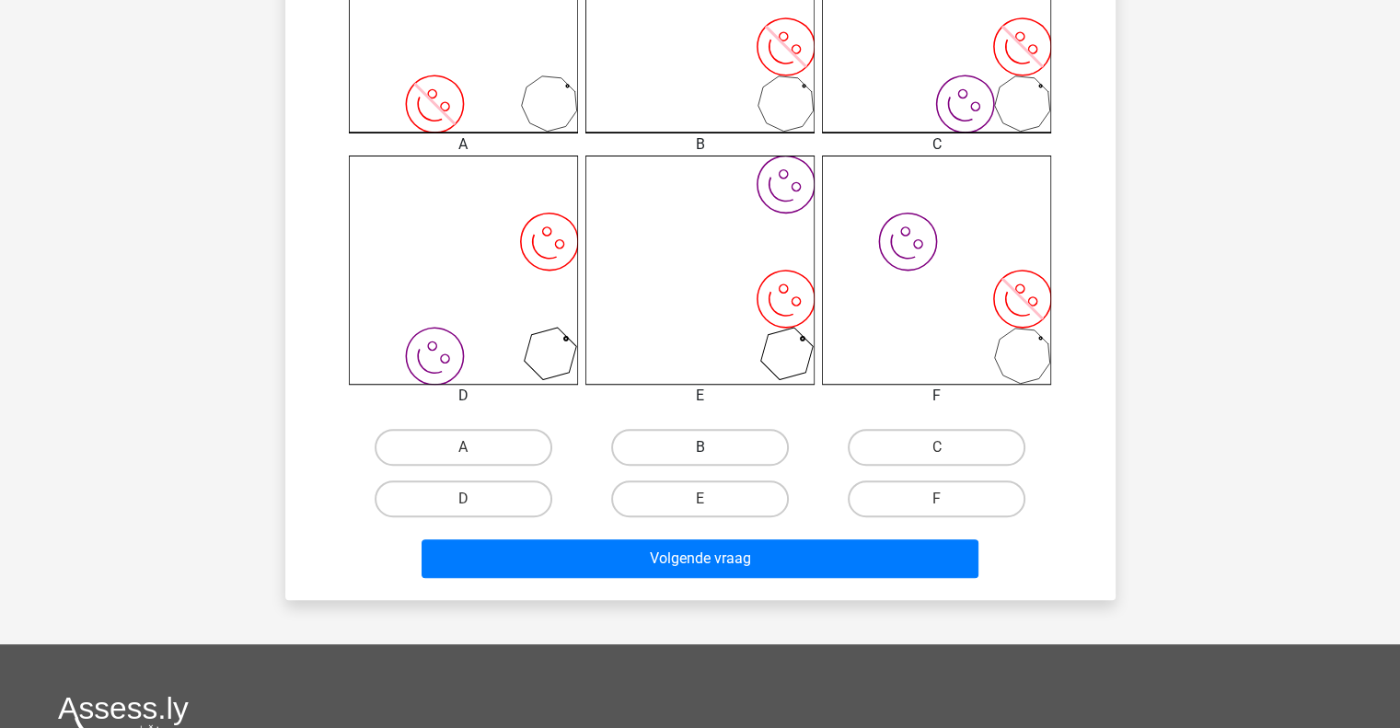
click at [740, 455] on label "B" at bounding box center [700, 447] width 178 height 37
click at [712, 455] on input "B" at bounding box center [706, 453] width 12 height 12
radio input "true"
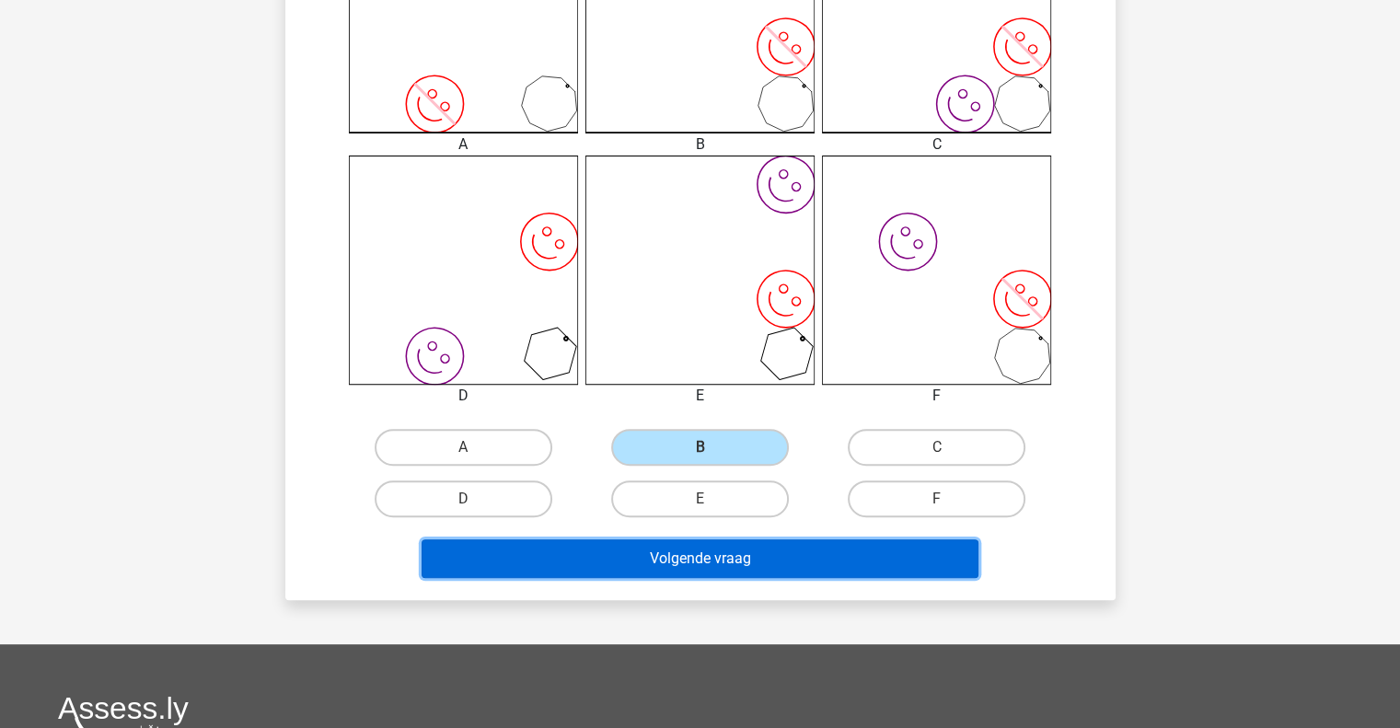
click at [711, 550] on button "Volgende vraag" at bounding box center [700, 558] width 557 height 39
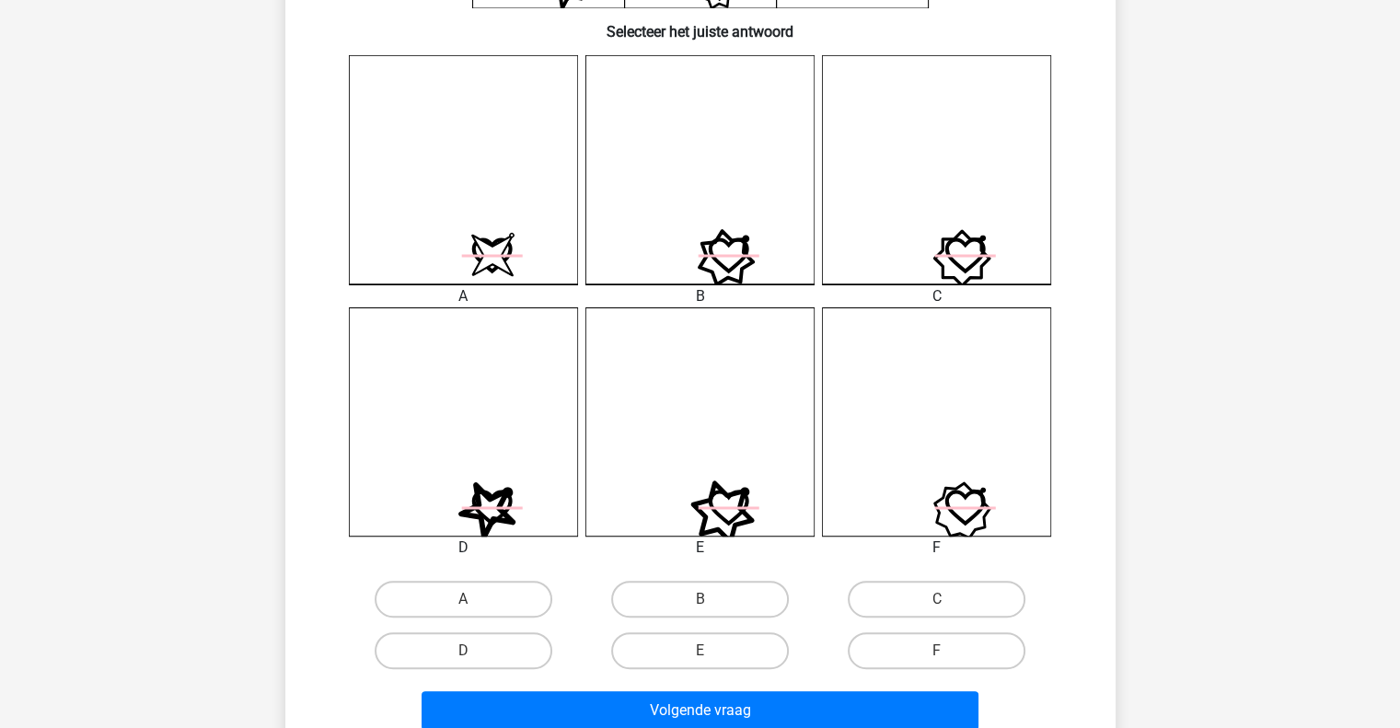
scroll to position [483, 0]
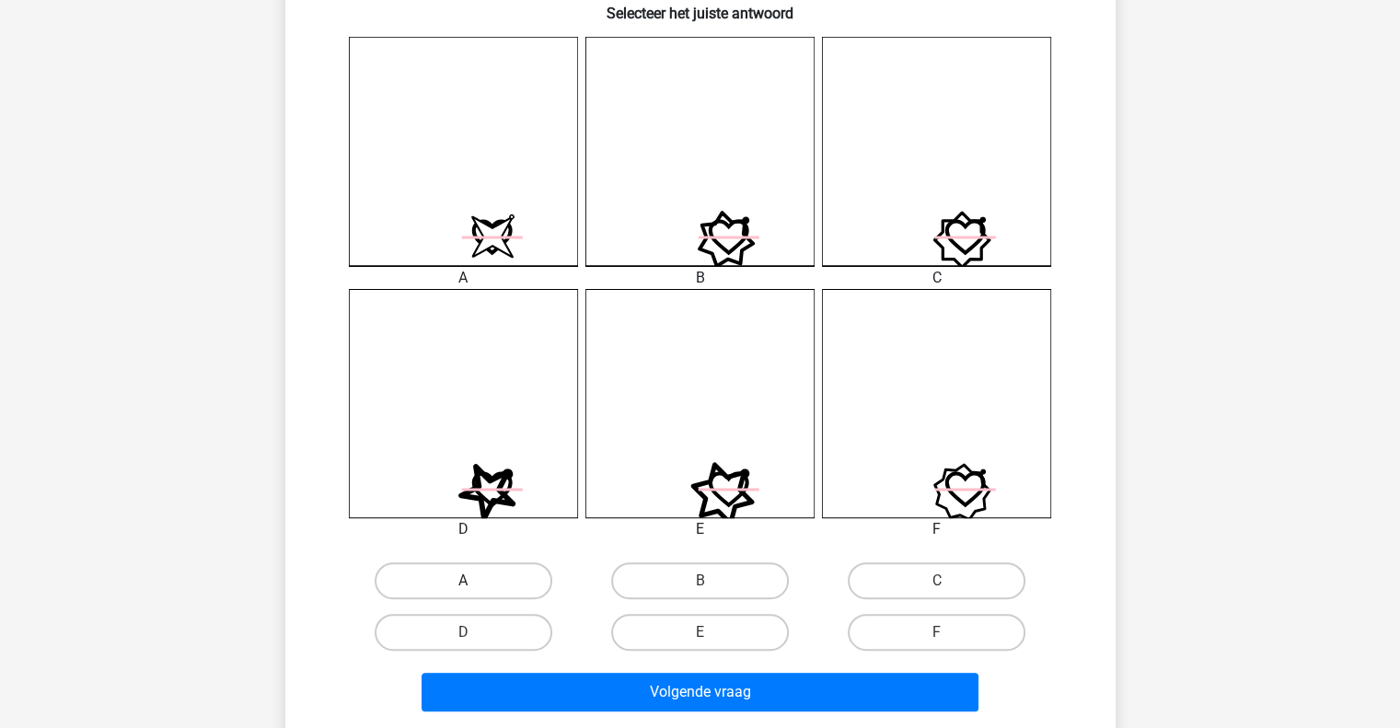
click at [519, 579] on label "A" at bounding box center [464, 580] width 178 height 37
click at [475, 581] on input "A" at bounding box center [469, 587] width 12 height 12
radio input "true"
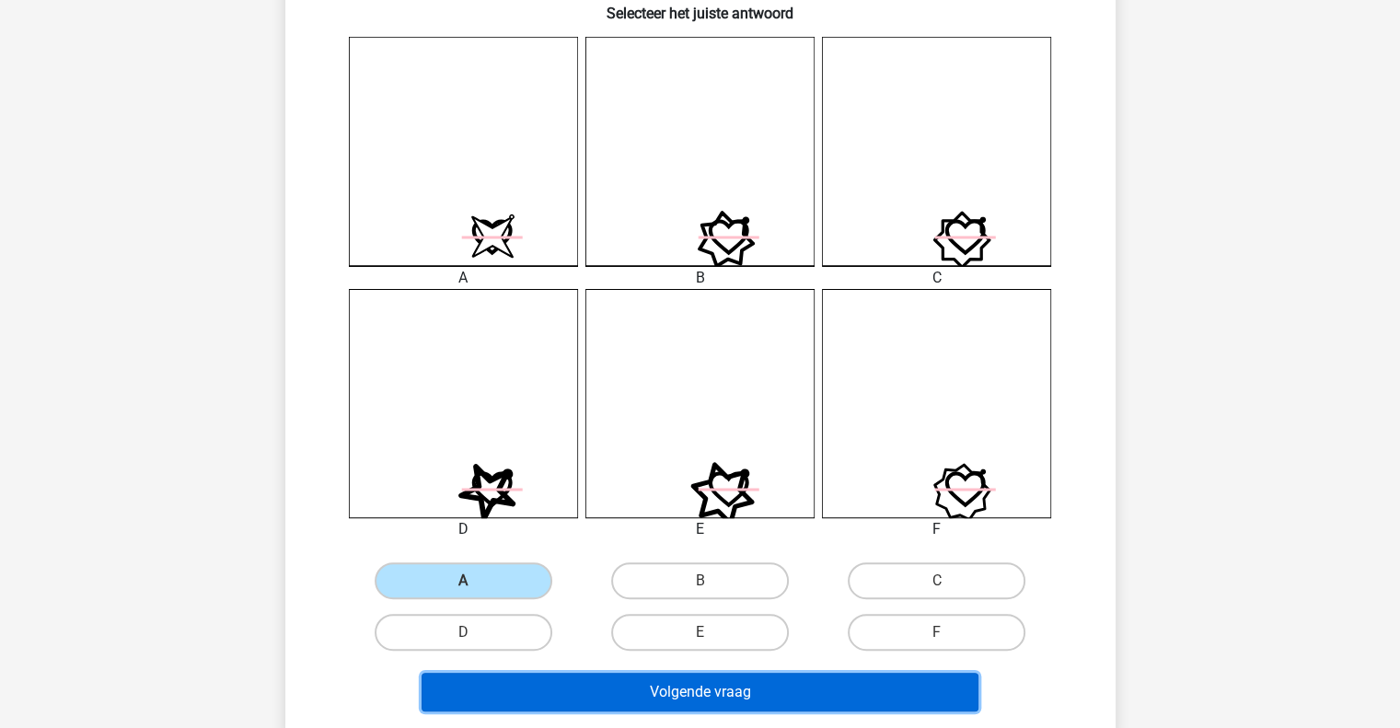
click at [751, 693] on button "Volgende vraag" at bounding box center [700, 692] width 557 height 39
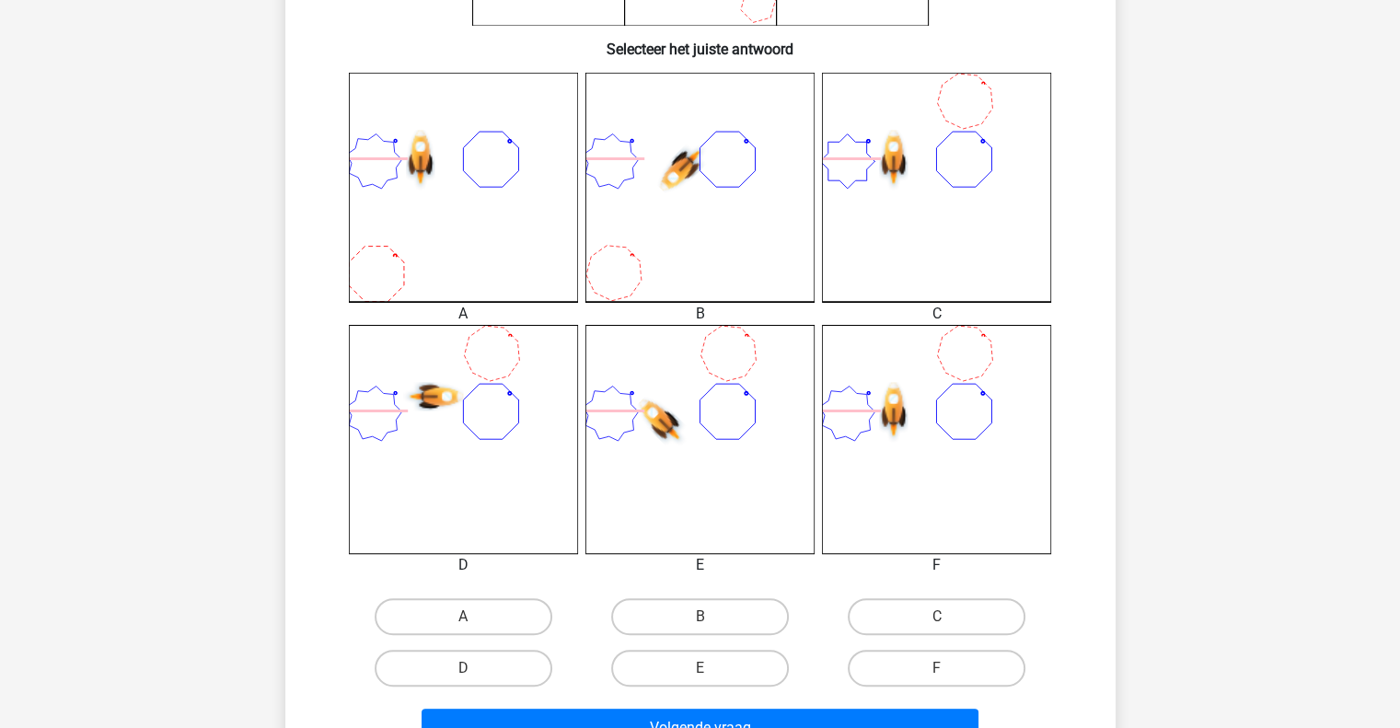
scroll to position [588, 0]
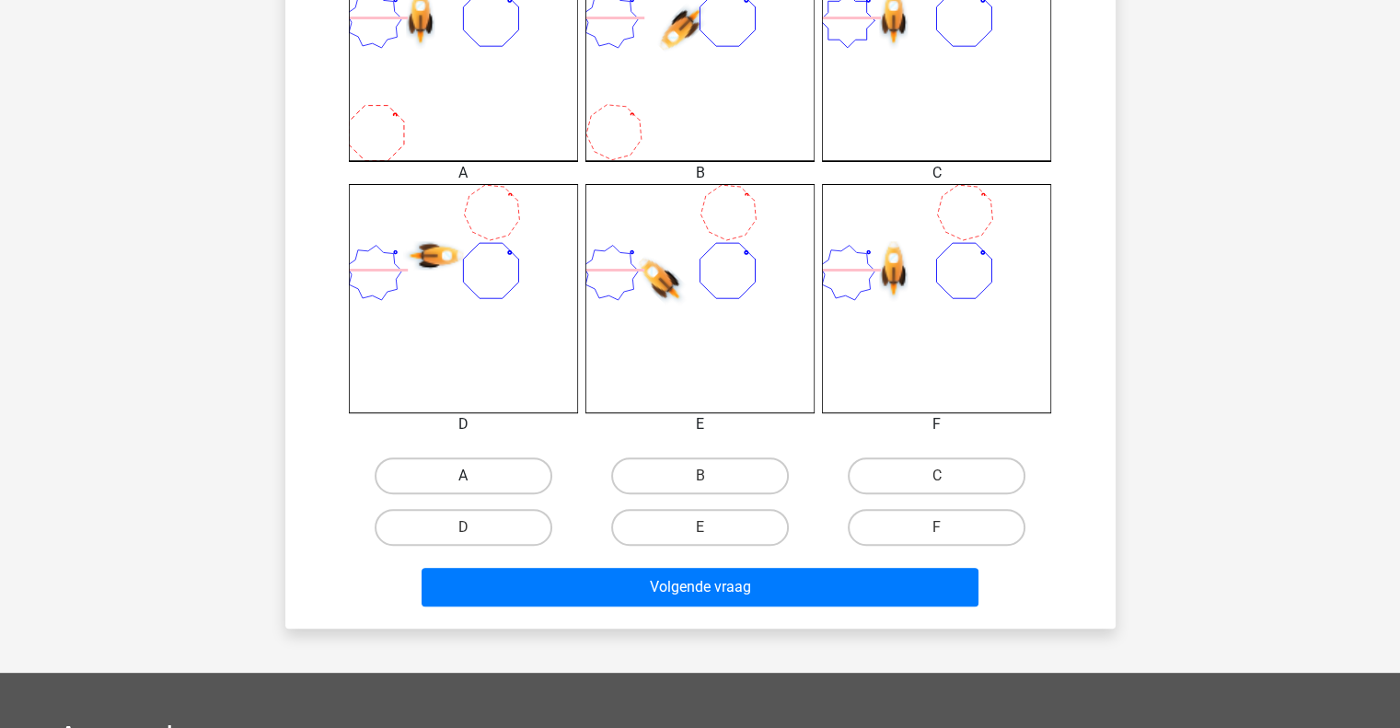
click at [481, 470] on label "A" at bounding box center [464, 476] width 178 height 37
click at [475, 476] on input "A" at bounding box center [469, 482] width 12 height 12
radio input "true"
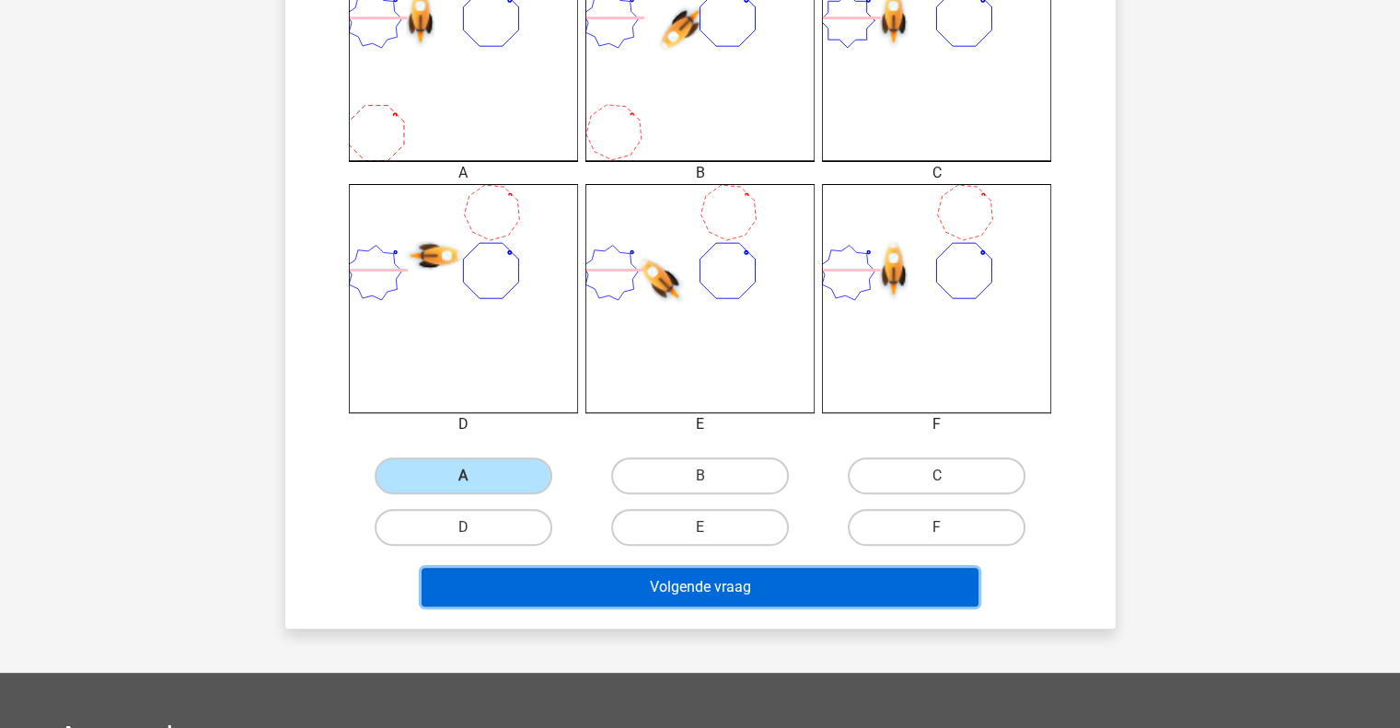
click at [675, 585] on button "Volgende vraag" at bounding box center [700, 587] width 557 height 39
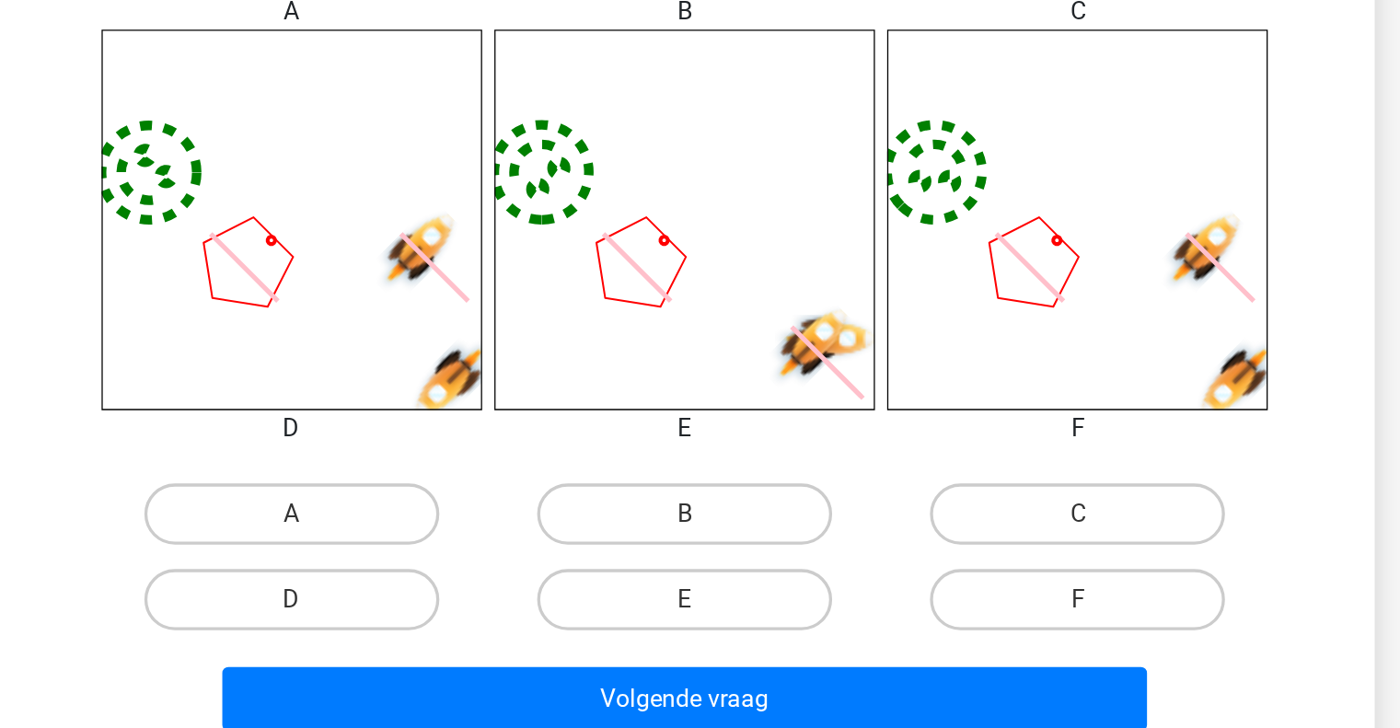
scroll to position [468, 0]
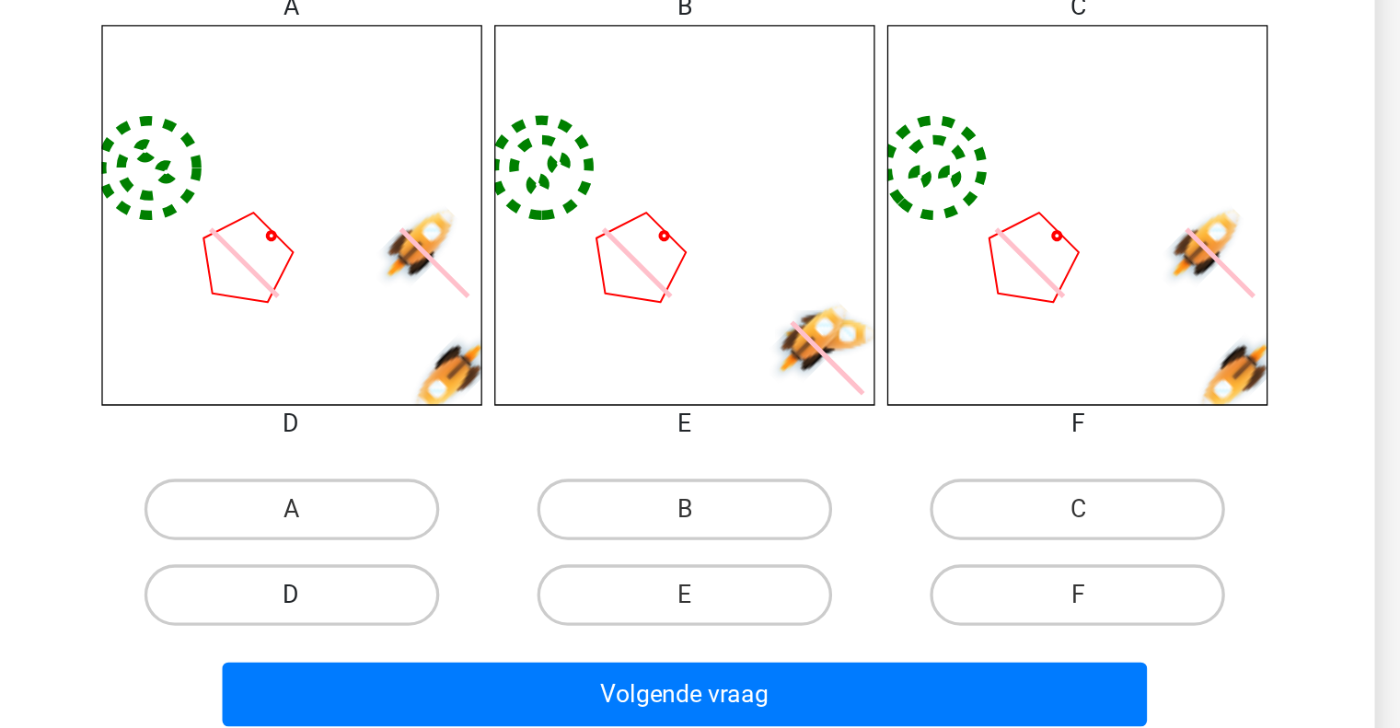
click at [496, 646] on label "D" at bounding box center [464, 648] width 178 height 37
click at [475, 648] on input "D" at bounding box center [469, 654] width 12 height 12
radio input "true"
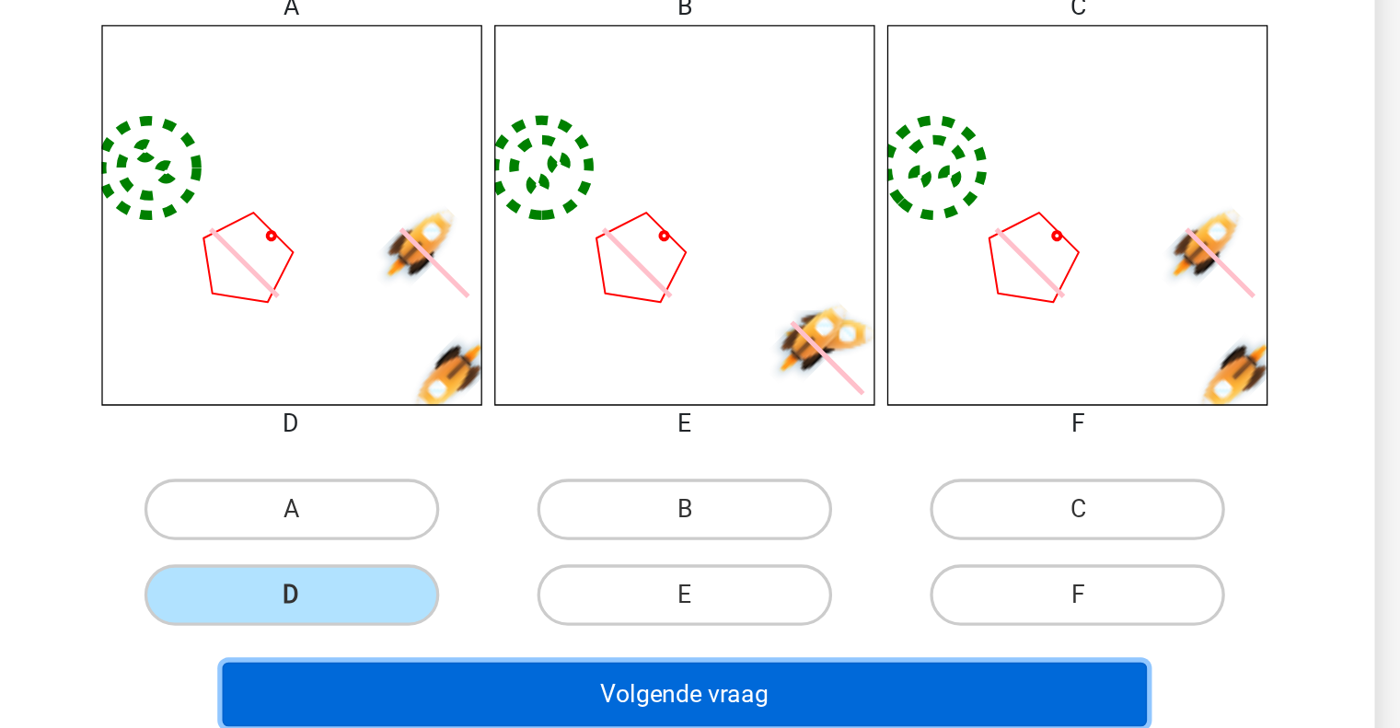
click at [673, 699] on button "Volgende vraag" at bounding box center [700, 708] width 557 height 39
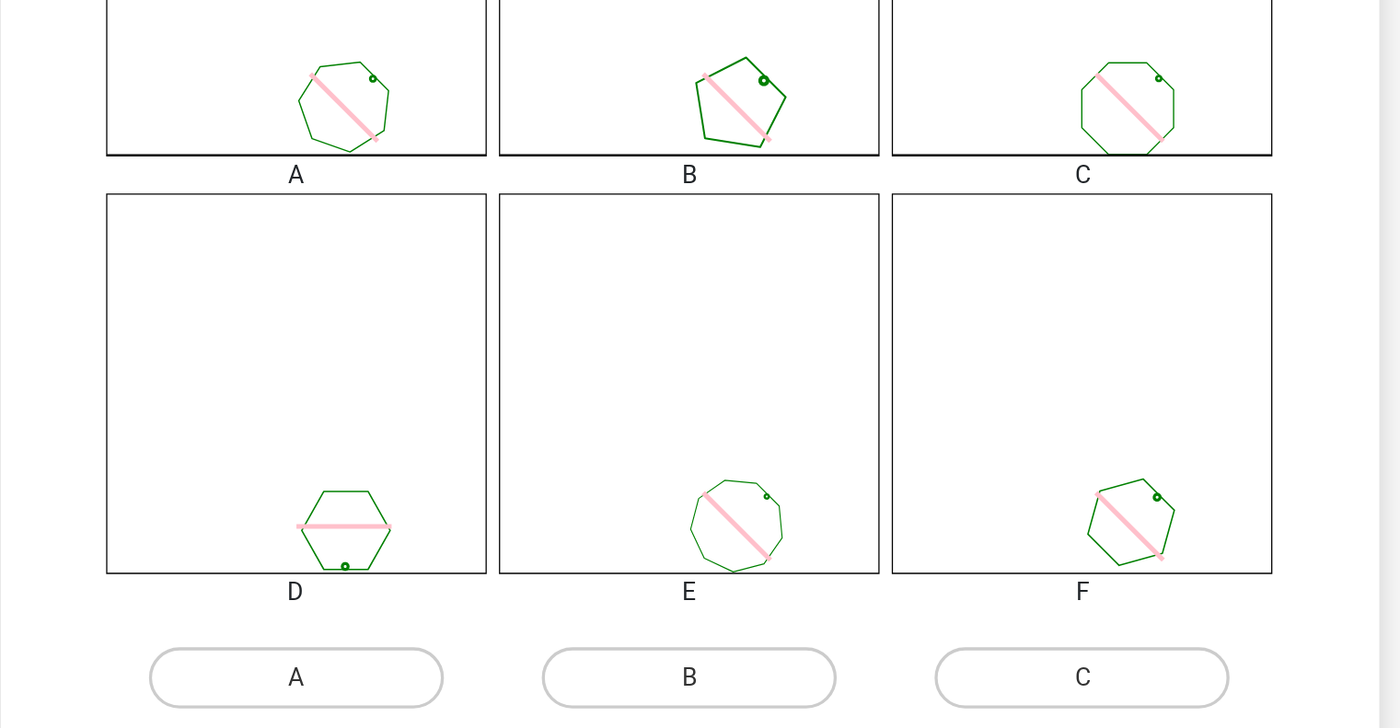
scroll to position [372, 0]
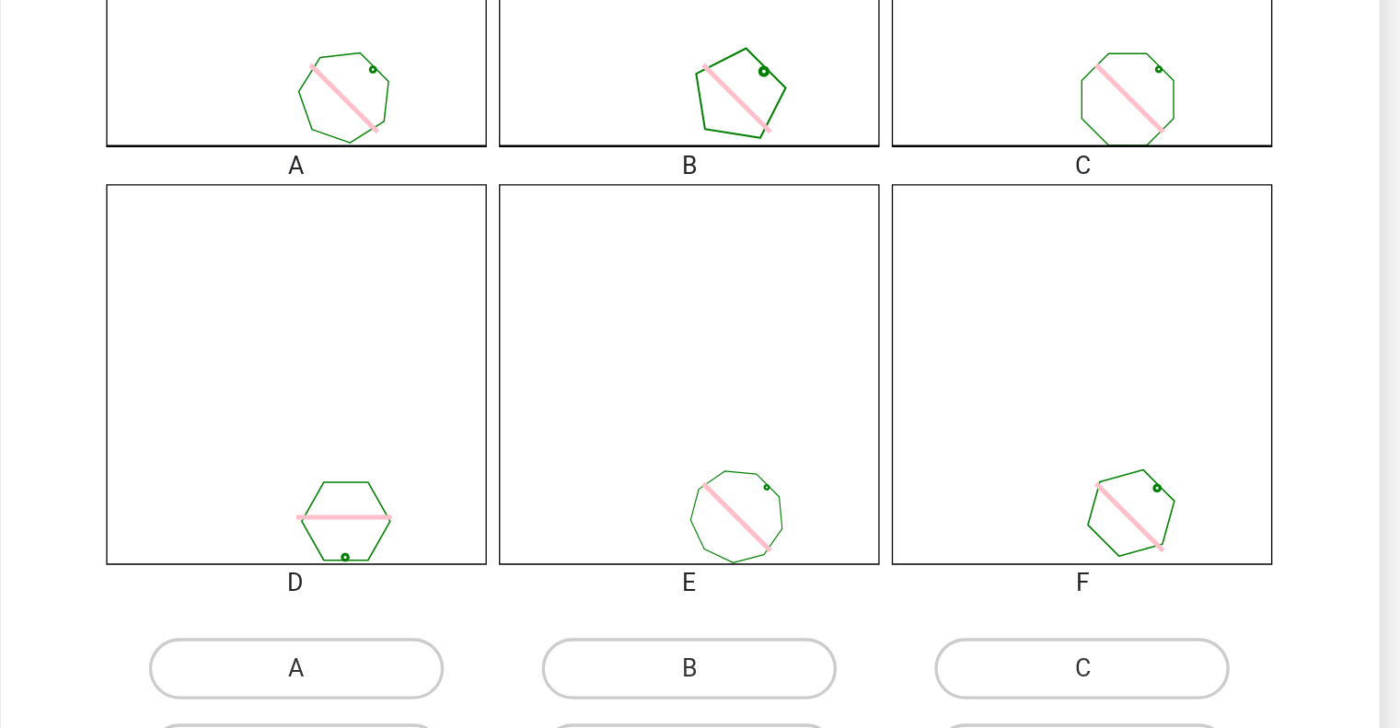
click at [940, 692] on input "C" at bounding box center [943, 698] width 12 height 12
radio input "true"
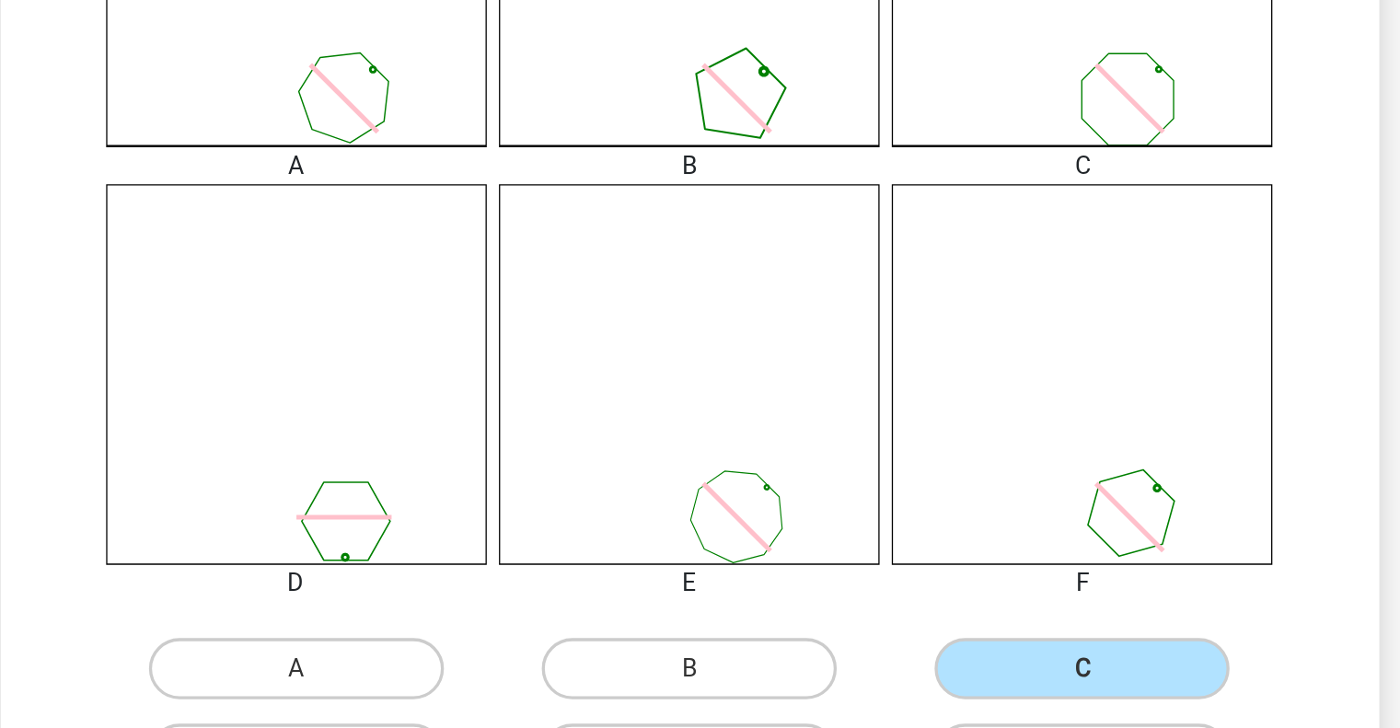
click at [1128, 523] on div "01:55 Vraag 12 van de 27 Categorie: figuurreeksen moeilijke vragen 1 Wat is de …" at bounding box center [701, 279] width 860 height 1132
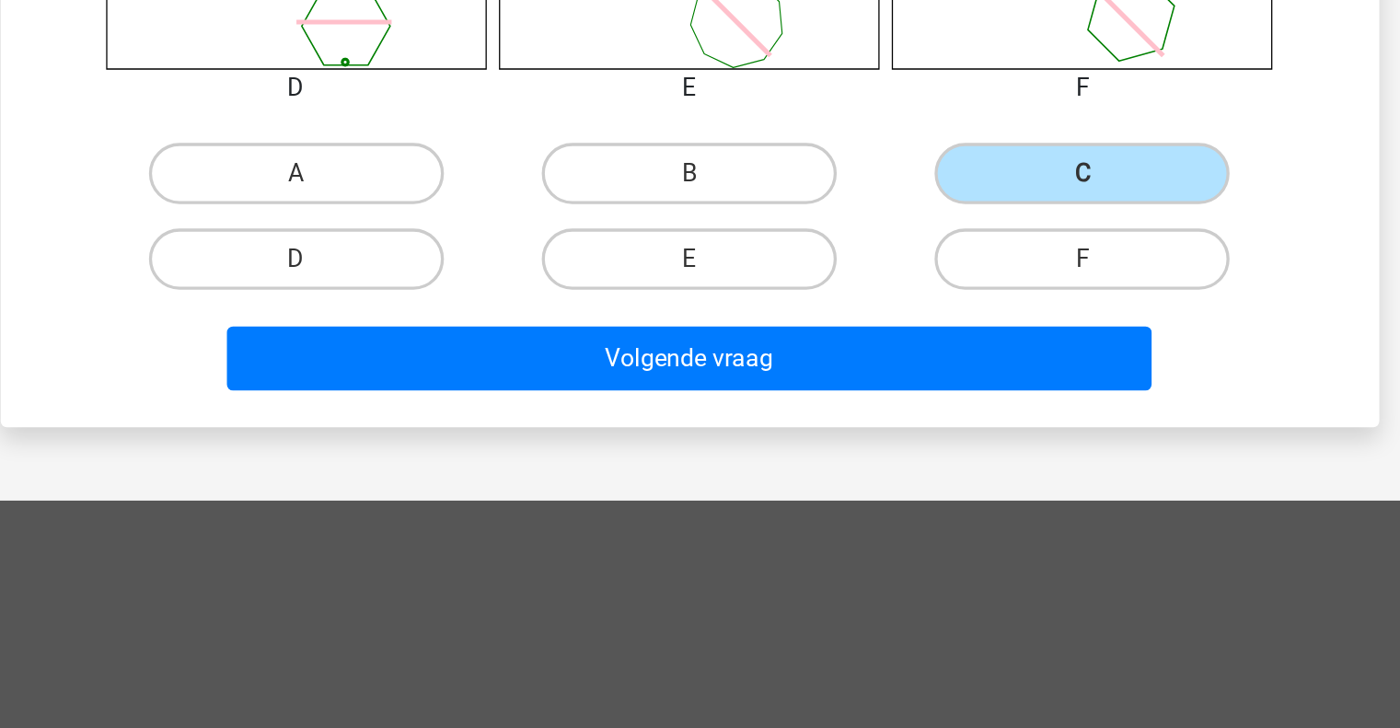
scroll to position [672, 0]
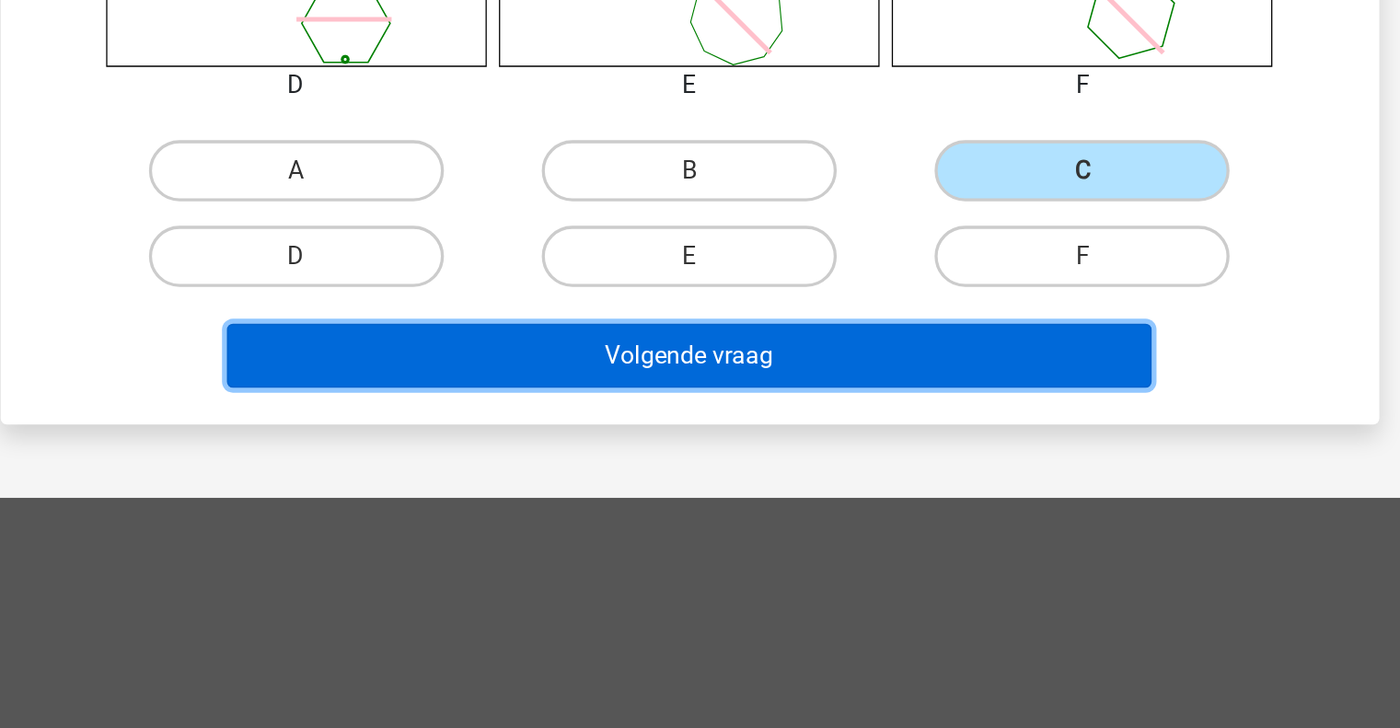
click at [777, 501] on button "Volgende vraag" at bounding box center [700, 503] width 557 height 39
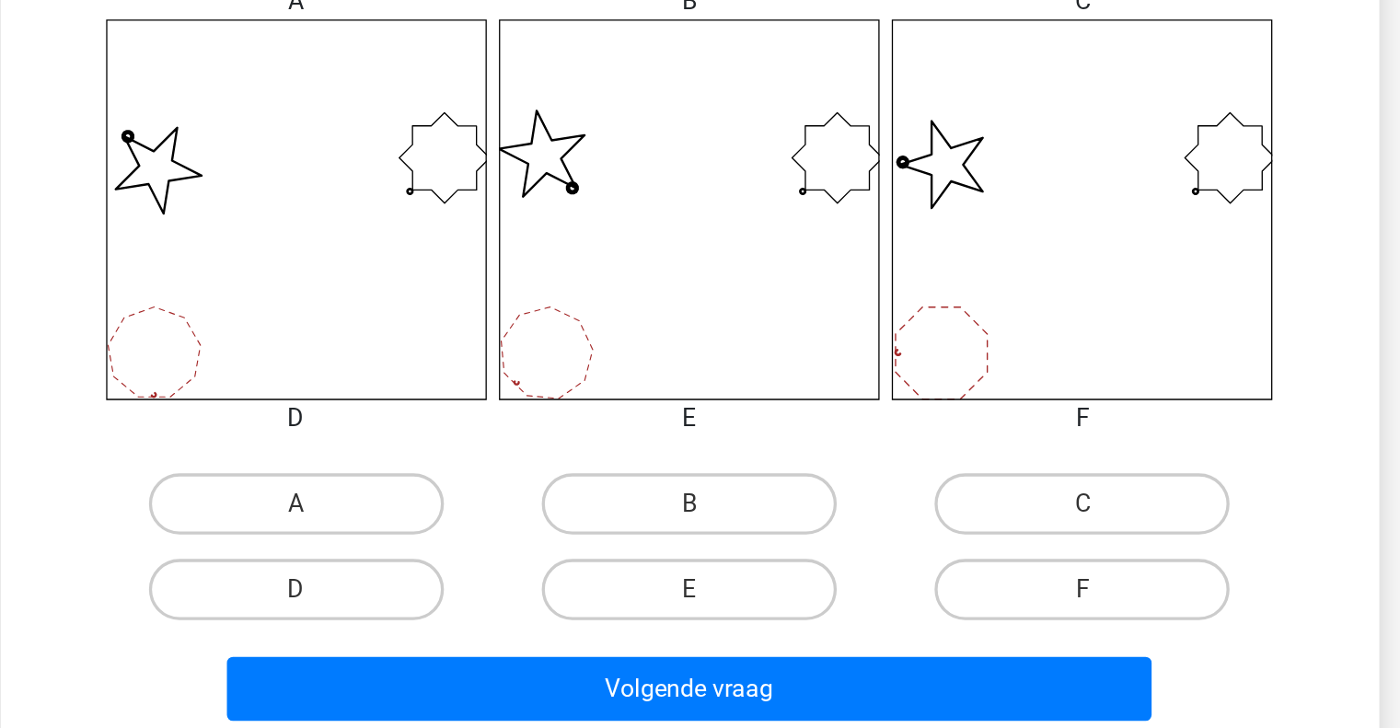
scroll to position [474, 0]
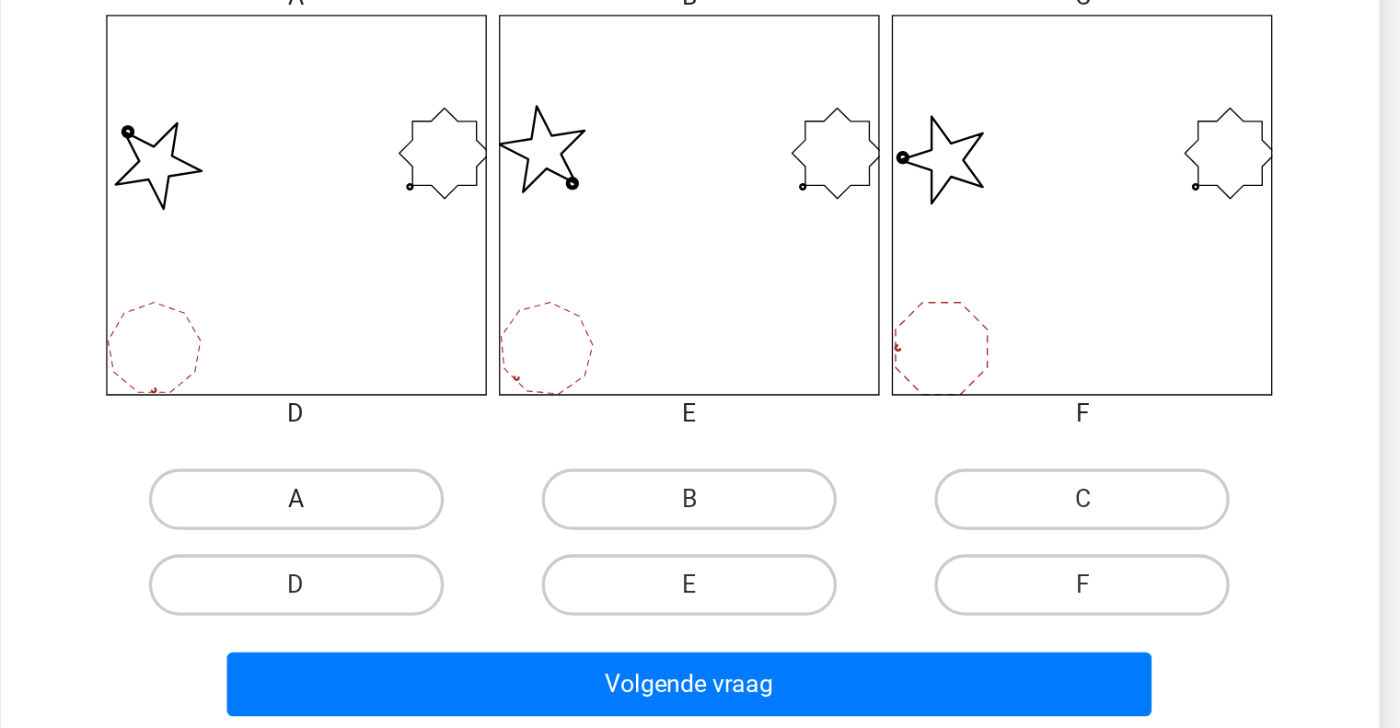
click at [503, 588] on label "A" at bounding box center [464, 590] width 178 height 37
click at [475, 590] on input "A" at bounding box center [469, 596] width 12 height 12
radio input "true"
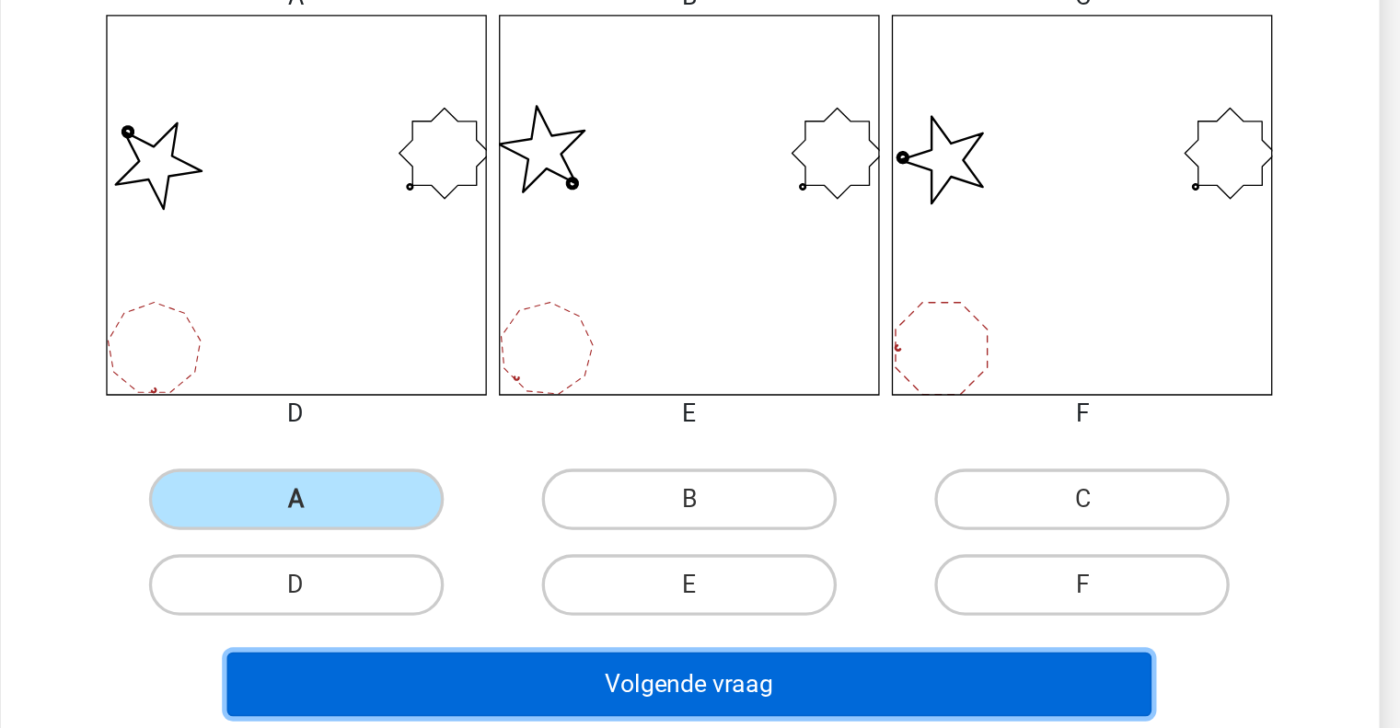
click at [613, 696] on button "Volgende vraag" at bounding box center [700, 701] width 557 height 39
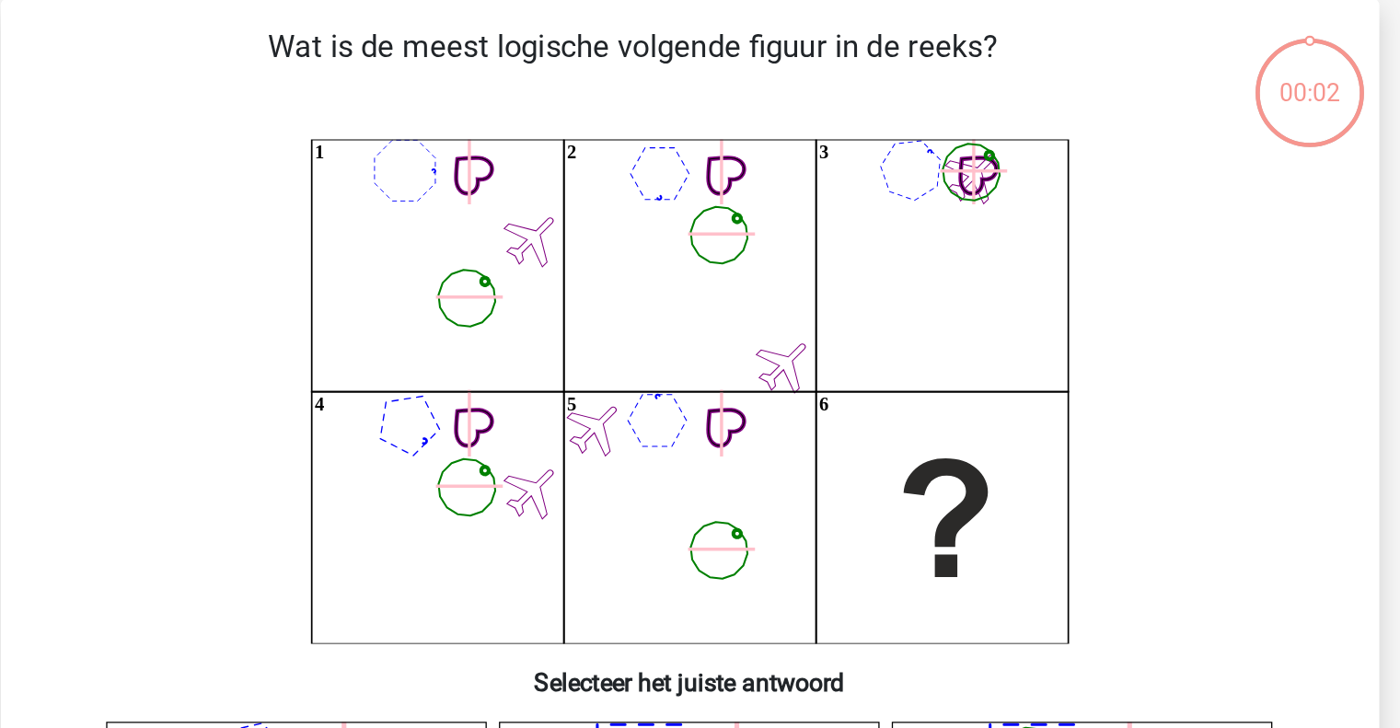
scroll to position [85, 0]
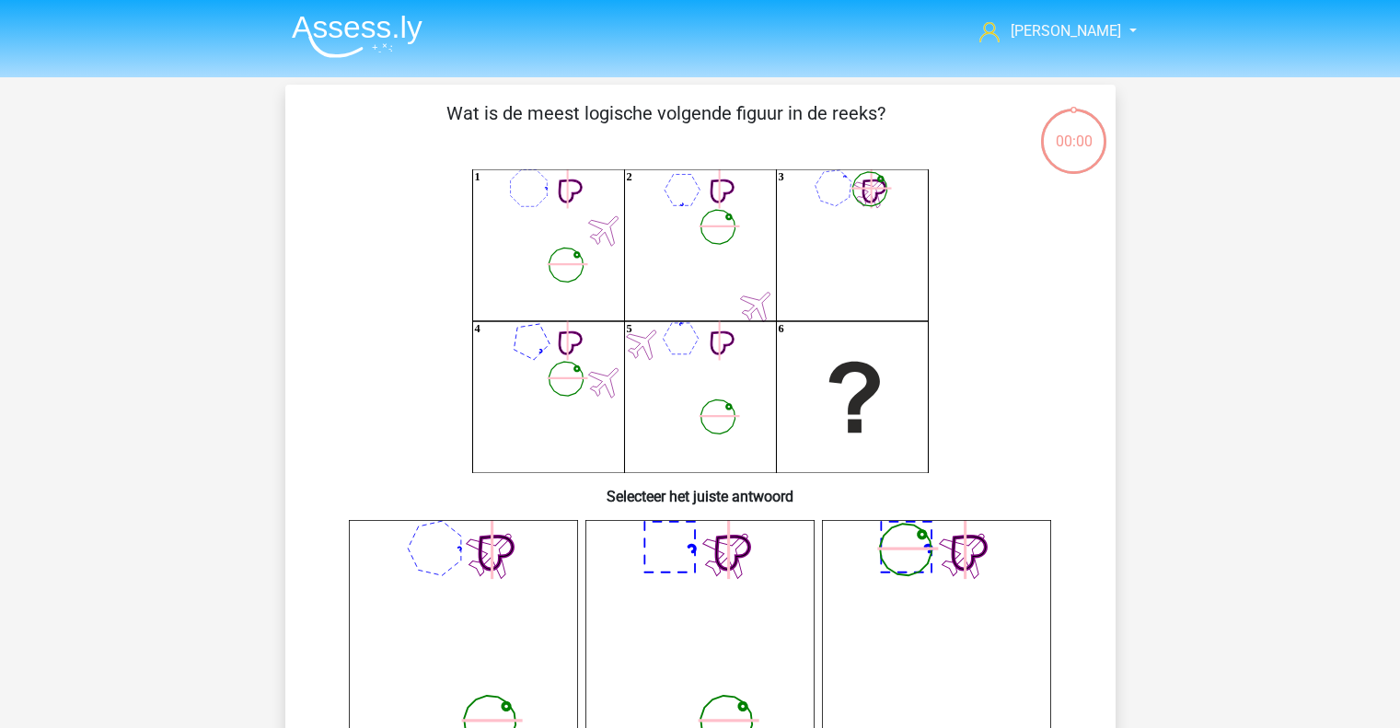
scroll to position [85, 0]
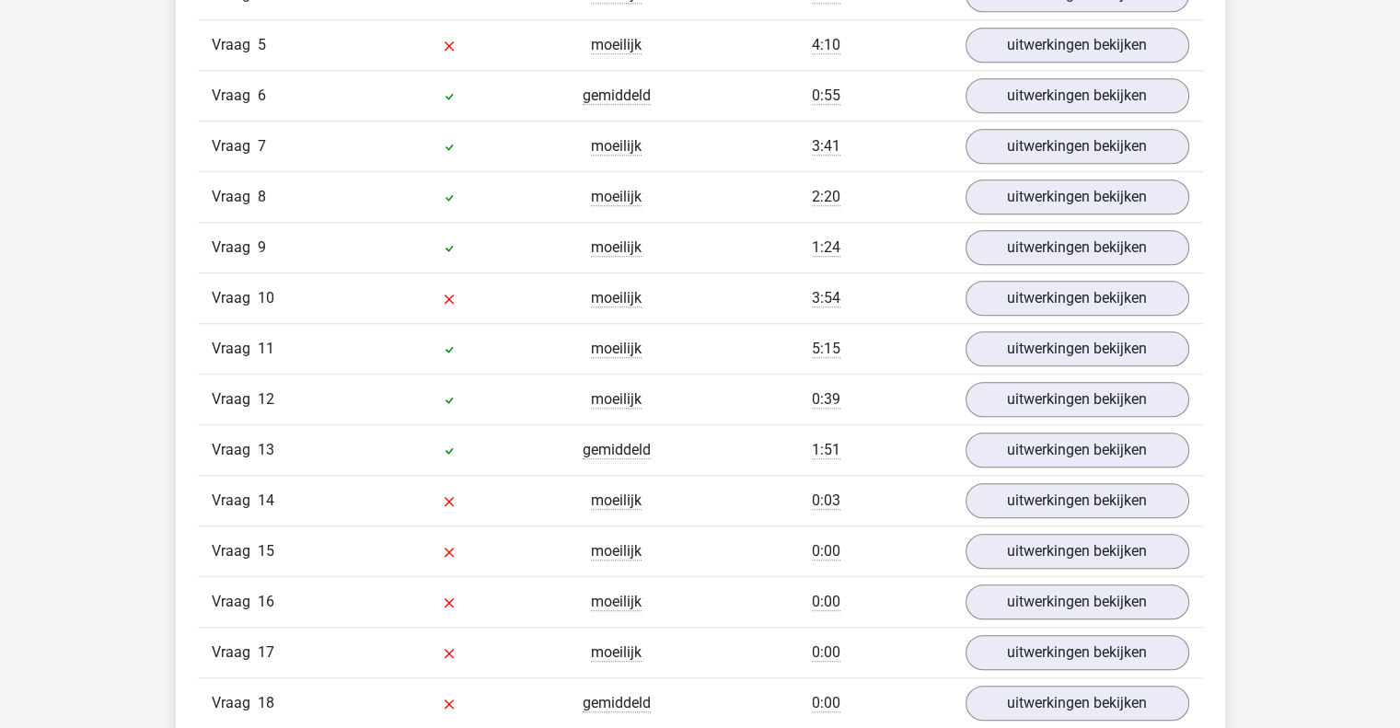
scroll to position [1455, 0]
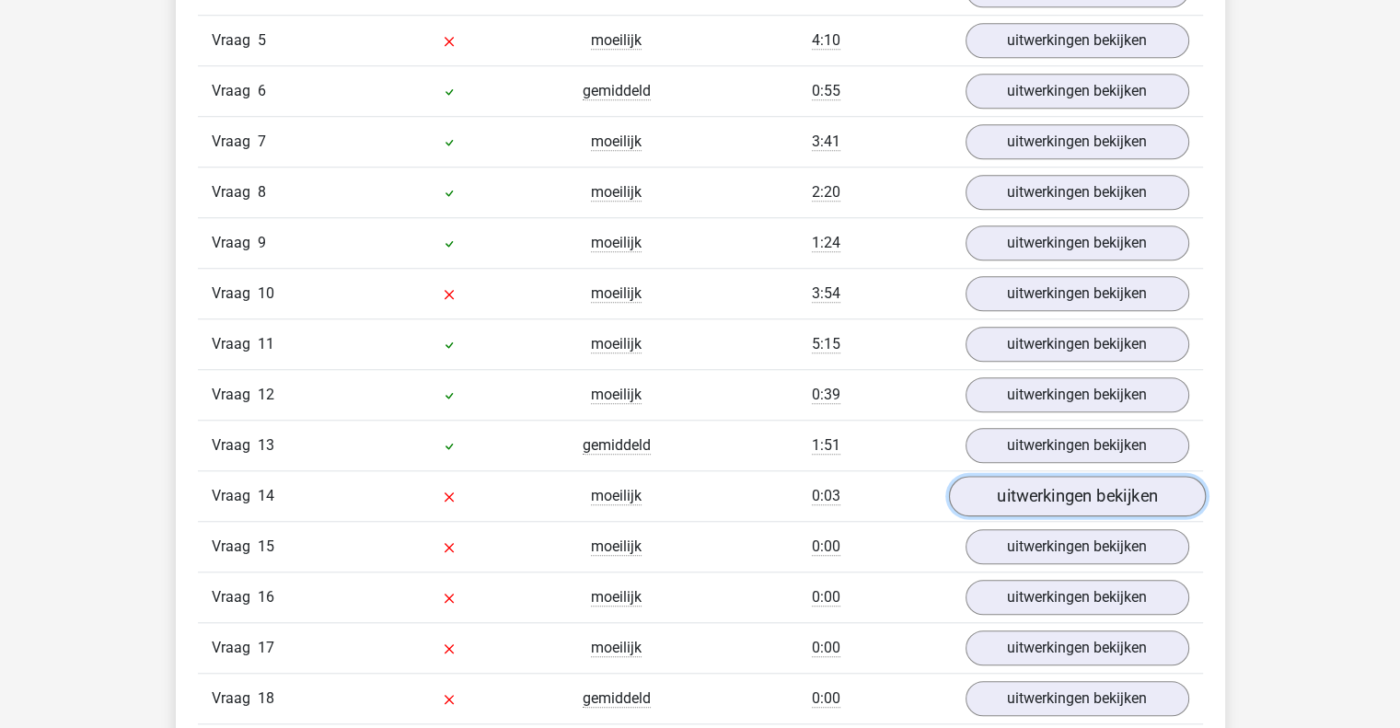
click at [1113, 498] on link "uitwerkingen bekijken" at bounding box center [1076, 496] width 257 height 41
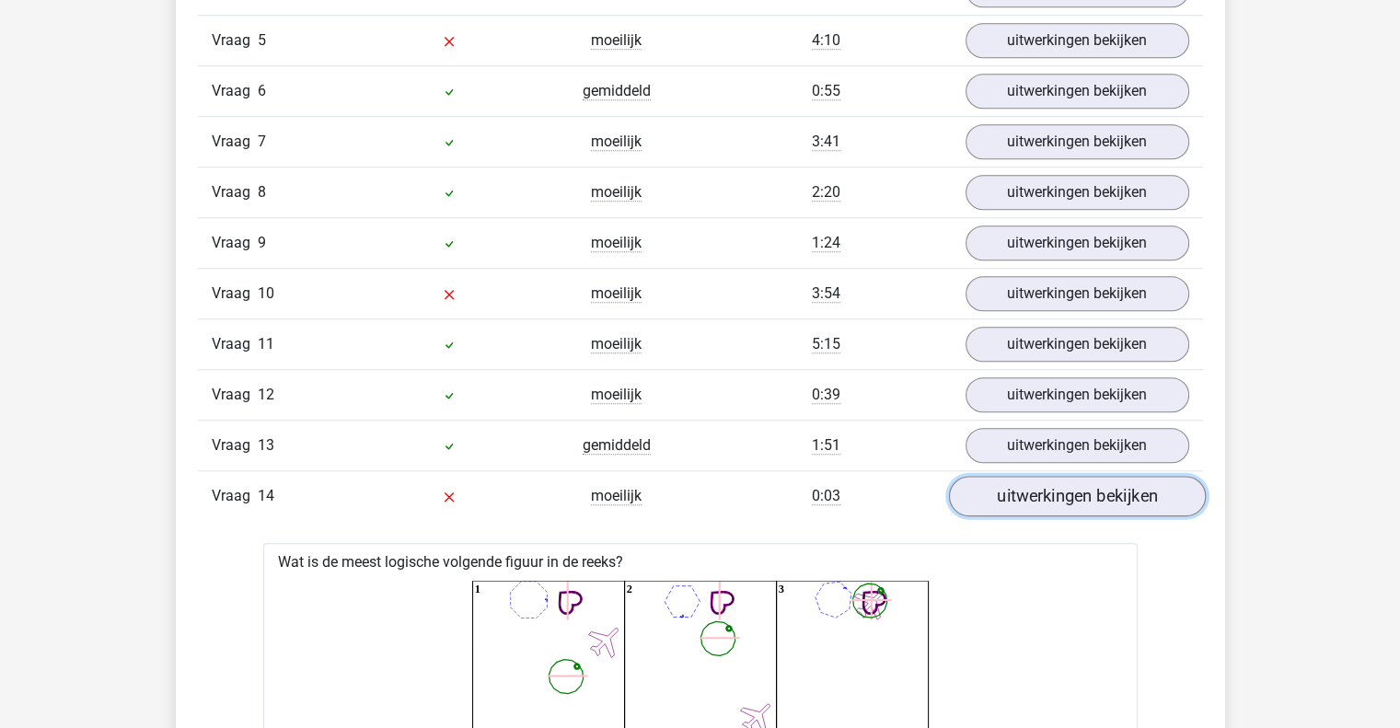
click at [1113, 498] on link "uitwerkingen bekijken" at bounding box center [1076, 496] width 257 height 41
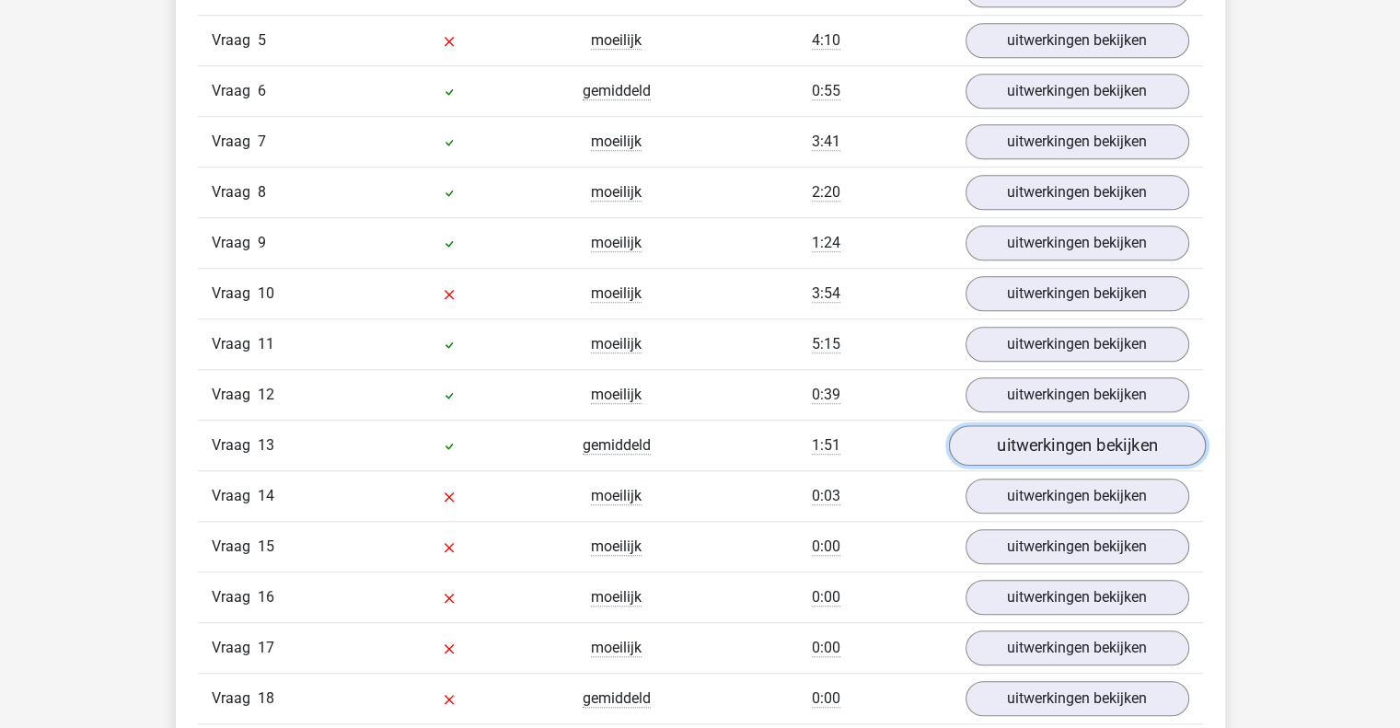
click at [1119, 438] on link "uitwerkingen bekijken" at bounding box center [1076, 445] width 257 height 41
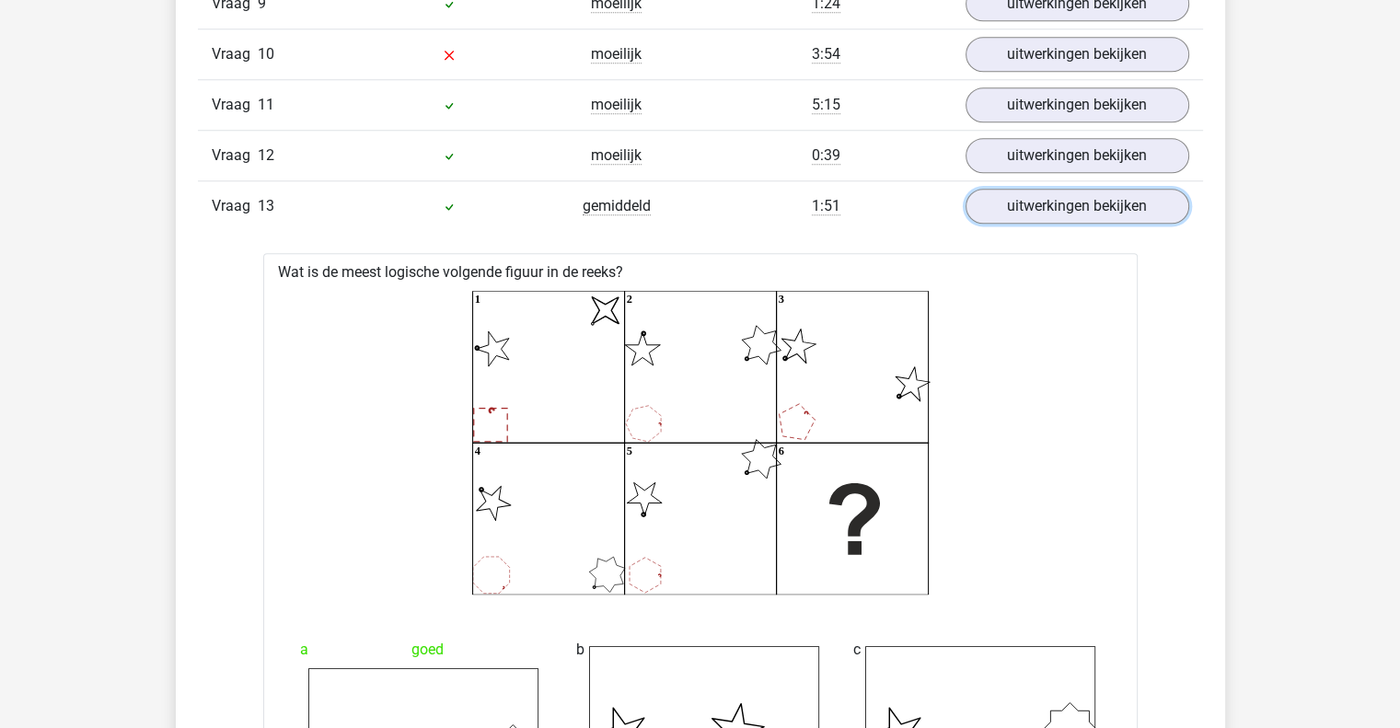
scroll to position [1683, 0]
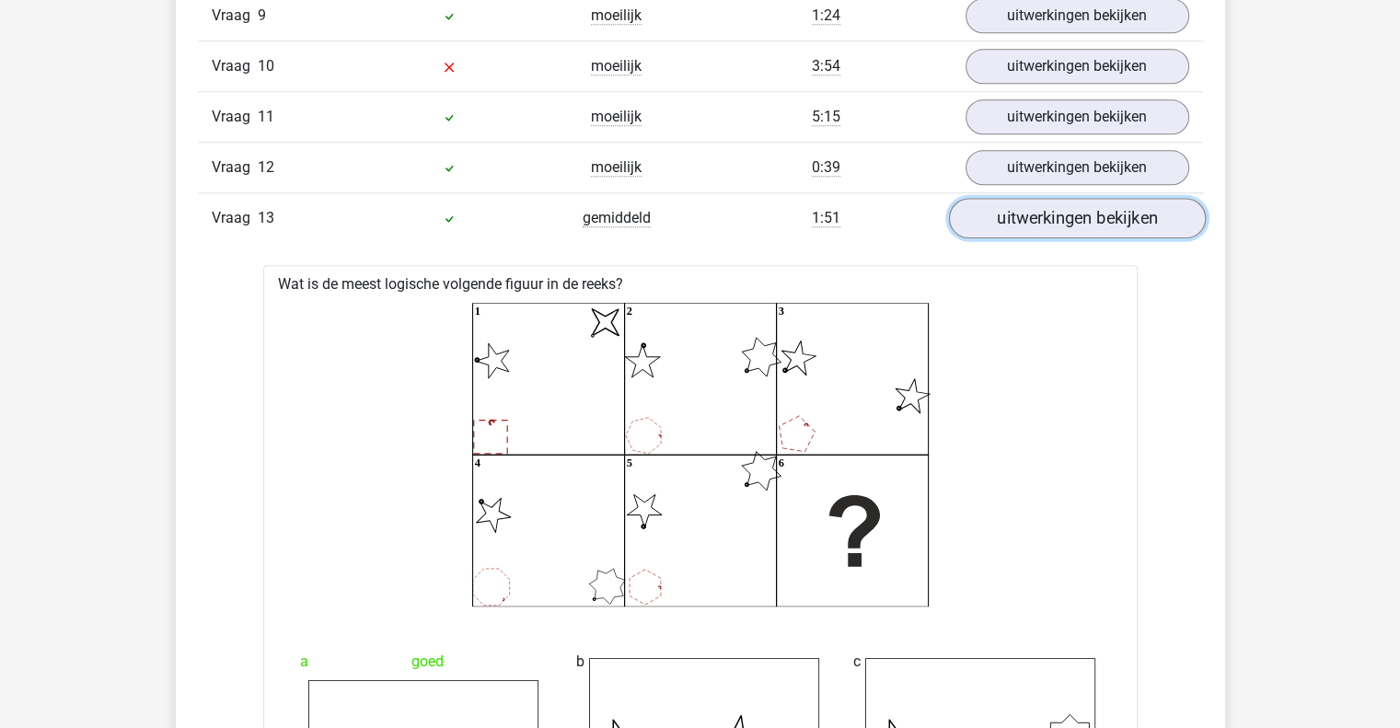
click at [1153, 222] on link "uitwerkingen bekijken" at bounding box center [1076, 218] width 257 height 41
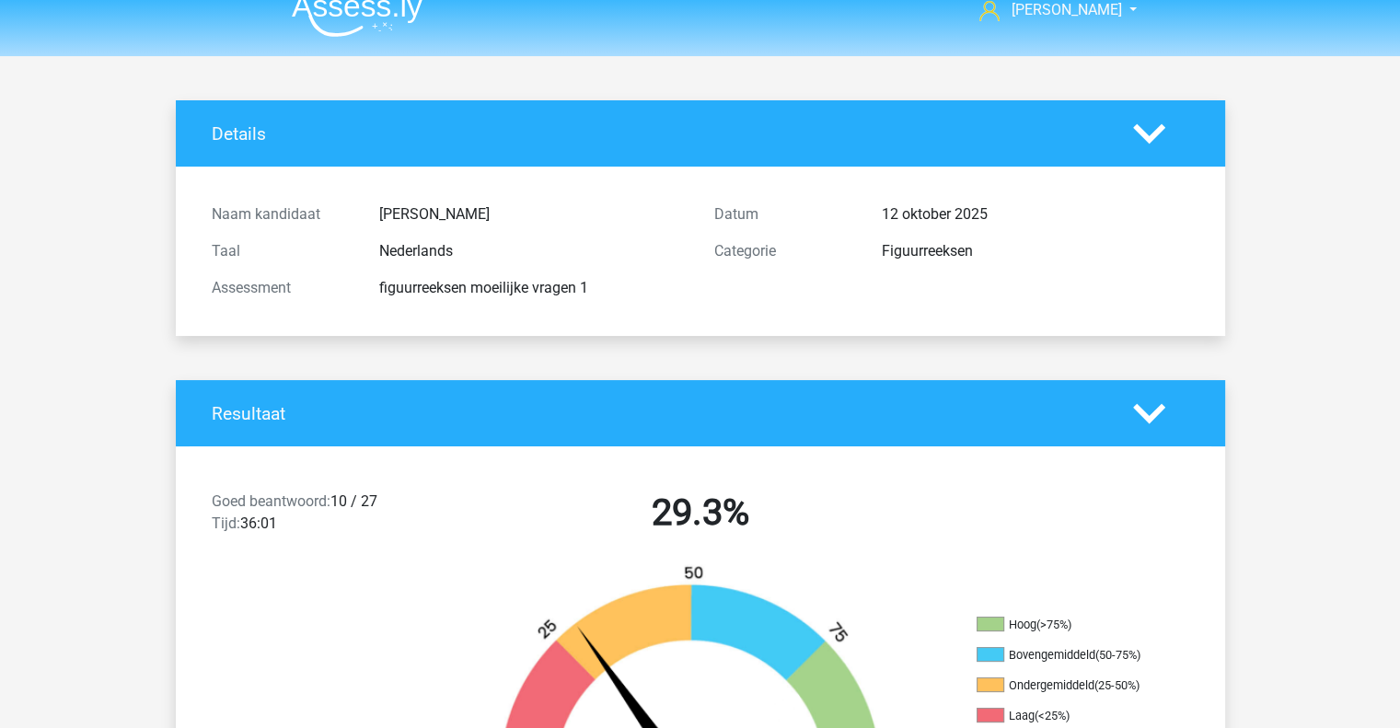
scroll to position [0, 0]
